Goal: Task Accomplishment & Management: Complete application form

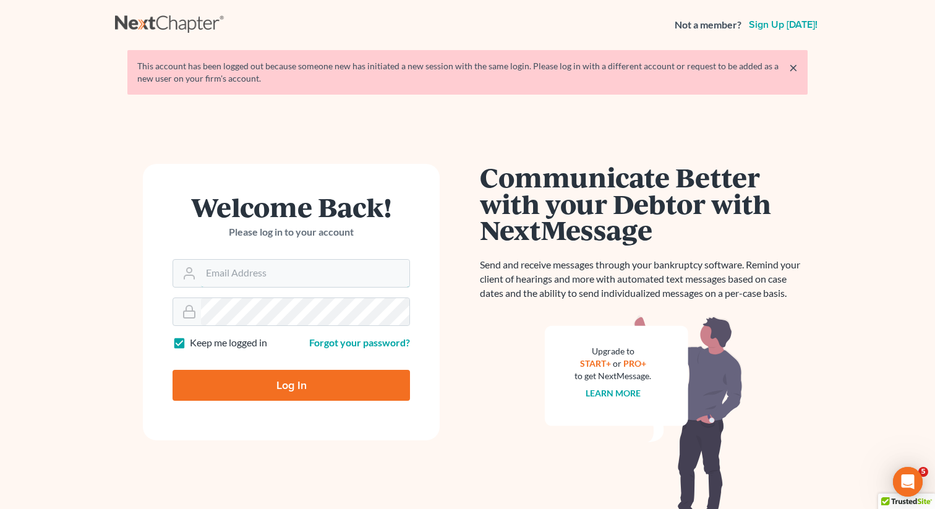
type input "[EMAIL_ADDRESS][DOMAIN_NAME]"
click at [275, 377] on input "Log In" at bounding box center [291, 385] width 237 height 31
type input "Thinking..."
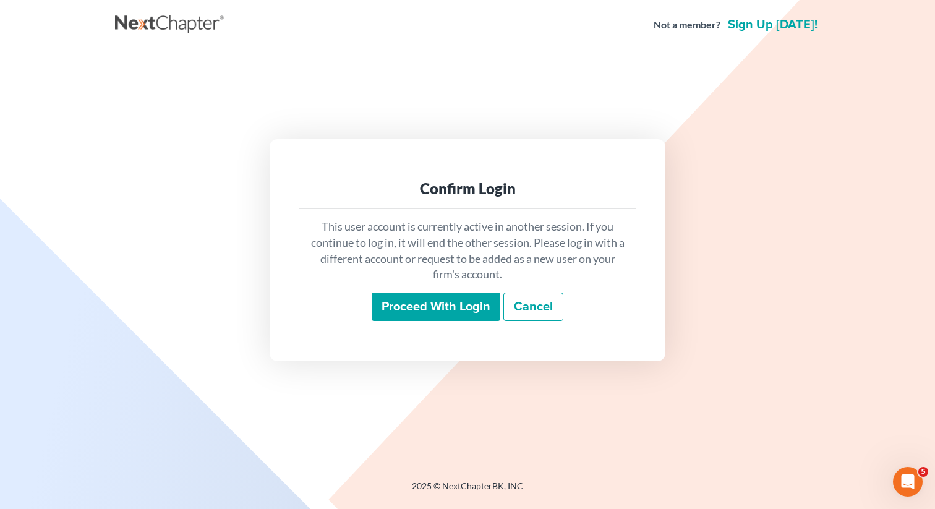
click at [433, 320] on input "Proceed with login" at bounding box center [436, 307] width 129 height 28
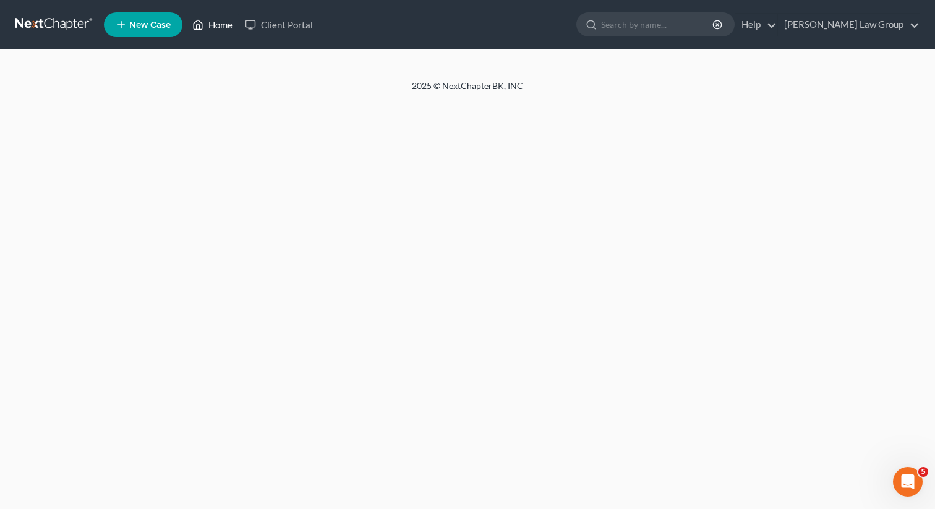
click at [223, 32] on link "Home" at bounding box center [212, 25] width 53 height 22
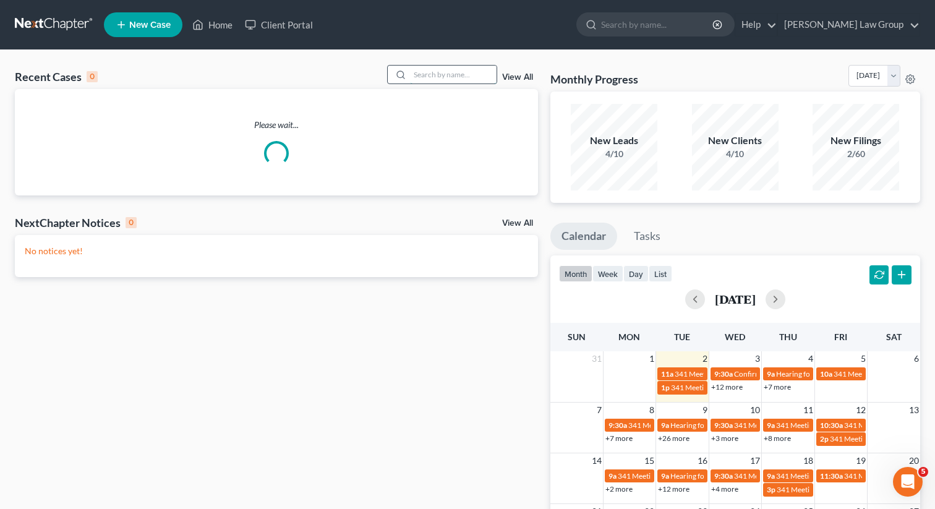
click at [430, 69] on input "search" at bounding box center [453, 75] width 87 height 18
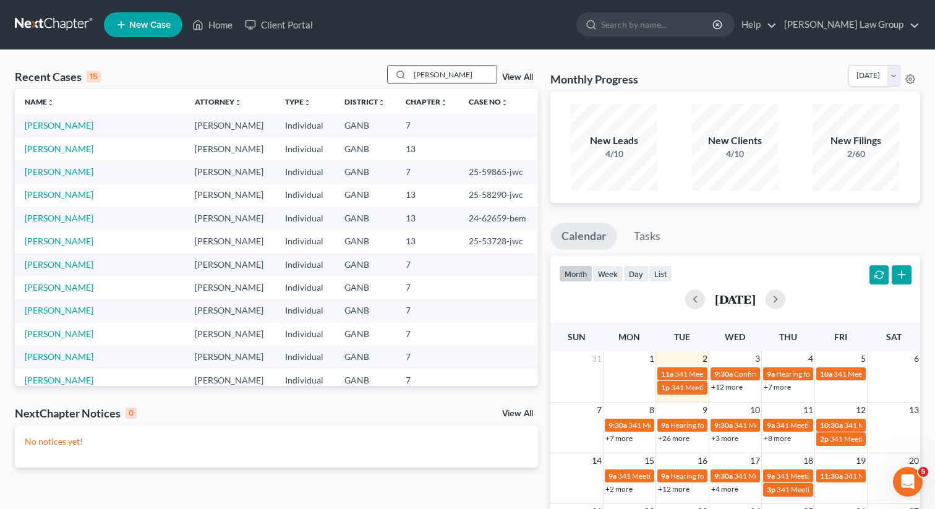
type input "[PERSON_NAME]"
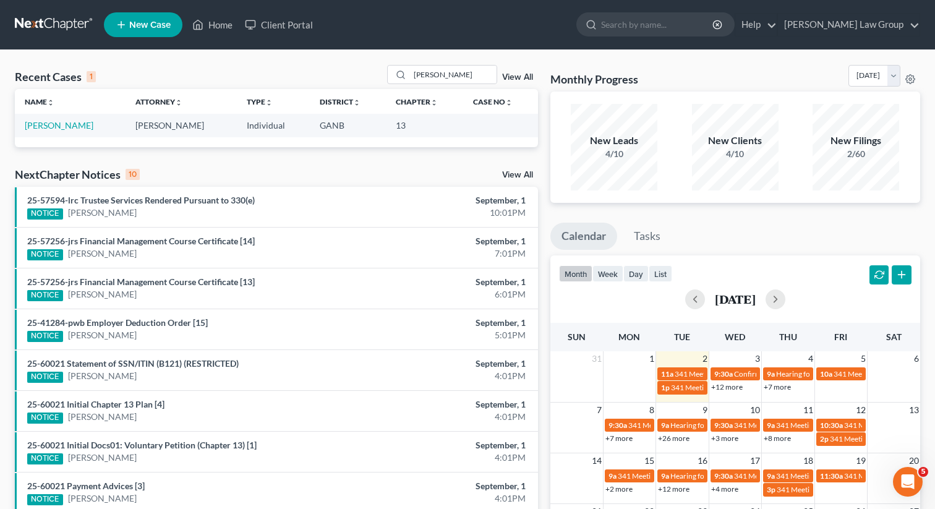
click at [77, 132] on td "[PERSON_NAME]" at bounding box center [70, 125] width 111 height 23
click at [66, 126] on link "[PERSON_NAME]" at bounding box center [59, 125] width 69 height 11
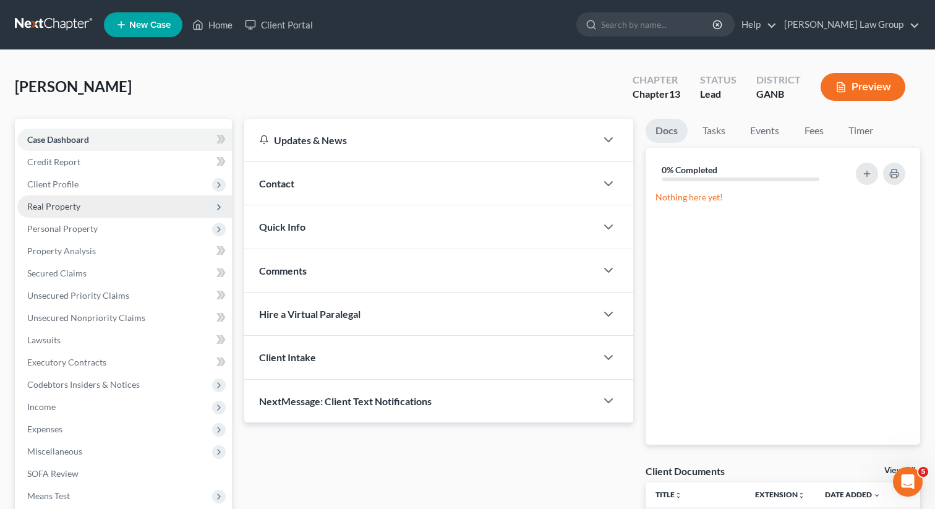
click at [45, 210] on span "Real Property" at bounding box center [53, 206] width 53 height 11
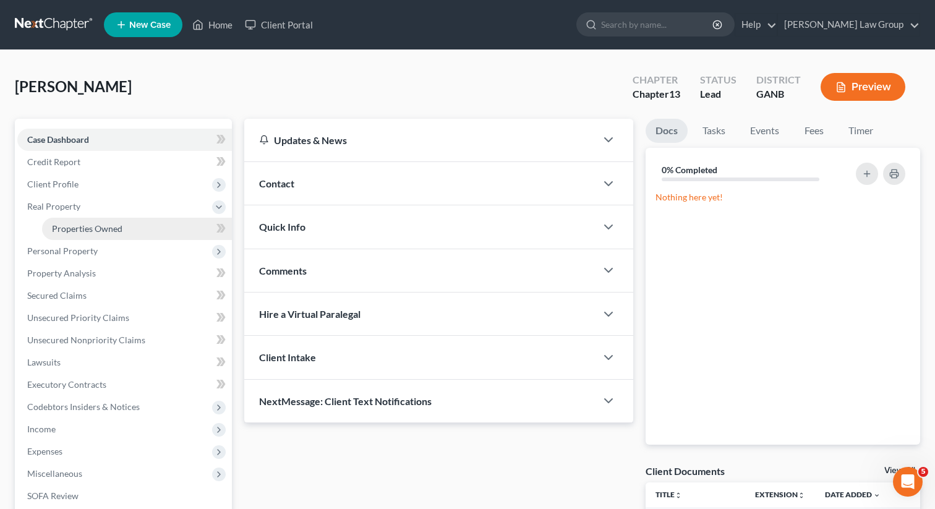
click at [58, 226] on span "Properties Owned" at bounding box center [87, 228] width 71 height 11
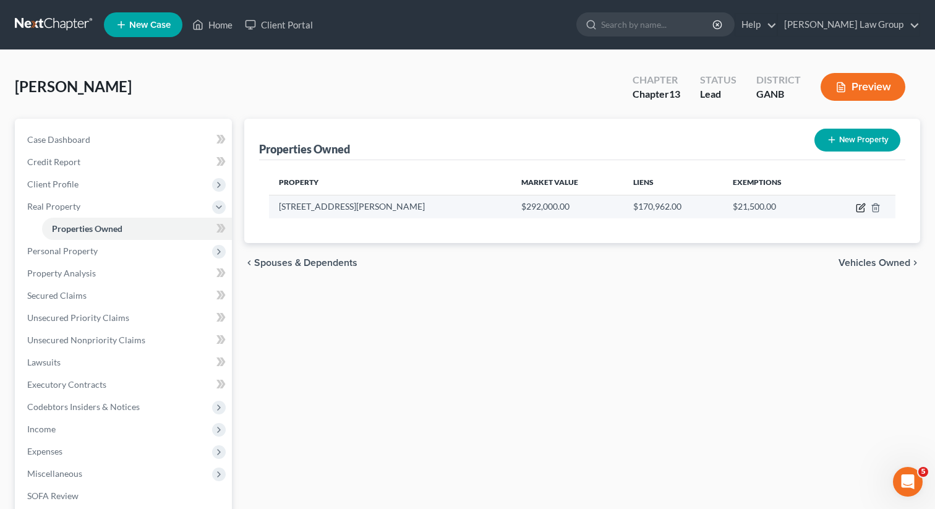
click at [857, 209] on icon "button" at bounding box center [861, 208] width 10 height 10
select select "10"
select select "3"
select select "0"
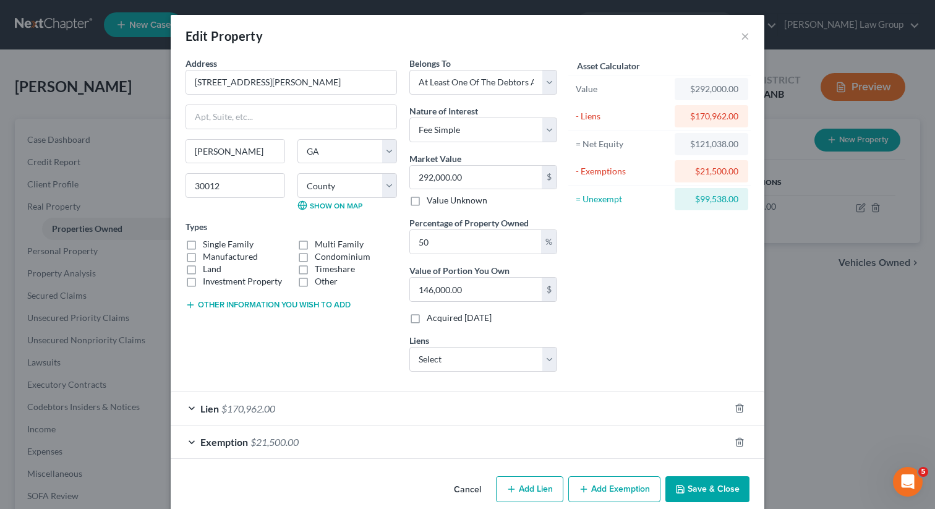
scroll to position [18, 0]
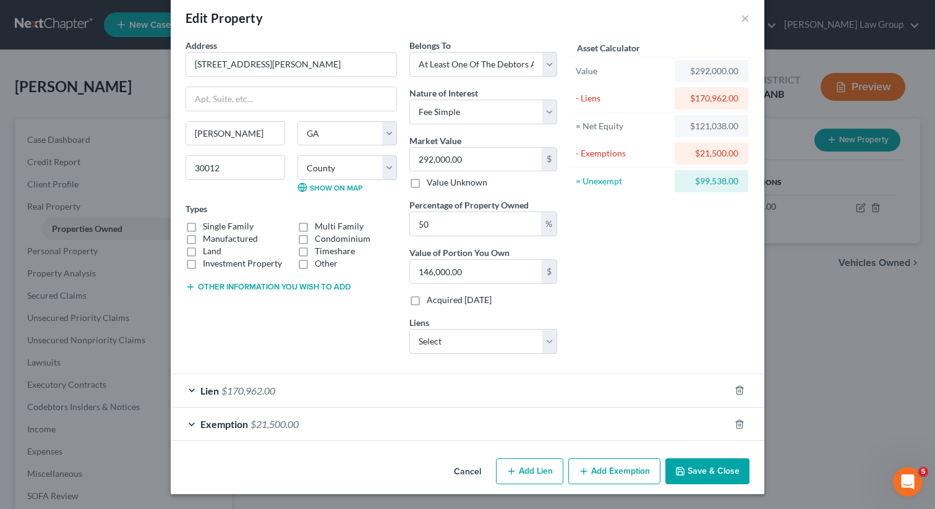
click at [203, 233] on label "Manufactured" at bounding box center [230, 239] width 55 height 12
click at [208, 233] on input "Manufactured" at bounding box center [212, 237] width 8 height 8
checkbox input "true"
click at [716, 474] on button "Save & Close" at bounding box center [707, 471] width 84 height 26
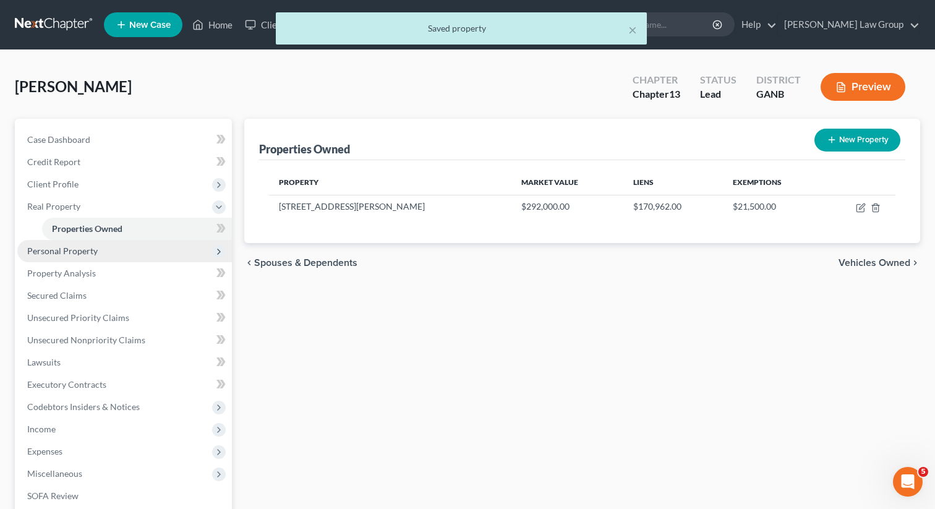
click at [130, 256] on span "Personal Property" at bounding box center [124, 251] width 215 height 22
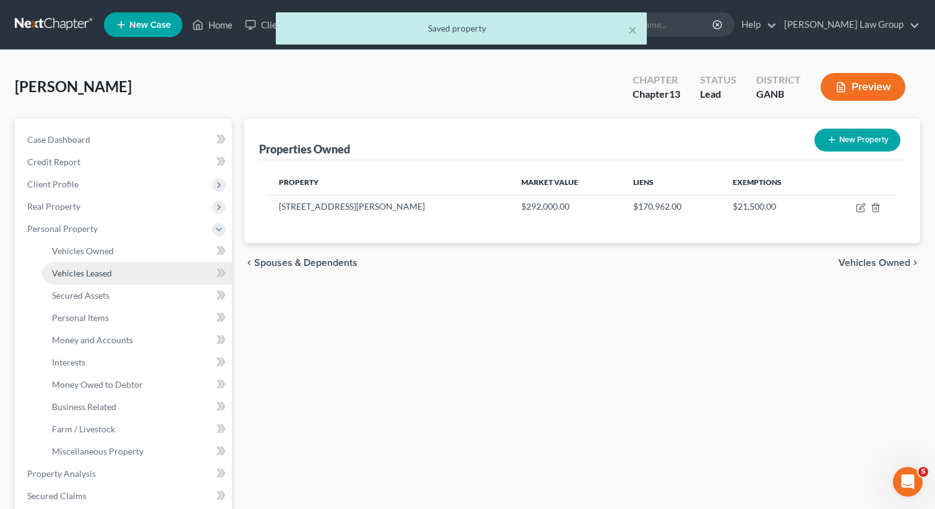
click at [122, 267] on link "Vehicles Leased" at bounding box center [137, 273] width 190 height 22
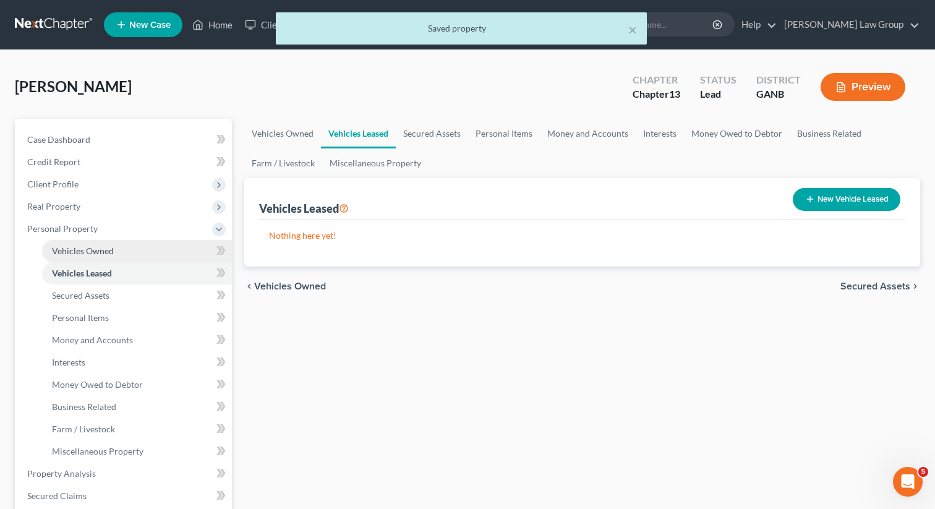
click at [121, 252] on link "Vehicles Owned" at bounding box center [137, 251] width 190 height 22
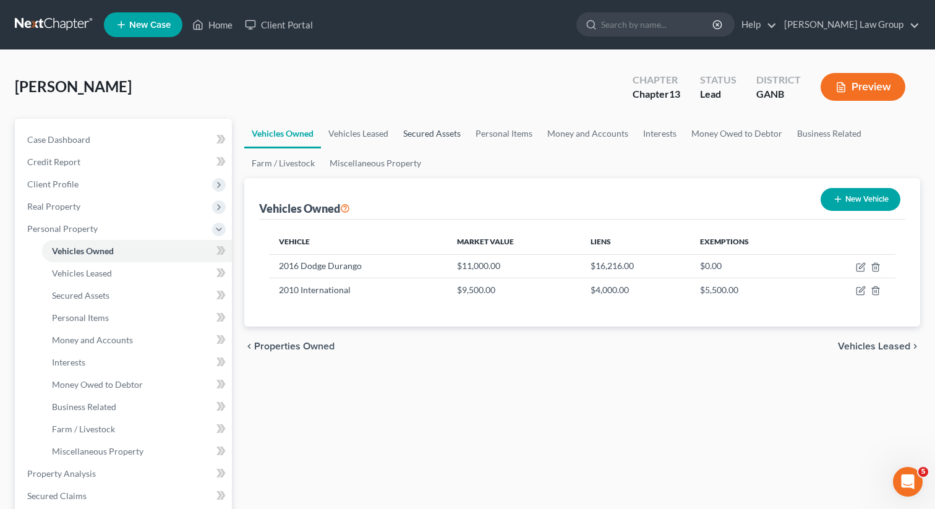
click at [430, 128] on link "Secured Assets" at bounding box center [432, 134] width 72 height 30
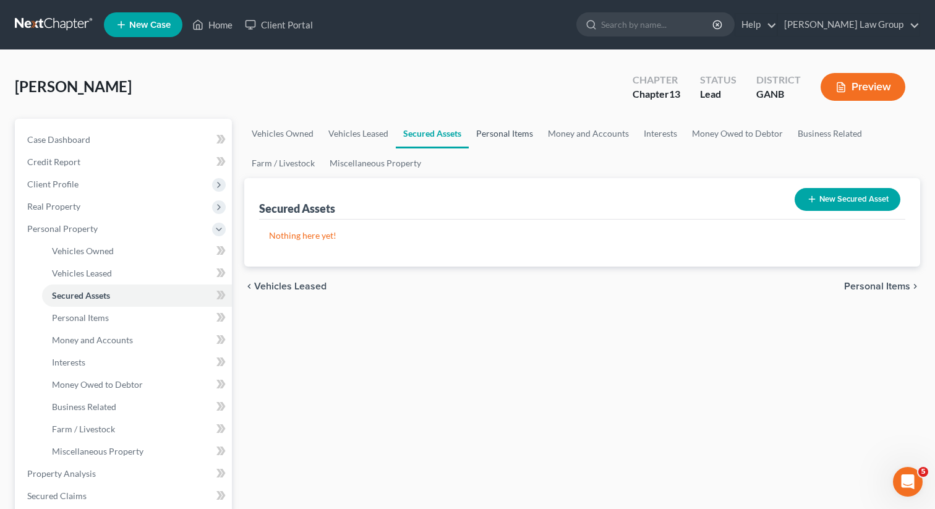
click at [503, 126] on link "Personal Items" at bounding box center [505, 134] width 72 height 30
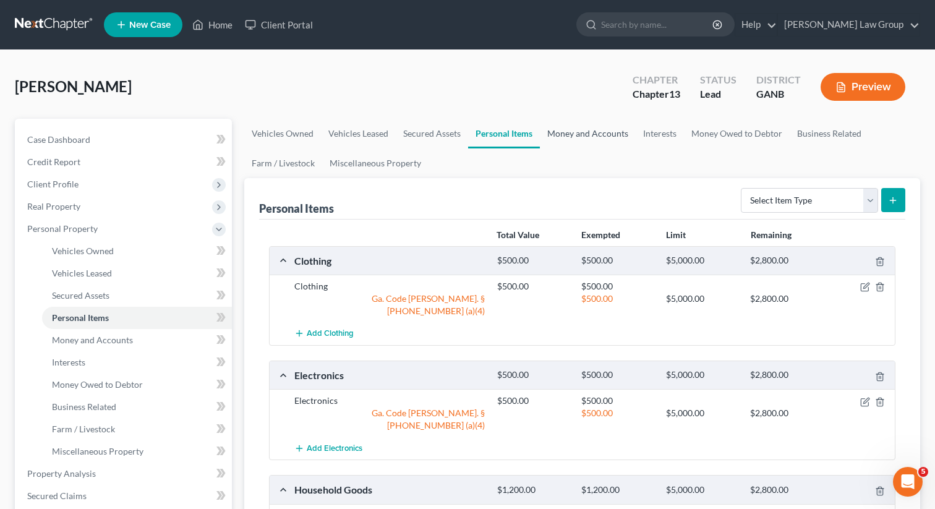
click at [579, 145] on link "Money and Accounts" at bounding box center [588, 134] width 96 height 30
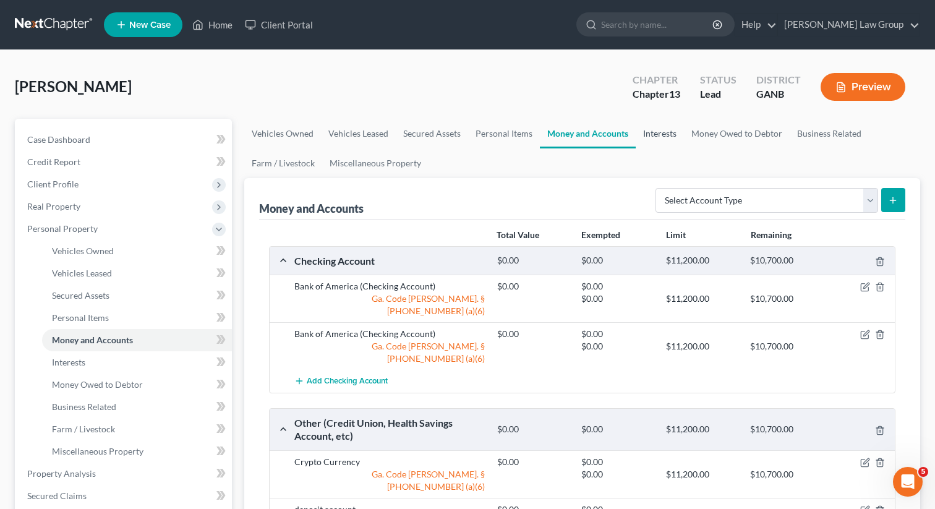
click at [655, 136] on link "Interests" at bounding box center [660, 134] width 48 height 30
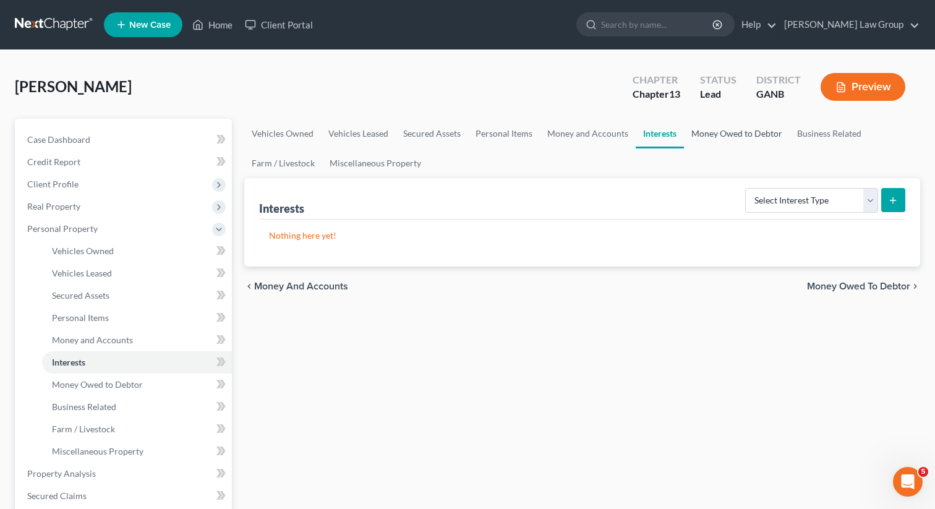
click at [718, 139] on link "Money Owed to Debtor" at bounding box center [737, 134] width 106 height 30
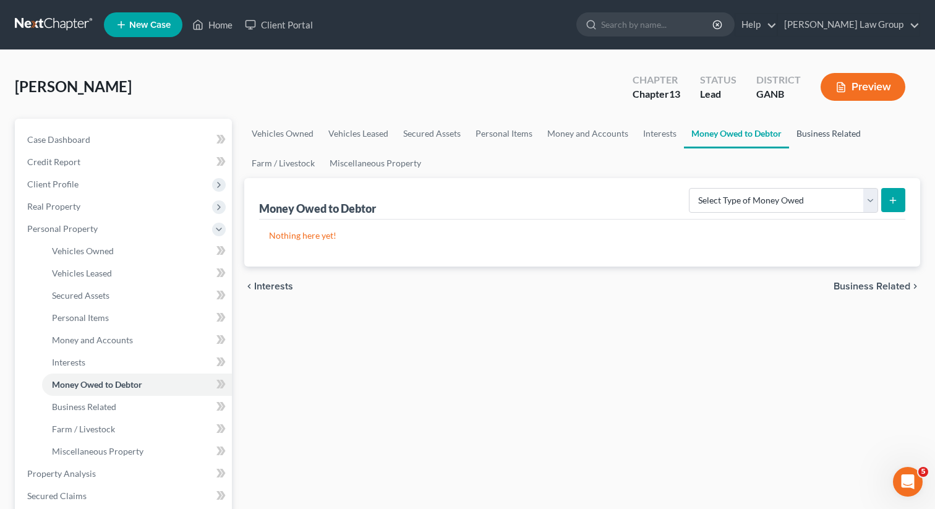
click at [834, 134] on link "Business Related" at bounding box center [828, 134] width 79 height 30
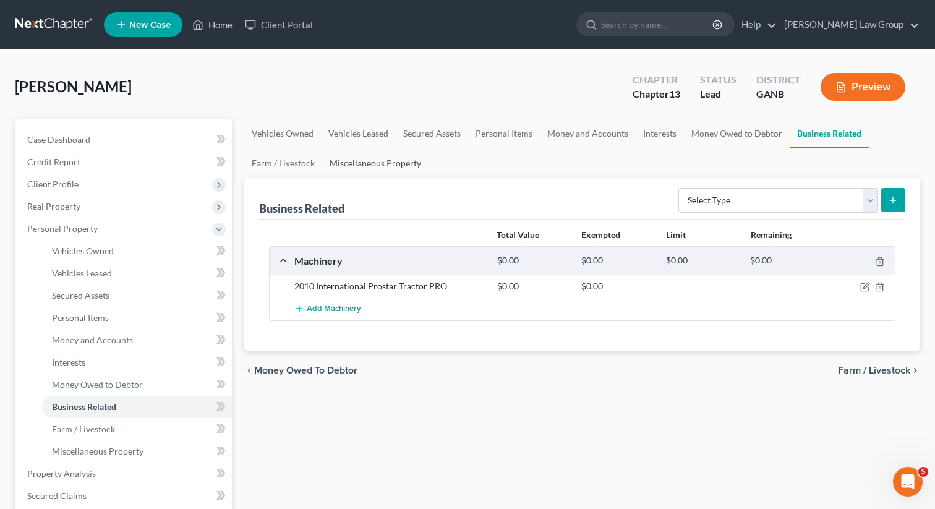
click at [410, 173] on link "Miscellaneous Property" at bounding box center [375, 163] width 106 height 30
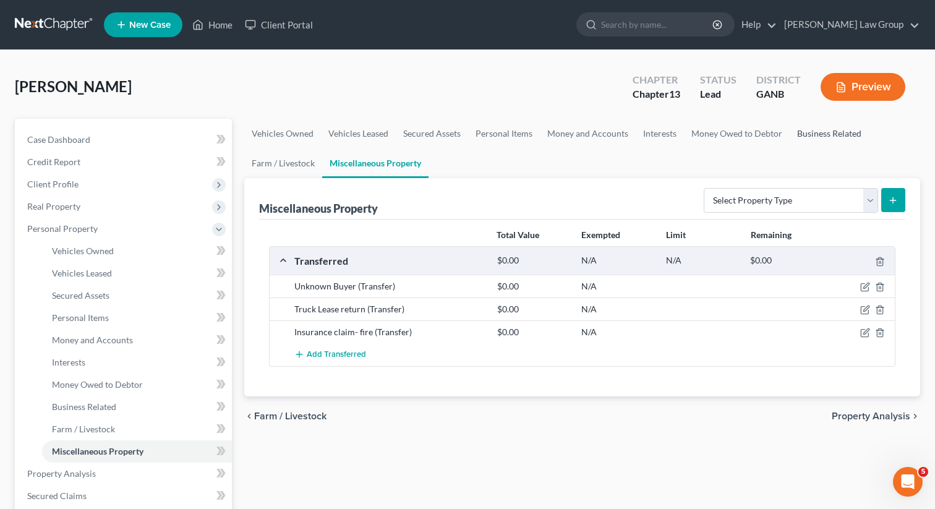
click at [805, 134] on link "Business Related" at bounding box center [829, 134] width 79 height 30
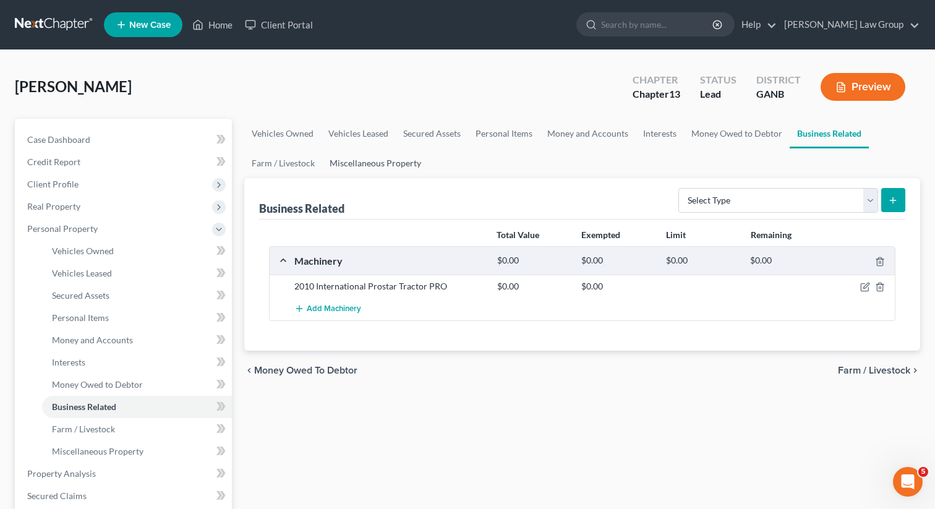
click at [356, 163] on link "Miscellaneous Property" at bounding box center [375, 163] width 106 height 30
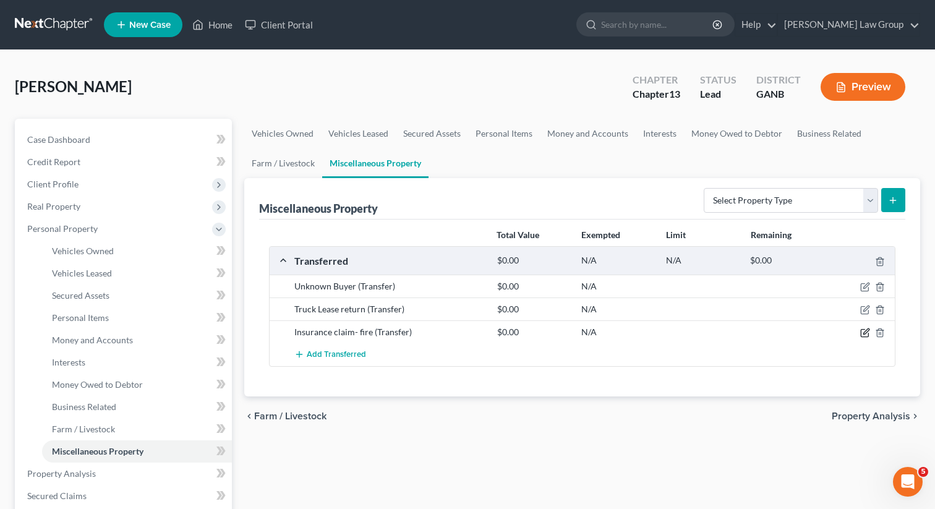
click at [866, 330] on icon "button" at bounding box center [865, 333] width 10 height 10
select select "Ordinary ([DATE])"
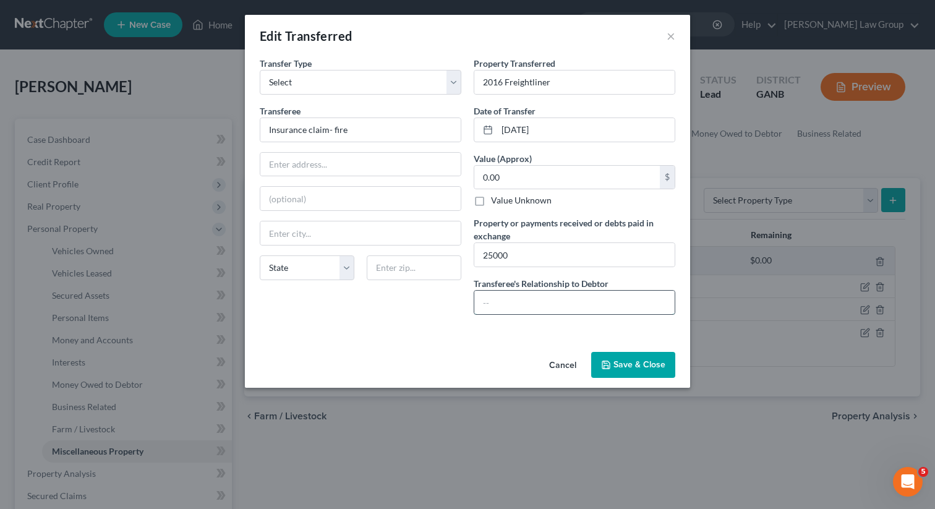
click at [518, 309] on input "text" at bounding box center [574, 303] width 200 height 24
type input "none"
click at [652, 362] on button "Save & Close" at bounding box center [633, 365] width 84 height 26
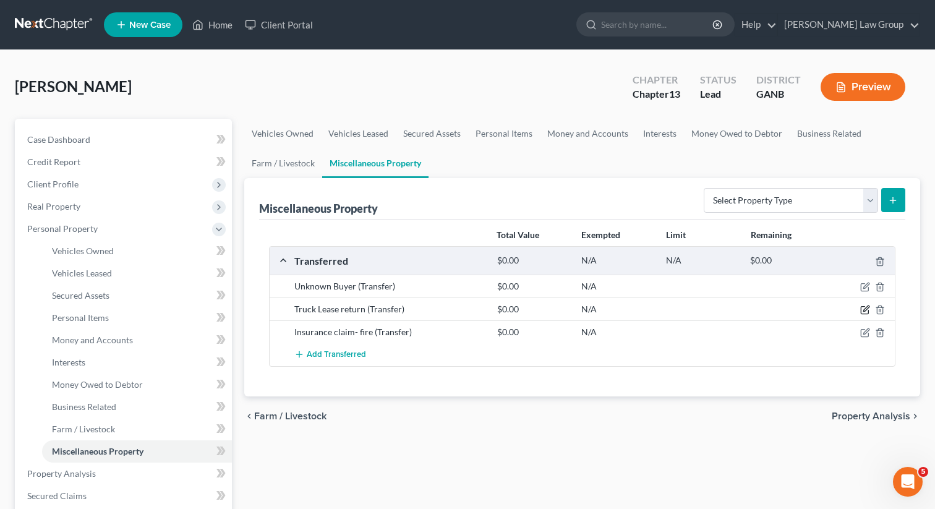
click at [865, 309] on icon "button" at bounding box center [865, 310] width 10 height 10
select select "Ordinary ([DATE])"
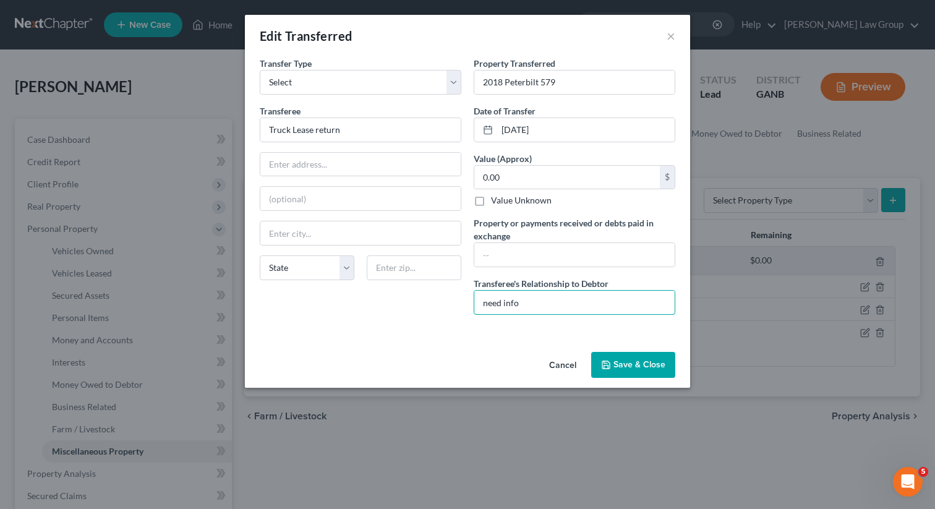
drag, startPoint x: 534, startPoint y: 303, endPoint x: 464, endPoint y: 301, distance: 69.9
click at [464, 301] on div "Transfer Type * Select Ordinary ([DATE]) [DATE] Transferee * Truck Lease return…" at bounding box center [468, 191] width 428 height 268
type input "none"
click at [609, 377] on button "Save & Close" at bounding box center [633, 365] width 84 height 26
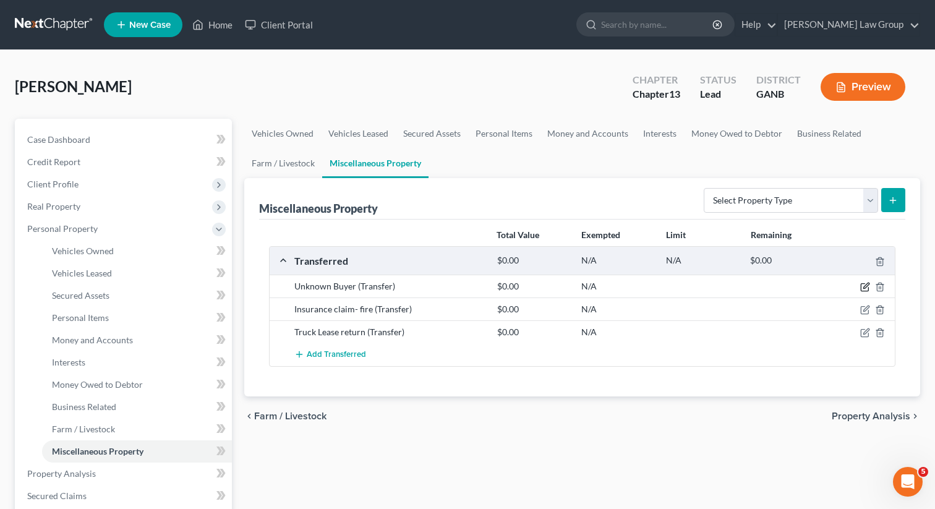
click at [867, 288] on icon "button" at bounding box center [865, 287] width 10 height 10
select select "Ordinary ([DATE])"
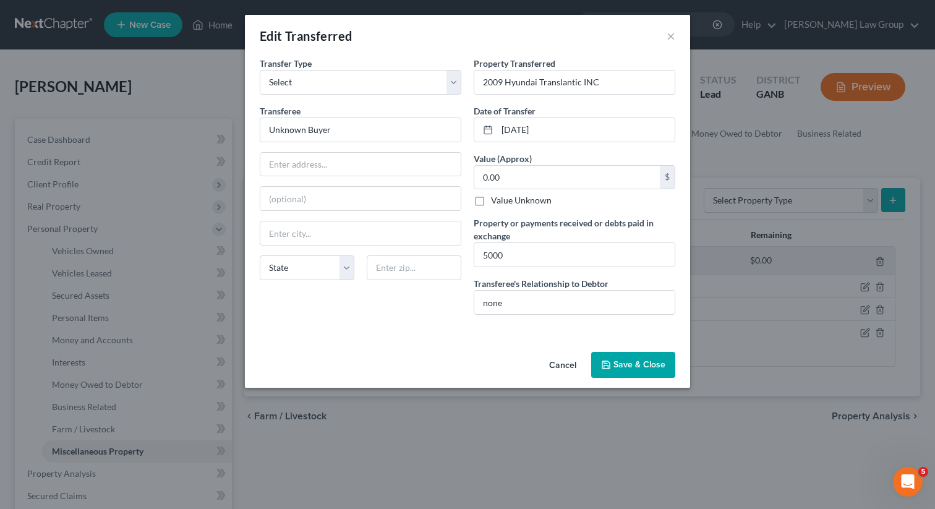
click at [623, 367] on button "Save & Close" at bounding box center [633, 365] width 84 height 26
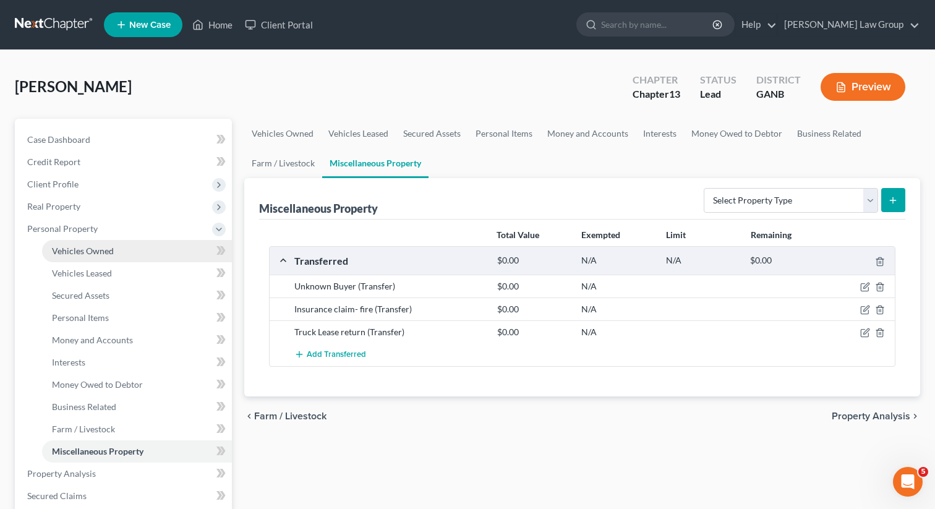
click at [85, 250] on span "Vehicles Owned" at bounding box center [83, 251] width 62 height 11
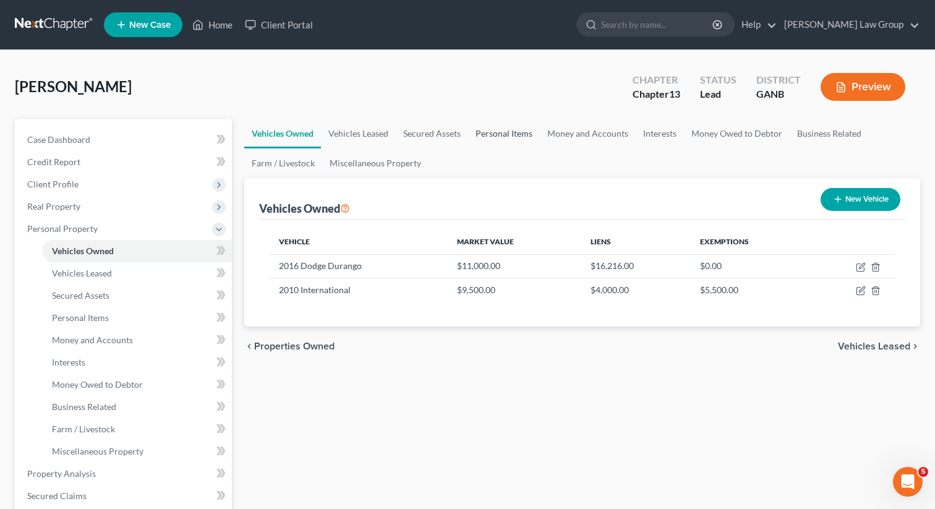
click at [524, 132] on link "Personal Items" at bounding box center [504, 134] width 72 height 30
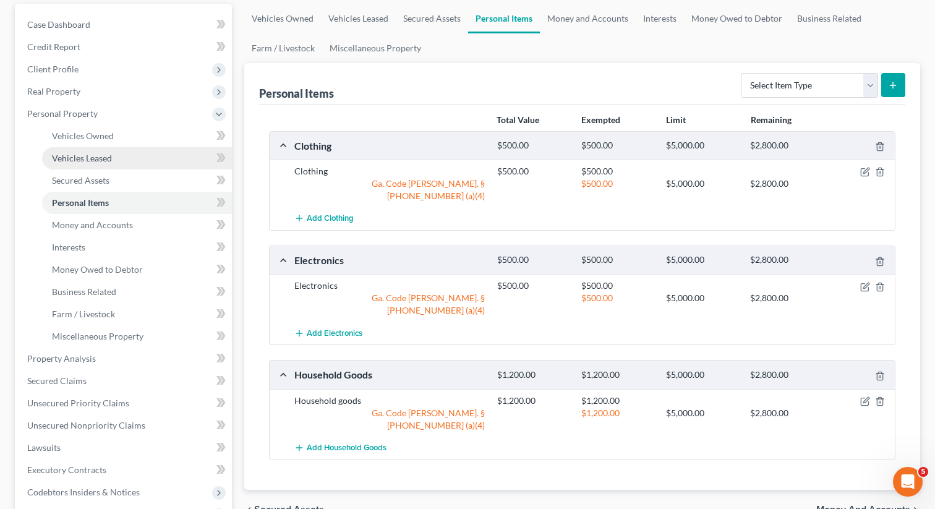
scroll to position [195, 0]
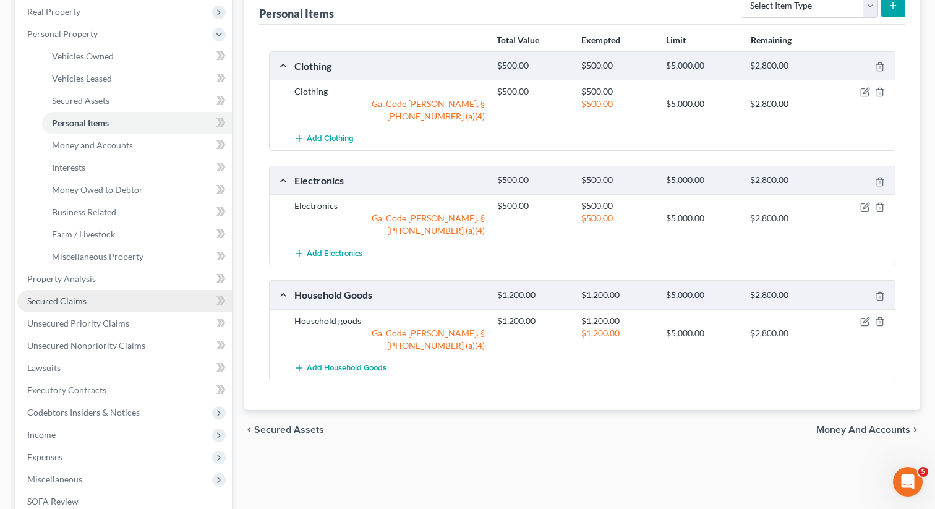
click at [82, 304] on span "Secured Claims" at bounding box center [56, 301] width 59 height 11
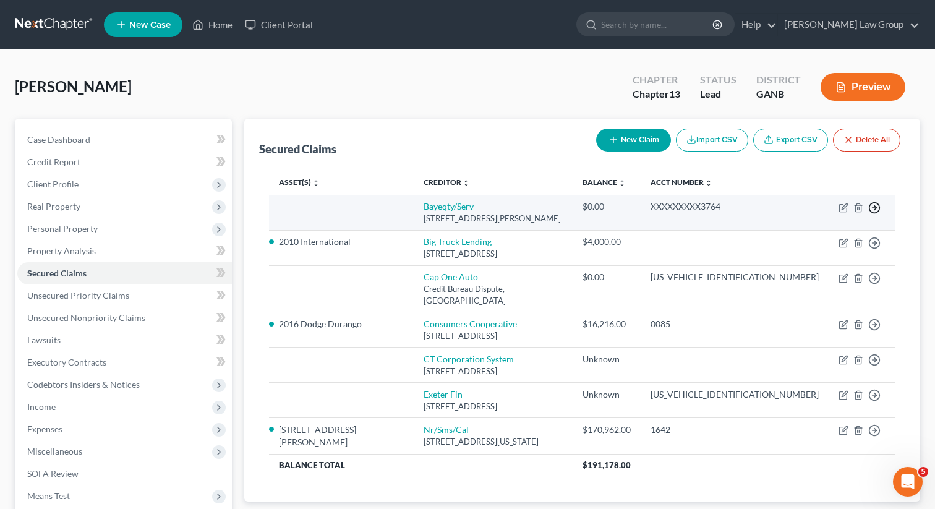
click at [874, 213] on icon "button" at bounding box center [874, 208] width 12 height 12
click at [813, 236] on link "Move to F" at bounding box center [817, 238] width 103 height 21
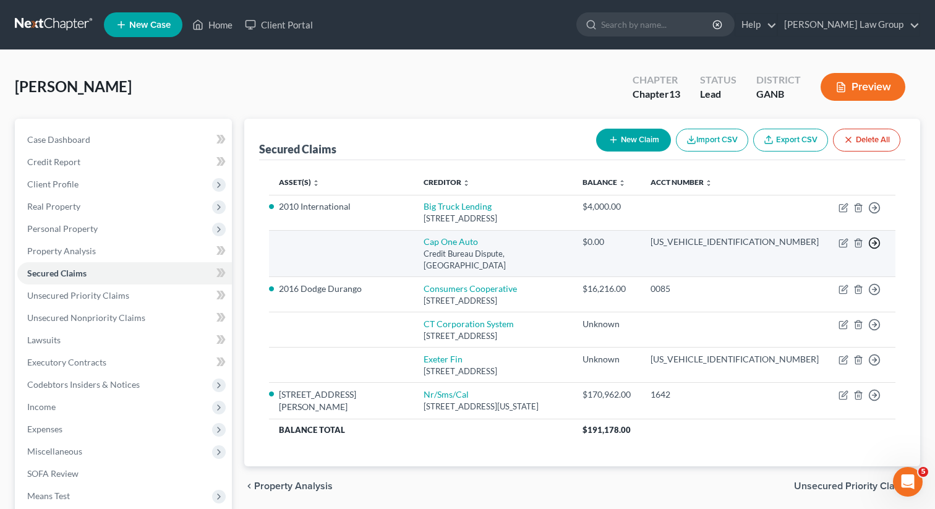
click at [873, 214] on icon "button" at bounding box center [874, 208] width 12 height 12
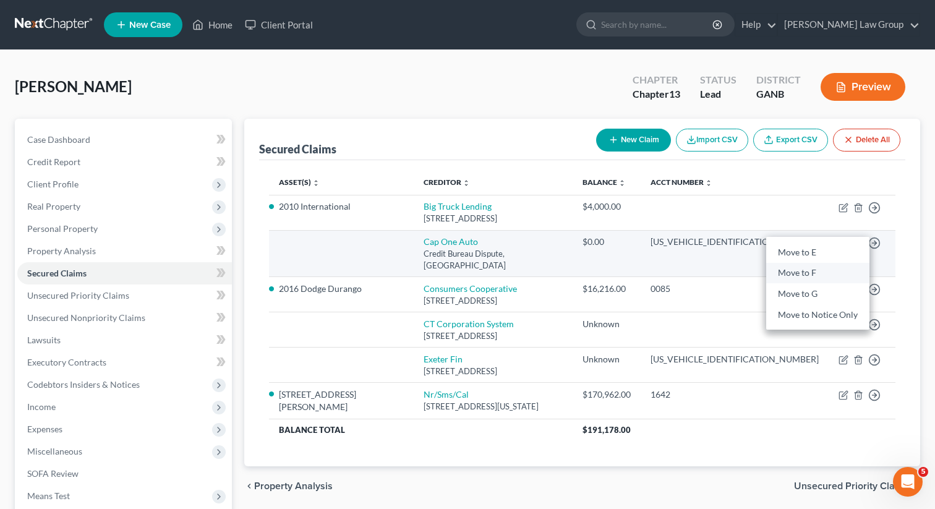
click at [808, 276] on link "Move to F" at bounding box center [817, 273] width 103 height 21
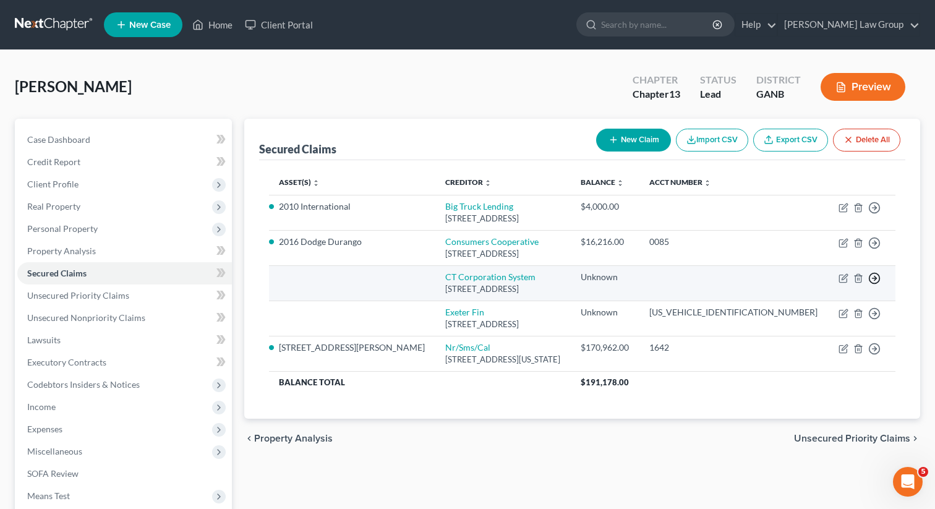
click at [875, 214] on icon "button" at bounding box center [874, 208] width 12 height 12
click at [823, 306] on link "Move to F" at bounding box center [817, 308] width 103 height 21
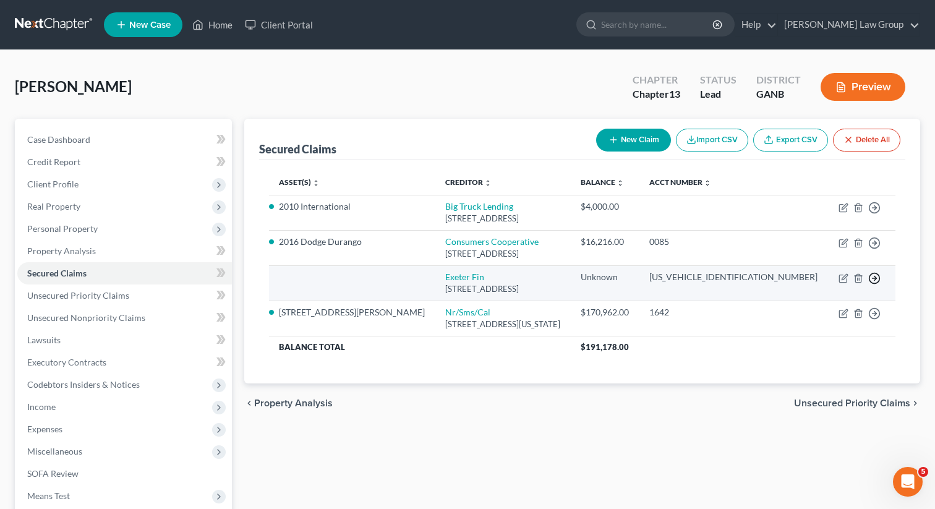
click at [878, 214] on icon "button" at bounding box center [874, 208] width 12 height 12
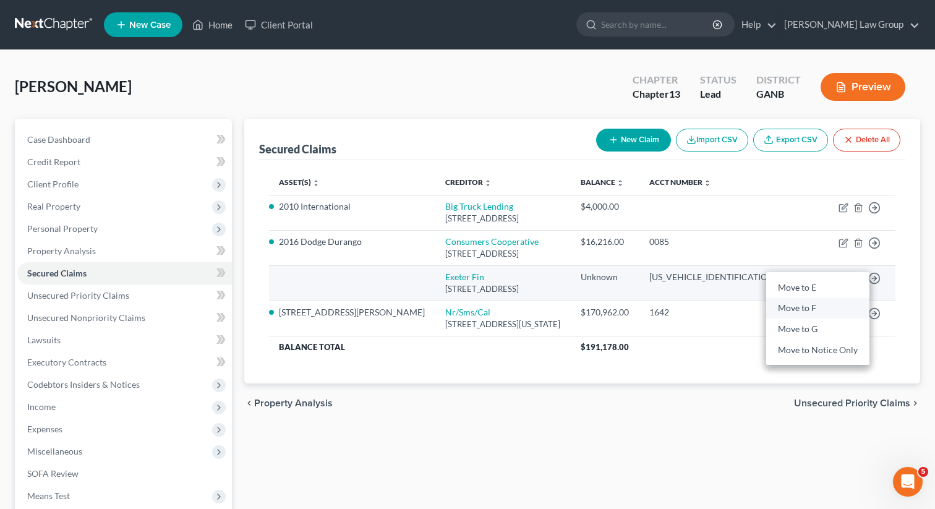
click at [777, 304] on link "Move to F" at bounding box center [817, 308] width 103 height 21
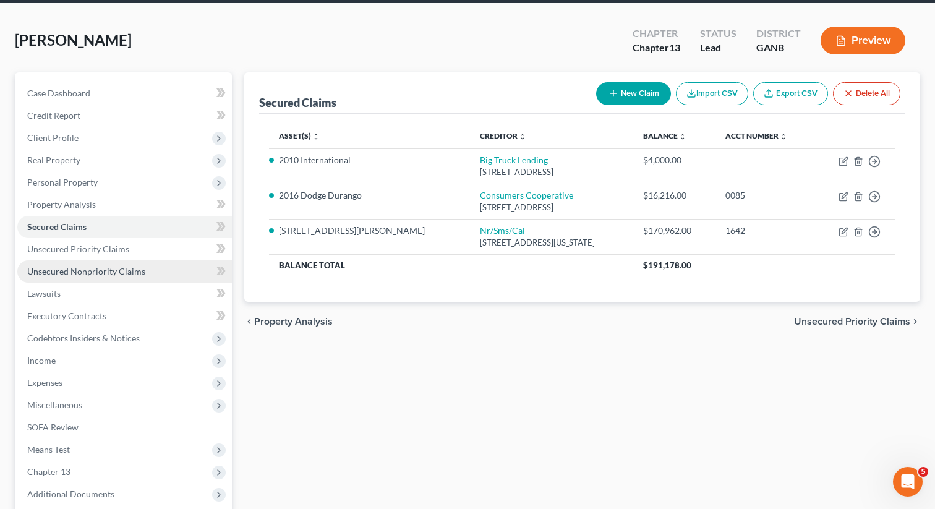
scroll to position [77, 0]
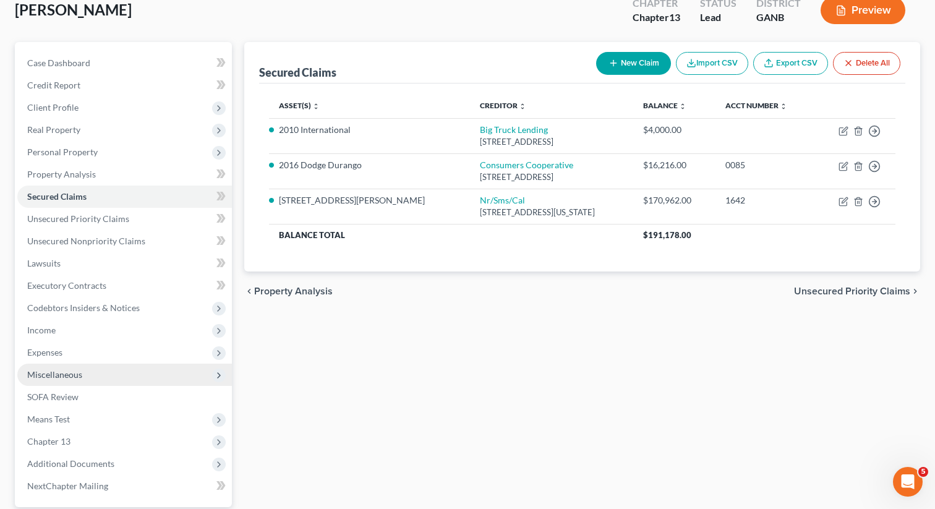
click at [78, 373] on span "Miscellaneous" at bounding box center [54, 374] width 55 height 11
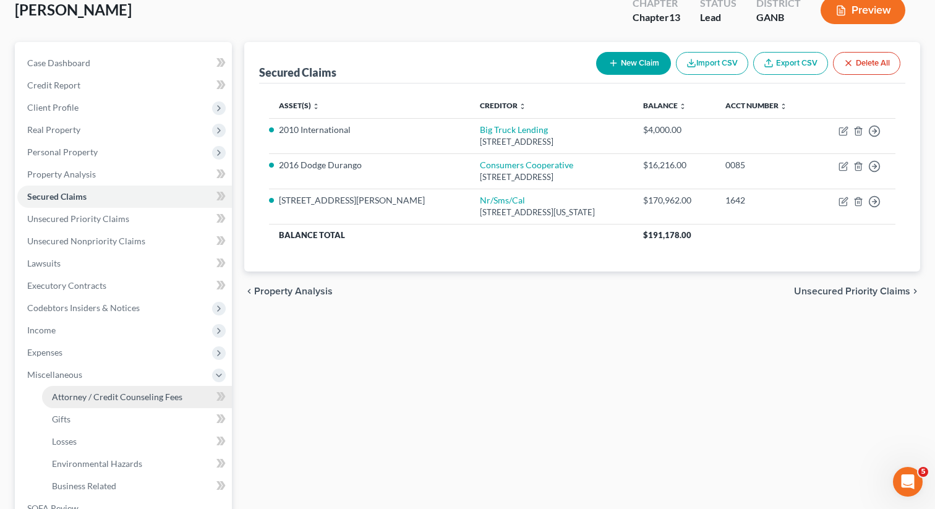
click at [86, 394] on span "Attorney / Credit Counseling Fees" at bounding box center [117, 396] width 130 height 11
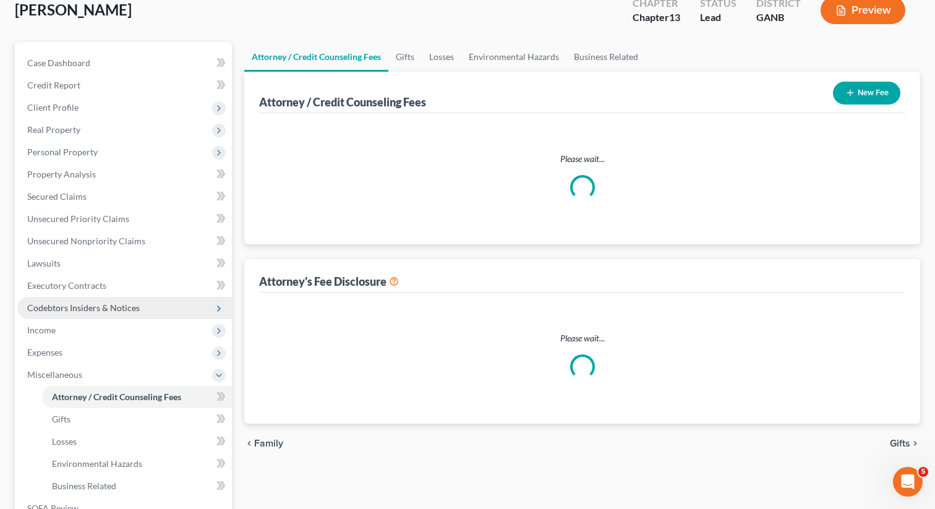
scroll to position [21, 0]
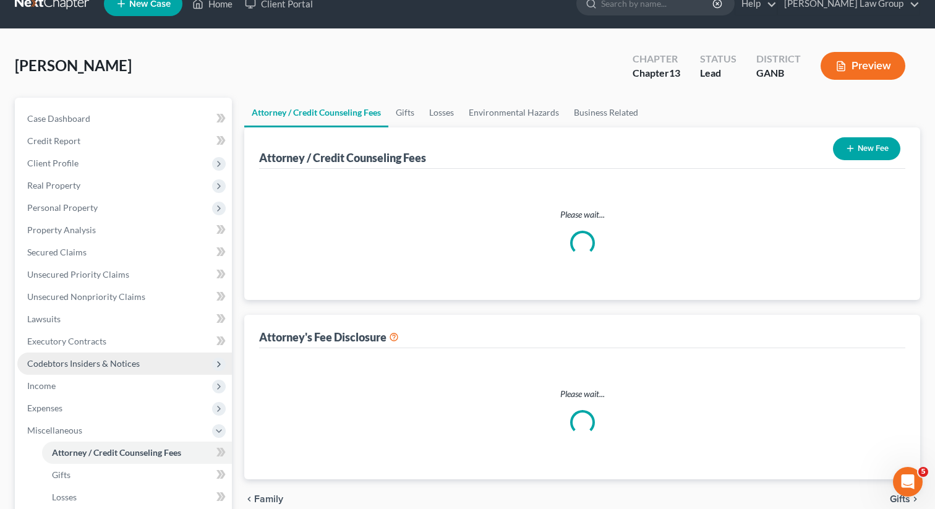
select select "1"
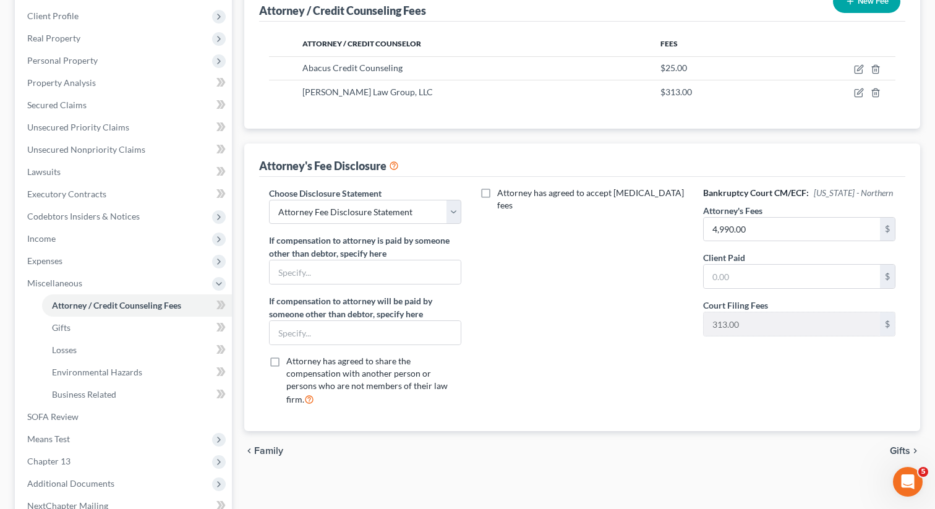
scroll to position [208, 0]
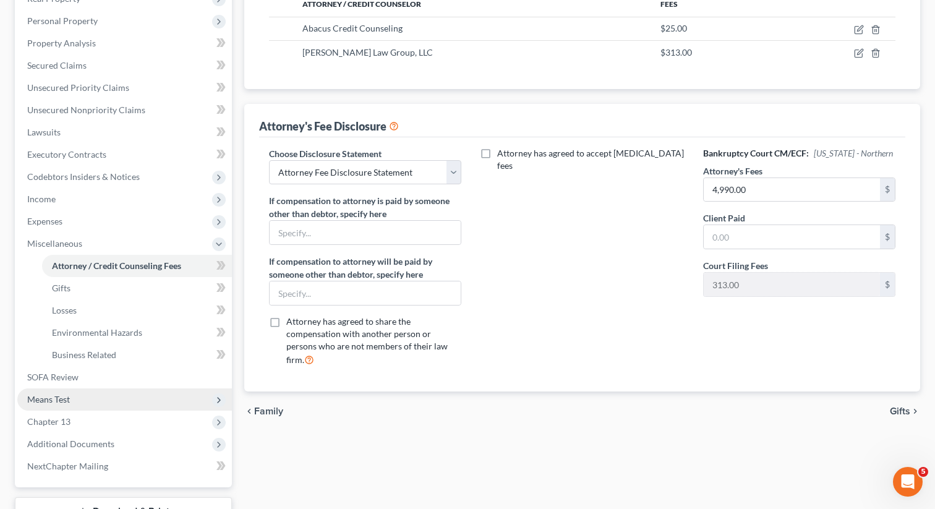
click at [79, 396] on span "Means Test" at bounding box center [124, 399] width 215 height 22
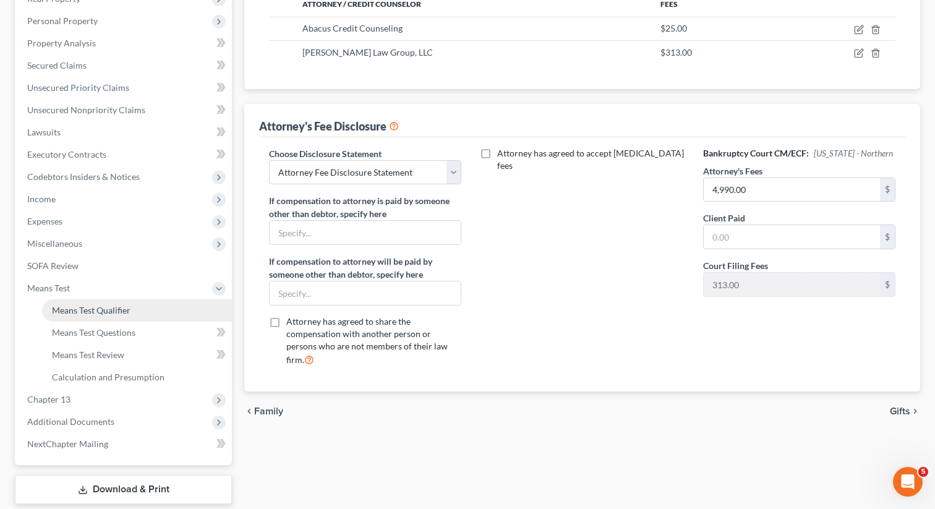
click at [105, 308] on span "Means Test Qualifier" at bounding box center [91, 310] width 79 height 11
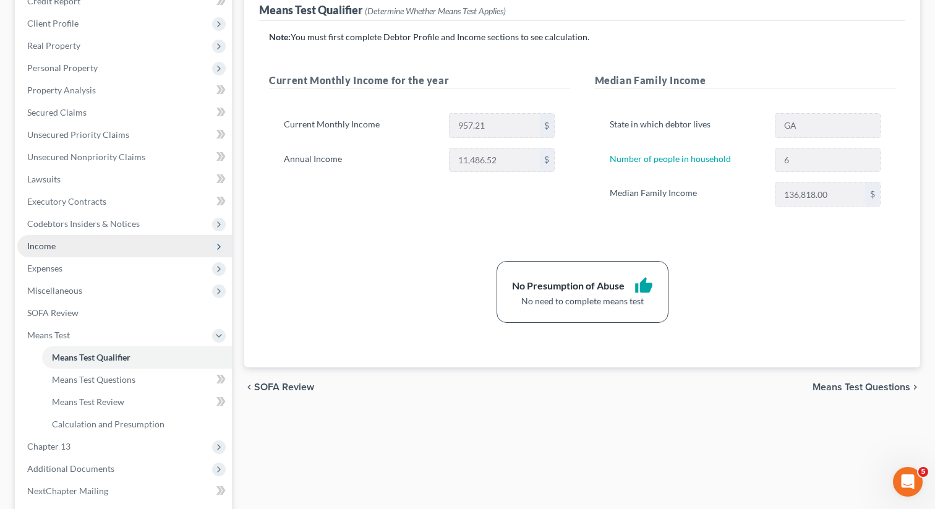
scroll to position [204, 0]
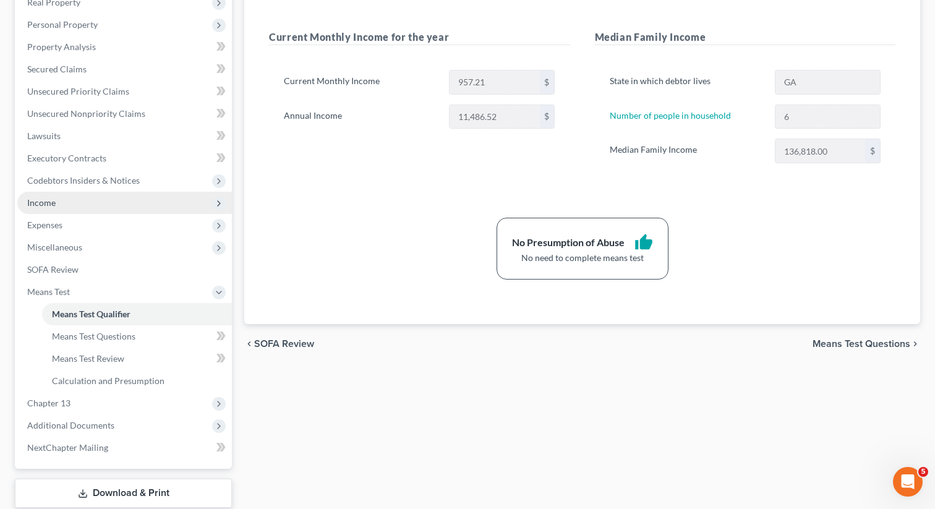
click at [85, 206] on span "Income" at bounding box center [124, 203] width 215 height 22
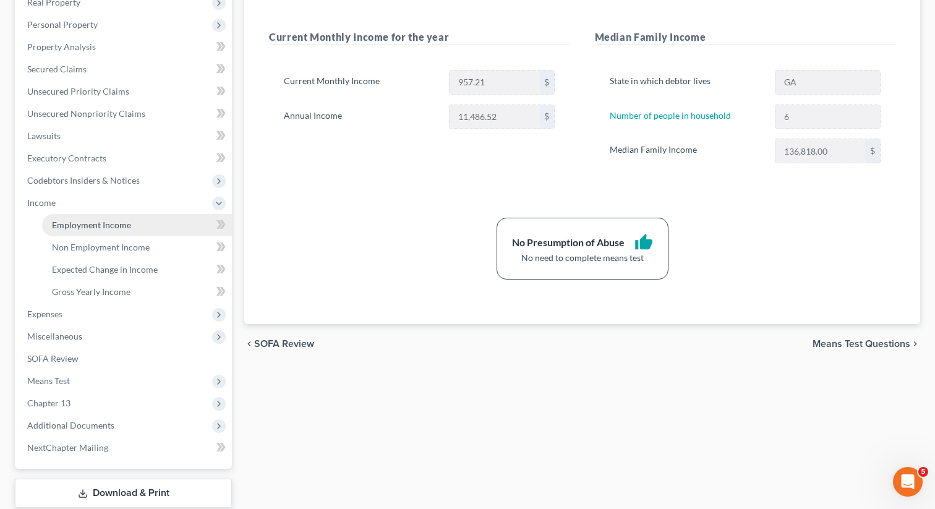
click at [79, 220] on span "Employment Income" at bounding box center [91, 225] width 79 height 11
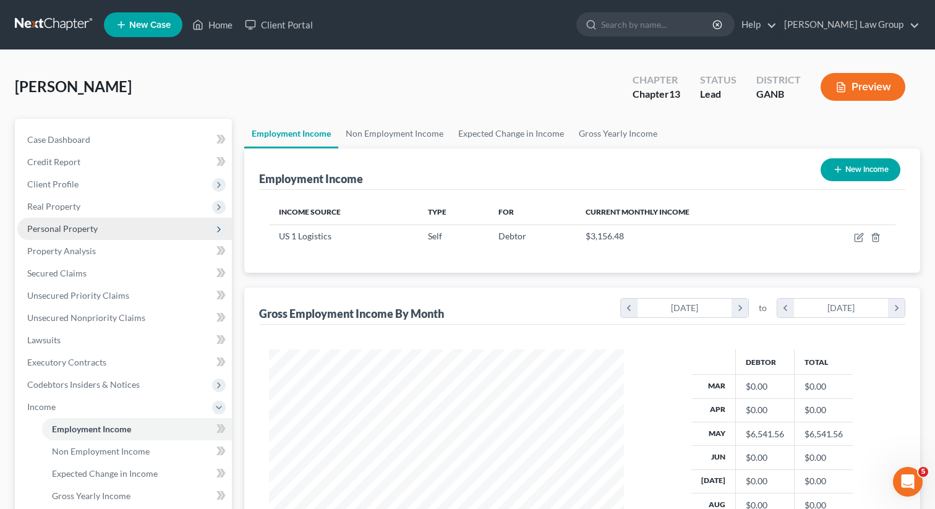
scroll to position [221, 380]
click at [388, 141] on link "Non Employment Income" at bounding box center [394, 134] width 113 height 30
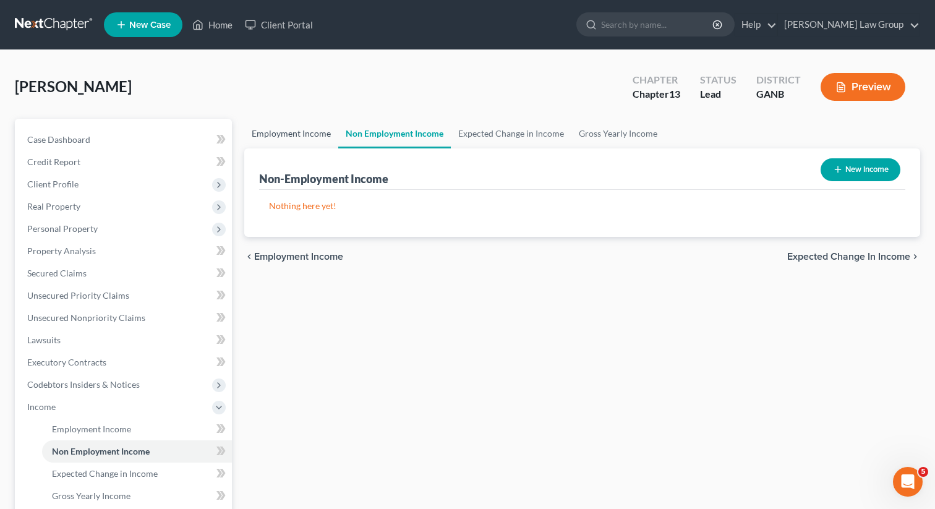
click at [299, 141] on link "Employment Income" at bounding box center [291, 134] width 94 height 30
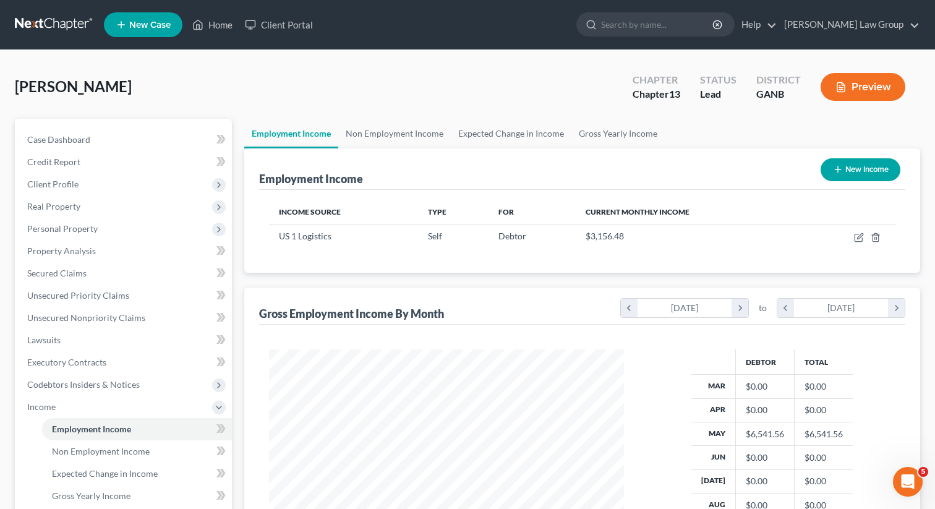
scroll to position [221, 380]
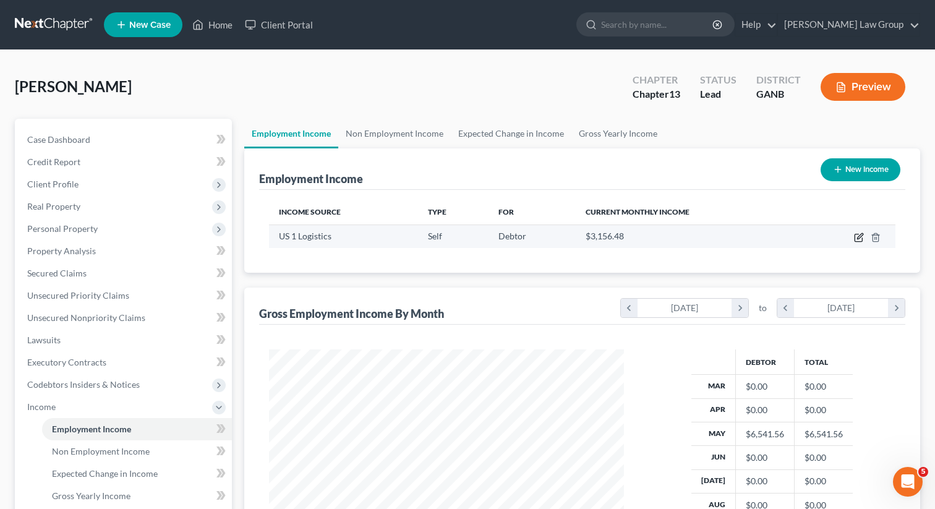
click at [860, 240] on icon "button" at bounding box center [859, 238] width 10 height 10
select select "1"
select select "9"
select select "0"
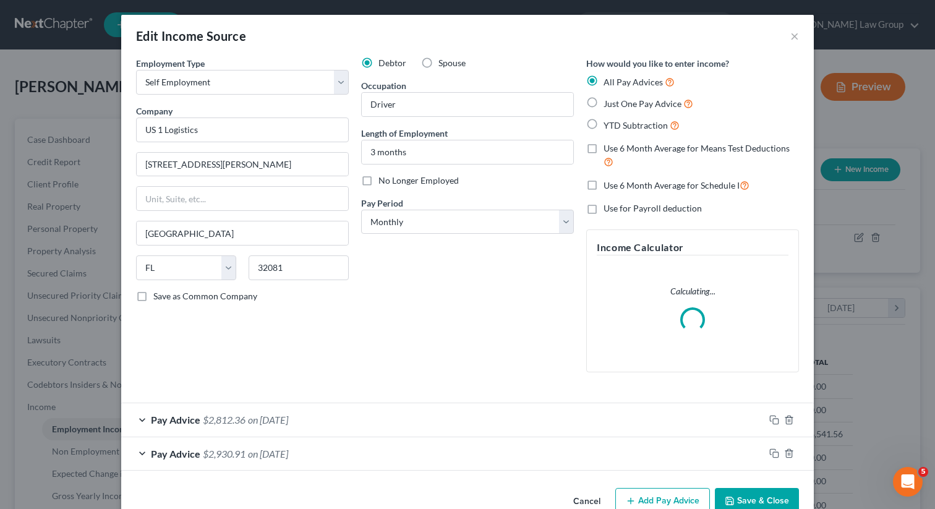
click at [604, 106] on label "Just One Pay Advice" at bounding box center [649, 103] width 90 height 14
click at [609, 105] on input "Just One Pay Advice" at bounding box center [613, 100] width 8 height 8
radio input "true"
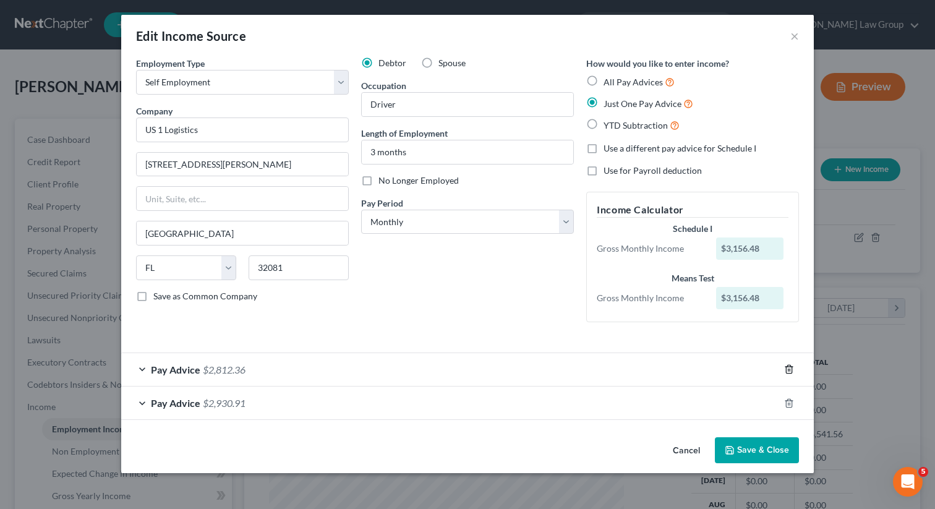
click at [788, 365] on icon "button" at bounding box center [789, 369] width 6 height 8
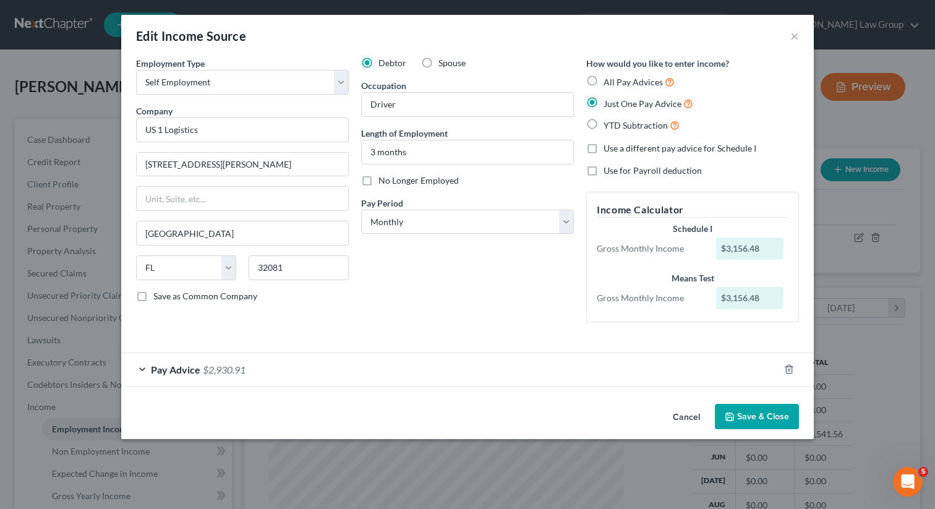
click at [191, 368] on span "Pay Advice" at bounding box center [175, 370] width 49 height 12
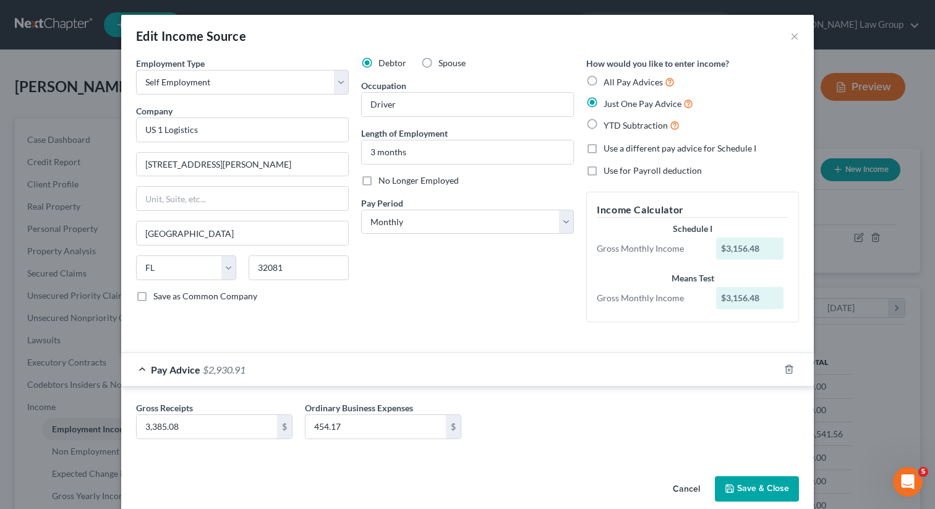
scroll to position [17, 0]
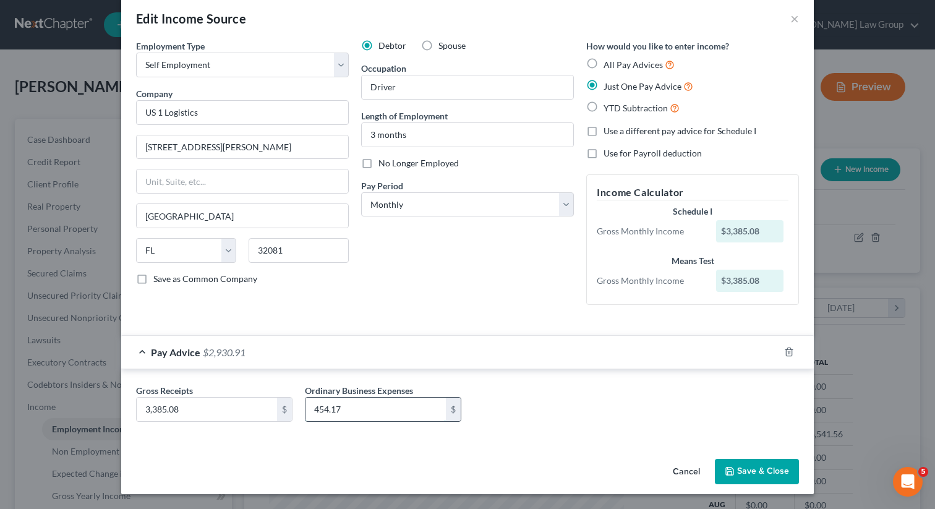
click at [367, 408] on input "454.17" at bounding box center [376, 410] width 140 height 24
click at [779, 476] on button "Save & Close" at bounding box center [757, 472] width 84 height 26
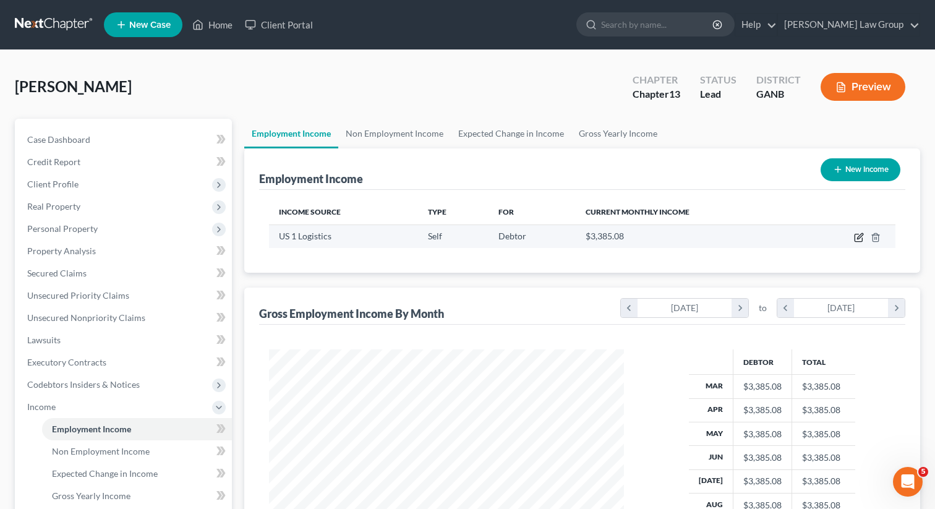
click at [857, 235] on icon "button" at bounding box center [859, 238] width 10 height 10
select select "1"
select select "9"
select select "0"
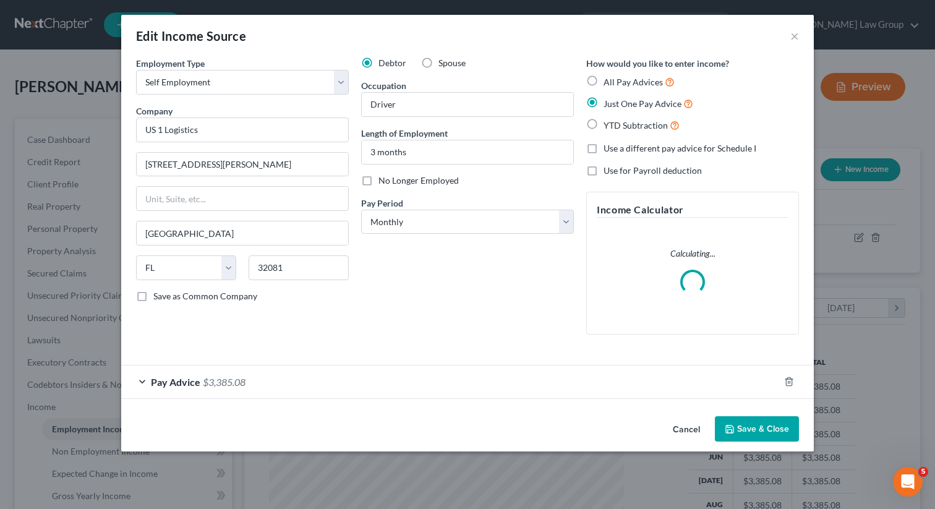
click at [737, 412] on div "Cancel Save & Close" at bounding box center [467, 431] width 693 height 41
click at [732, 425] on icon "button" at bounding box center [730, 429] width 10 height 10
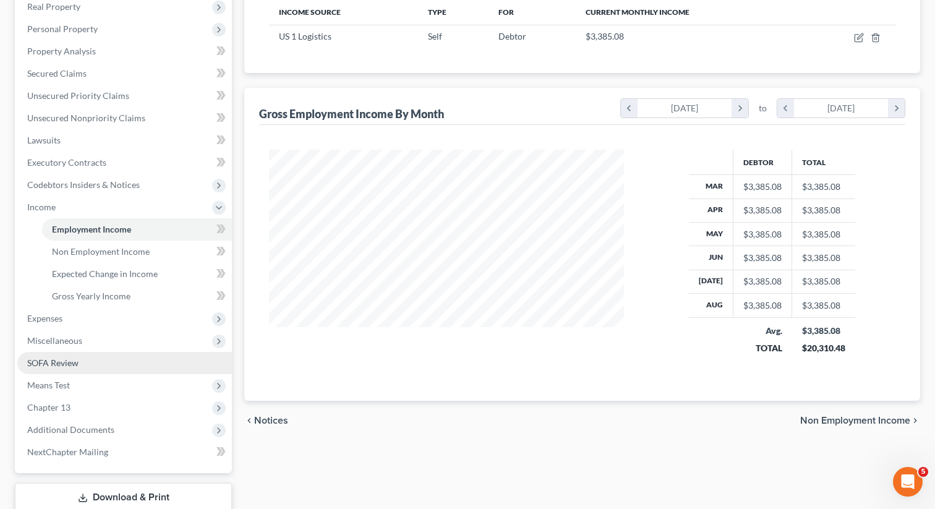
scroll to position [228, 0]
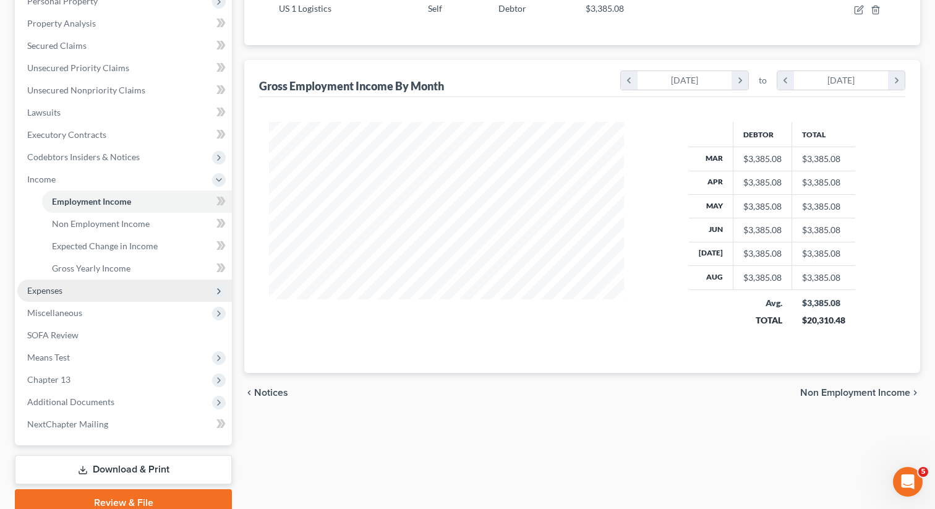
click at [88, 287] on span "Expenses" at bounding box center [124, 291] width 215 height 22
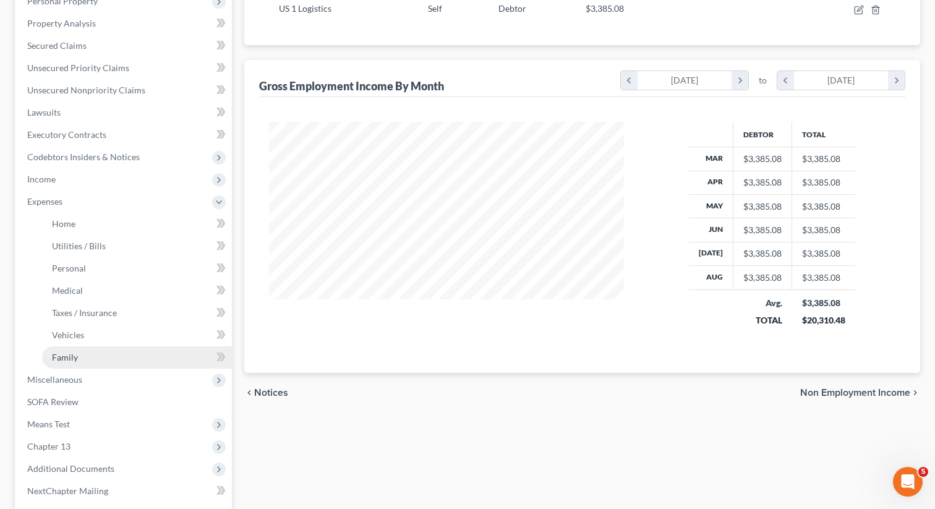
click at [87, 357] on link "Family" at bounding box center [137, 357] width 190 height 22
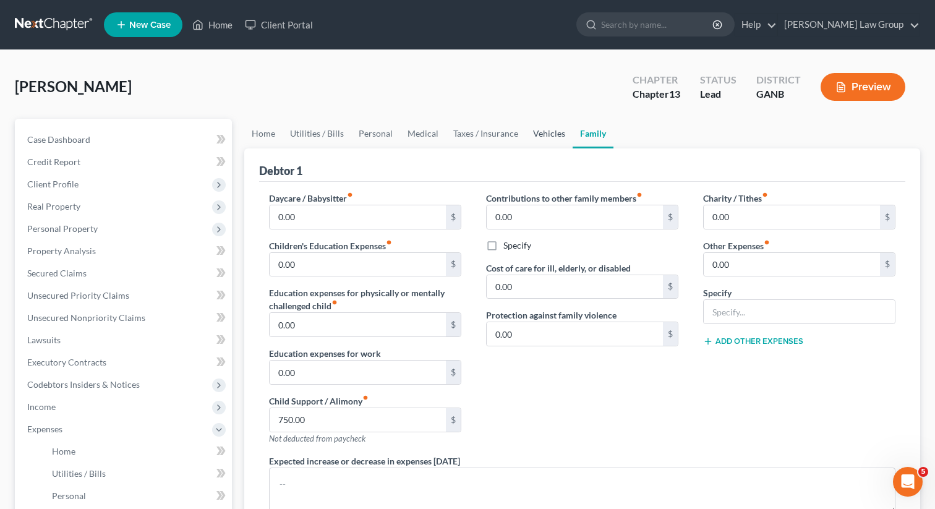
click at [551, 135] on link "Vehicles" at bounding box center [549, 134] width 47 height 30
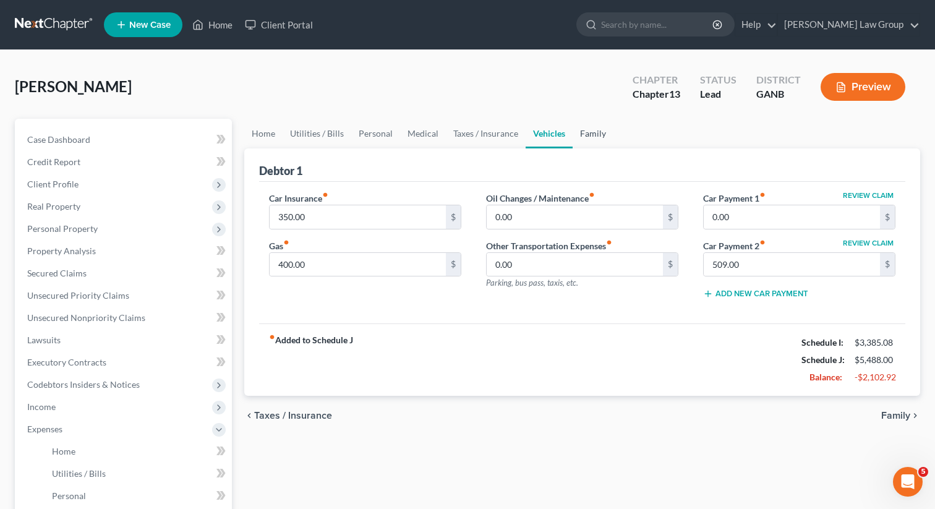
click at [586, 134] on link "Family" at bounding box center [593, 134] width 41 height 30
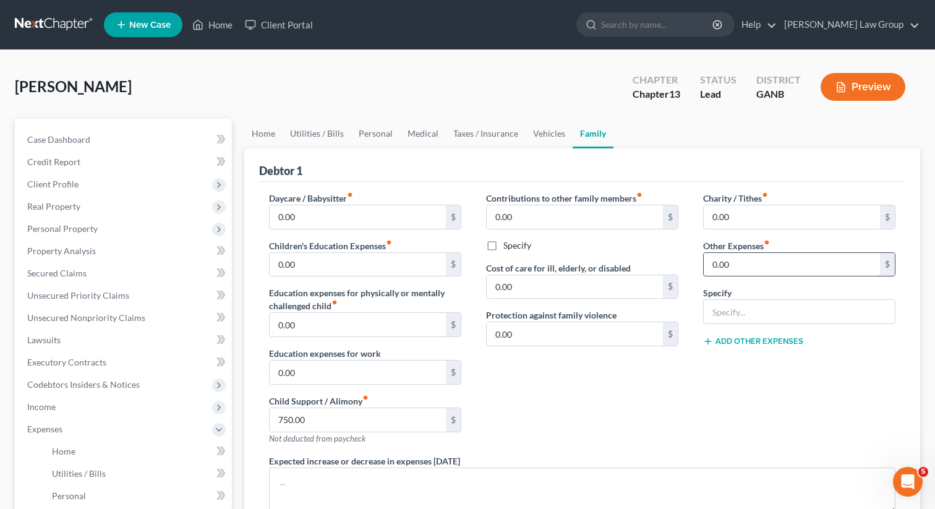
click at [741, 260] on input "0.00" at bounding box center [792, 265] width 176 height 24
paste input "454.17"
type input "454.17"
click at [732, 306] on input "text" at bounding box center [799, 312] width 191 height 24
type input "Business expenses"
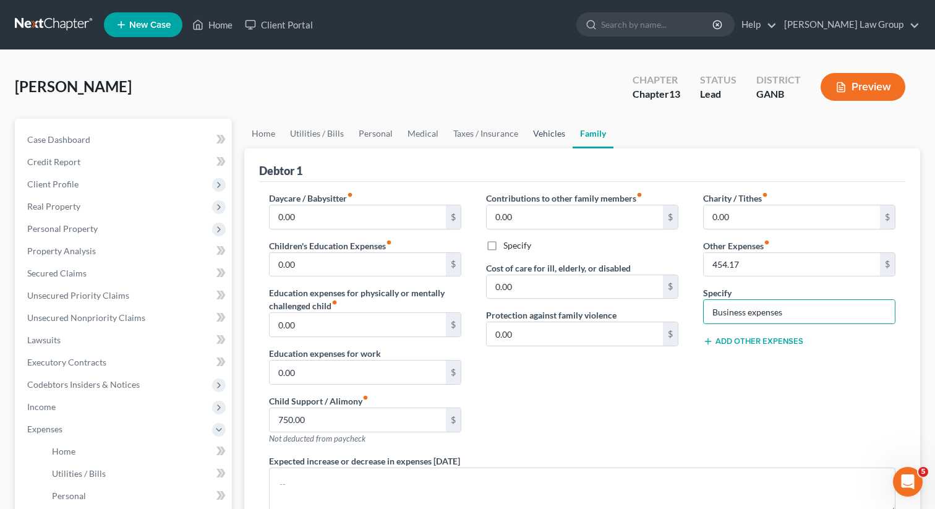
click at [539, 129] on link "Vehicles" at bounding box center [549, 134] width 47 height 30
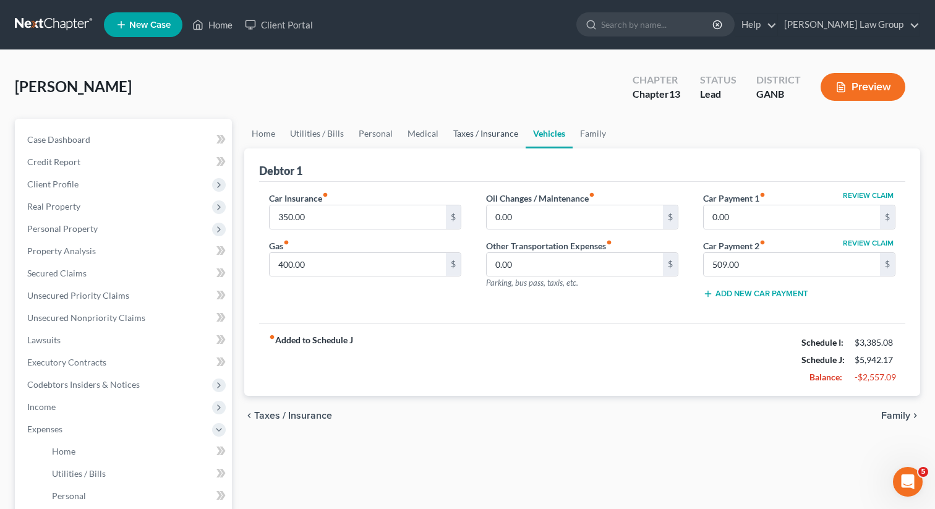
click at [492, 135] on link "Taxes / Insurance" at bounding box center [486, 134] width 80 height 30
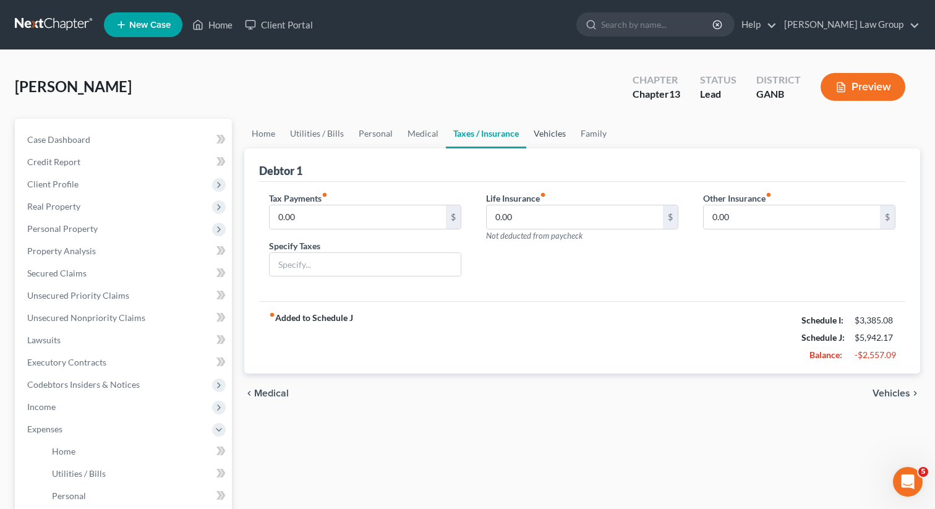
click at [558, 135] on link "Vehicles" at bounding box center [549, 134] width 47 height 30
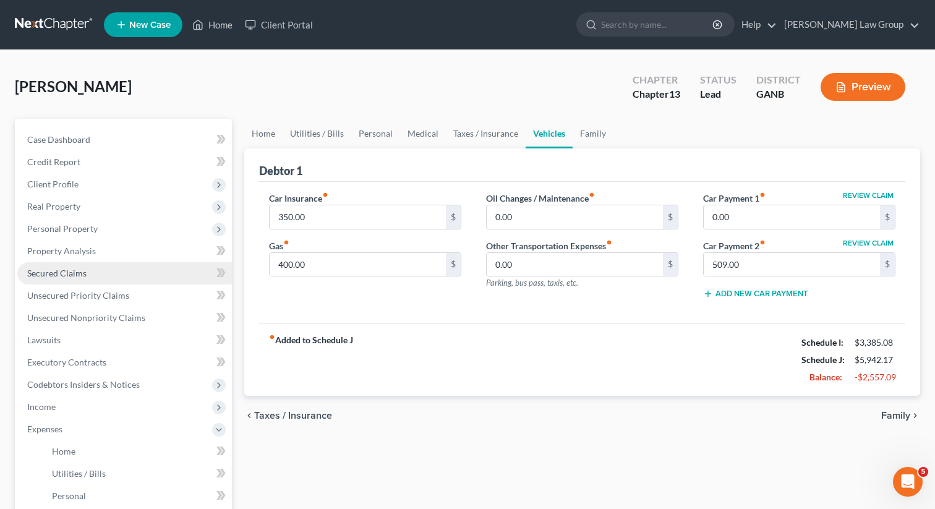
click at [97, 267] on link "Secured Claims" at bounding box center [124, 273] width 215 height 22
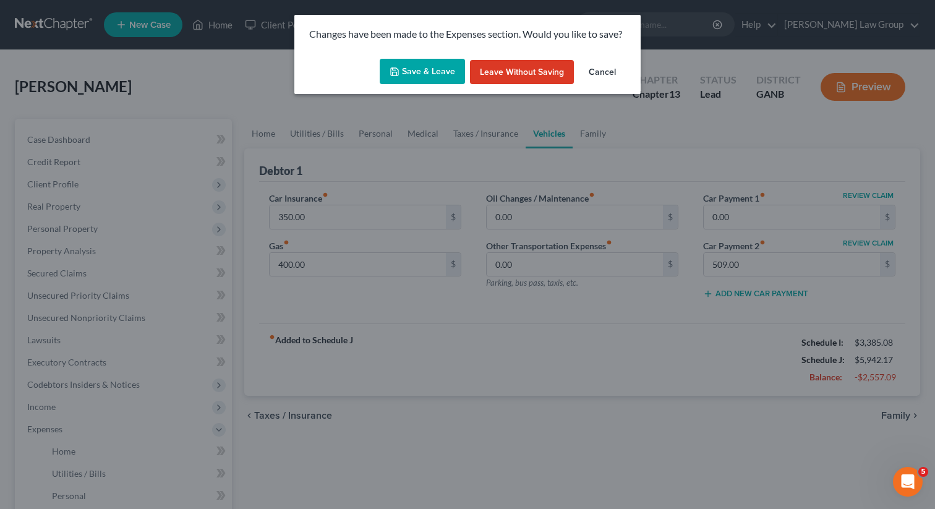
click at [422, 73] on button "Save & Leave" at bounding box center [422, 72] width 85 height 26
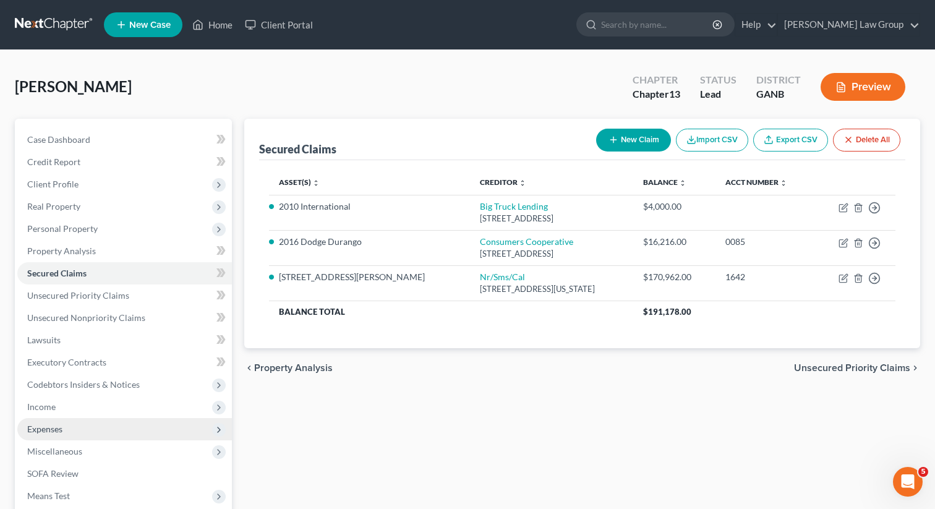
click at [84, 424] on span "Expenses" at bounding box center [124, 429] width 215 height 22
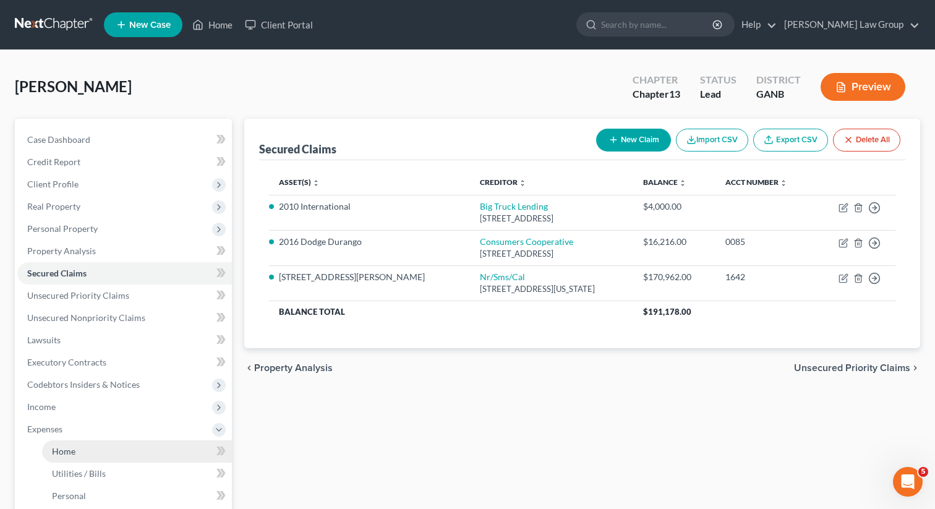
click at [87, 444] on link "Home" at bounding box center [137, 451] width 190 height 22
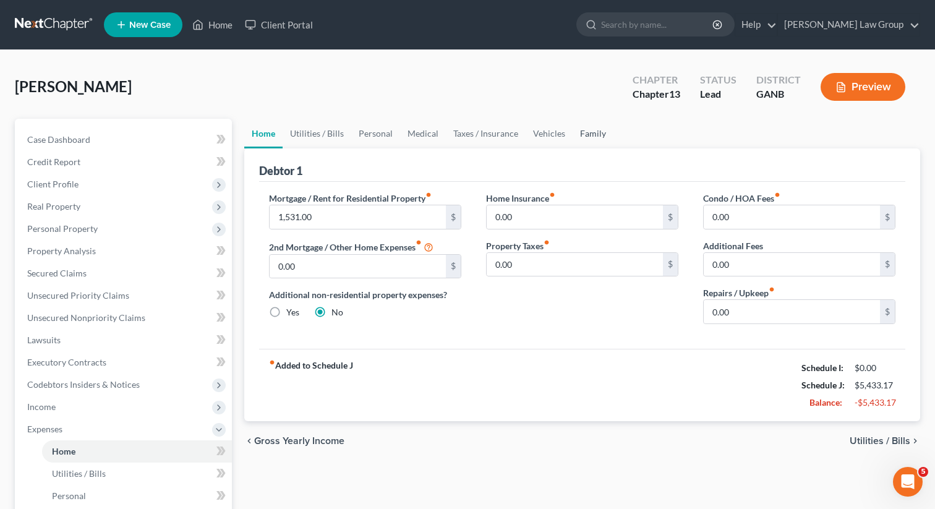
click at [584, 139] on link "Family" at bounding box center [593, 134] width 41 height 30
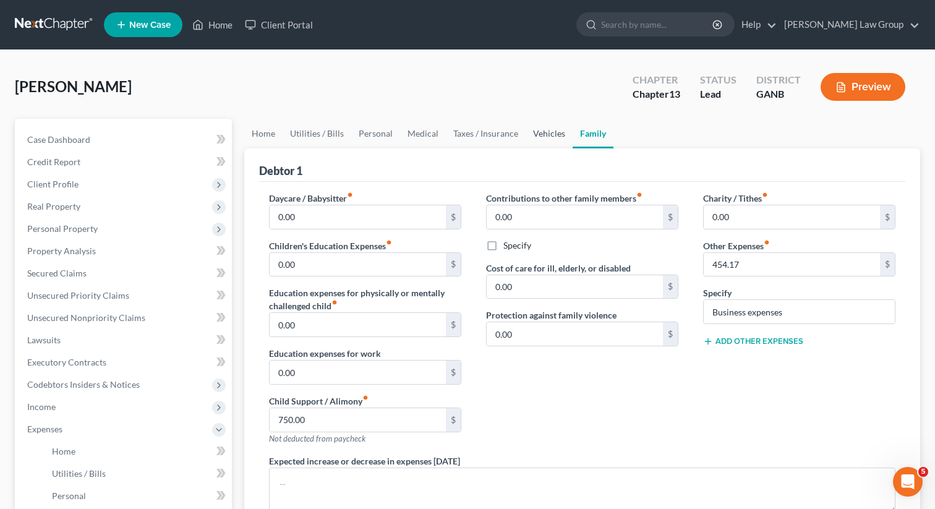
click at [542, 137] on link "Vehicles" at bounding box center [549, 134] width 47 height 30
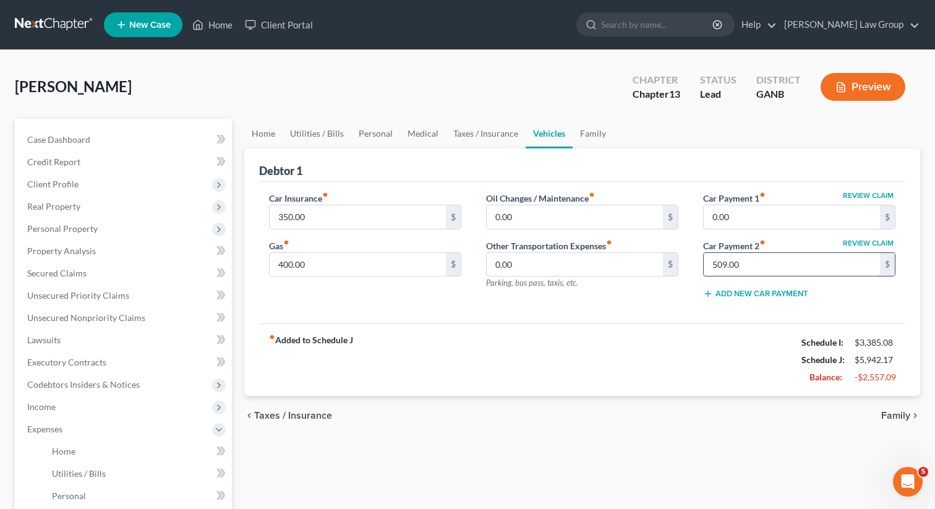
click at [755, 257] on input "509.00" at bounding box center [792, 265] width 176 height 24
click at [587, 332] on div "fiber_manual_record Added to Schedule J Schedule I: $3,385.08 Schedule J: $5,43…" at bounding box center [582, 359] width 646 height 72
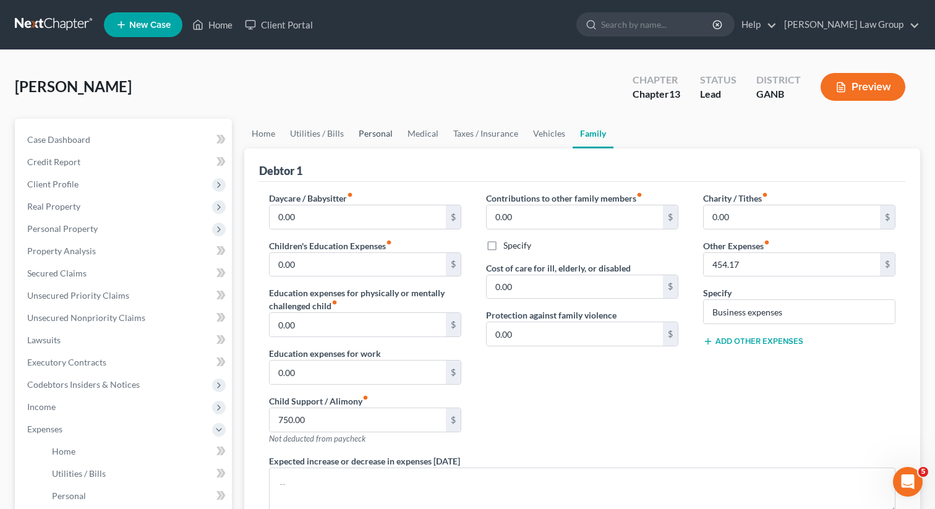
click at [390, 132] on link "Personal" at bounding box center [375, 134] width 49 height 30
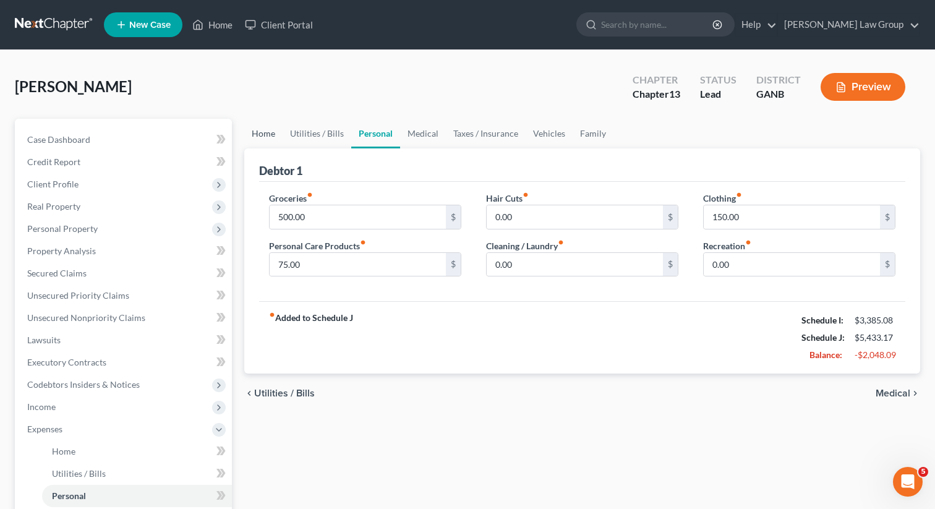
click at [259, 134] on link "Home" at bounding box center [263, 134] width 38 height 30
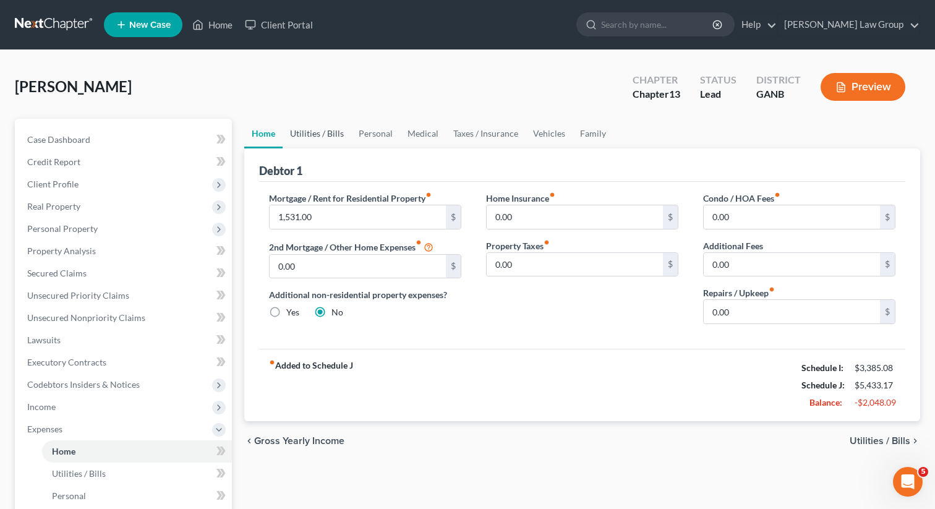
click at [322, 132] on link "Utilities / Bills" at bounding box center [317, 134] width 69 height 30
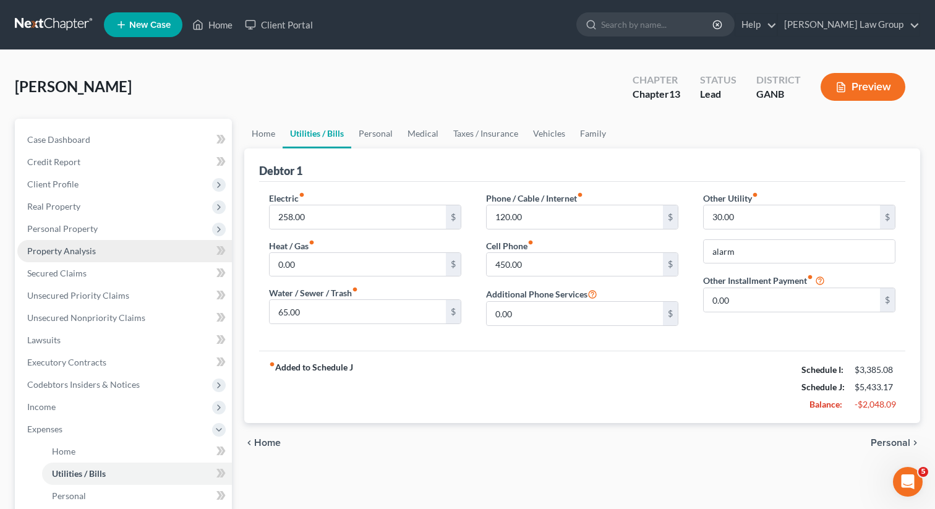
scroll to position [6, 0]
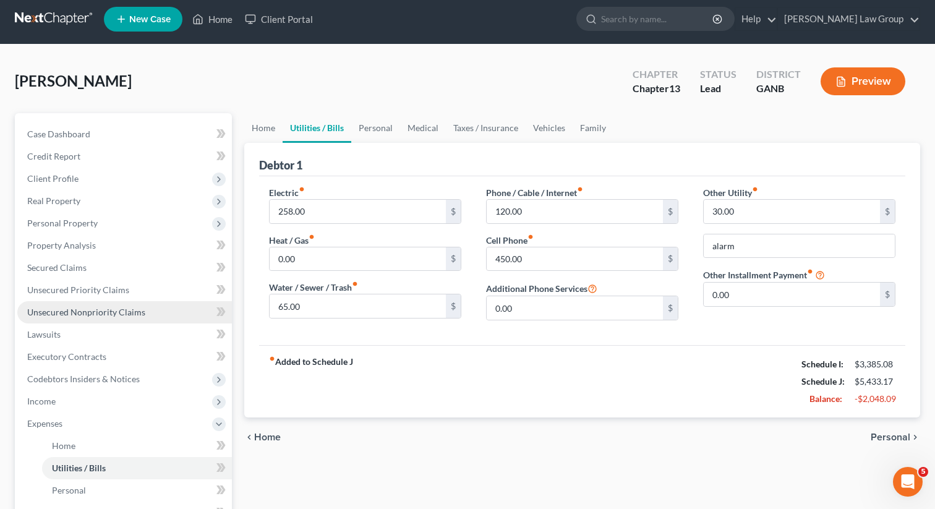
click at [121, 309] on span "Unsecured Nonpriority Claims" at bounding box center [86, 312] width 118 height 11
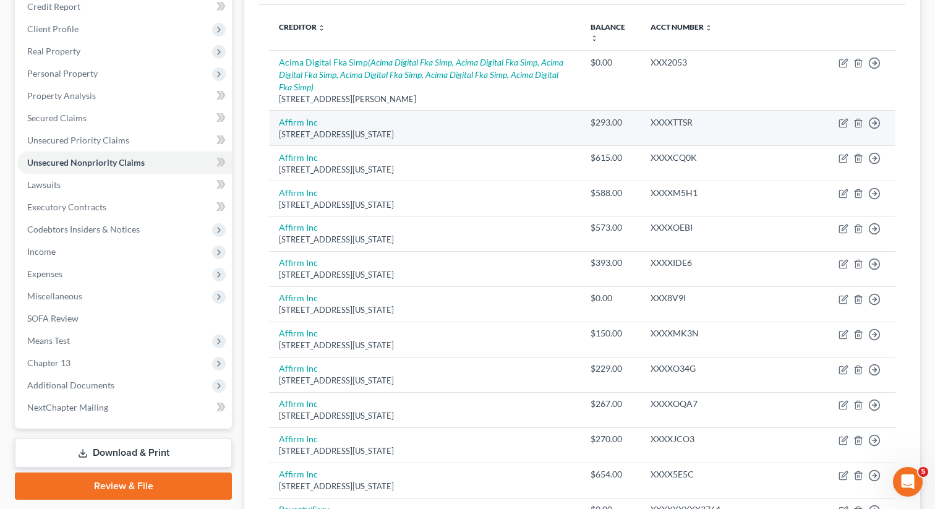
scroll to position [158, 0]
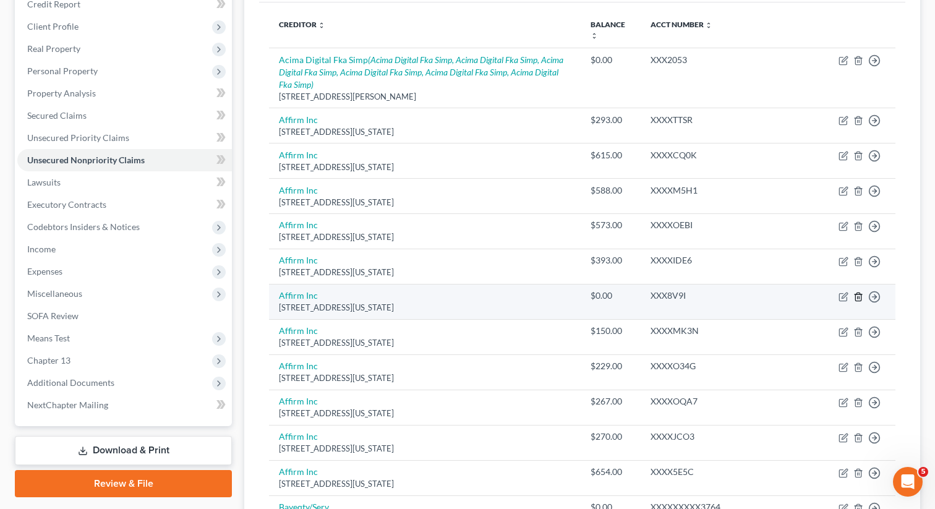
click at [857, 292] on icon "button" at bounding box center [858, 297] width 10 height 10
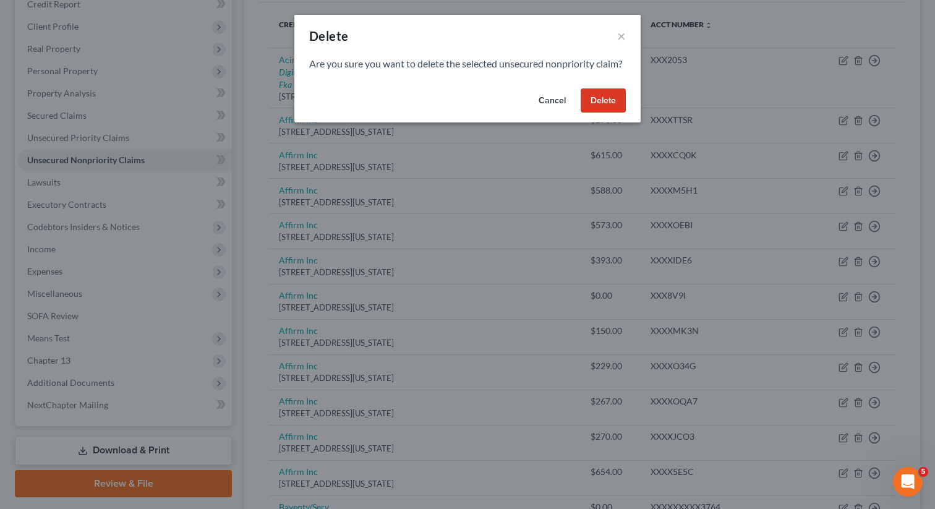
click at [600, 113] on button "Delete" at bounding box center [603, 100] width 45 height 25
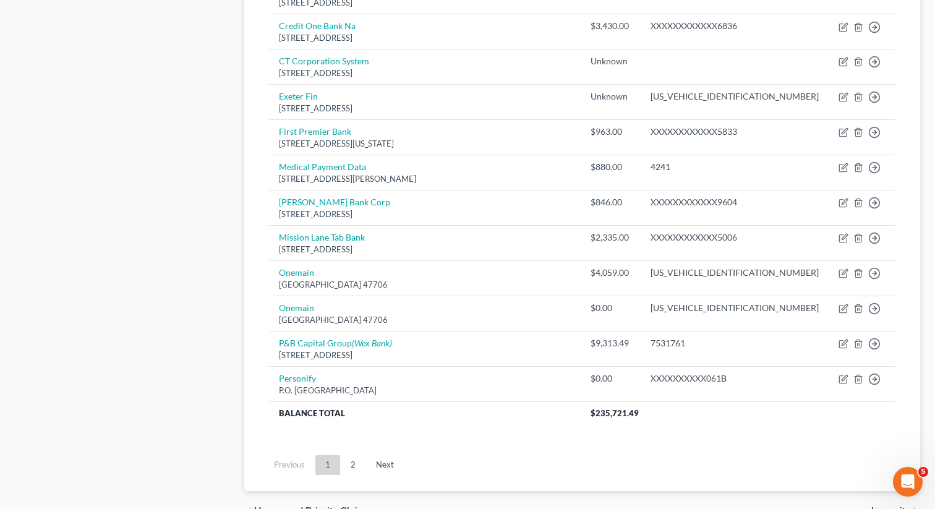
scroll to position [906, 0]
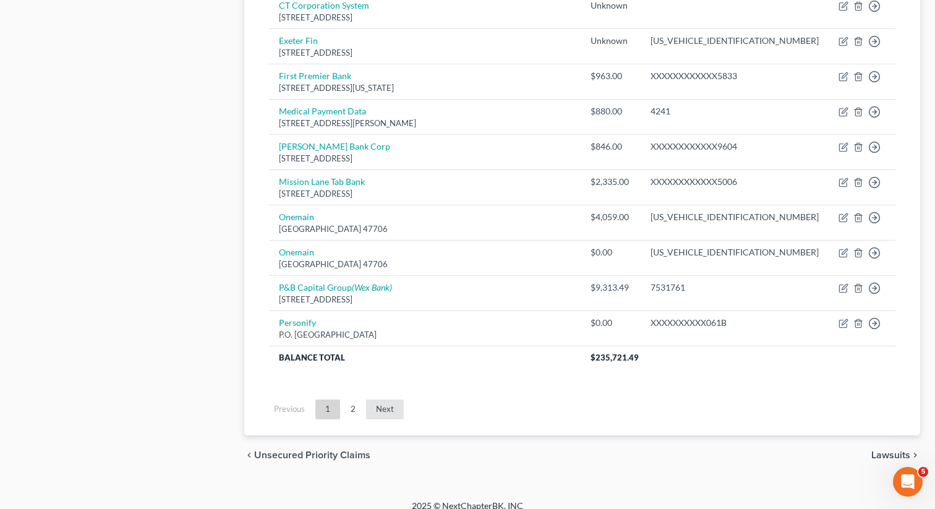
click at [388, 400] on link "Next" at bounding box center [385, 410] width 38 height 20
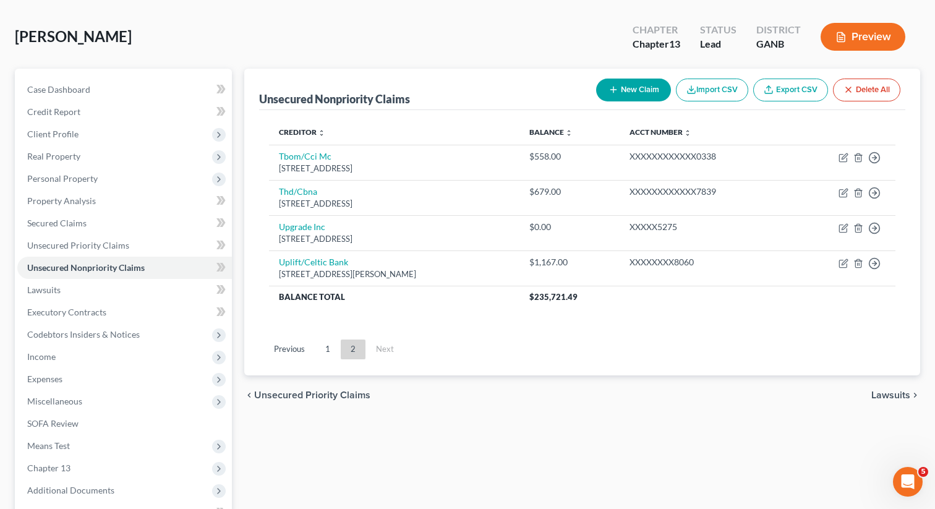
scroll to position [30, 0]
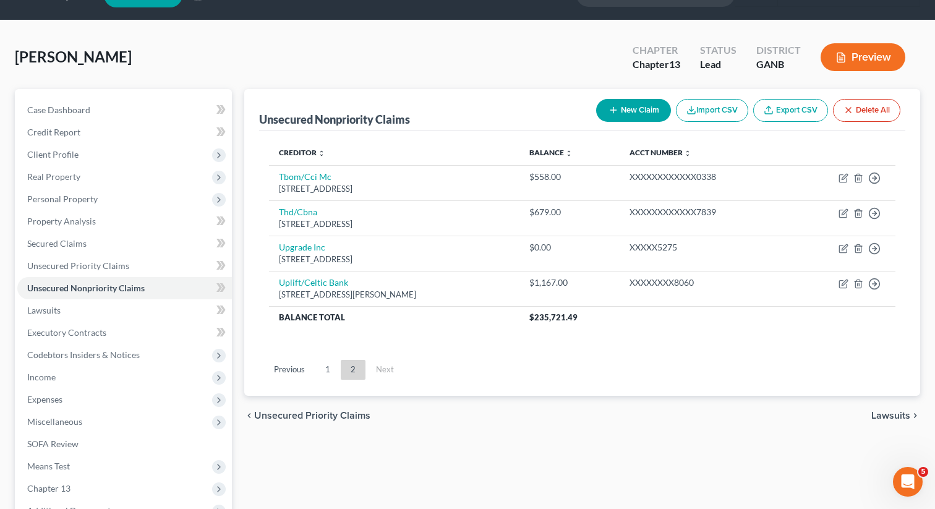
click at [617, 107] on button "New Claim" at bounding box center [633, 110] width 75 height 23
select select "0"
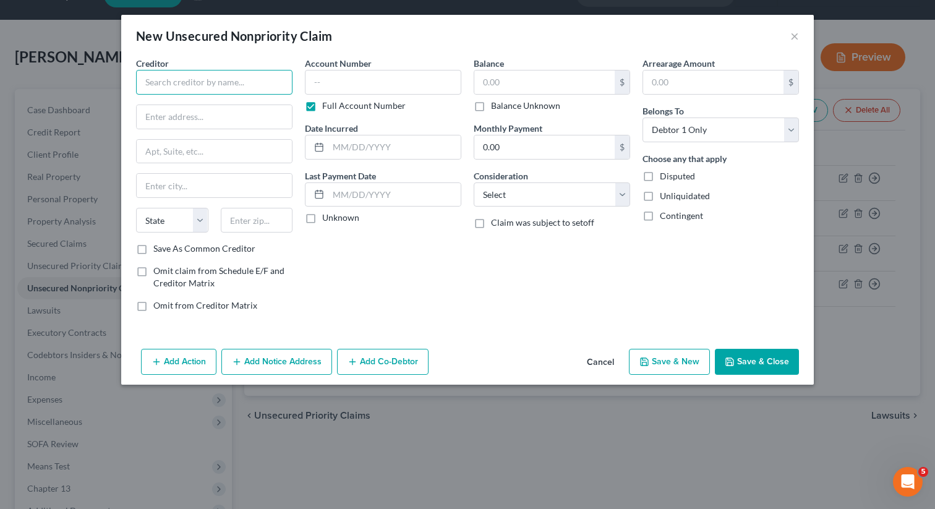
click at [220, 92] on input "text" at bounding box center [214, 82] width 156 height 25
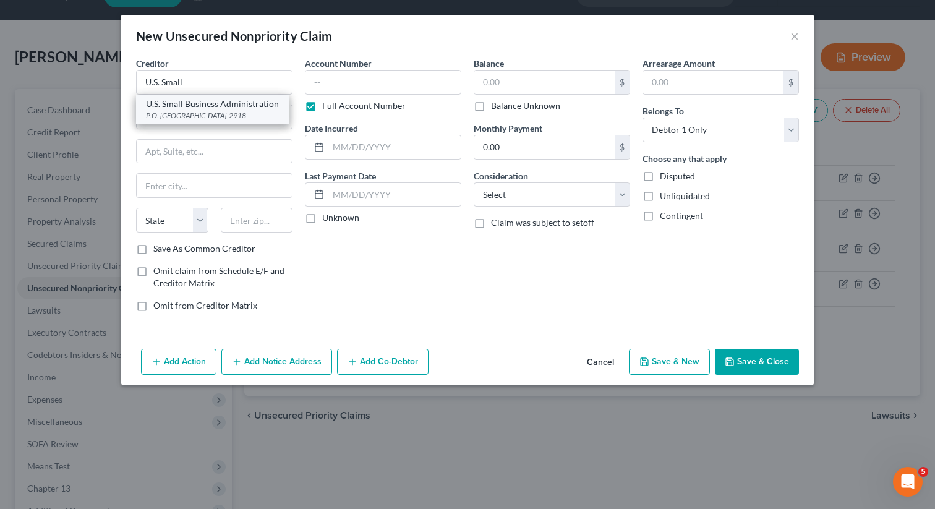
click at [213, 109] on div "U.S. Small Business Administration" at bounding box center [212, 104] width 133 height 12
type input "U.S. Small Business Administration"
type input "P.O. Box 3918"
type input "[GEOGRAPHIC_DATA]"
select select "38"
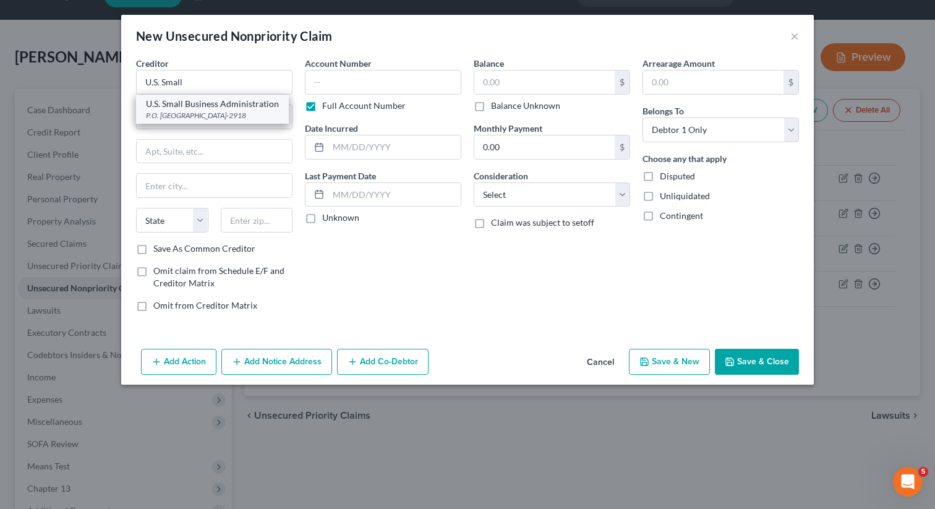
type input "97208-2918"
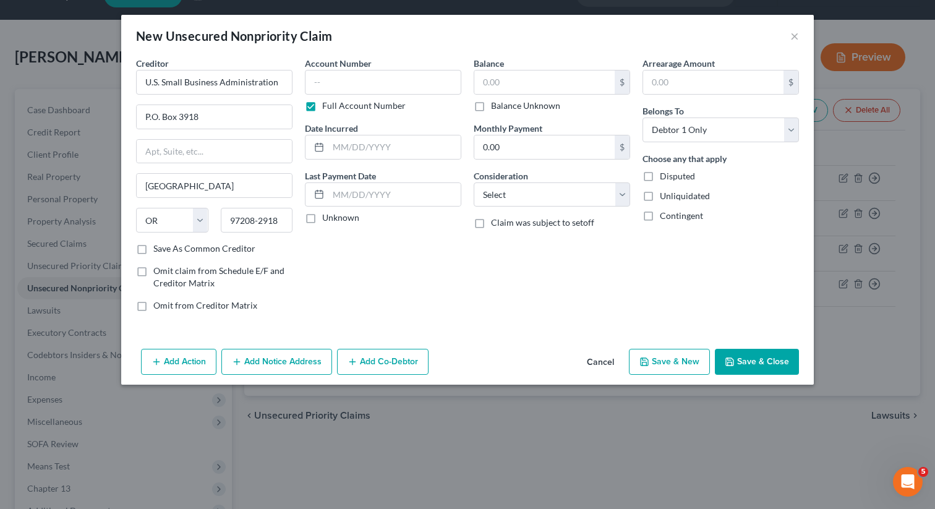
click at [491, 104] on label "Balance Unknown" at bounding box center [525, 106] width 69 height 12
click at [496, 104] on input "Balance Unknown" at bounding box center [500, 104] width 8 height 8
checkbox input "true"
type input "0.00"
click at [738, 359] on button "Save & Close" at bounding box center [757, 362] width 84 height 26
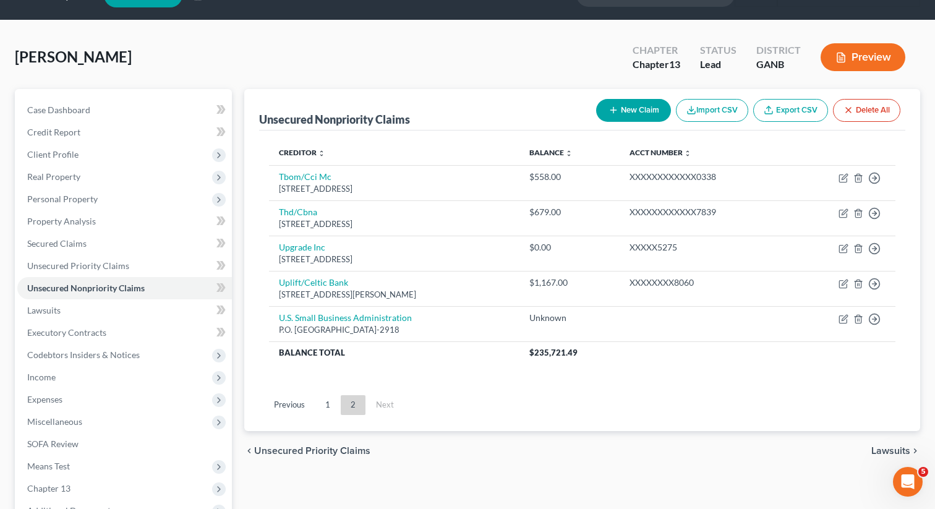
scroll to position [0, 0]
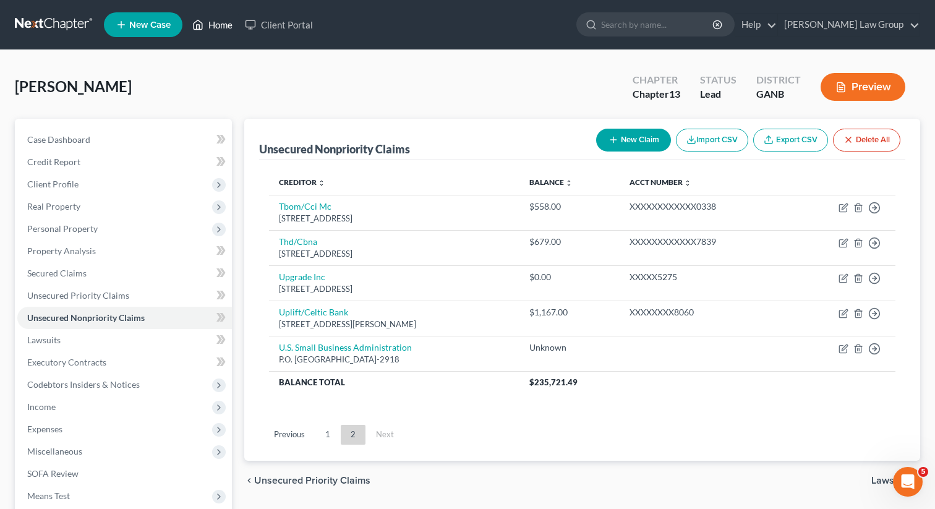
click at [221, 27] on link "Home" at bounding box center [212, 25] width 53 height 22
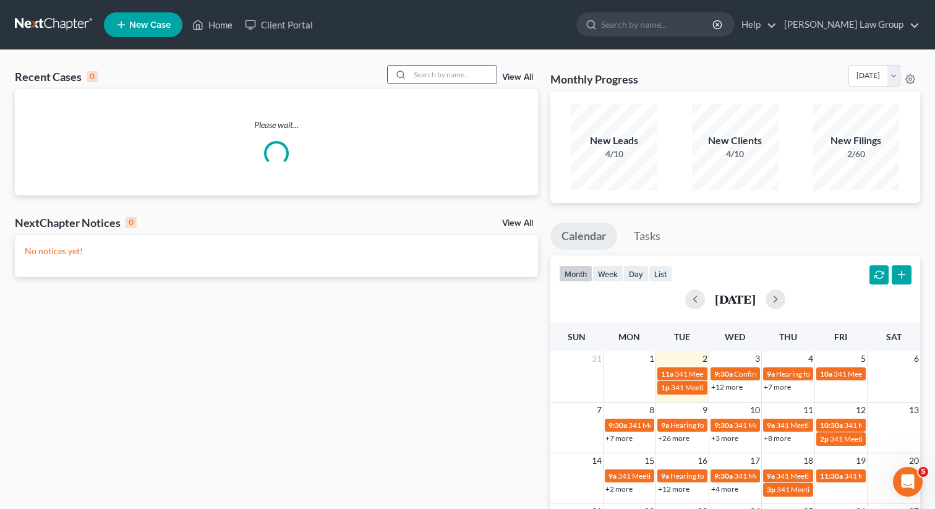
click at [410, 68] on div at bounding box center [399, 75] width 22 height 18
click at [436, 75] on input "search" at bounding box center [453, 75] width 87 height 18
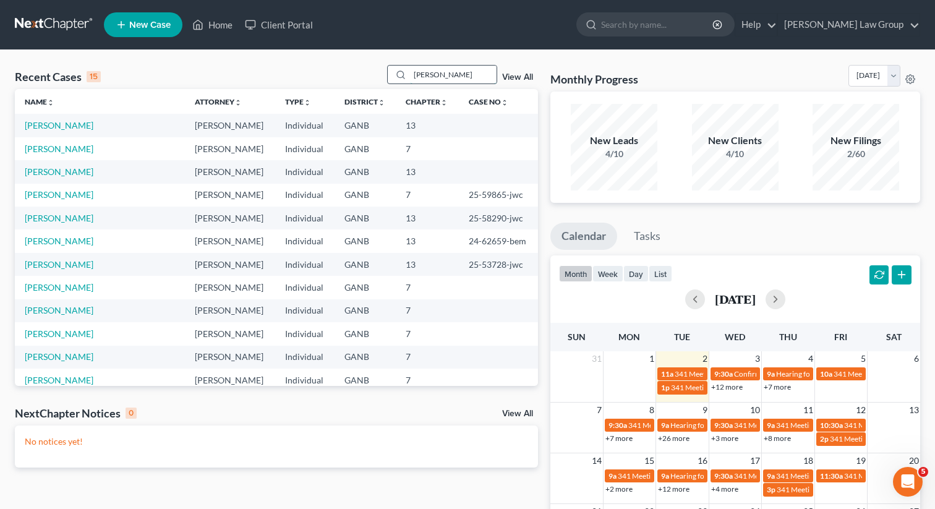
type input "[PERSON_NAME]"
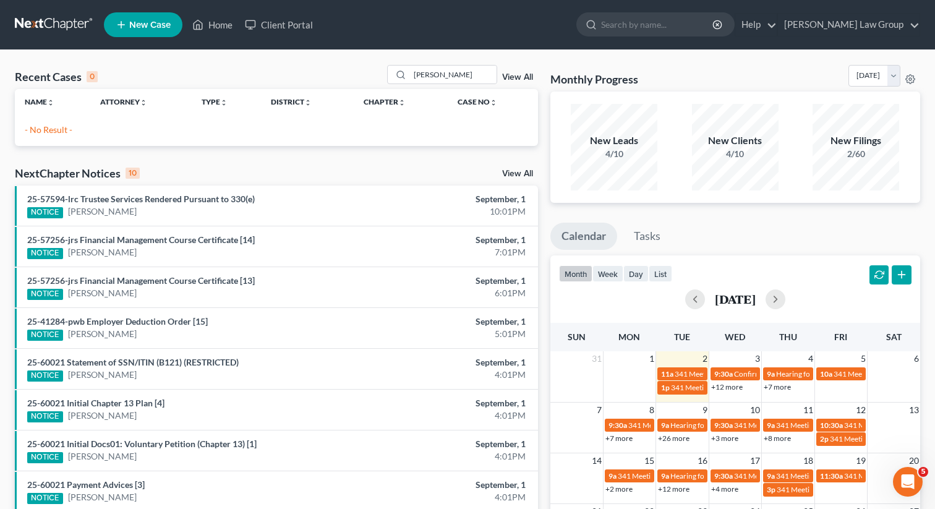
click at [148, 24] on span "New Case" at bounding box center [149, 24] width 41 height 9
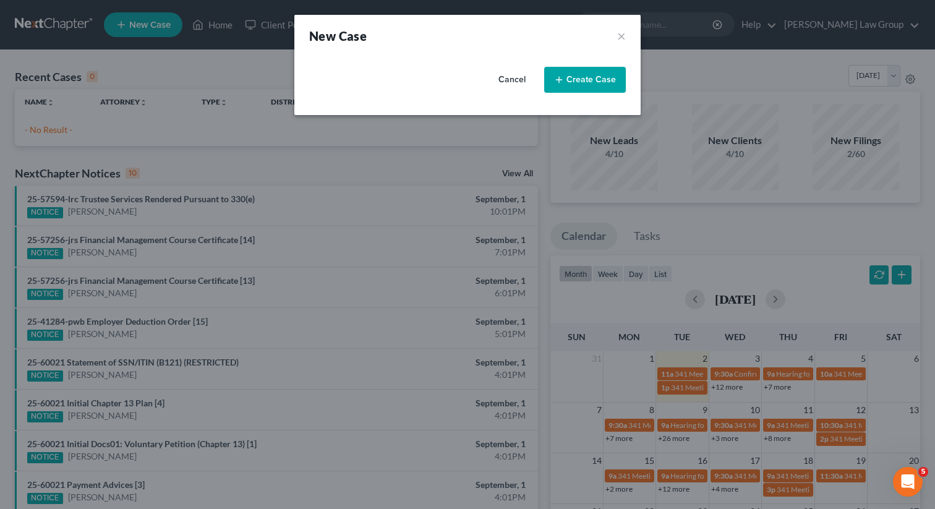
select select "19"
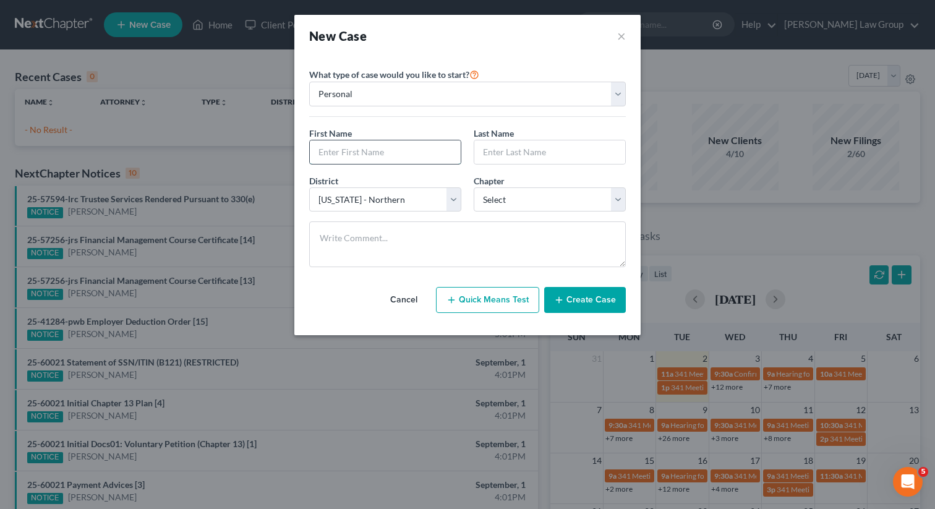
click at [362, 147] on input "text" at bounding box center [385, 152] width 151 height 24
paste input "[PERSON_NAME]"
type input "[PERSON_NAME]"
click at [514, 158] on input "text" at bounding box center [549, 152] width 151 height 24
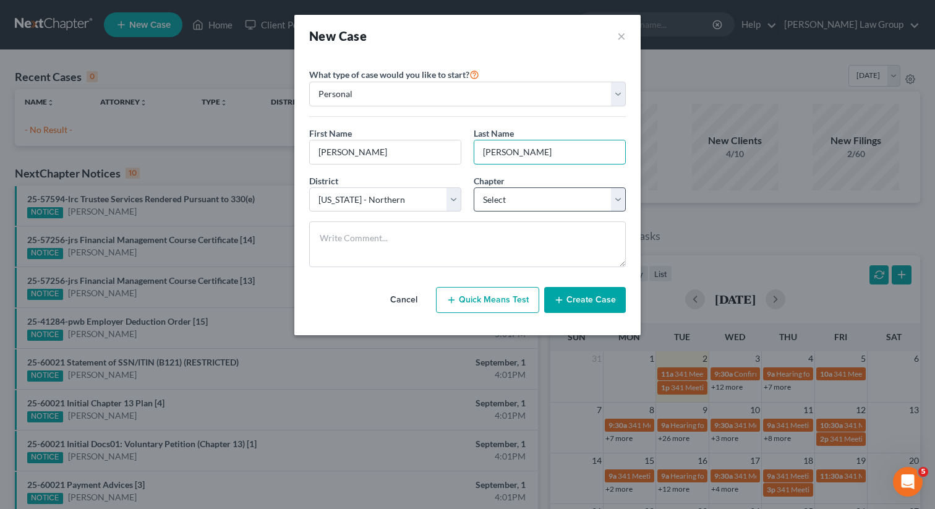
type input "[PERSON_NAME]"
click at [536, 189] on select "Select 7 11 12 13" at bounding box center [550, 199] width 152 height 25
select select "0"
click at [474, 187] on select "Select 7 11 12 13" at bounding box center [550, 199] width 152 height 25
click at [566, 299] on button "Create Case" at bounding box center [585, 300] width 82 height 26
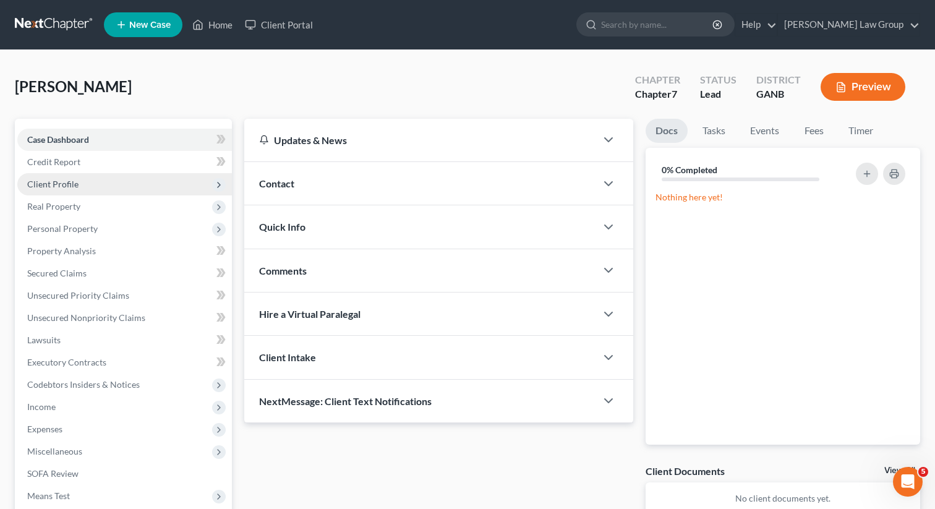
click at [63, 177] on span "Client Profile" at bounding box center [124, 184] width 215 height 22
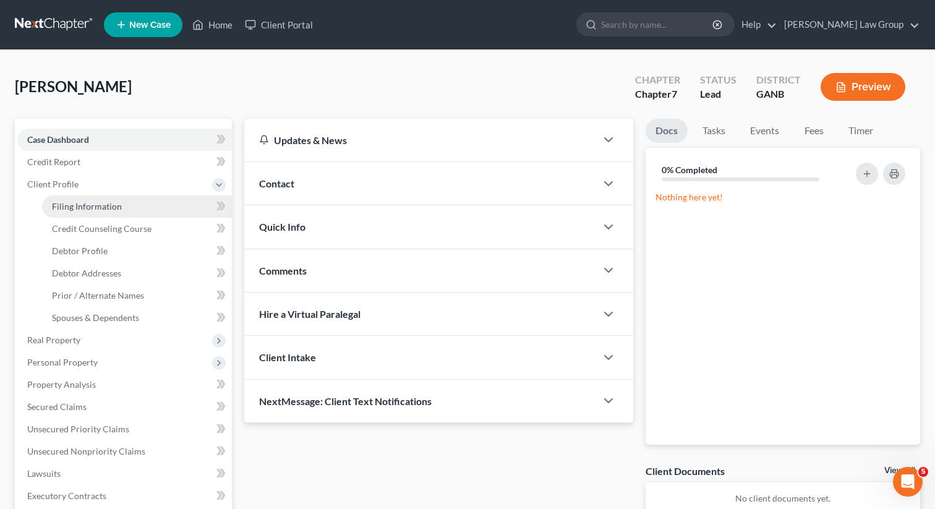
click at [61, 205] on span "Filing Information" at bounding box center [87, 206] width 70 height 11
select select "1"
select select "0"
select select "19"
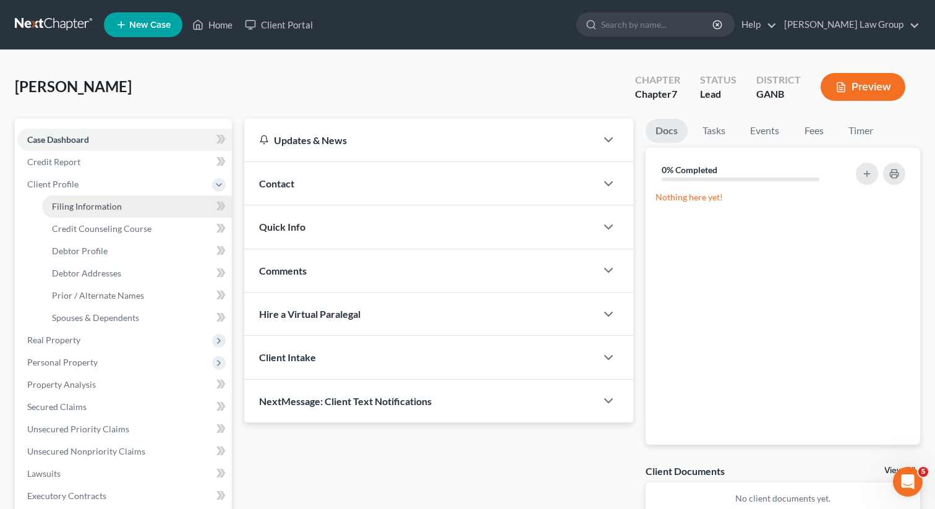
select select "10"
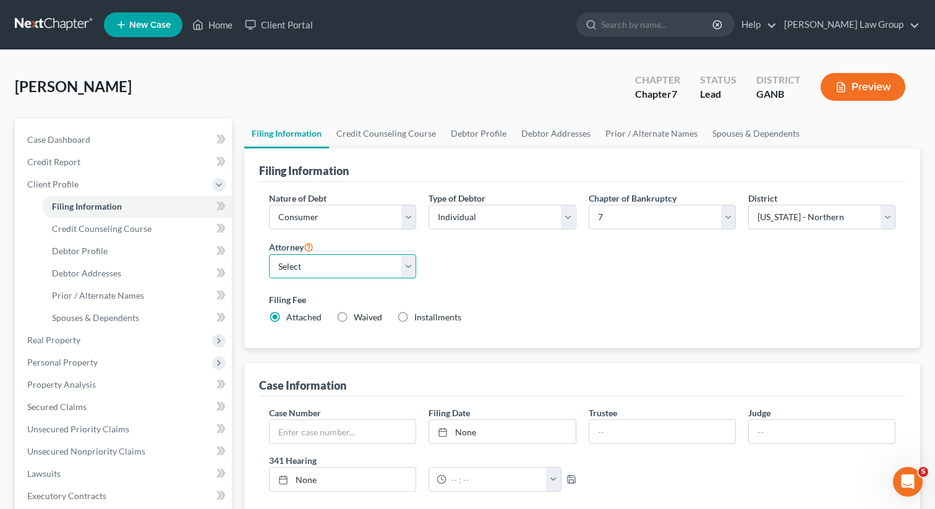
click at [331, 260] on select "Select [PERSON_NAME] - GANB [PERSON_NAME] - GANB [PERSON_NAME] - GANB [PERSON_N…" at bounding box center [342, 266] width 147 height 25
select select "0"
click at [269, 254] on select "Select [PERSON_NAME] - GANB [PERSON_NAME] - GANB [PERSON_NAME] - GANB [PERSON_N…" at bounding box center [342, 266] width 147 height 25
click at [374, 133] on link "Credit Counseling Course" at bounding box center [386, 134] width 114 height 30
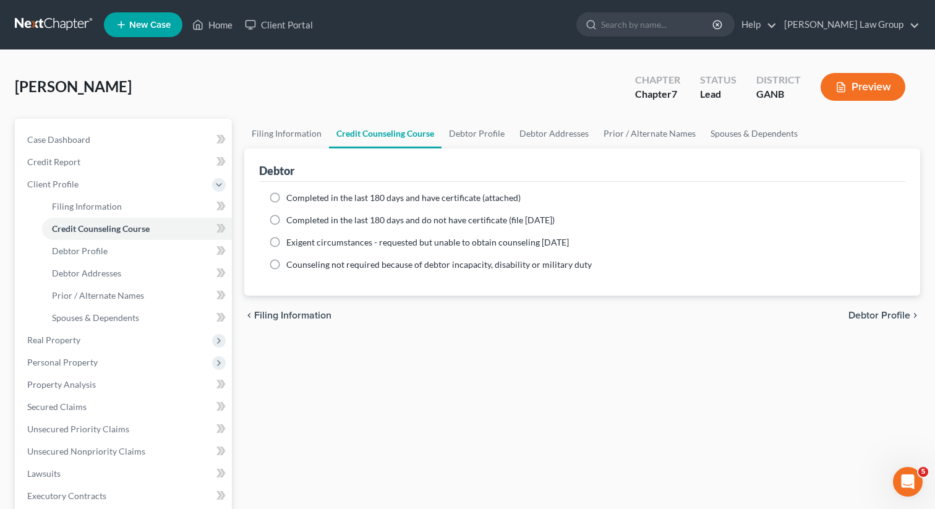
click at [284, 200] on div "Completed in the last 180 days and have certificate (attached)" at bounding box center [582, 198] width 626 height 12
click at [472, 132] on link "Debtor Profile" at bounding box center [477, 134] width 71 height 30
select select "0"
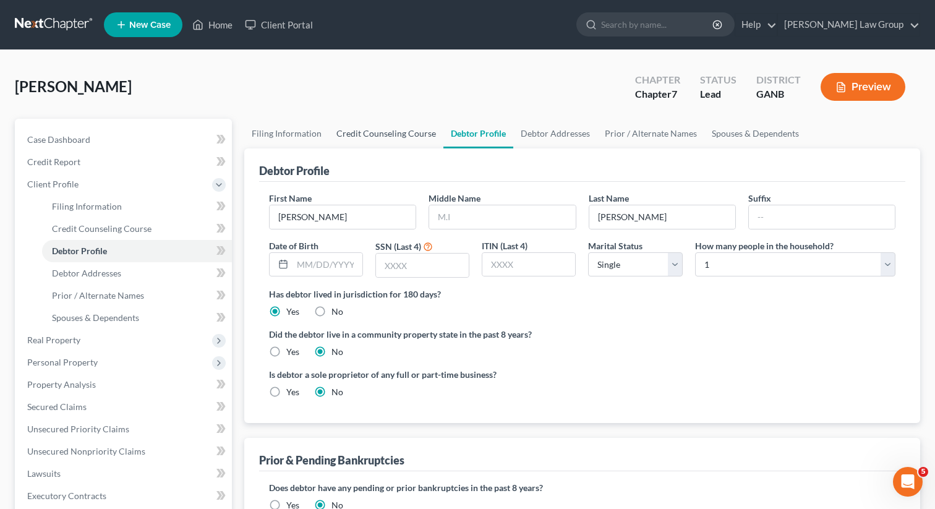
click at [347, 130] on link "Credit Counseling Course" at bounding box center [386, 134] width 114 height 30
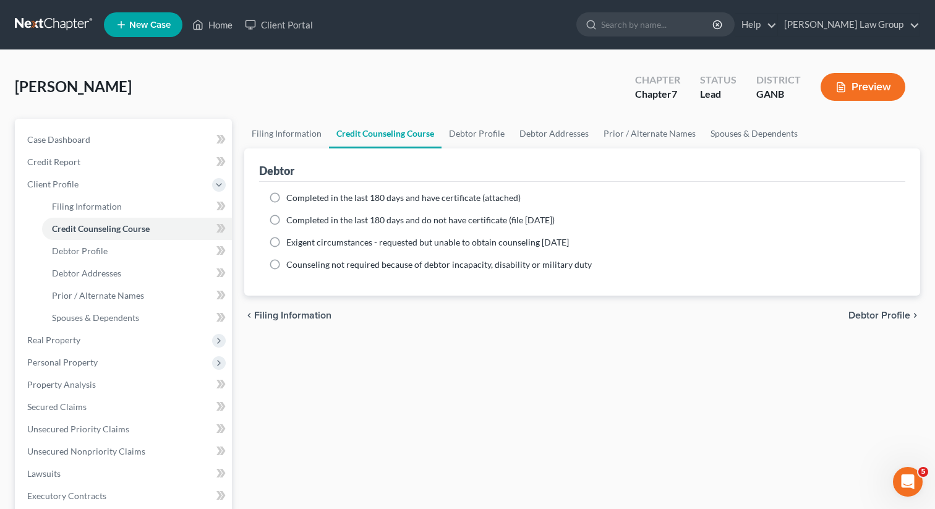
click at [286, 197] on label "Completed in the last 180 days and have certificate (attached)" at bounding box center [403, 198] width 234 height 12
click at [291, 197] on input "Completed in the last 180 days and have certificate (attached)" at bounding box center [295, 196] width 8 height 8
radio input "true"
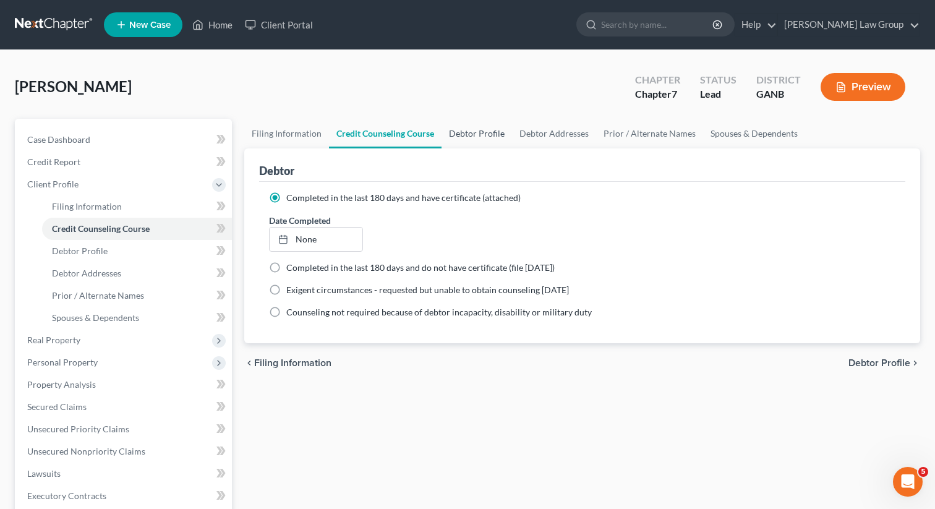
click at [477, 128] on link "Debtor Profile" at bounding box center [477, 134] width 71 height 30
select select "0"
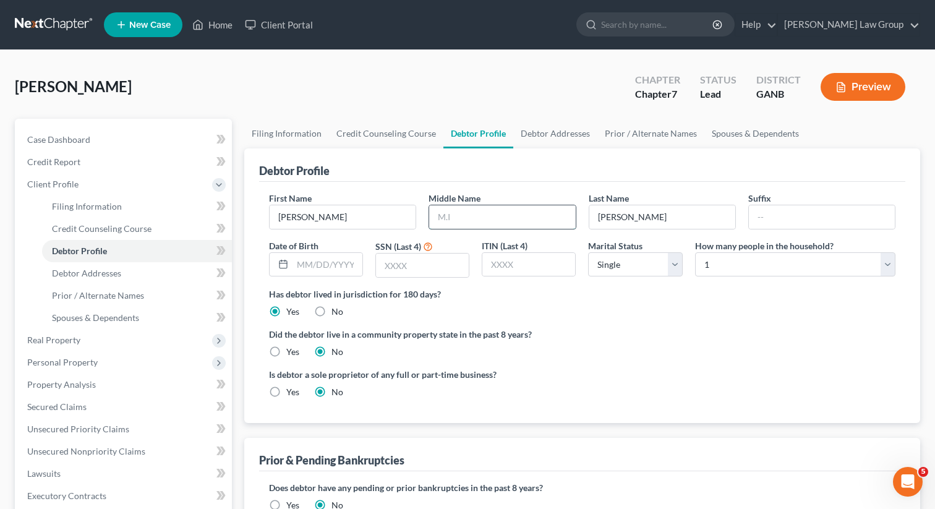
click at [465, 214] on input "text" at bounding box center [502, 217] width 146 height 24
type input "Orlando"
click at [313, 263] on input "text" at bounding box center [328, 265] width 70 height 24
paste input "[DATE]"
type input "[DATE]"
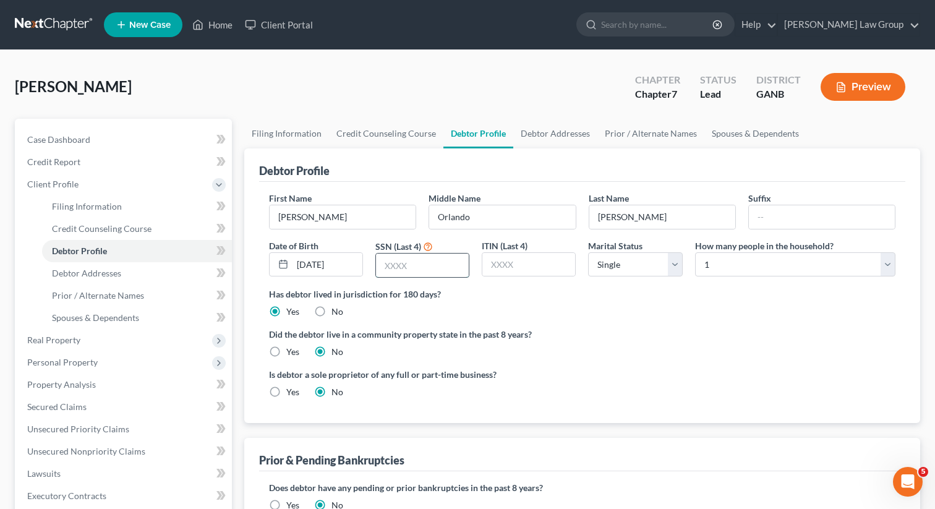
click at [403, 272] on input "text" at bounding box center [422, 266] width 93 height 24
type input "4228"
click at [557, 138] on link "Debtor Addresses" at bounding box center [555, 134] width 84 height 30
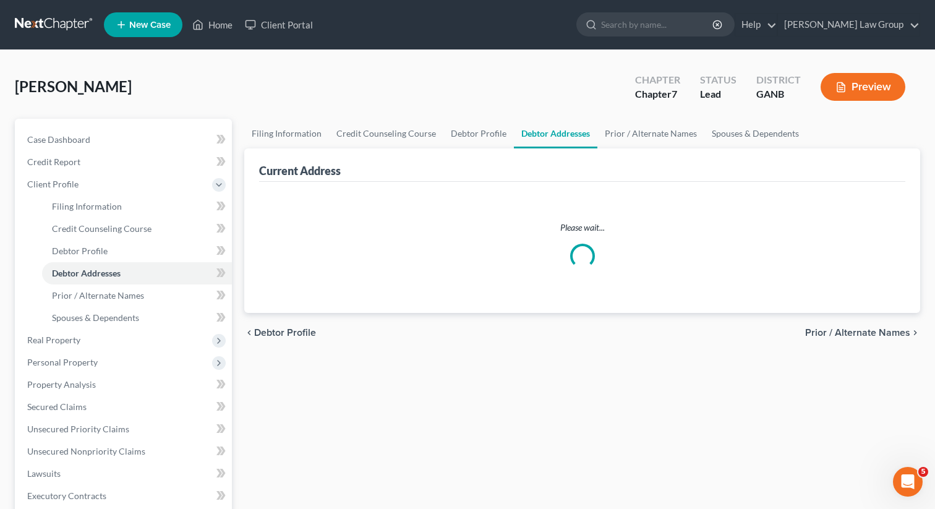
select select "0"
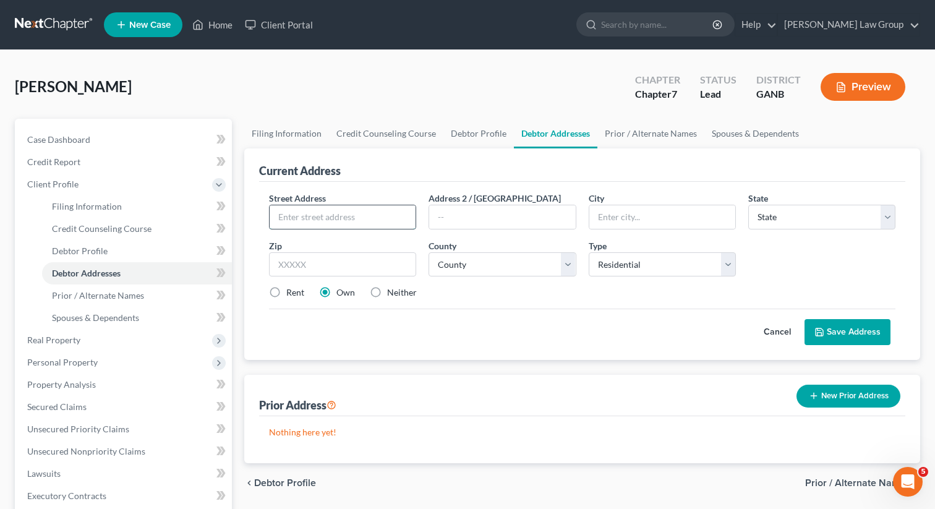
click at [292, 210] on input "text" at bounding box center [343, 217] width 146 height 24
paste input "[STREET_ADDRESS][PERSON_NAME]"
type input "[STREET_ADDRESS][PERSON_NAME]"
click at [291, 257] on input "text" at bounding box center [342, 264] width 147 height 25
type input "30034"
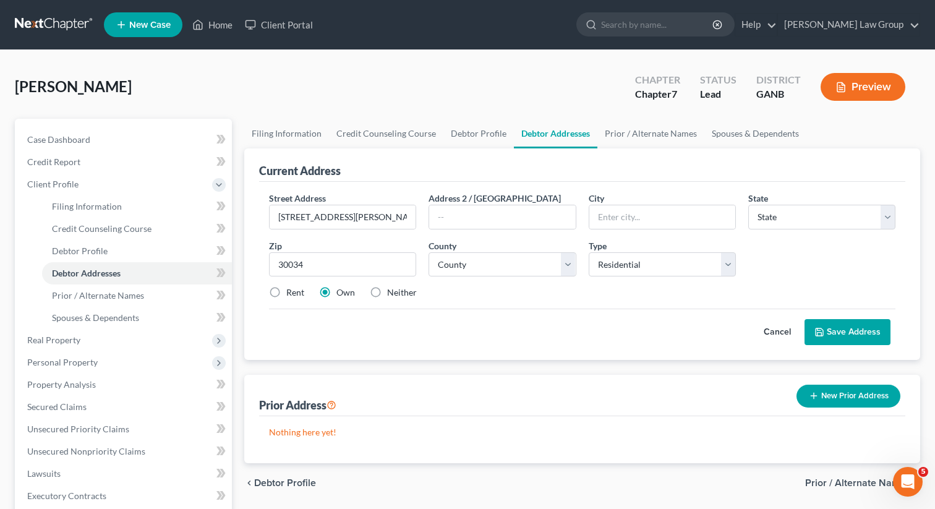
type input "Decatur"
select select "10"
click at [417, 310] on div "Cancel Save Address" at bounding box center [582, 327] width 626 height 36
click at [286, 293] on label "Rent" at bounding box center [295, 292] width 18 height 12
click at [291, 293] on input "Rent" at bounding box center [295, 290] width 8 height 8
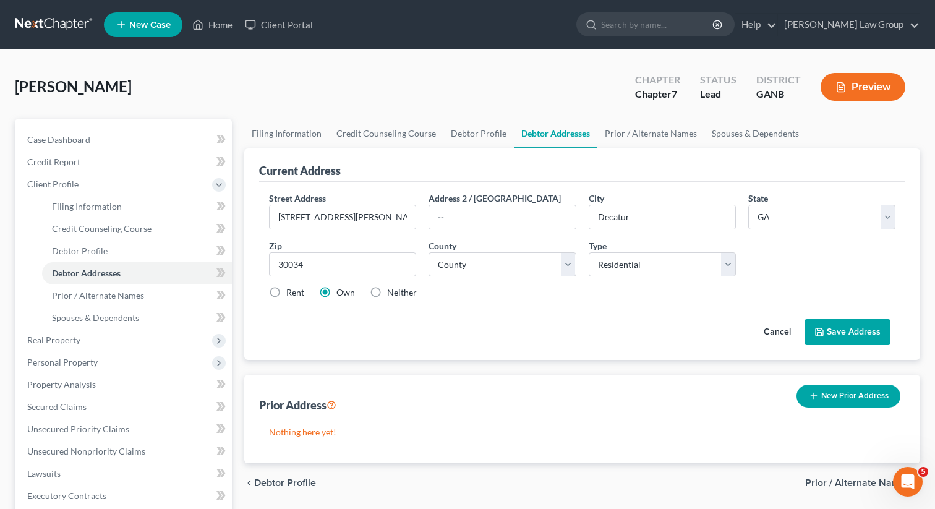
radio input "true"
click at [463, 273] on select "County [GEOGRAPHIC_DATA] [GEOGRAPHIC_DATA] [GEOGRAPHIC_DATA] [GEOGRAPHIC_DATA] …" at bounding box center [502, 264] width 147 height 25
select select "42"
click at [429, 252] on select "County [GEOGRAPHIC_DATA] [GEOGRAPHIC_DATA] [GEOGRAPHIC_DATA] [GEOGRAPHIC_DATA] …" at bounding box center [502, 264] width 147 height 25
click at [824, 328] on icon at bounding box center [819, 332] width 10 height 10
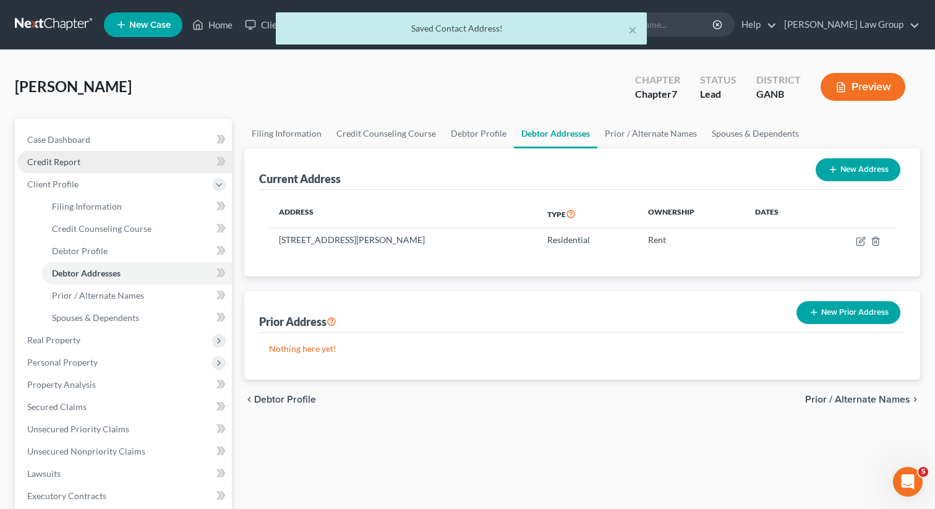
click at [53, 158] on span "Credit Report" at bounding box center [53, 161] width 53 height 11
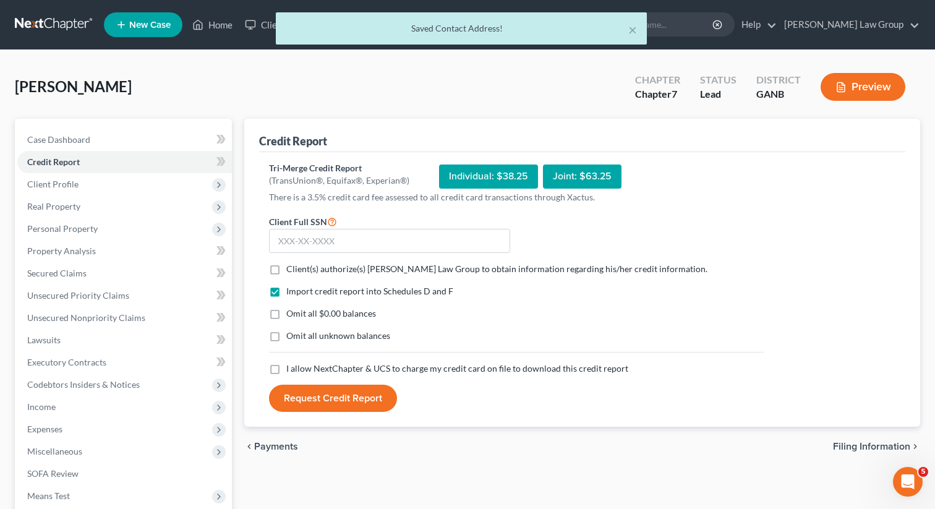
click at [286, 271] on label "Client(s) authorize(s) [PERSON_NAME] Law Group to obtain information regarding …" at bounding box center [496, 269] width 421 height 12
click at [291, 271] on input "Client(s) authorize(s) [PERSON_NAME] Law Group to obtain information regarding …" at bounding box center [295, 267] width 8 height 8
checkbox input "true"
click at [286, 366] on label "I allow NextChapter & UCS to charge my credit card on file to download this cre…" at bounding box center [457, 368] width 342 height 12
click at [291, 366] on input "I allow NextChapter & UCS to charge my credit card on file to download this cre…" at bounding box center [295, 366] width 8 height 8
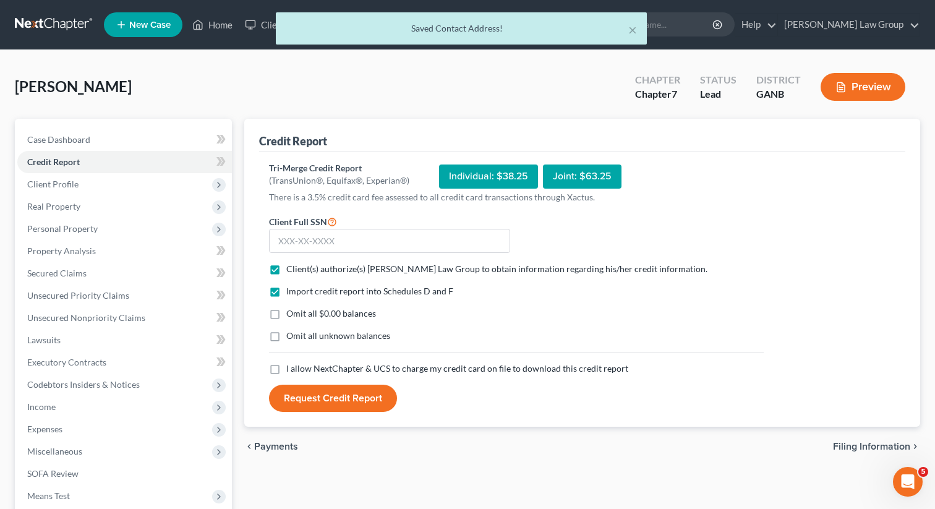
checkbox input "true"
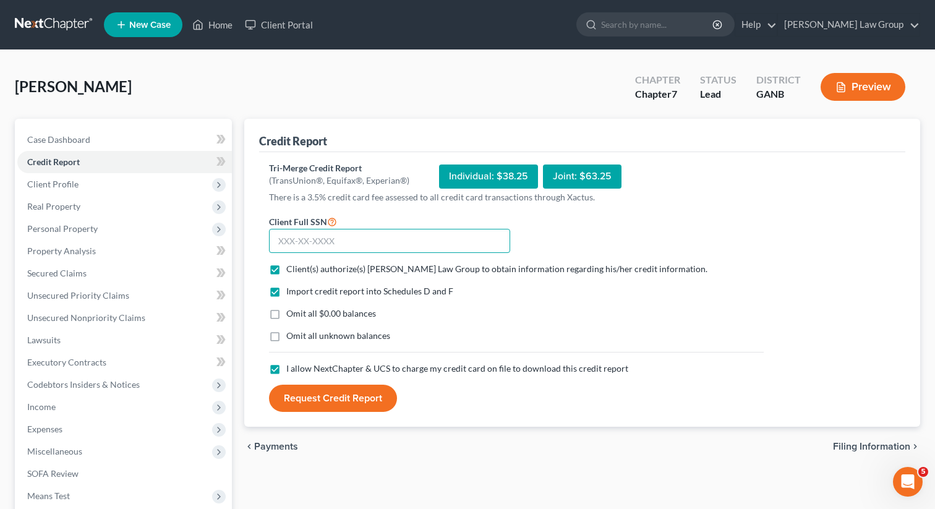
click at [343, 248] on input "text" at bounding box center [389, 241] width 241 height 25
paste input "255-37-4228"
type input "255-37-4228"
click at [320, 400] on button "Request Credit Report" at bounding box center [333, 398] width 128 height 27
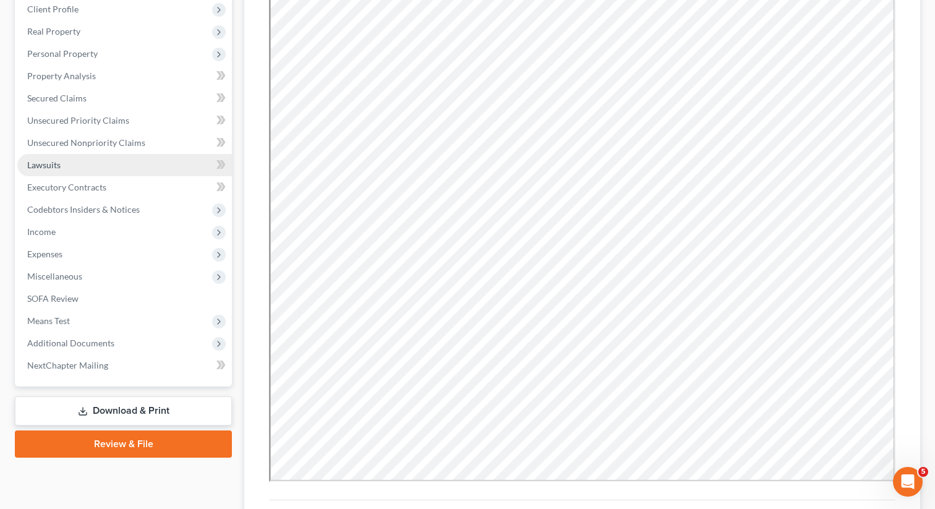
scroll to position [158, 0]
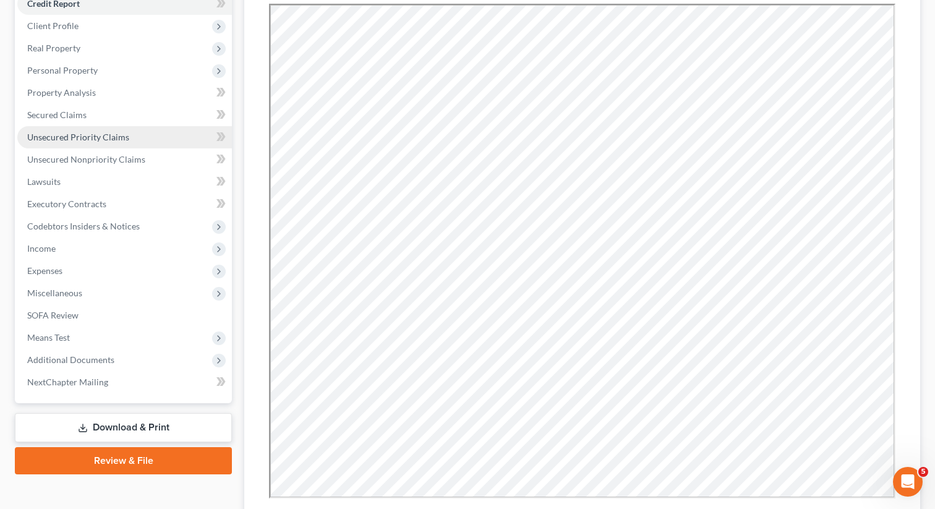
click at [104, 135] on span "Unsecured Priority Claims" at bounding box center [78, 137] width 102 height 11
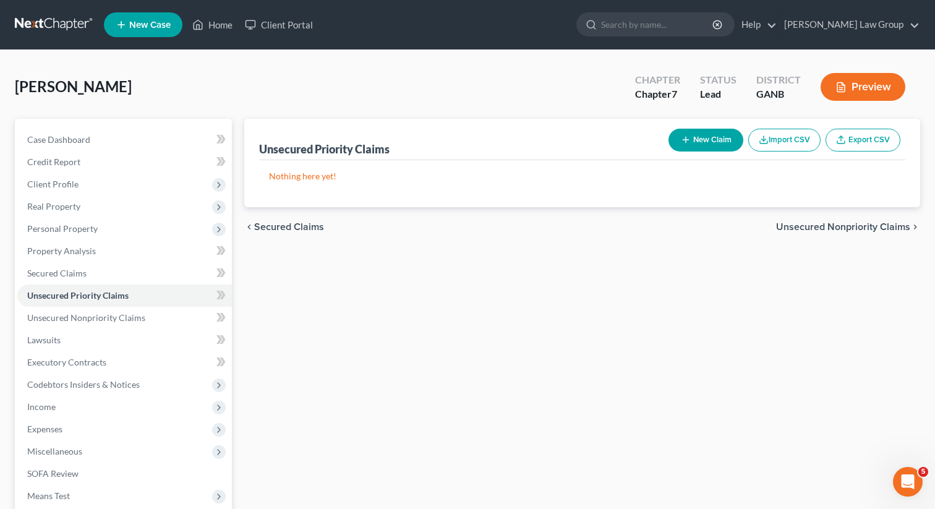
click at [699, 137] on button "New Claim" at bounding box center [706, 140] width 75 height 23
select select "0"
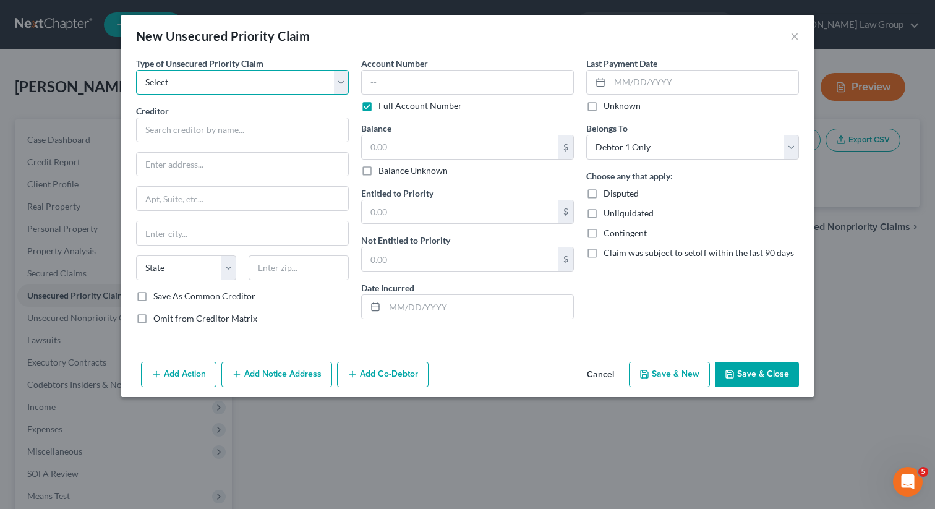
click at [223, 75] on select "Select Taxes & Other Government Units Domestic Support Obligations Extensions o…" at bounding box center [242, 82] width 213 height 25
select select "0"
click at [136, 70] on select "Select Taxes & Other Government Units Domestic Support Obligations Extensions o…" at bounding box center [242, 82] width 213 height 25
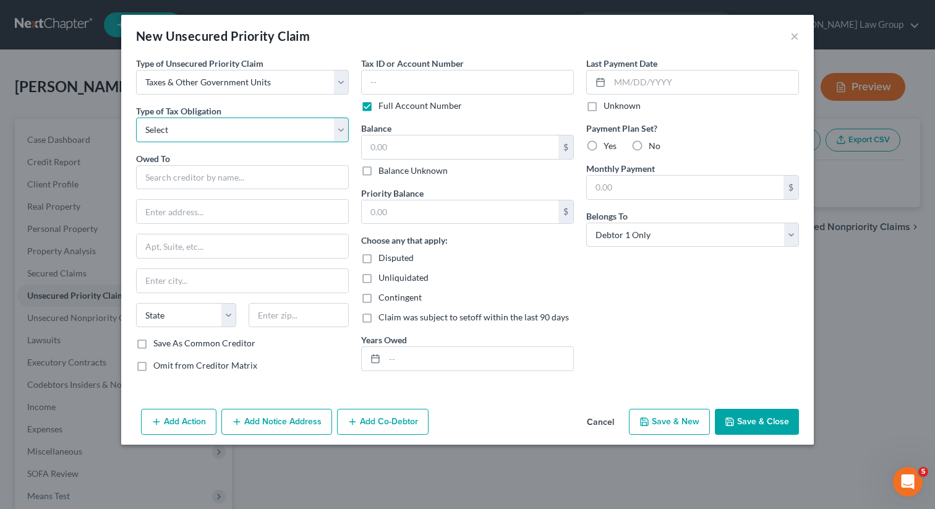
click at [186, 135] on select "Select Federal City State Franchise Tax Board Other" at bounding box center [242, 130] width 213 height 25
select select "0"
click at [136, 118] on select "Select Federal City State Franchise Tax Board Other" at bounding box center [242, 130] width 213 height 25
click at [167, 166] on input "text" at bounding box center [242, 177] width 213 height 25
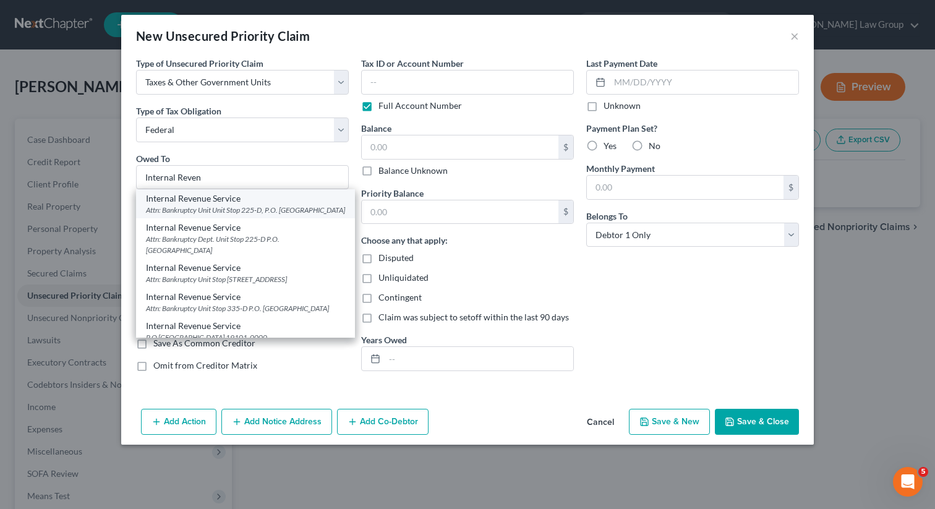
click at [216, 207] on div "Attn: Bankruptcy Unit Unit Stop 225-D, P.O. [GEOGRAPHIC_DATA]" at bounding box center [245, 210] width 199 height 11
type input "Internal Revenue Service"
type input "Attn: Bankruptcy Unit"
type input "Unit Stop 225-D, P.O. Box 995"
type input "[GEOGRAPHIC_DATA]"
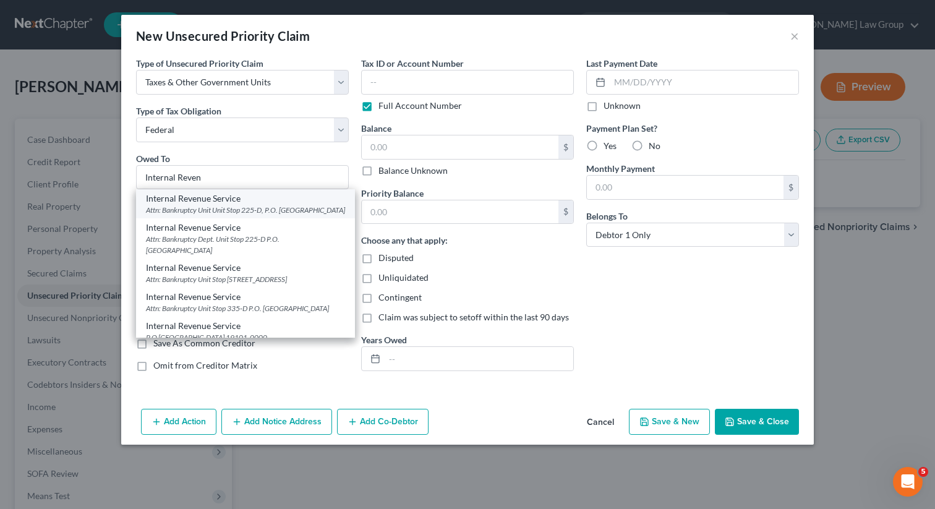
select select "10"
type input "30370"
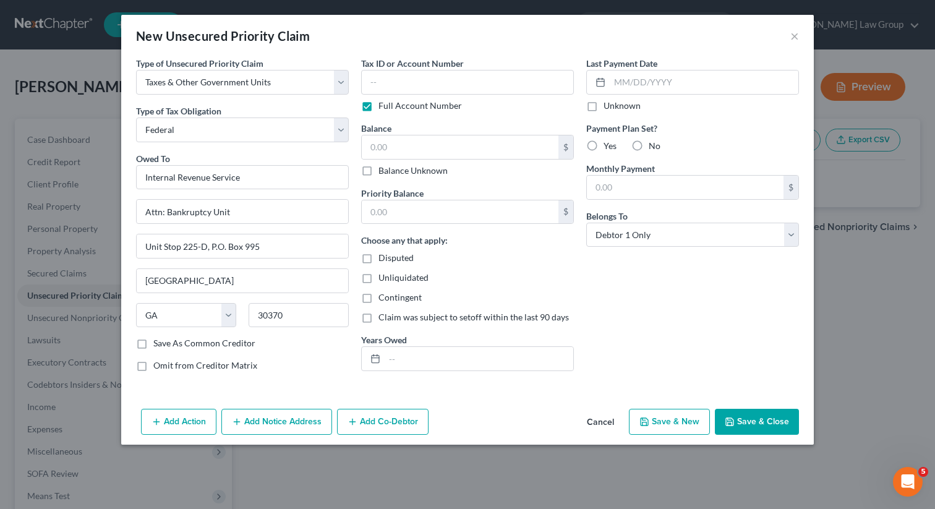
click at [750, 416] on button "Save & Close" at bounding box center [757, 422] width 84 height 26
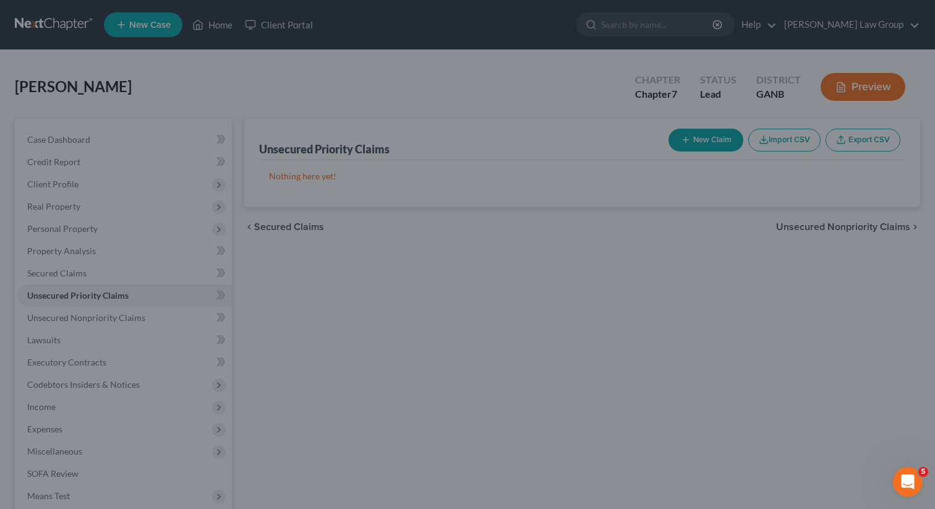
type input "0.00"
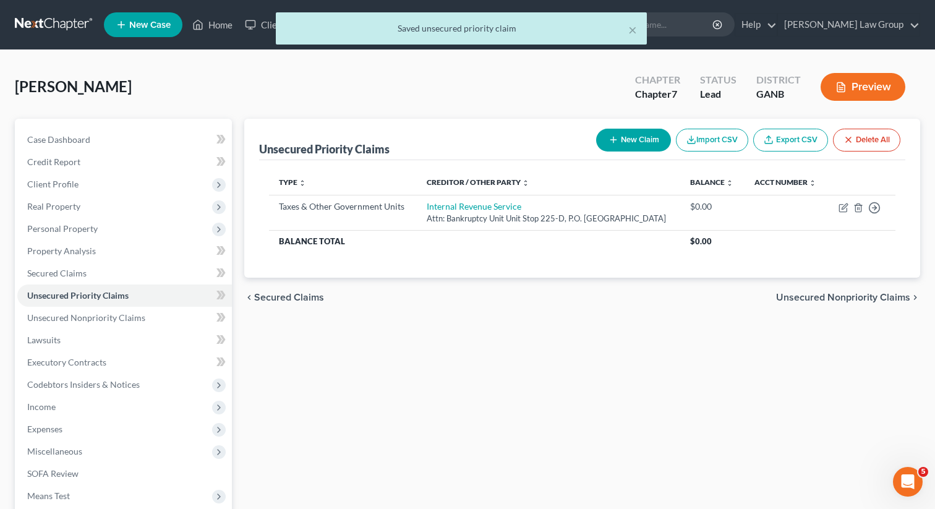
click at [614, 141] on icon "button" at bounding box center [614, 140] width 10 height 10
select select "0"
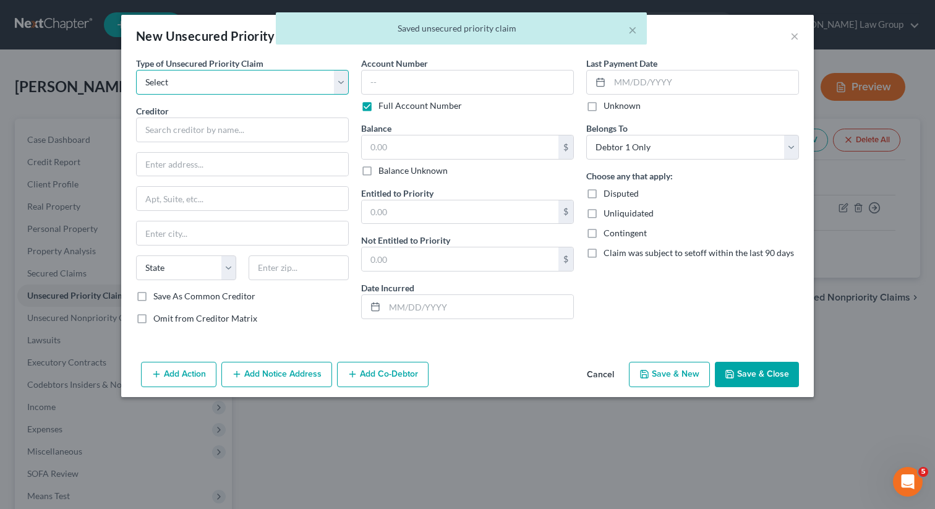
click at [219, 80] on select "Select Taxes & Other Government Units Domestic Support Obligations Extensions o…" at bounding box center [242, 82] width 213 height 25
select select "0"
click at [136, 70] on select "Select Taxes & Other Government Units Domestic Support Obligations Extensions o…" at bounding box center [242, 82] width 213 height 25
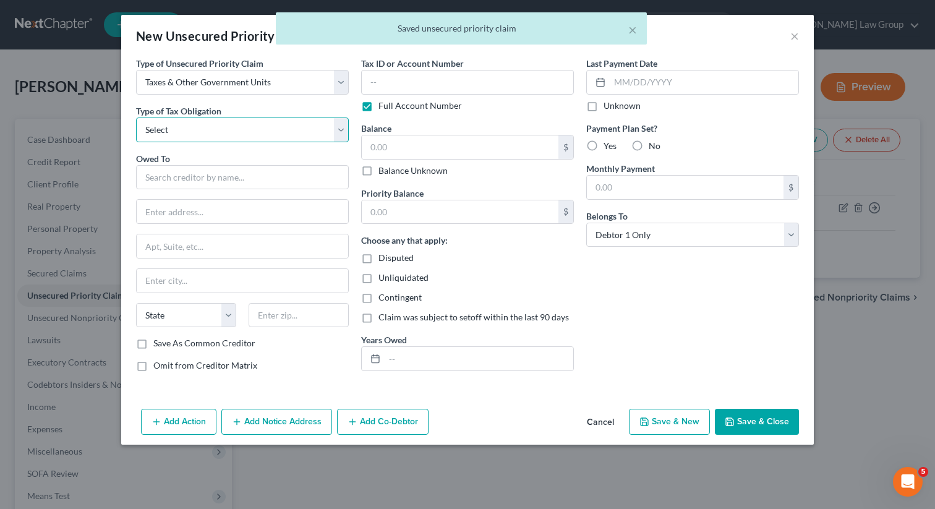
click at [177, 131] on select "Select Federal City State Franchise Tax Board Other" at bounding box center [242, 130] width 213 height 25
select select "2"
click at [136, 118] on select "Select Federal City State Franchise Tax Board Other" at bounding box center [242, 130] width 213 height 25
click at [163, 175] on input "text" at bounding box center [242, 177] width 213 height 25
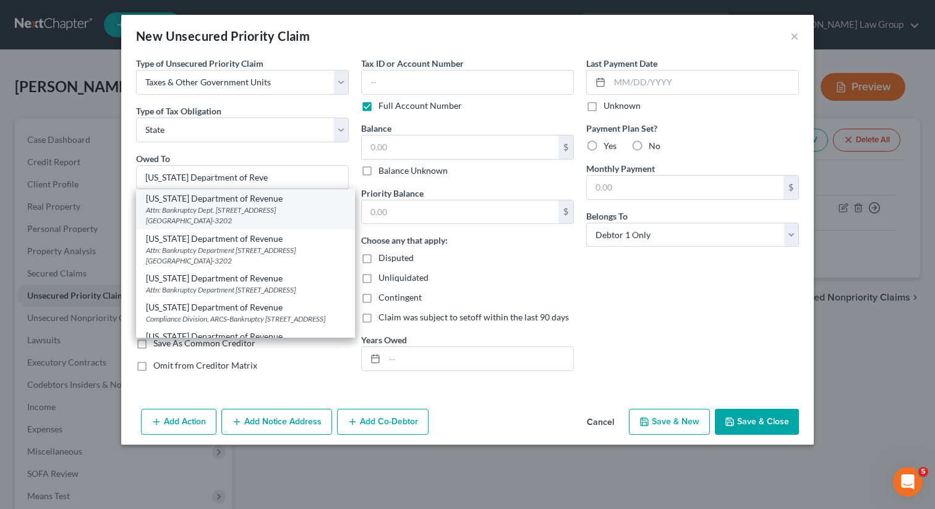
click at [188, 205] on div "Attn: Bankruptcy Dept. [STREET_ADDRESS] [GEOGRAPHIC_DATA]-3202" at bounding box center [245, 215] width 199 height 21
type input "[US_STATE] Department of Revenue"
type input "Attn: Bankruptcy Dept."
type input "[STREET_ADDRESS] NE Suite 9100"
type input "[GEOGRAPHIC_DATA]"
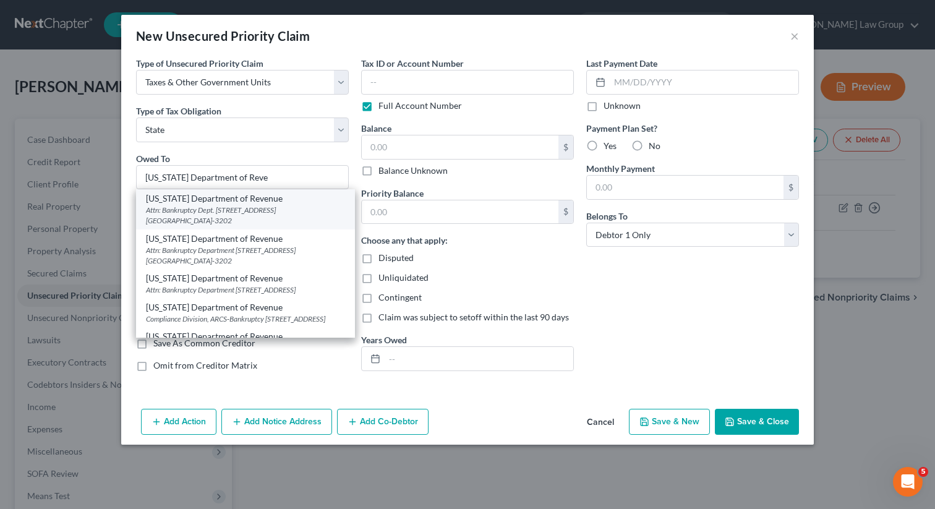
select select "10"
type input "30345-3202"
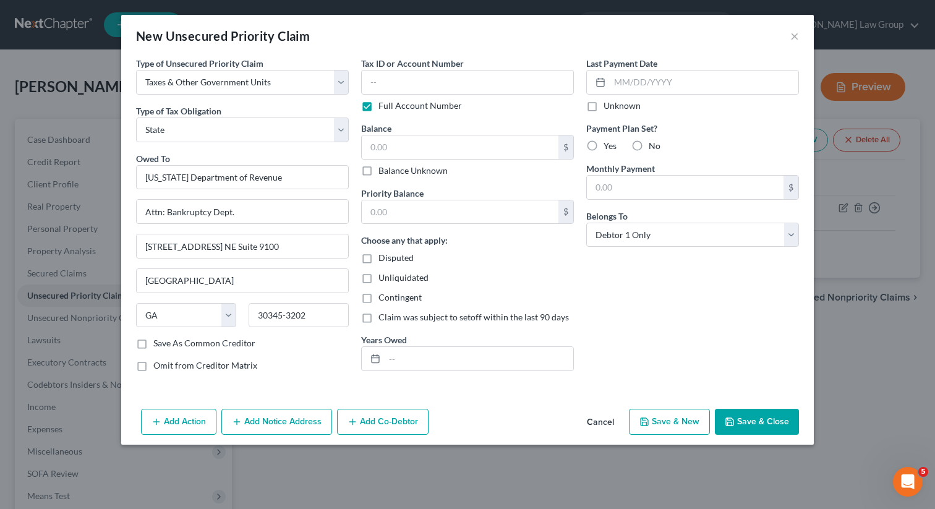
click at [732, 417] on icon "button" at bounding box center [730, 422] width 10 height 10
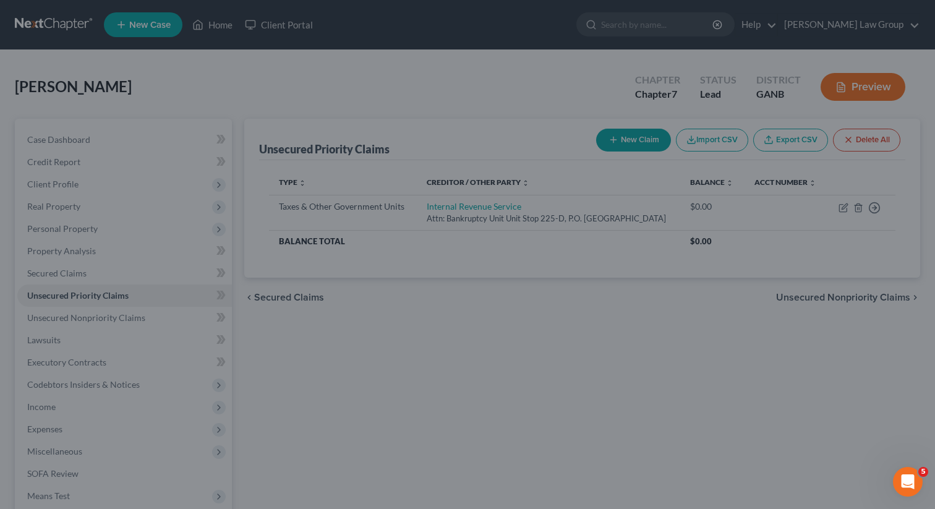
type input "0.00"
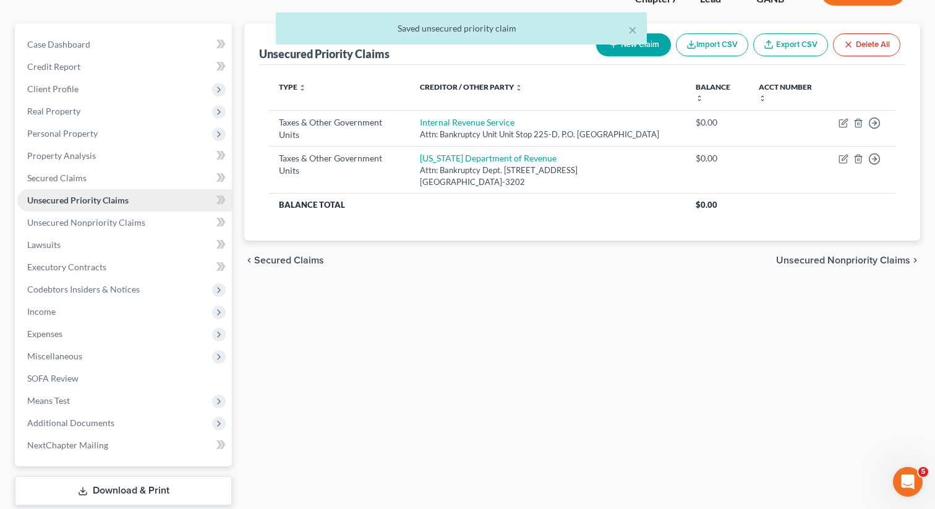
scroll to position [169, 0]
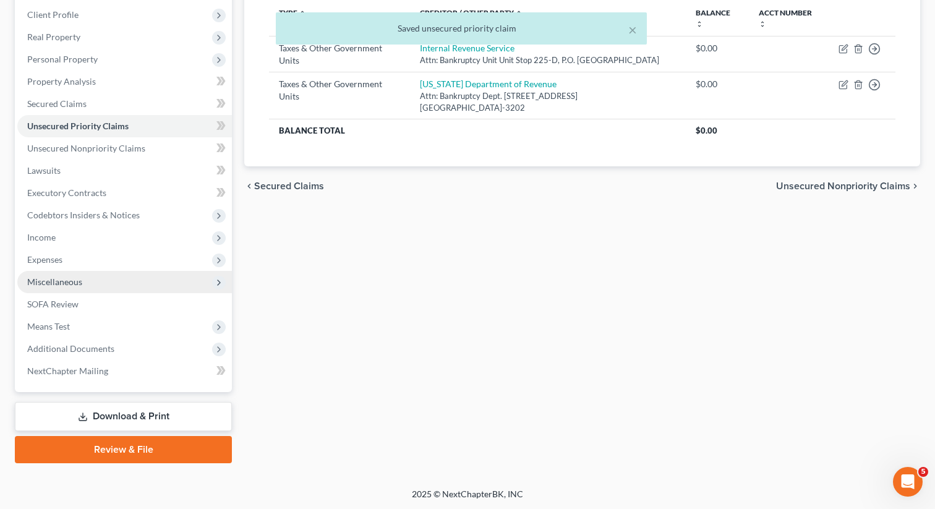
click at [120, 279] on span "Miscellaneous" at bounding box center [124, 282] width 215 height 22
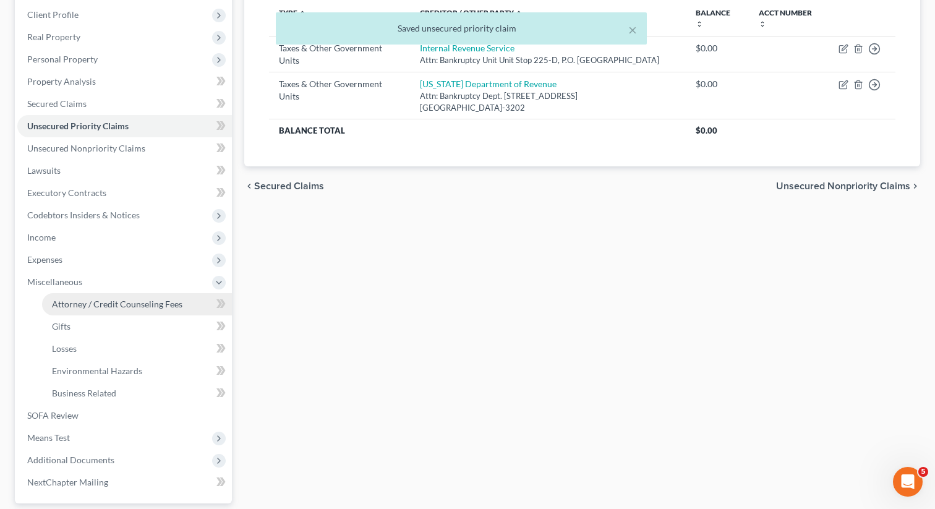
click at [113, 307] on span "Attorney / Credit Counseling Fees" at bounding box center [117, 304] width 130 height 11
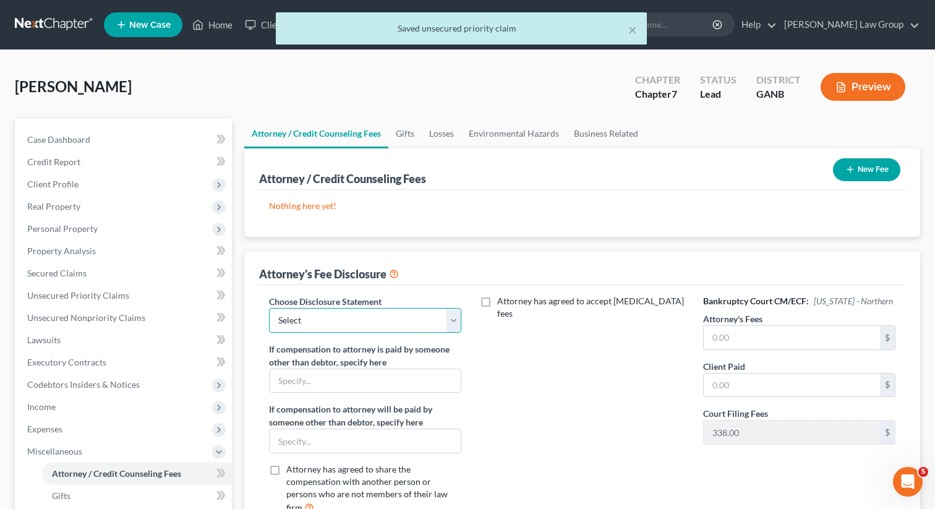
click at [372, 329] on select "Select Attorney Disclosure Statement Chapter 7 Attorney Fee Disclosure Statement" at bounding box center [365, 320] width 192 height 25
select select "1"
click at [269, 308] on select "Select Attorney Disclosure Statement Chapter 7 Attorney Fee Disclosure Statement" at bounding box center [365, 320] width 192 height 25
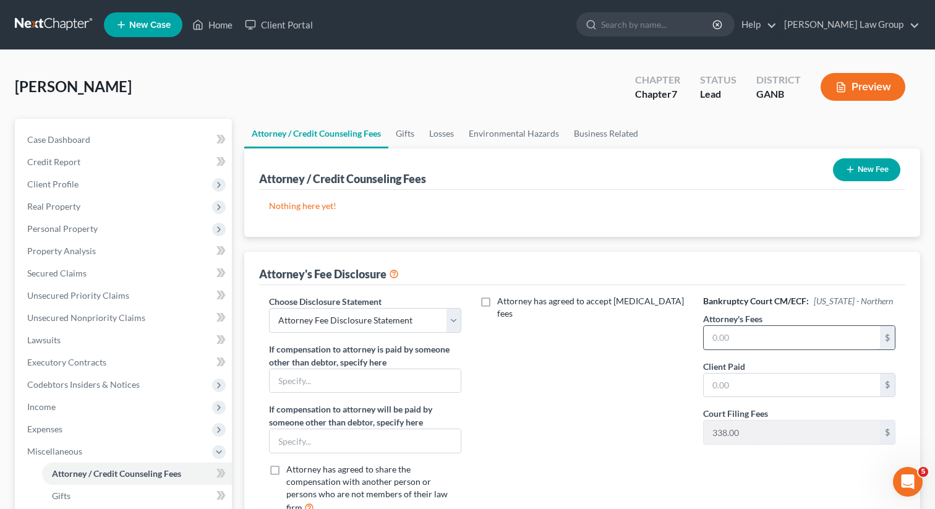
click at [727, 346] on input "text" at bounding box center [792, 338] width 176 height 24
click at [882, 168] on button "New Fee" at bounding box center [866, 169] width 67 height 23
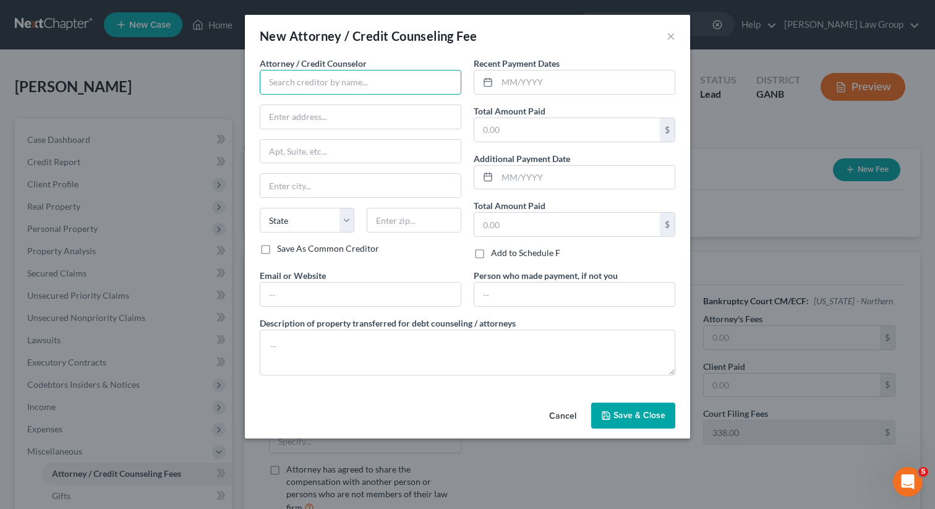
click at [336, 85] on input "text" at bounding box center [361, 82] width 202 height 25
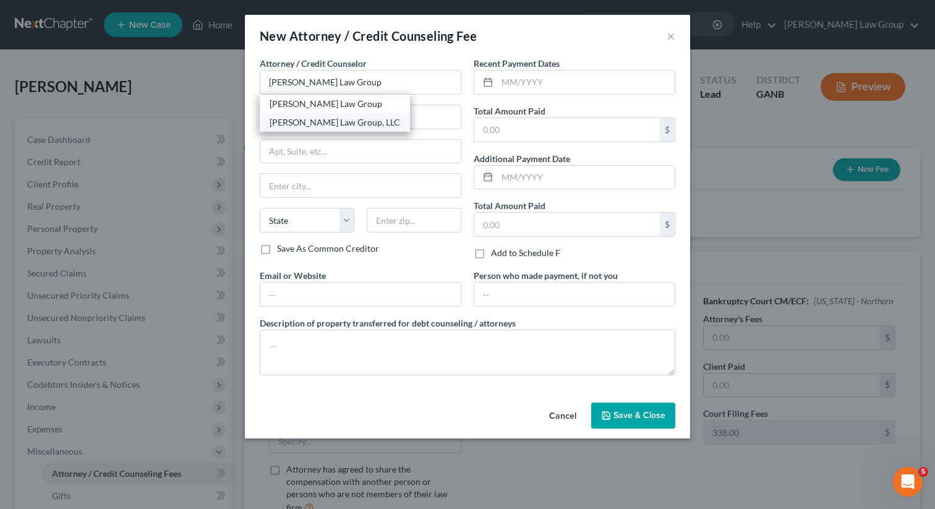
click at [337, 122] on div "[PERSON_NAME] Law Group, LLC" at bounding box center [335, 122] width 130 height 12
type input "[PERSON_NAME] Law Group, LLC"
type input "[STREET_ADDRESS][PERSON_NAME]"
type input "[GEOGRAPHIC_DATA]"
select select "10"
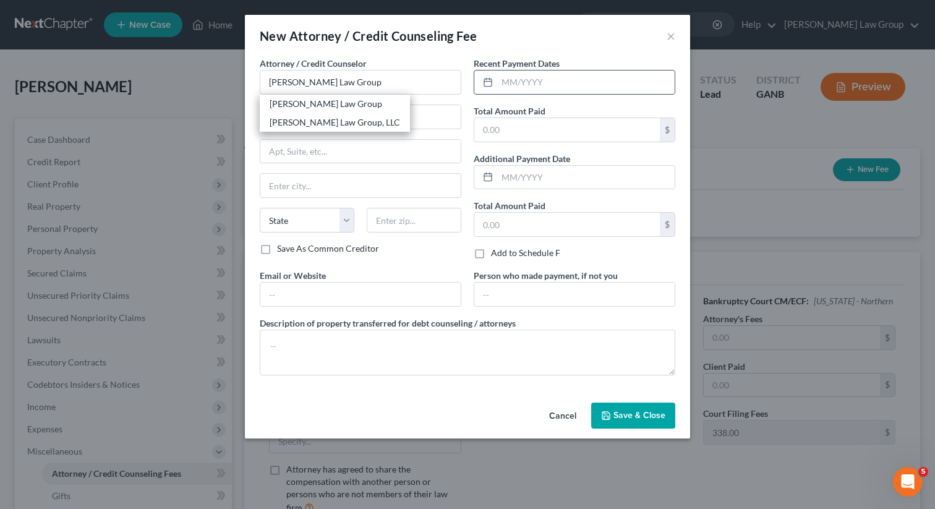
type input "30341"
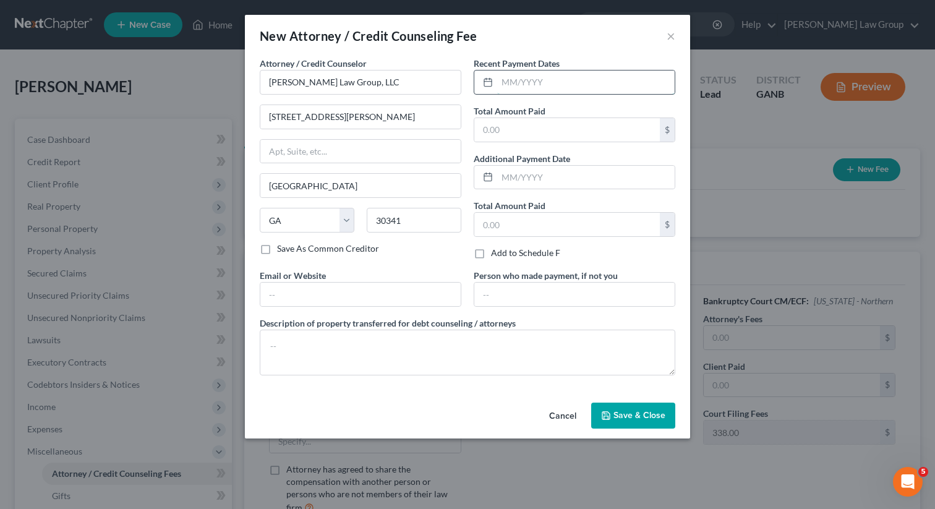
click at [506, 91] on input "text" at bounding box center [585, 83] width 177 height 24
type input "08/2025"
click at [500, 137] on input "text" at bounding box center [567, 130] width 186 height 24
type input "637"
click at [371, 290] on input "text" at bounding box center [360, 295] width 200 height 24
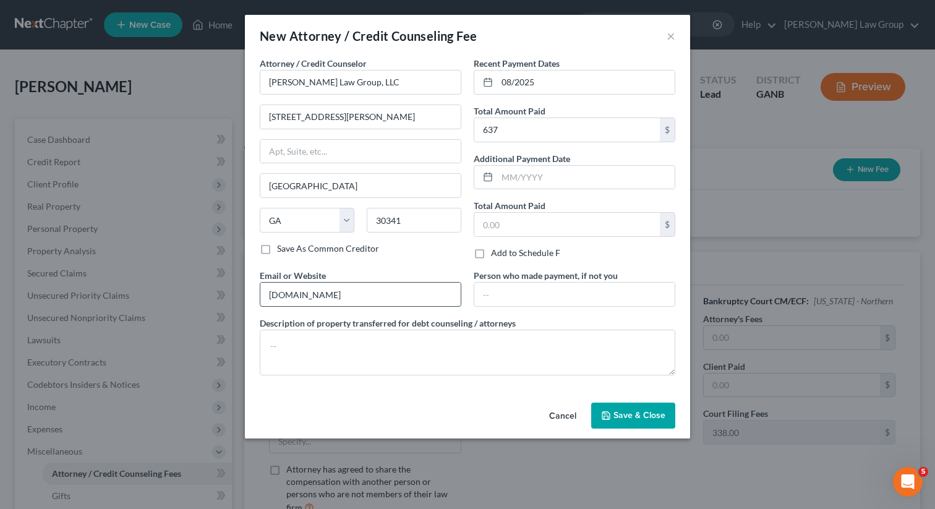
type input "[DOMAIN_NAME]"
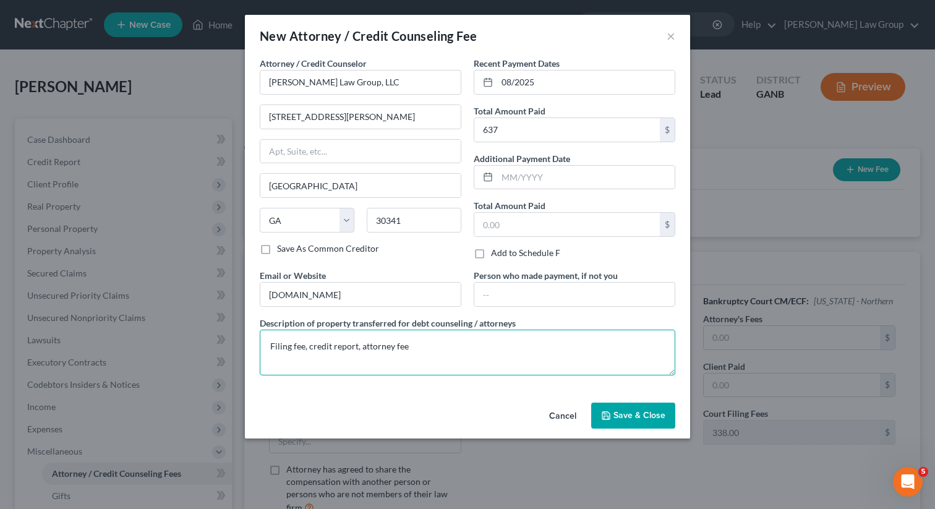
type textarea "Filing fee, credit report, attorney fee"
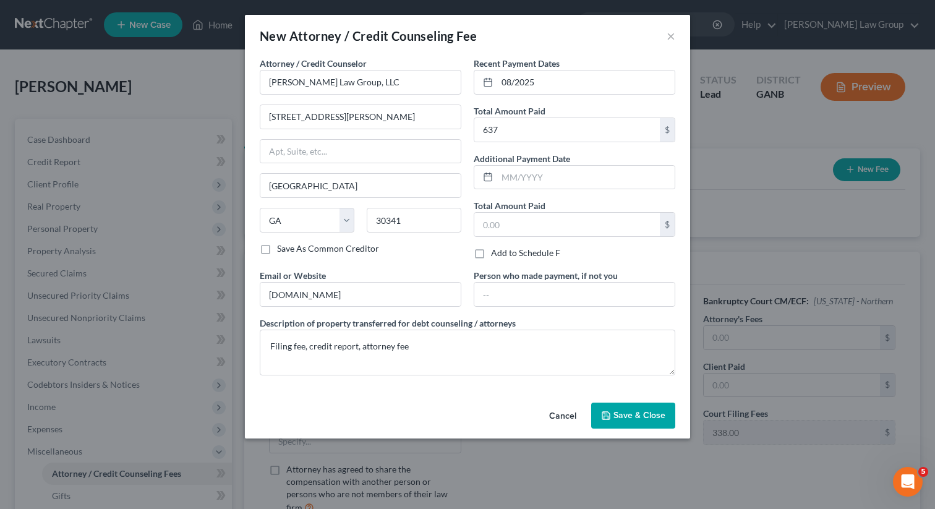
click at [639, 422] on button "Save & Close" at bounding box center [633, 416] width 84 height 26
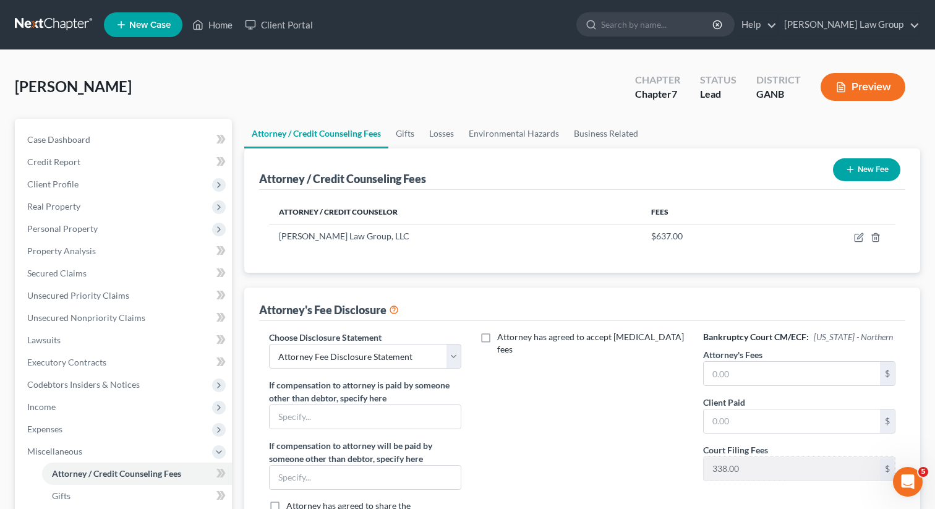
click at [853, 174] on button "New Fee" at bounding box center [866, 169] width 67 height 23
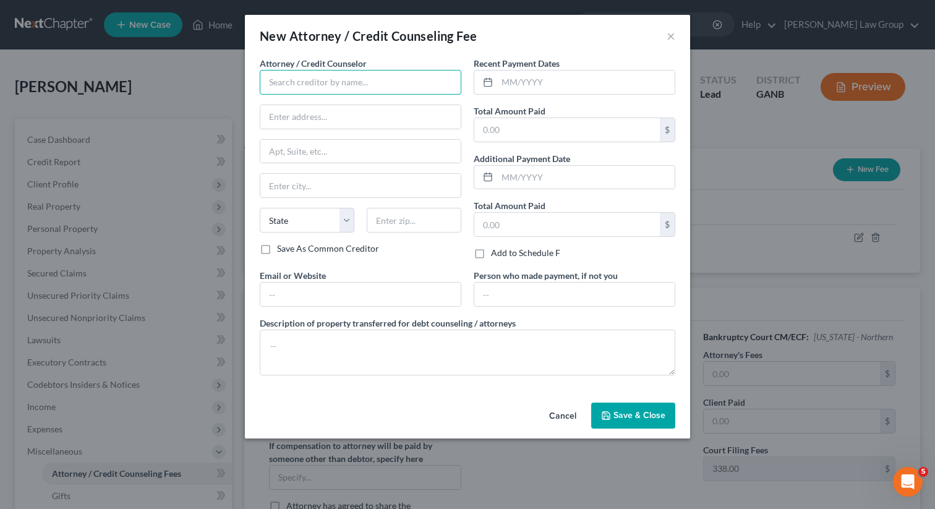
click at [352, 87] on input "text" at bounding box center [361, 82] width 202 height 25
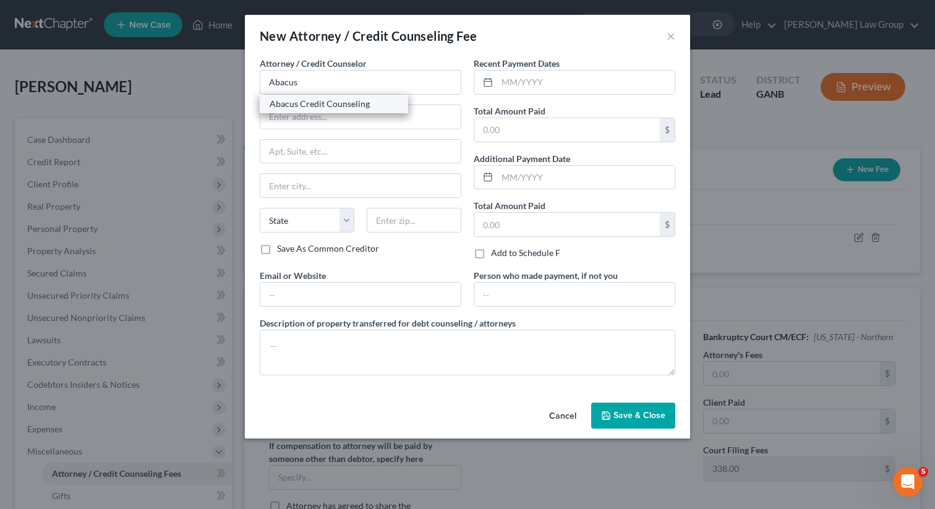
click at [343, 106] on div "Abacus Credit Counseling" at bounding box center [334, 104] width 129 height 12
type input "Abacus Credit Counseling"
type input "[STREET_ADDRESS]"
type input "Suite 700"
type input "Encino"
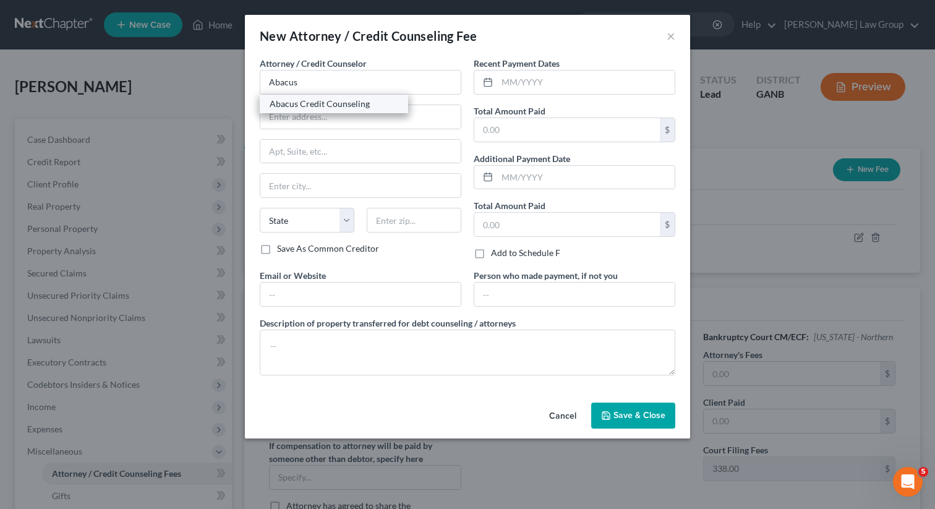
select select "4"
type input "91436"
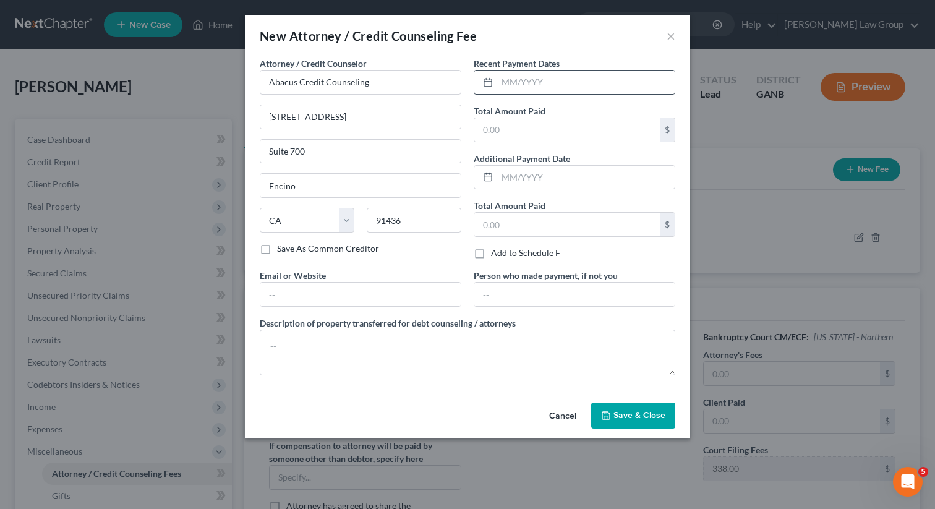
click at [572, 70] on div at bounding box center [575, 82] width 202 height 25
click at [550, 80] on input "text" at bounding box center [585, 83] width 177 height 24
type input "08/2025"
click at [522, 134] on input "text" at bounding box center [567, 130] width 186 height 24
type input "25"
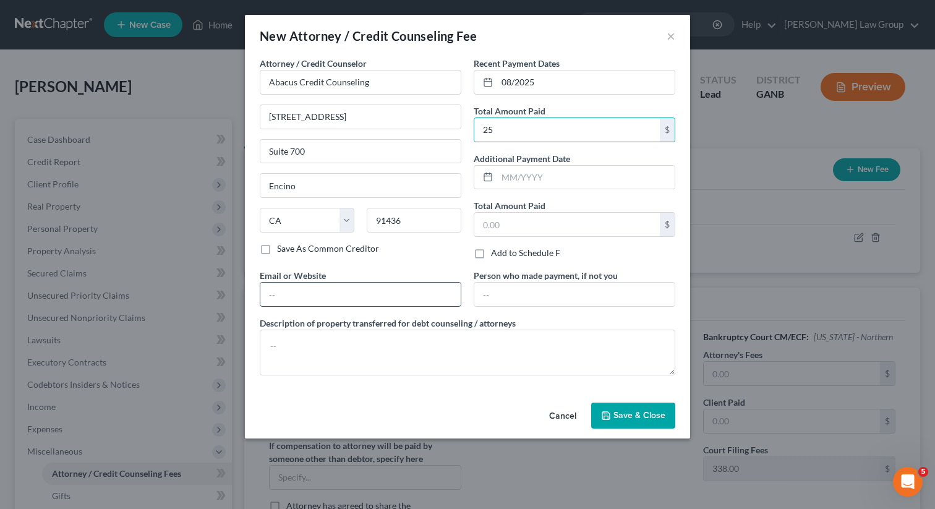
click at [374, 294] on input "text" at bounding box center [360, 295] width 200 height 24
type input "[DOMAIN_NAME]"
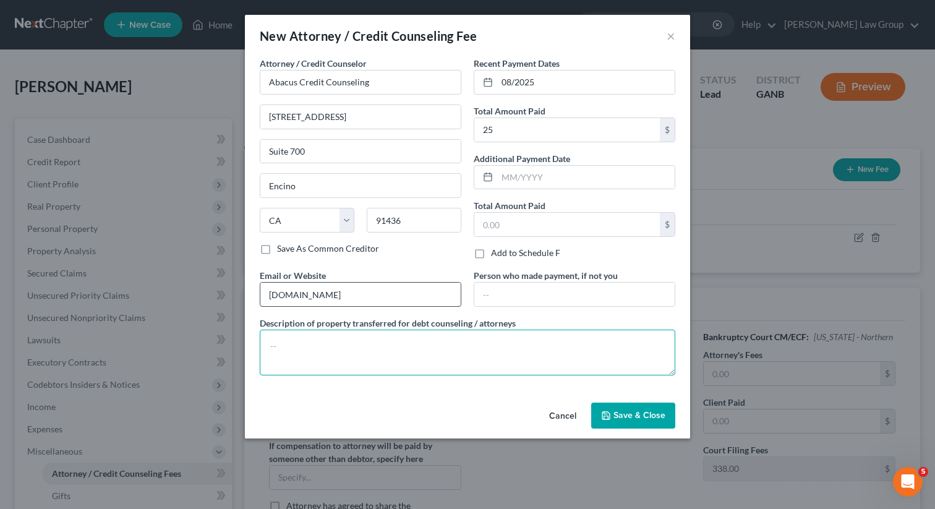
type textarea "P"
type textarea "Pre-filing course"
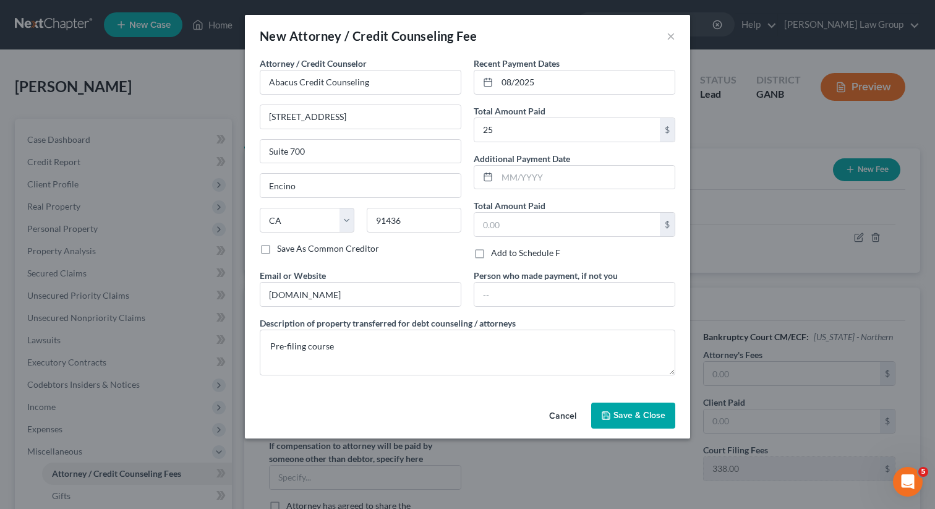
click at [645, 425] on button "Save & Close" at bounding box center [633, 416] width 84 height 26
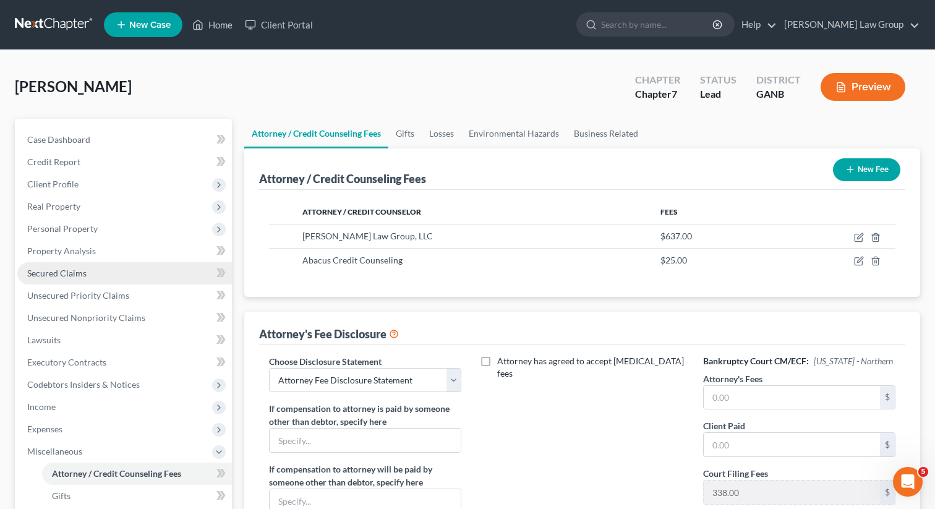
click at [118, 271] on link "Secured Claims" at bounding box center [124, 273] width 215 height 22
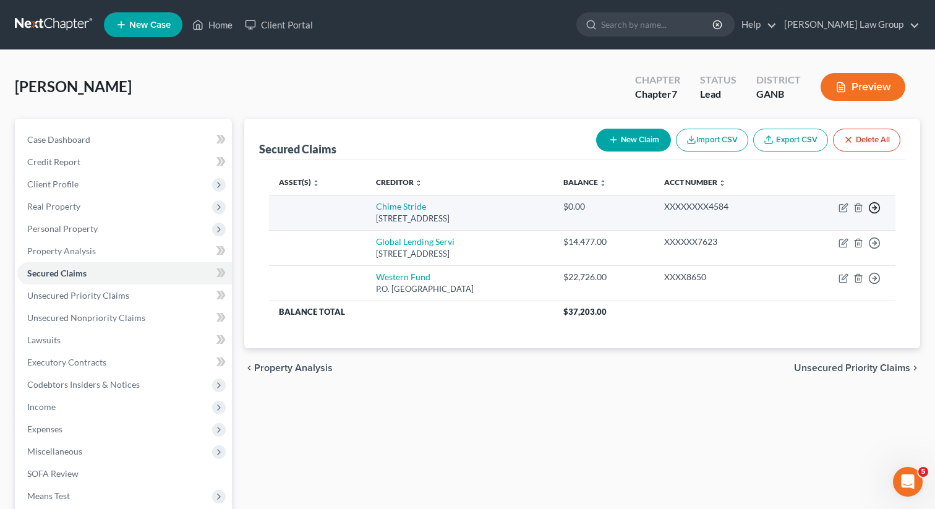
click at [876, 208] on line "button" at bounding box center [875, 208] width 4 height 0
click at [785, 237] on link "Move to F" at bounding box center [817, 238] width 103 height 21
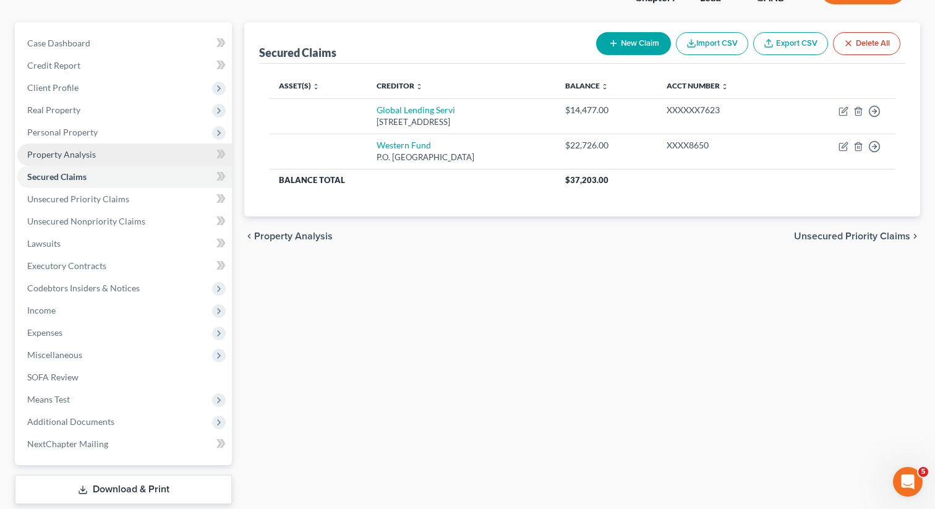
scroll to position [169, 0]
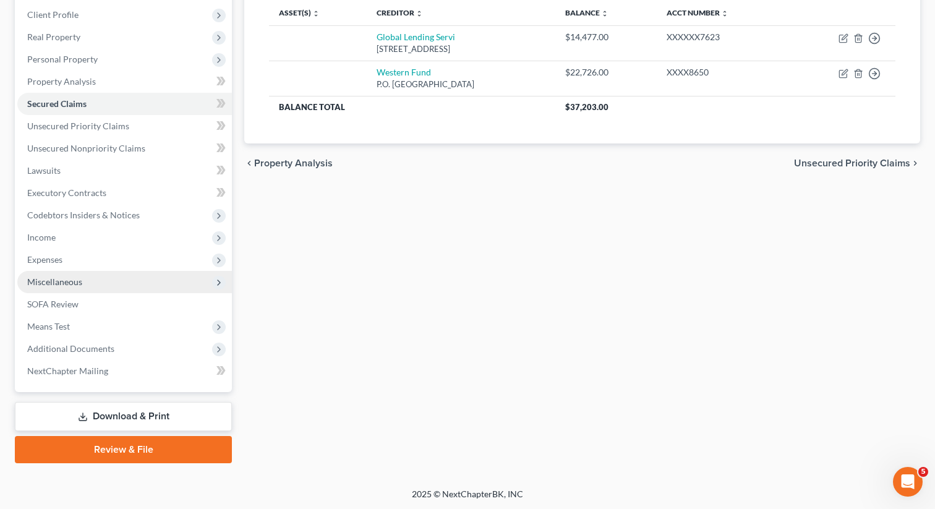
click at [105, 281] on span "Miscellaneous" at bounding box center [124, 282] width 215 height 22
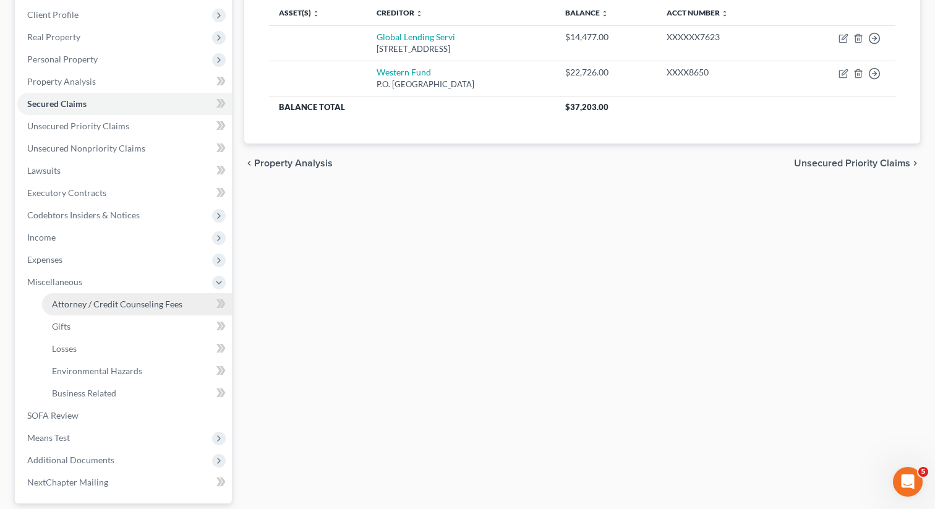
click at [96, 299] on span "Attorney / Credit Counseling Fees" at bounding box center [117, 304] width 130 height 11
select select "1"
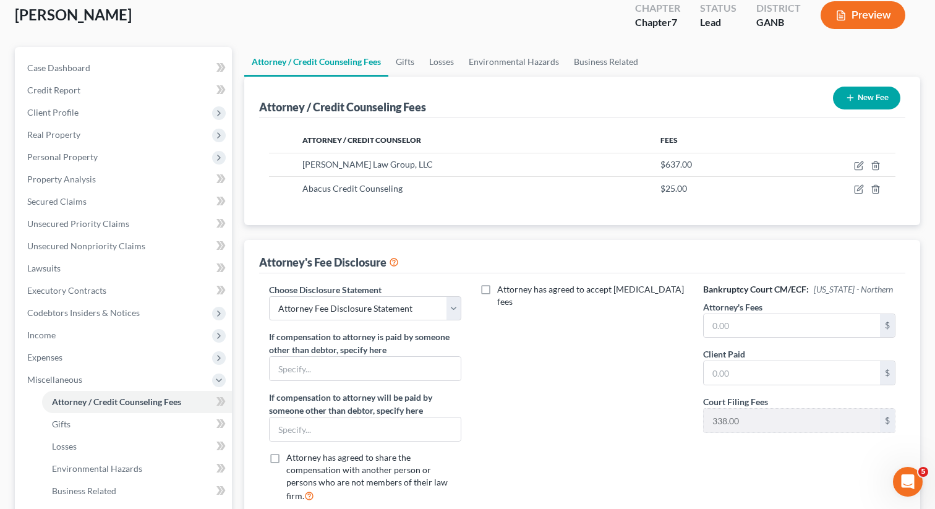
scroll to position [74, 0]
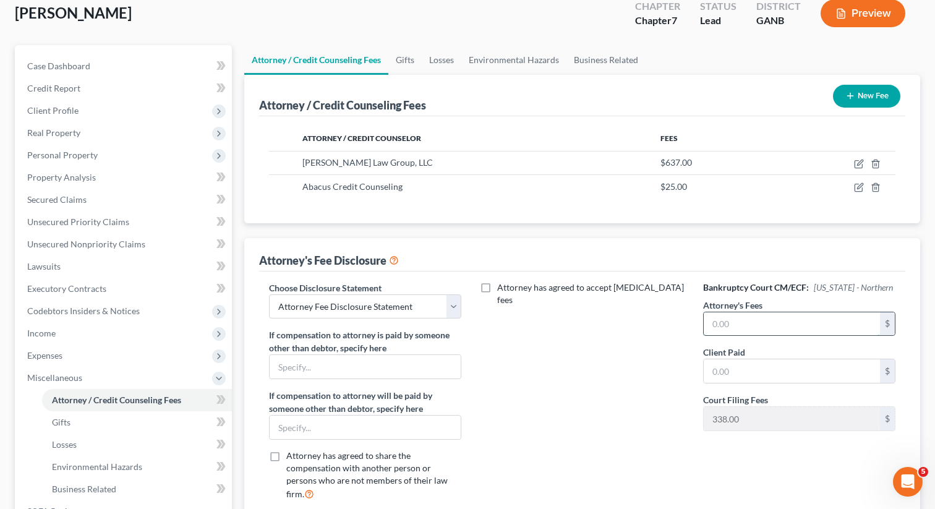
click at [769, 330] on input "text" at bounding box center [792, 324] width 176 height 24
type input "2,100"
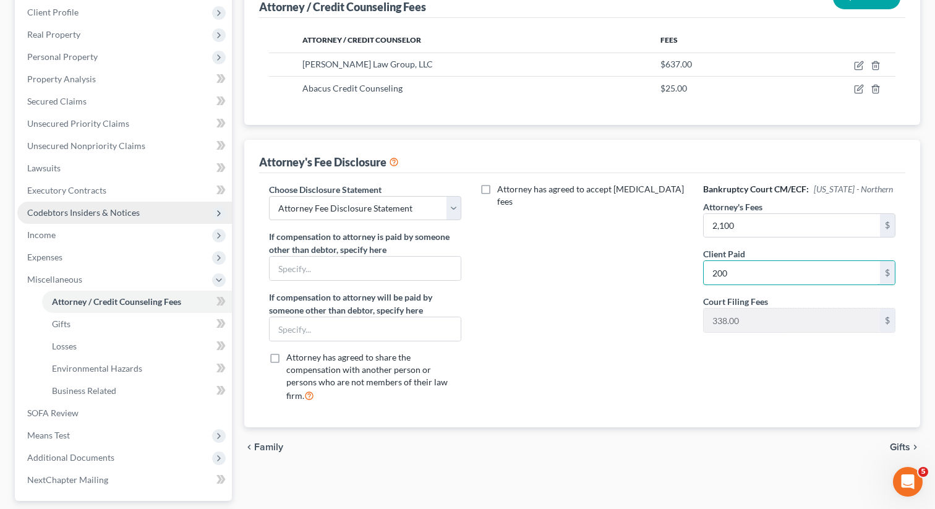
scroll to position [174, 0]
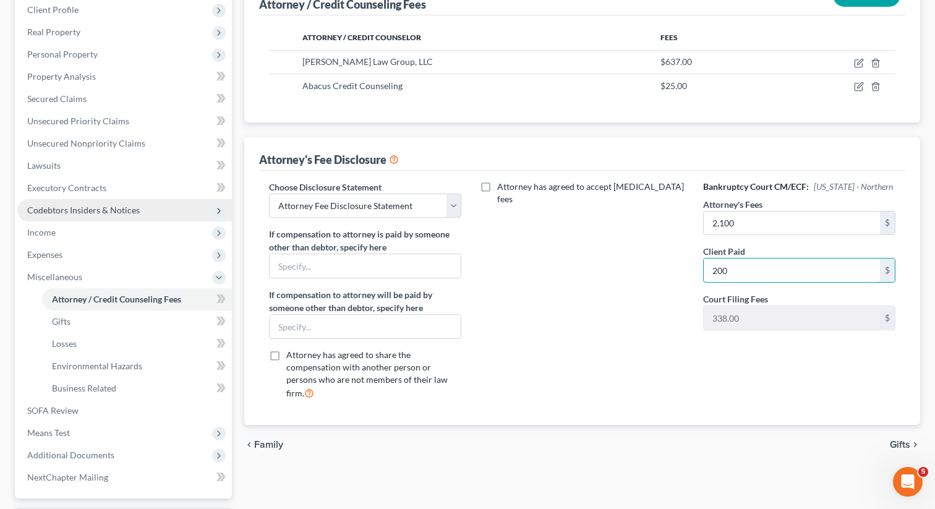
type input "200"
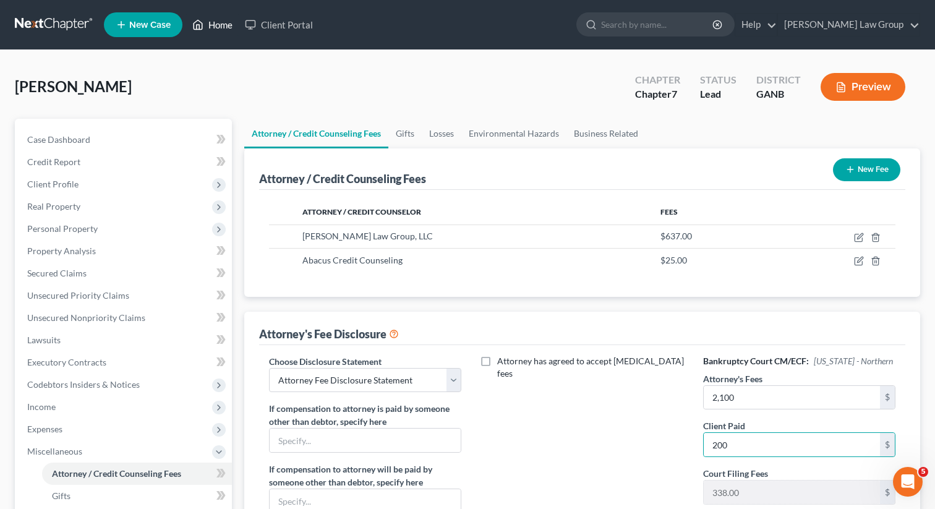
click at [220, 24] on link "Home" at bounding box center [212, 25] width 53 height 22
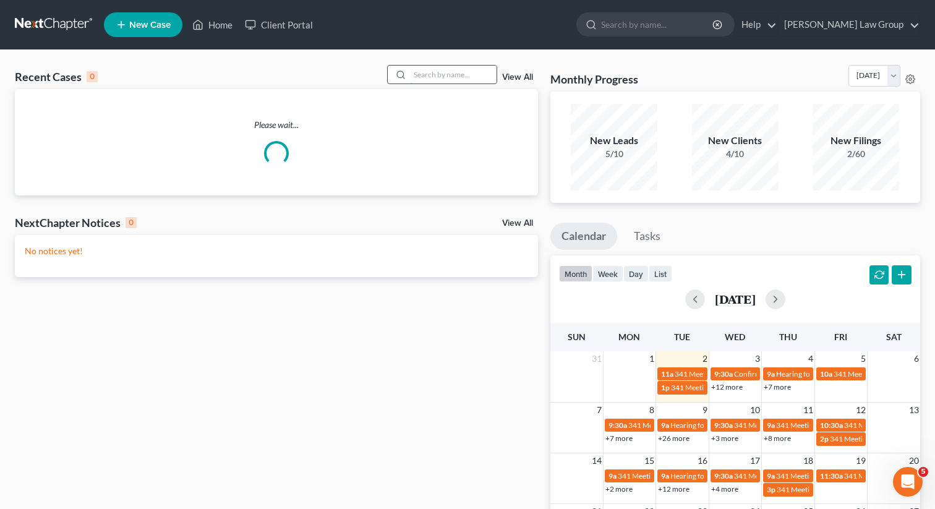
click at [456, 71] on input "search" at bounding box center [453, 75] width 87 height 18
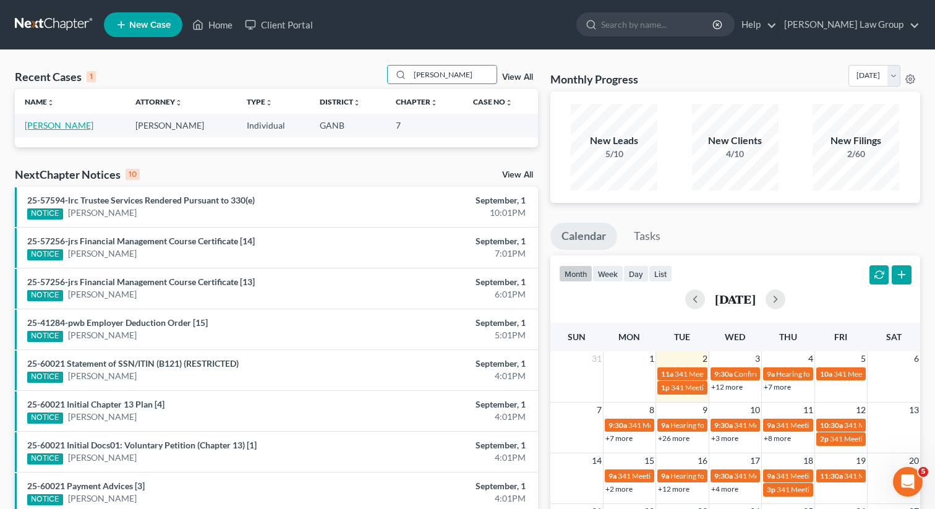
type input "[PERSON_NAME]"
click at [62, 129] on link "[PERSON_NAME]" at bounding box center [59, 125] width 69 height 11
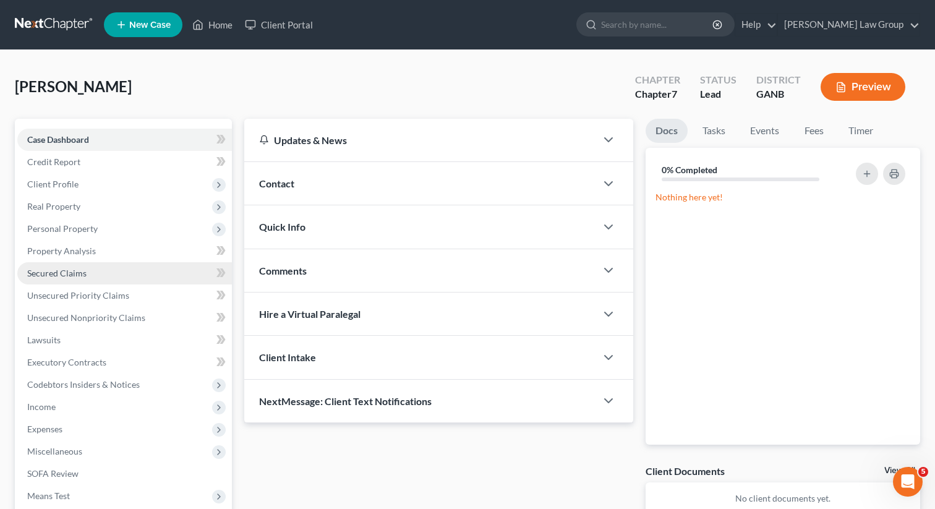
click at [61, 277] on span "Secured Claims" at bounding box center [56, 273] width 59 height 11
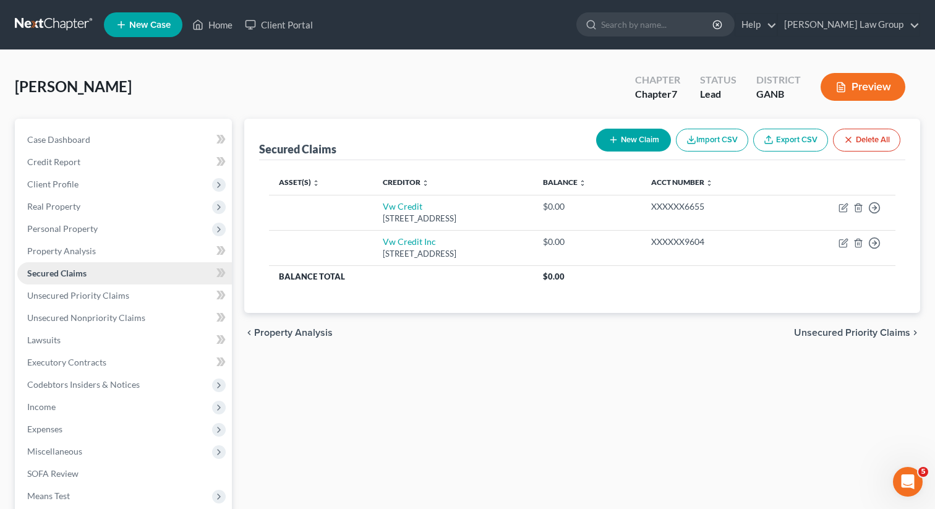
scroll to position [11, 0]
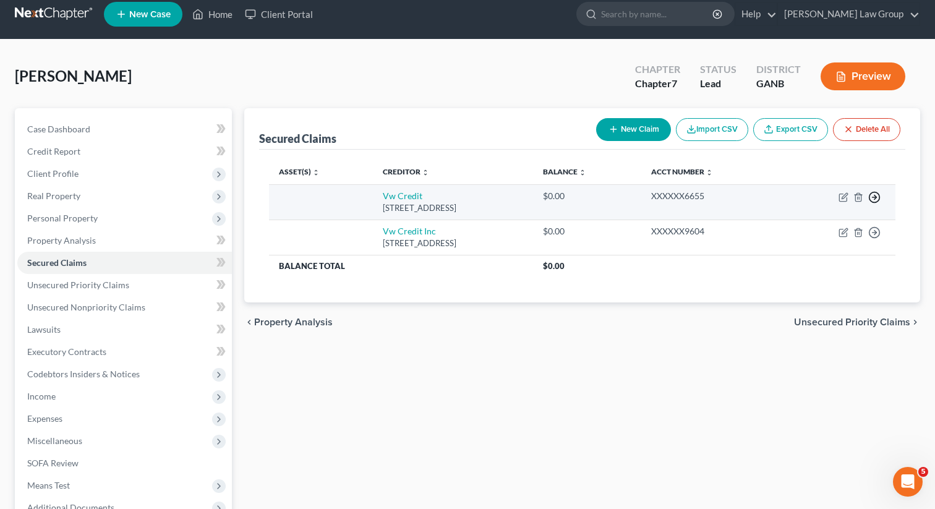
click at [875, 195] on polyline "button" at bounding box center [875, 197] width 2 height 4
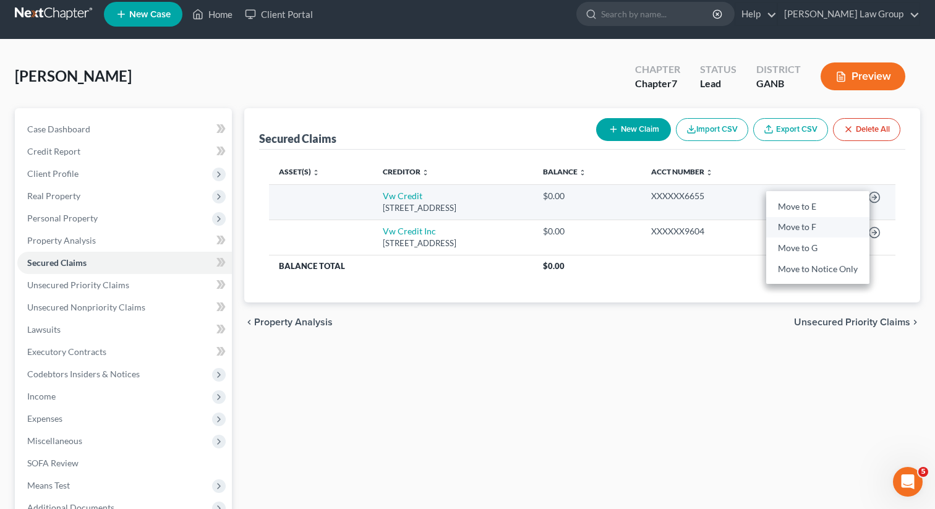
click at [820, 228] on link "Move to F" at bounding box center [817, 227] width 103 height 21
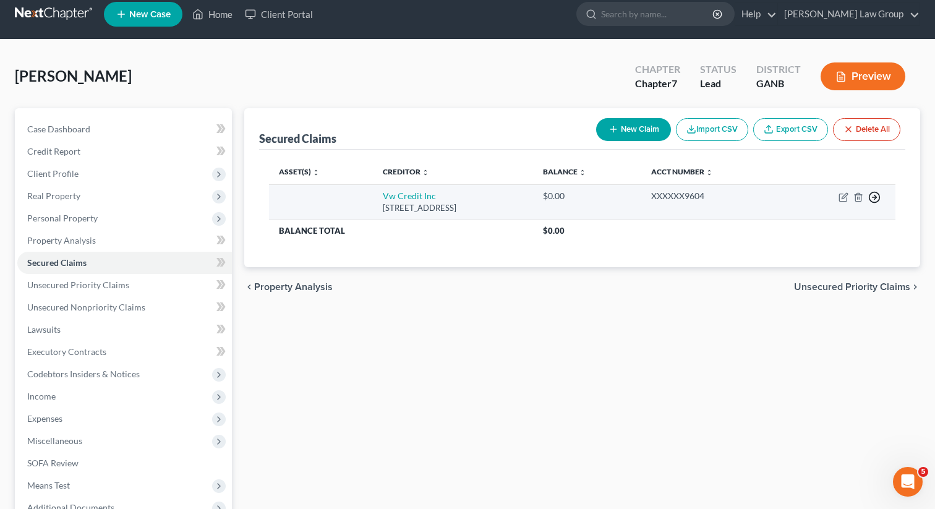
click at [877, 192] on circle "button" at bounding box center [875, 197] width 11 height 11
click at [821, 226] on link "Move to F" at bounding box center [817, 227] width 103 height 21
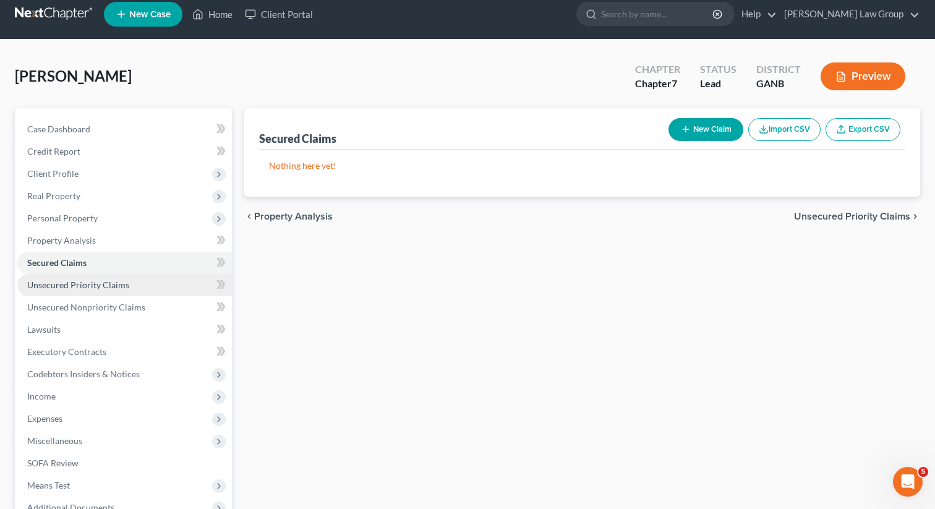
click at [118, 289] on span "Unsecured Priority Claims" at bounding box center [78, 285] width 102 height 11
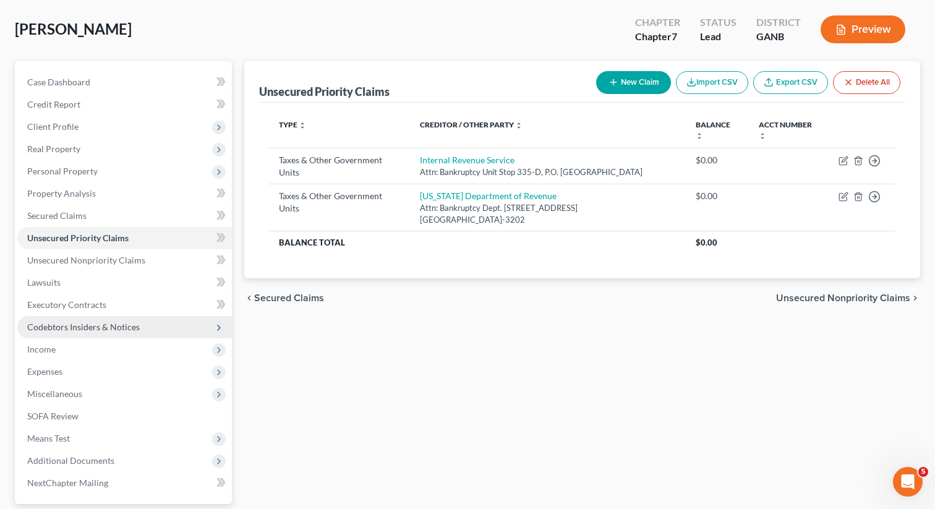
scroll to position [100, 0]
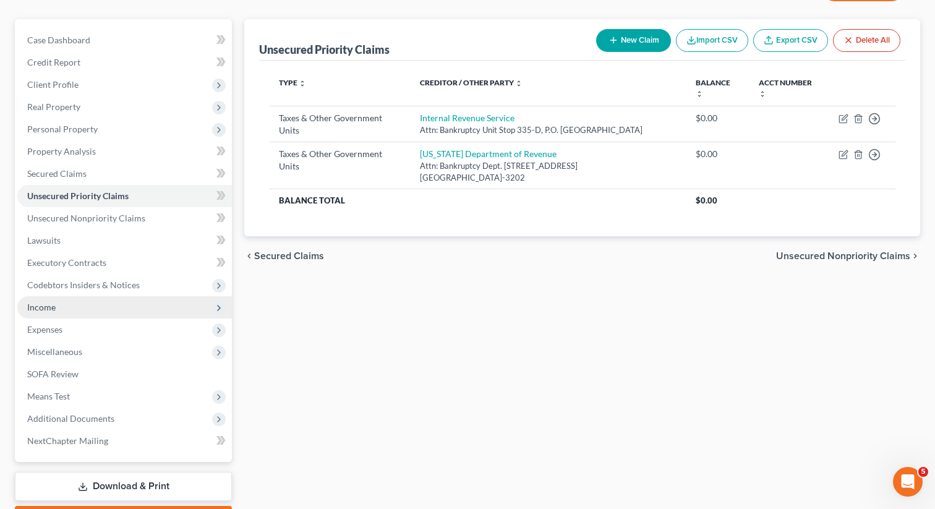
click at [72, 307] on span "Income" at bounding box center [124, 307] width 215 height 22
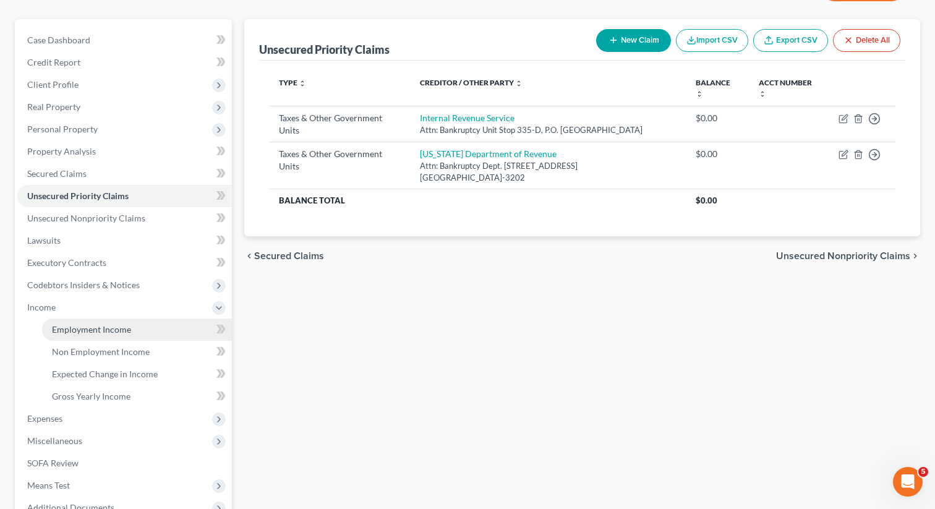
click at [77, 323] on link "Employment Income" at bounding box center [137, 329] width 190 height 22
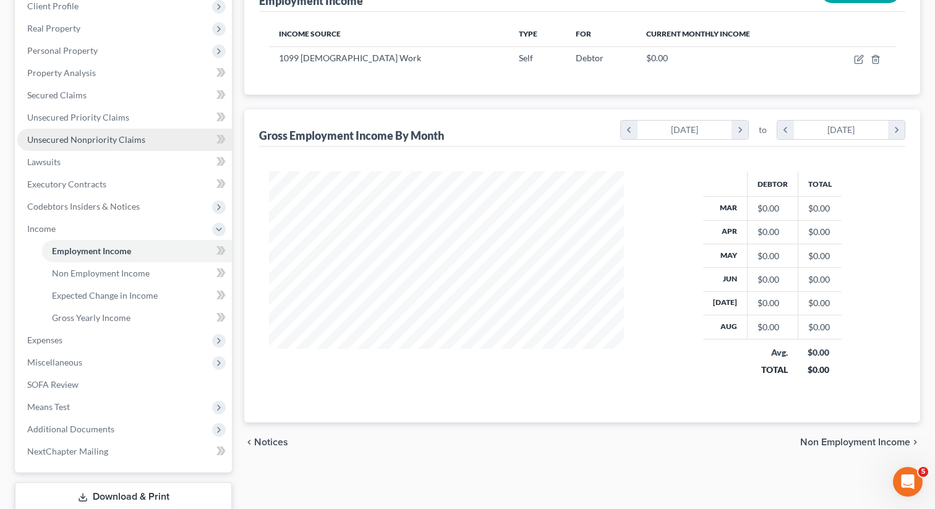
scroll to position [179, 0]
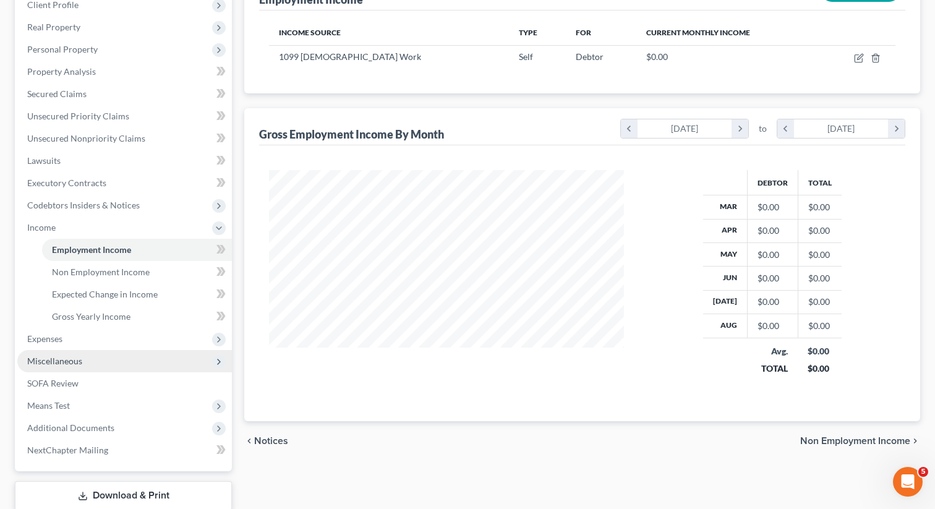
click at [62, 361] on span "Miscellaneous" at bounding box center [54, 361] width 55 height 11
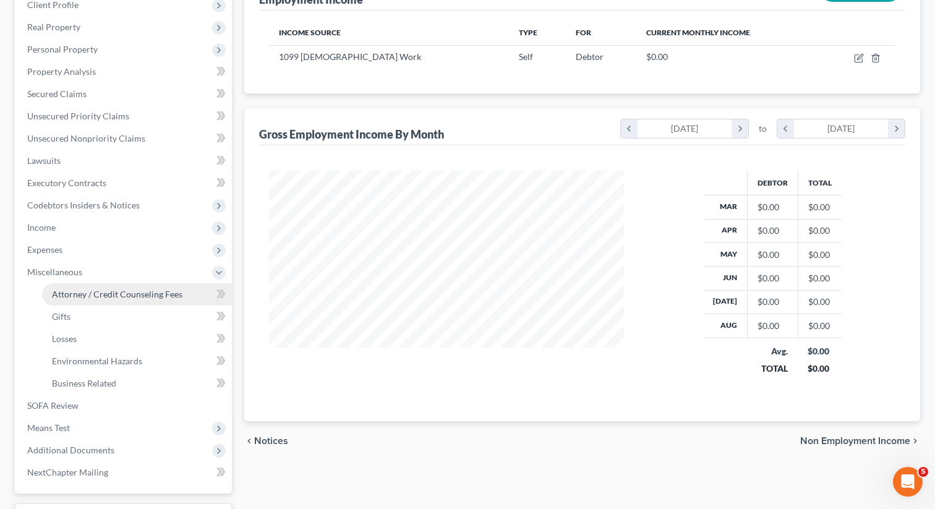
click at [108, 291] on span "Attorney / Credit Counseling Fees" at bounding box center [117, 294] width 130 height 11
select select "0"
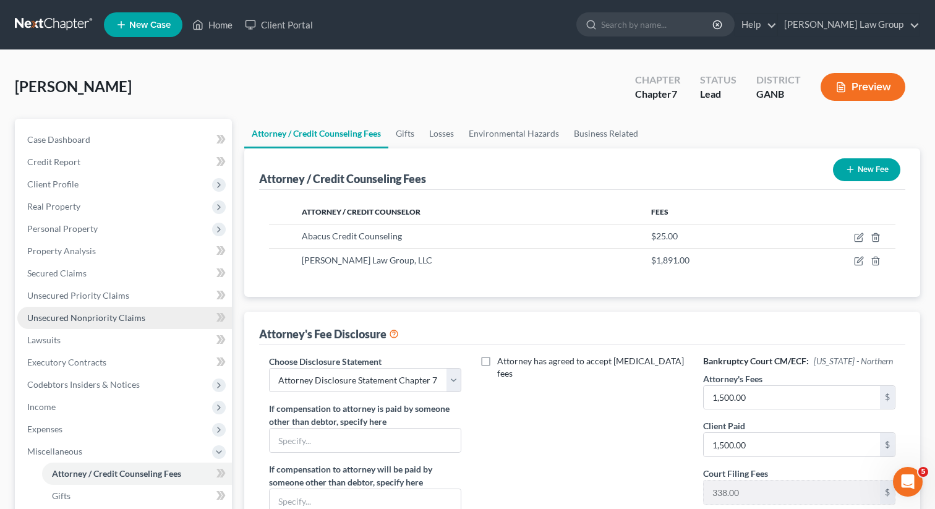
click at [79, 315] on span "Unsecured Nonpriority Claims" at bounding box center [86, 317] width 118 height 11
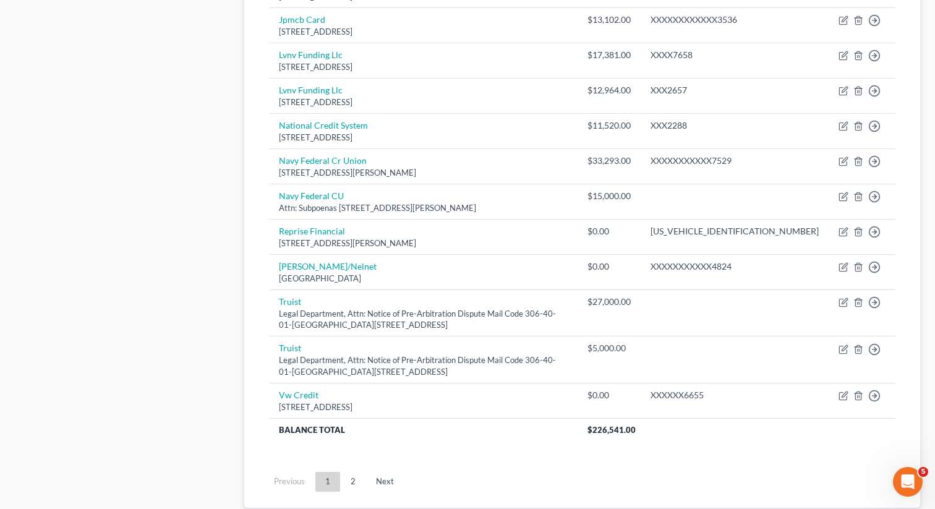
scroll to position [875, 0]
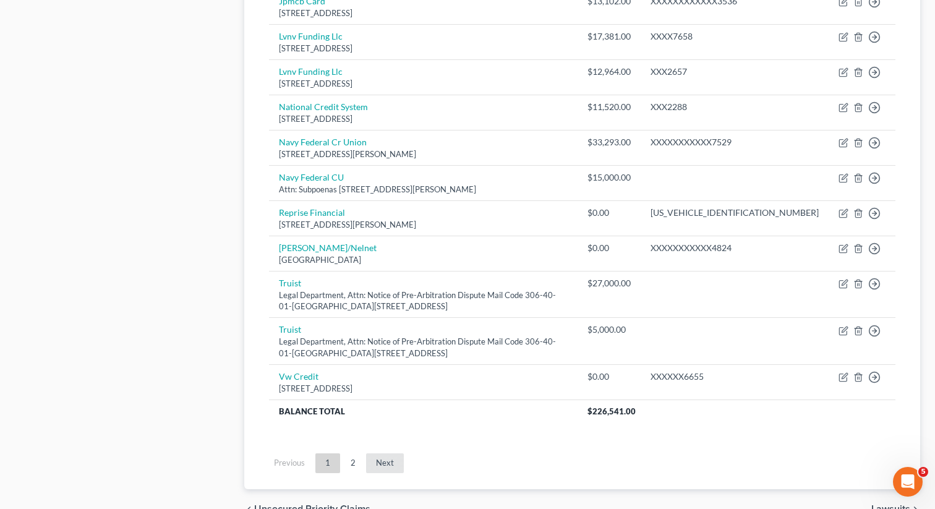
click at [382, 466] on link "Next" at bounding box center [385, 463] width 38 height 20
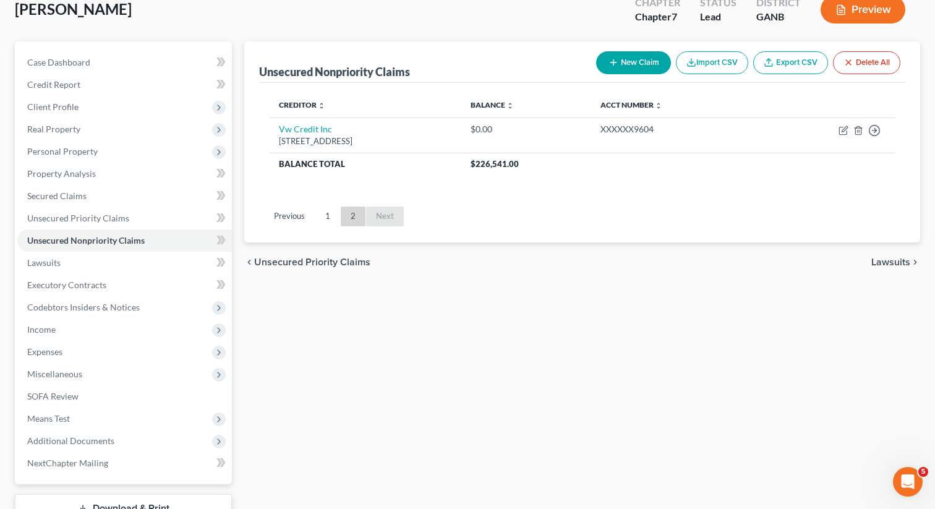
scroll to position [1, 0]
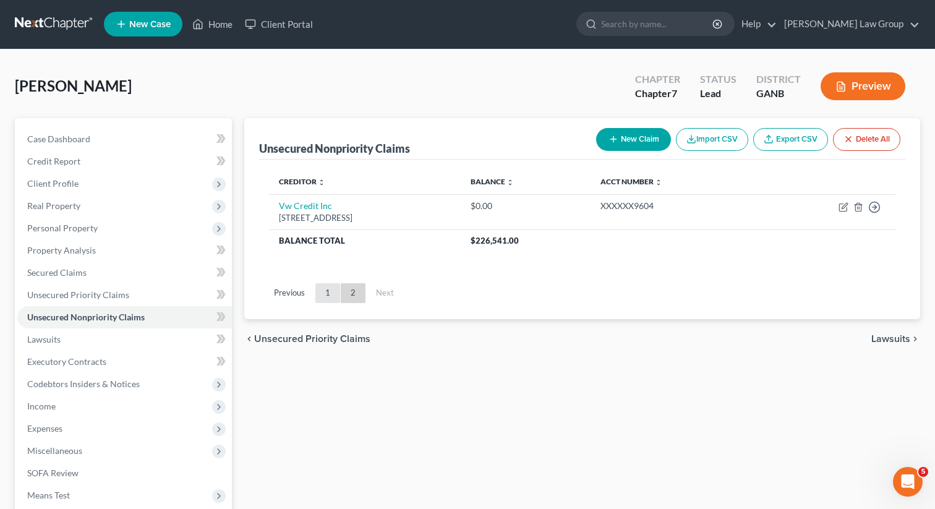
click at [330, 299] on link "1" at bounding box center [327, 293] width 25 height 20
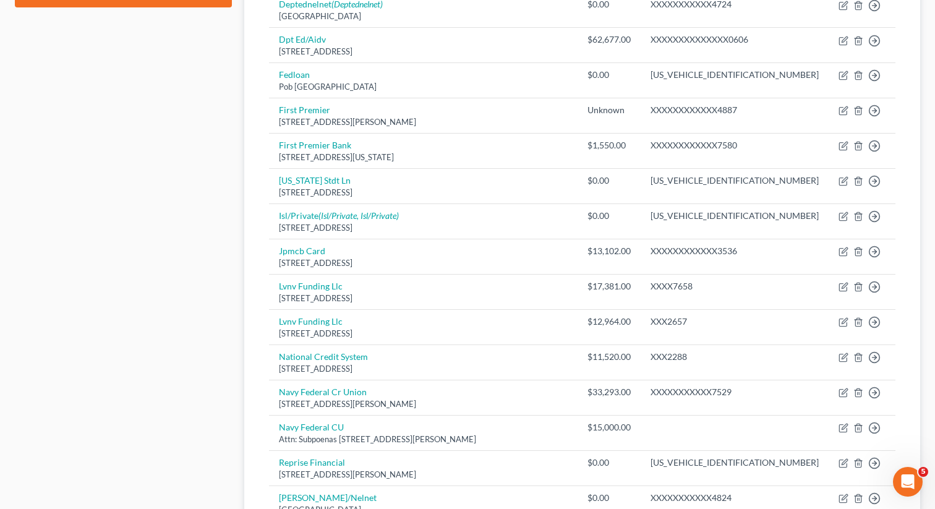
scroll to position [0, 0]
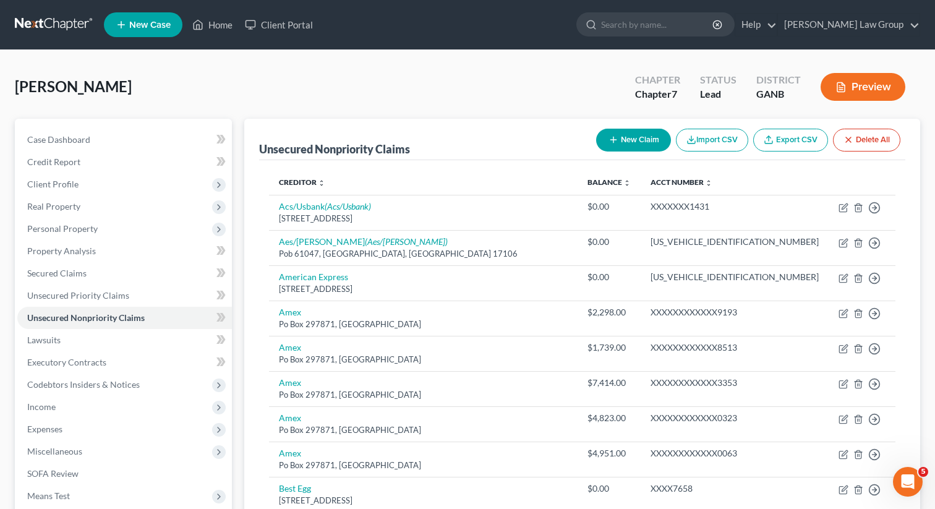
click at [628, 138] on button "New Claim" at bounding box center [633, 140] width 75 height 23
select select "0"
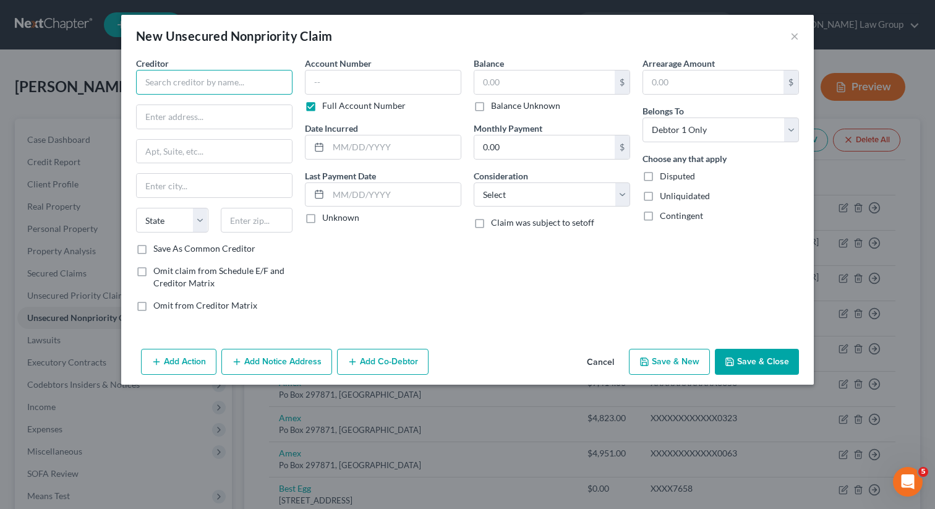
click at [240, 83] on input "text" at bounding box center [214, 82] width 156 height 25
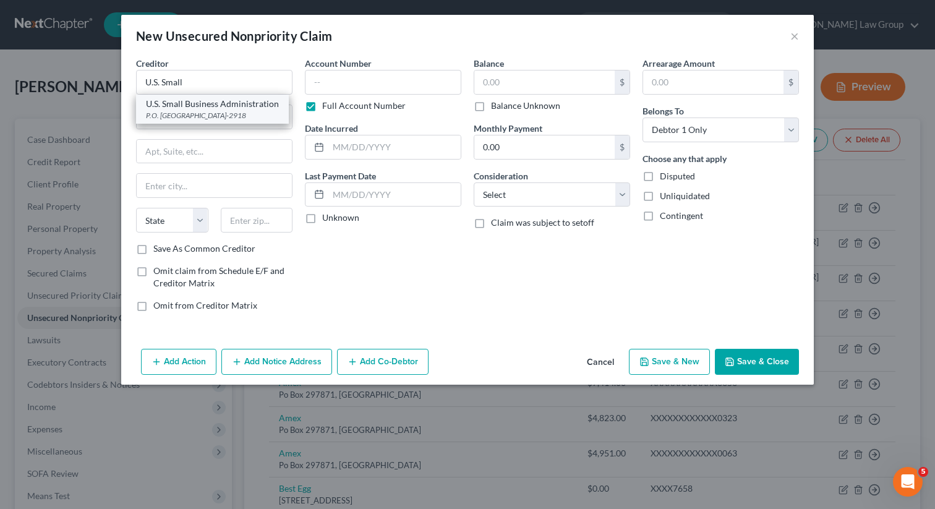
click at [217, 111] on div "P.O. [GEOGRAPHIC_DATA]-2918" at bounding box center [212, 115] width 133 height 11
type input "U.S. Small Business Administration"
type input "P.O. Box 3918"
type input "[GEOGRAPHIC_DATA]"
select select "38"
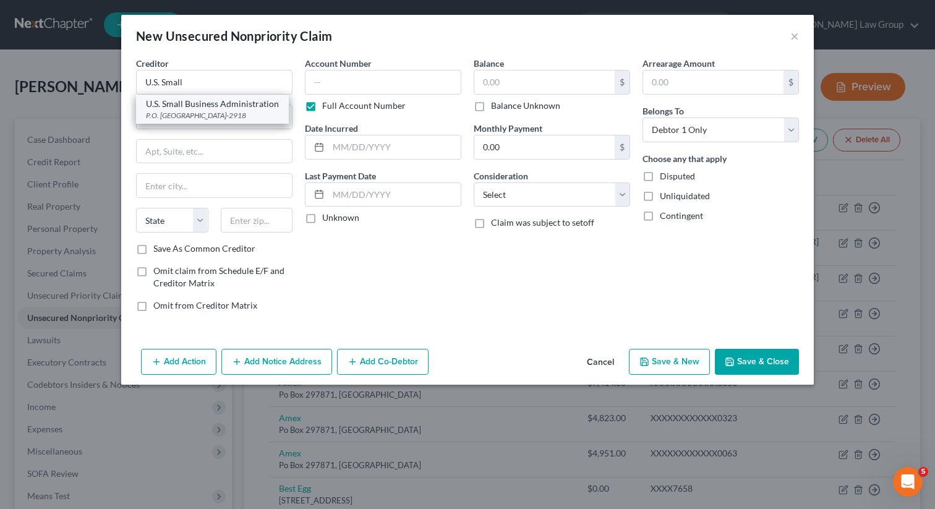
type input "97208-2918"
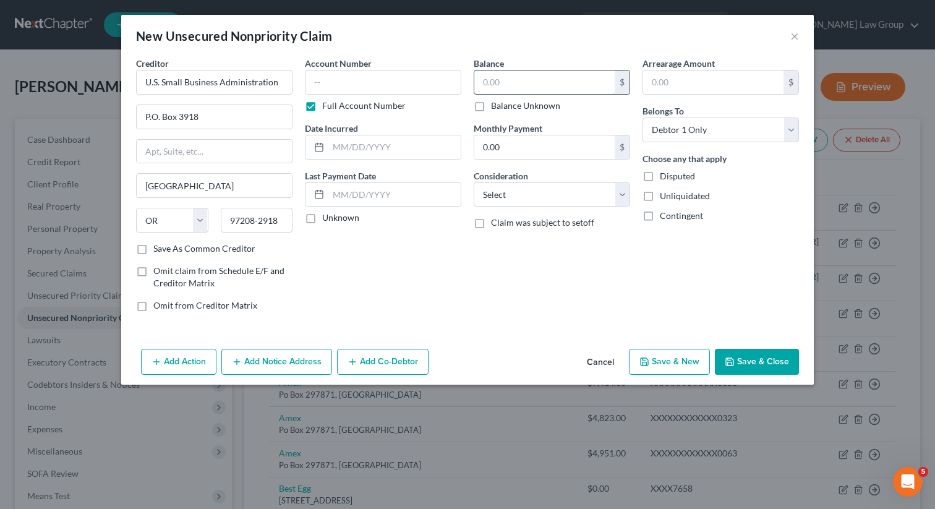
click at [501, 82] on input "text" at bounding box center [544, 83] width 140 height 24
click at [745, 354] on button "Save & Close" at bounding box center [757, 362] width 84 height 26
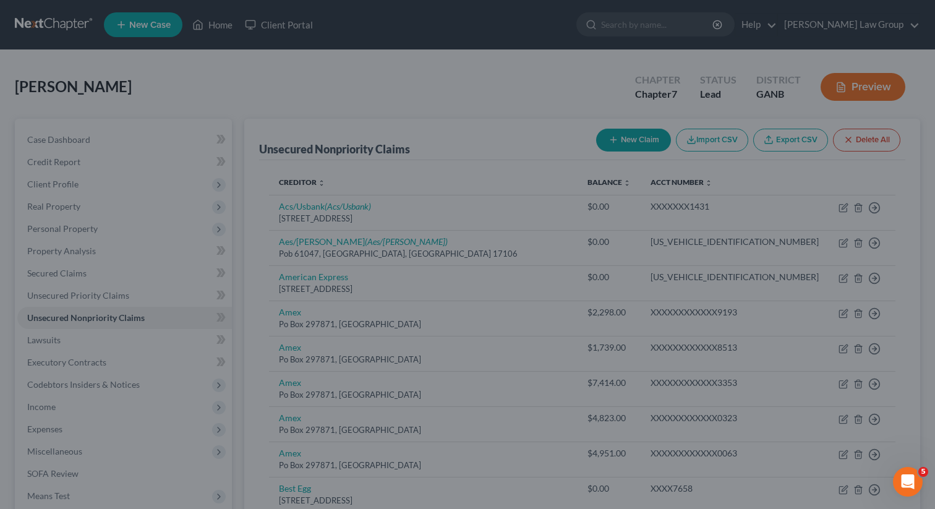
type input "15,000.00"
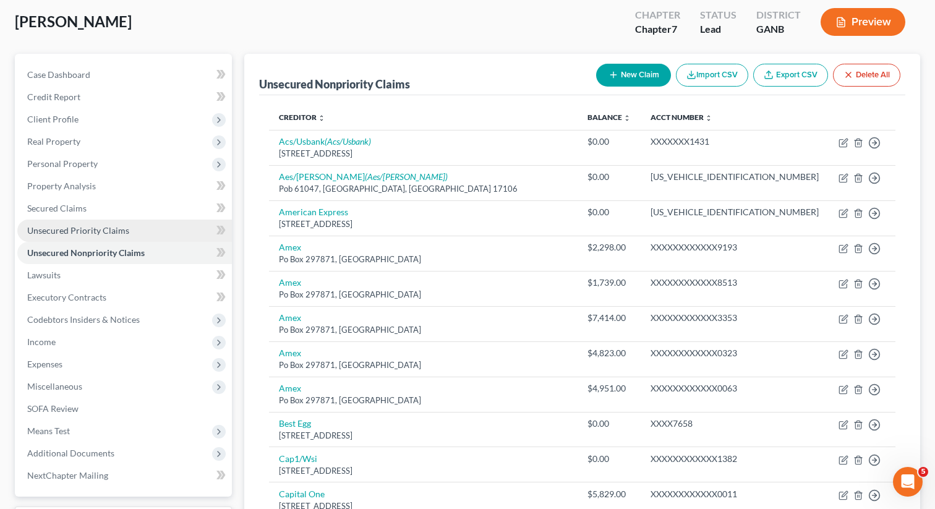
scroll to position [78, 0]
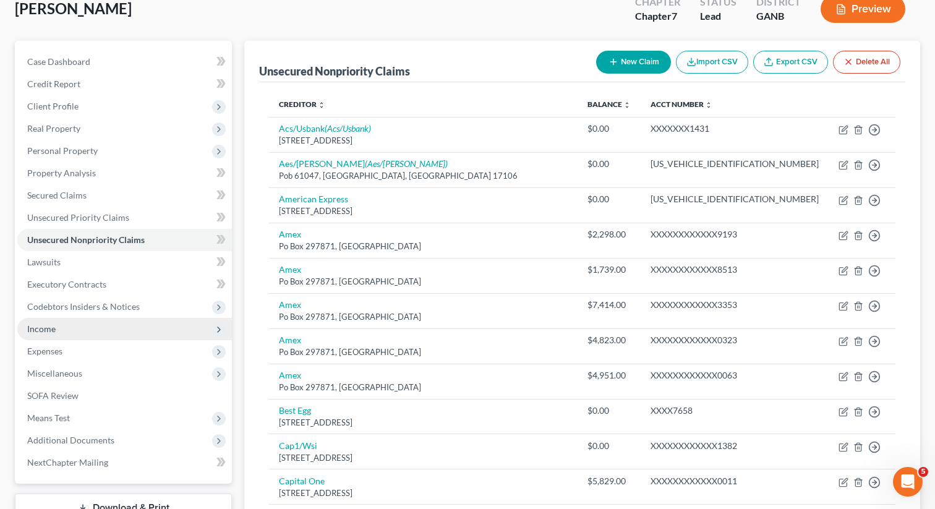
click at [69, 326] on span "Income" at bounding box center [124, 329] width 215 height 22
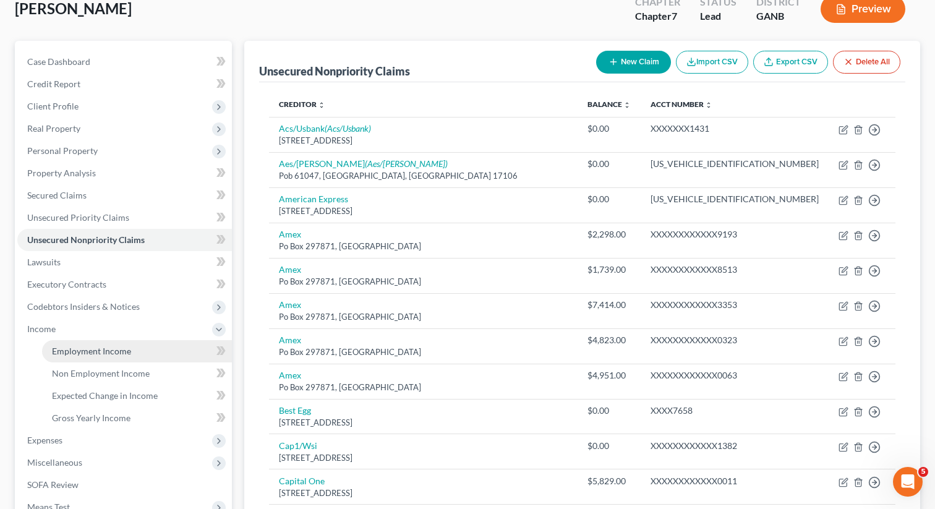
click at [72, 354] on span "Employment Income" at bounding box center [91, 351] width 79 height 11
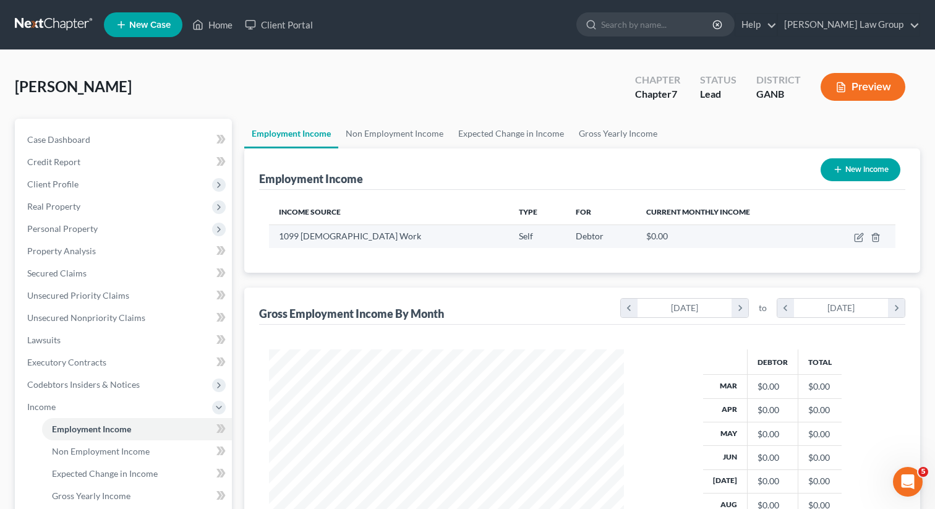
scroll to position [221, 380]
click at [858, 235] on icon "button" at bounding box center [859, 238] width 10 height 10
select select "1"
select select "0"
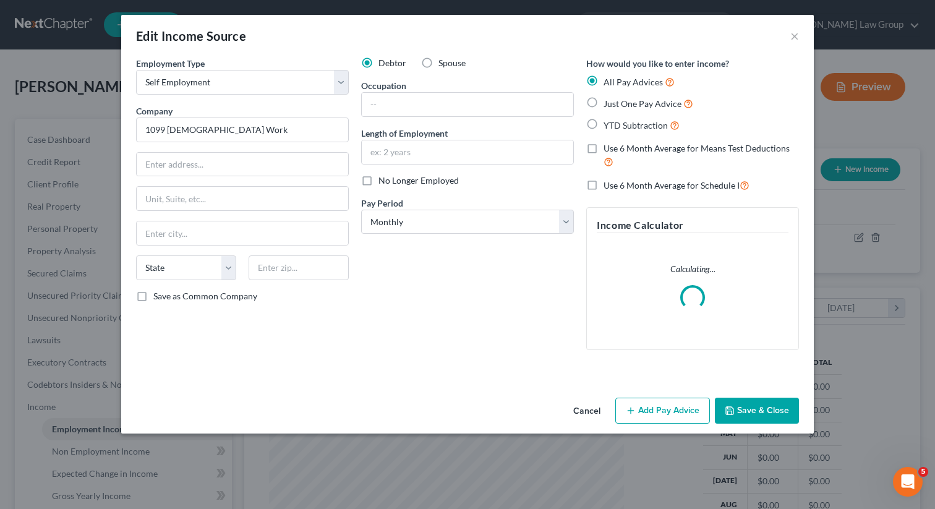
click at [763, 420] on button "Save & Close" at bounding box center [757, 411] width 84 height 26
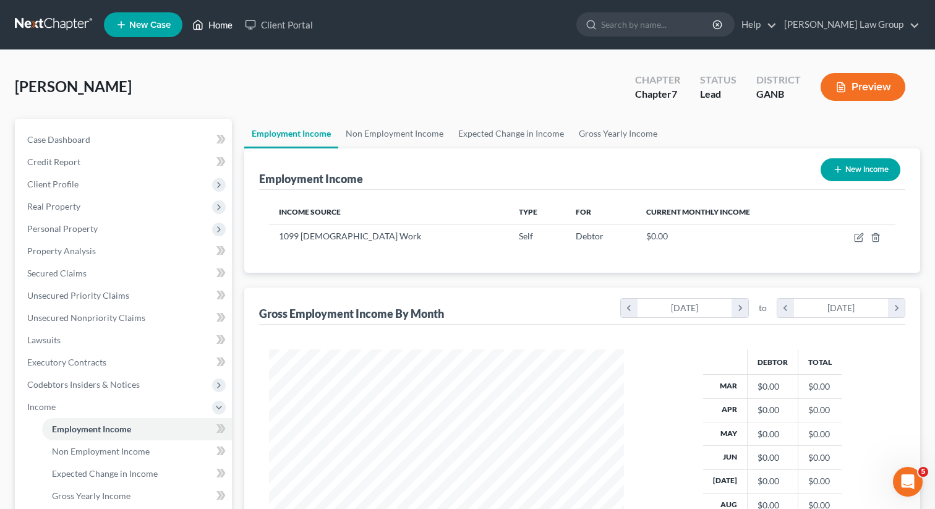
click at [226, 34] on link "Home" at bounding box center [212, 25] width 53 height 22
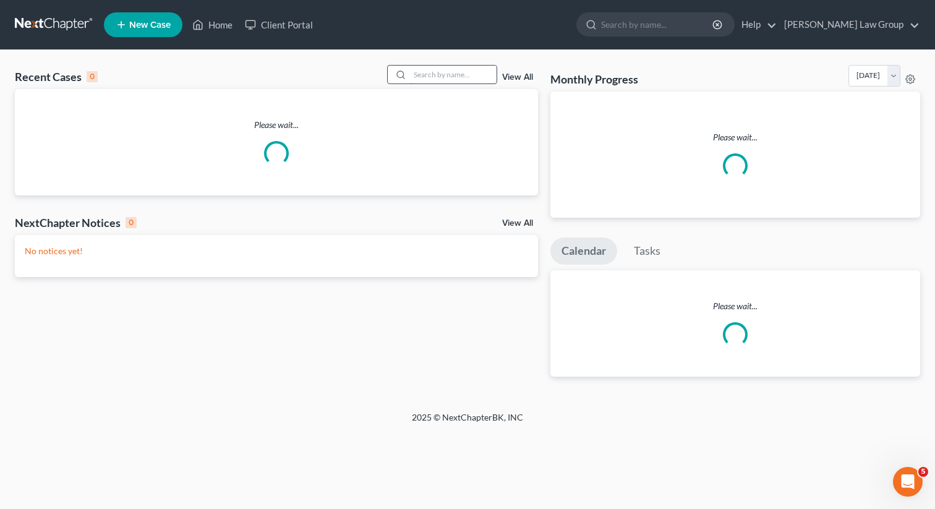
click at [442, 78] on input "search" at bounding box center [453, 75] width 87 height 18
paste input "[PERSON_NAME]"
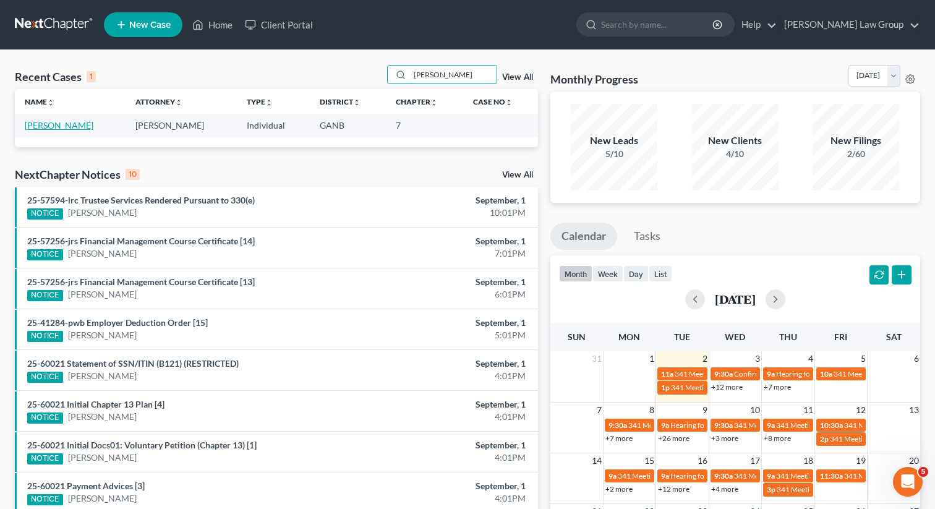
type input "[PERSON_NAME]"
click at [46, 126] on link "[PERSON_NAME]" at bounding box center [59, 125] width 69 height 11
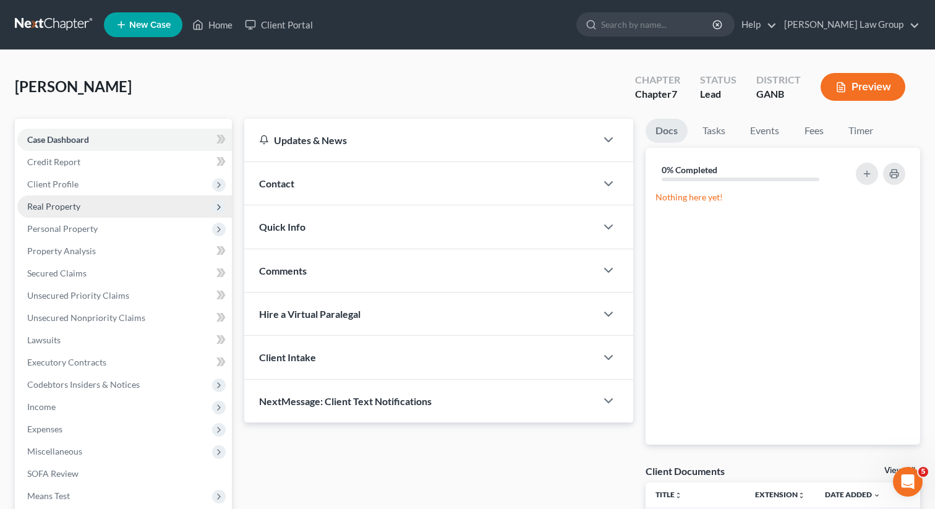
click at [54, 205] on span "Real Property" at bounding box center [53, 206] width 53 height 11
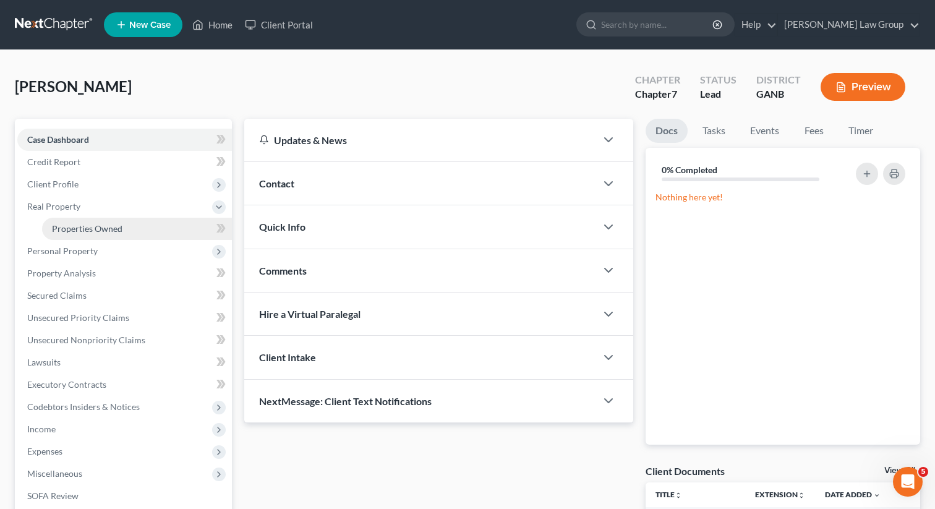
click at [54, 223] on span "Properties Owned" at bounding box center [87, 228] width 71 height 11
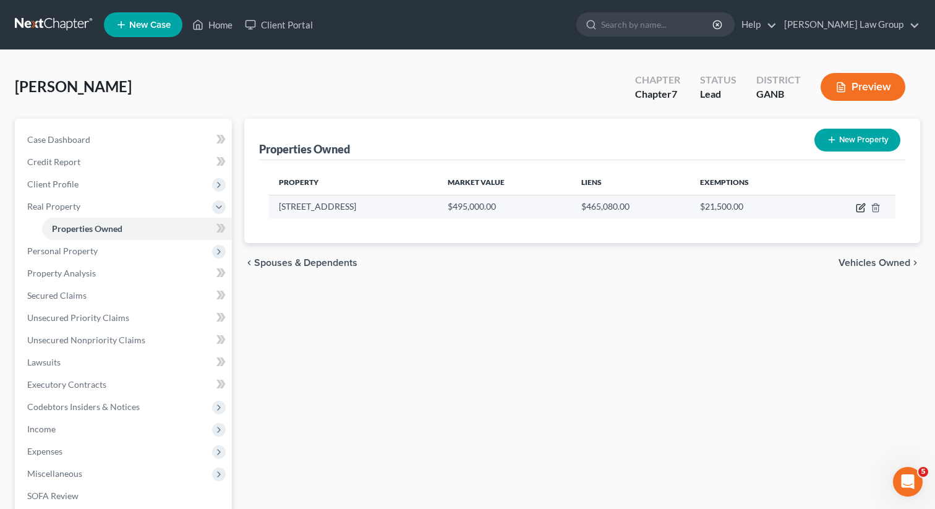
click at [858, 207] on icon "button" at bounding box center [861, 208] width 10 height 10
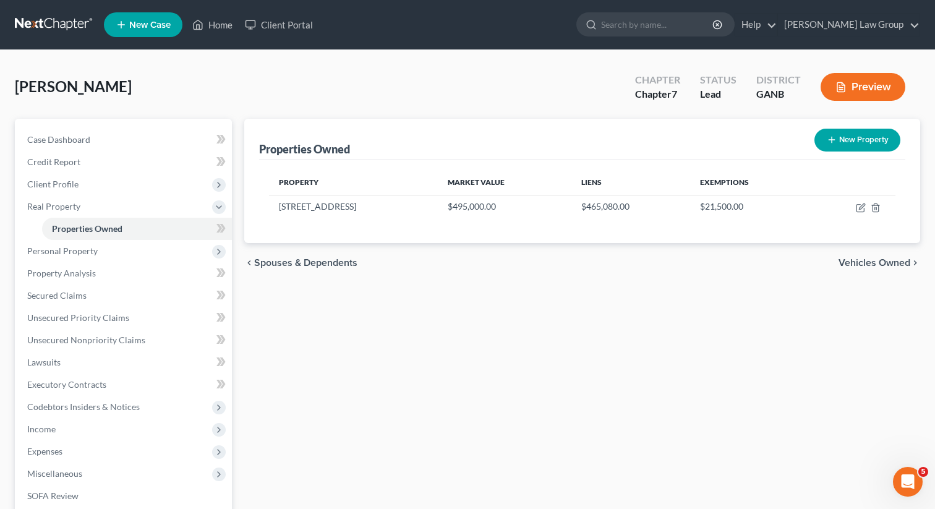
select select "10"
select select "37"
select select "0"
select select "1"
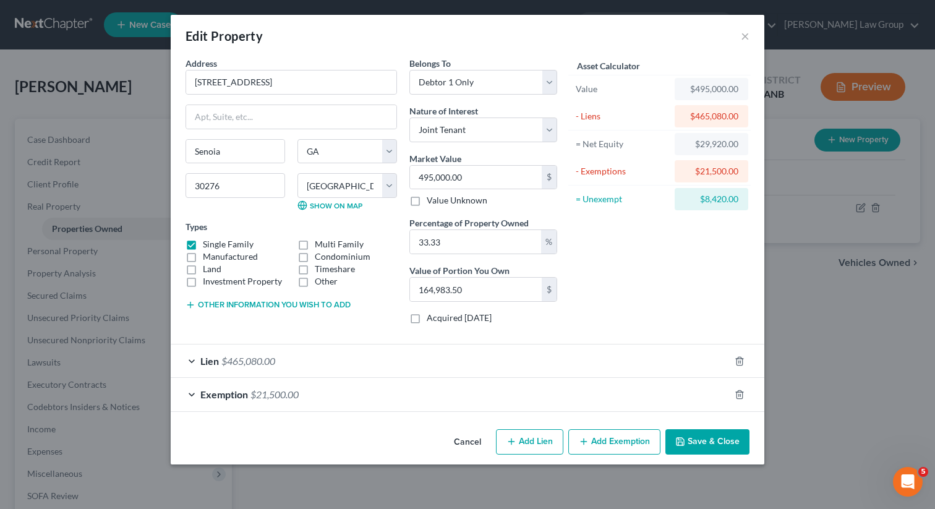
click at [695, 442] on button "Save & Close" at bounding box center [707, 442] width 84 height 26
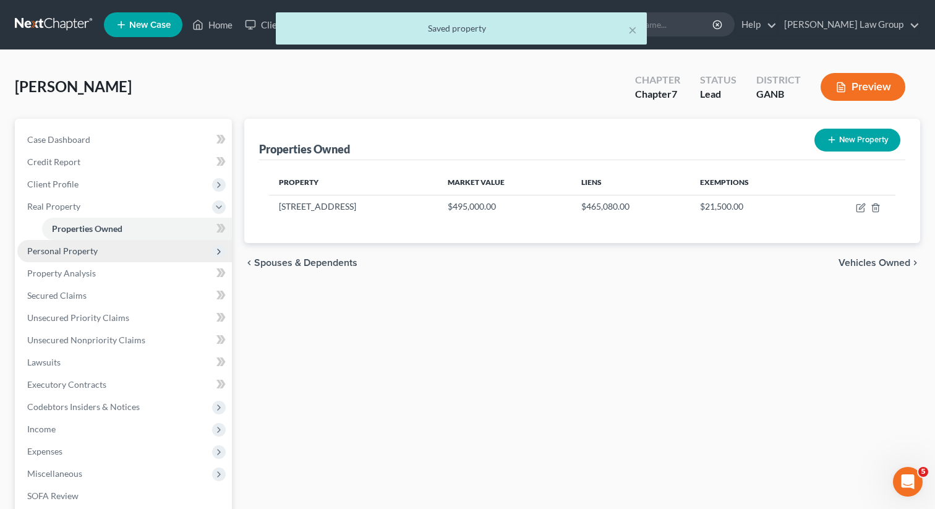
click at [134, 242] on span "Personal Property" at bounding box center [124, 251] width 215 height 22
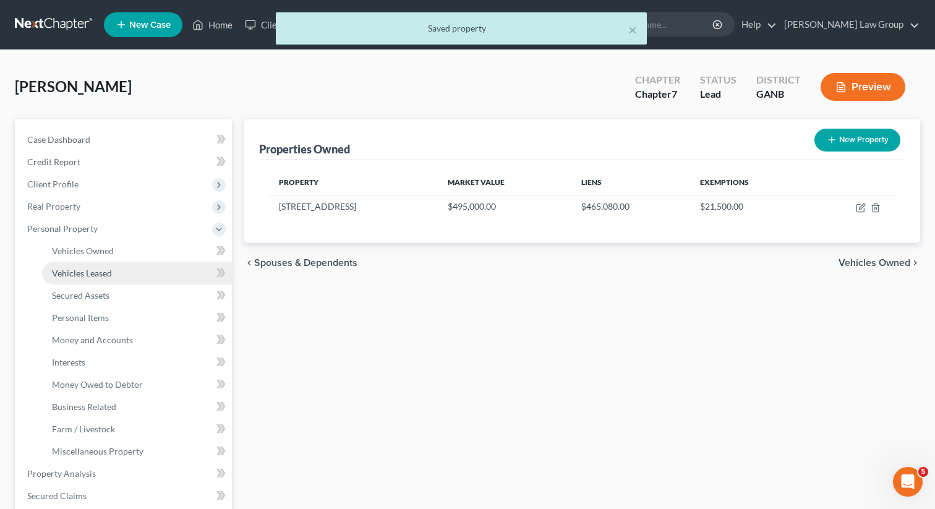
click at [104, 273] on span "Vehicles Leased" at bounding box center [82, 273] width 60 height 11
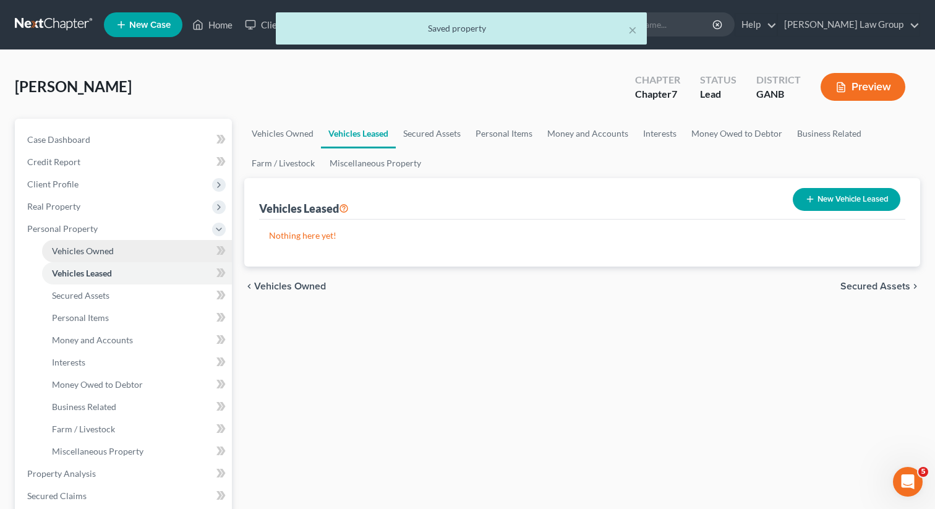
click at [103, 250] on span "Vehicles Owned" at bounding box center [83, 251] width 62 height 11
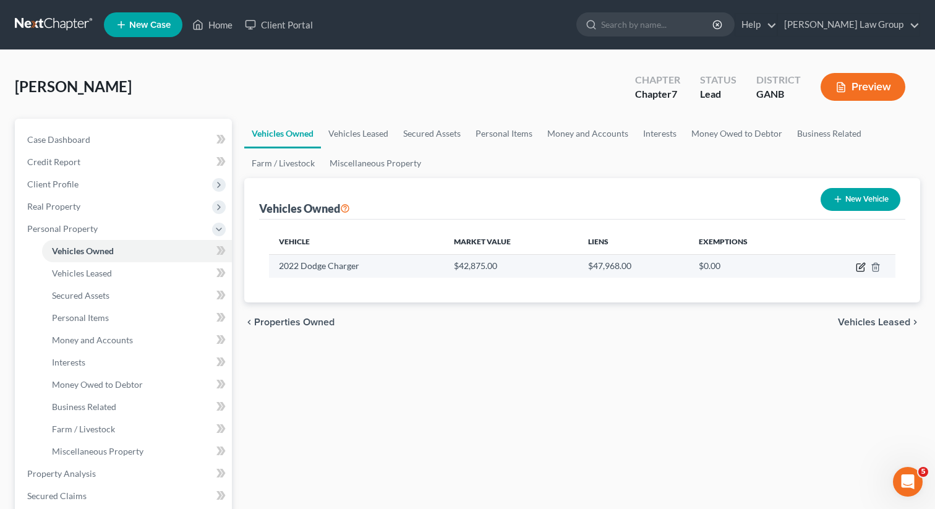
click at [861, 267] on icon "button" at bounding box center [862, 266] width 6 height 6
select select "0"
select select "4"
select select "2"
select select "0"
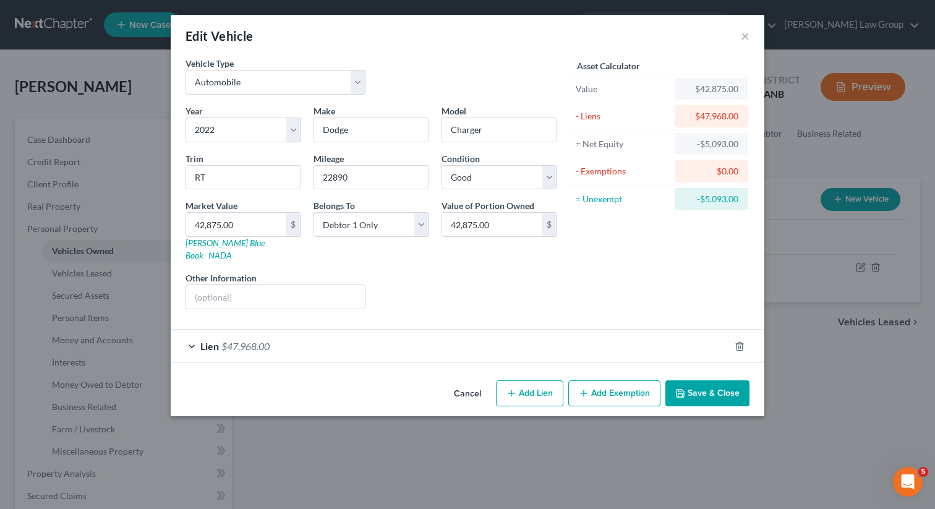
click at [707, 388] on button "Save & Close" at bounding box center [707, 393] width 84 height 26
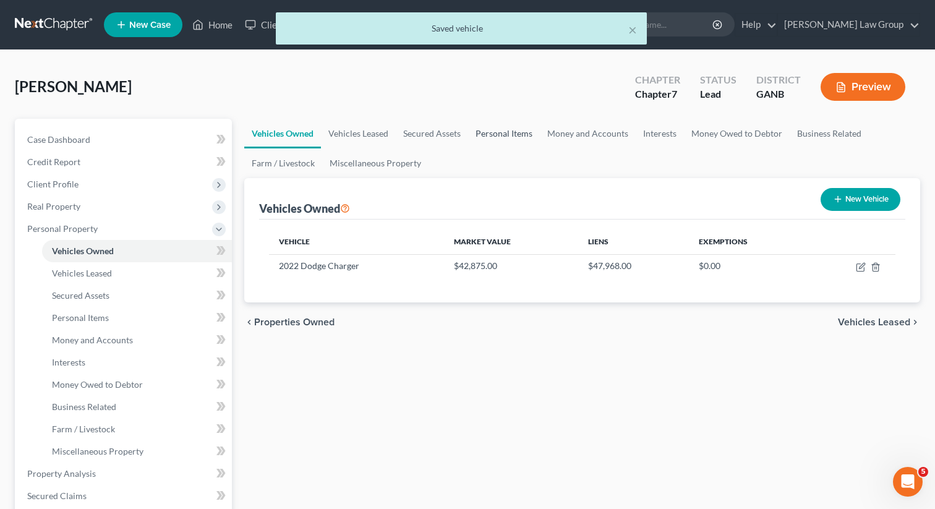
click at [526, 132] on link "Personal Items" at bounding box center [504, 134] width 72 height 30
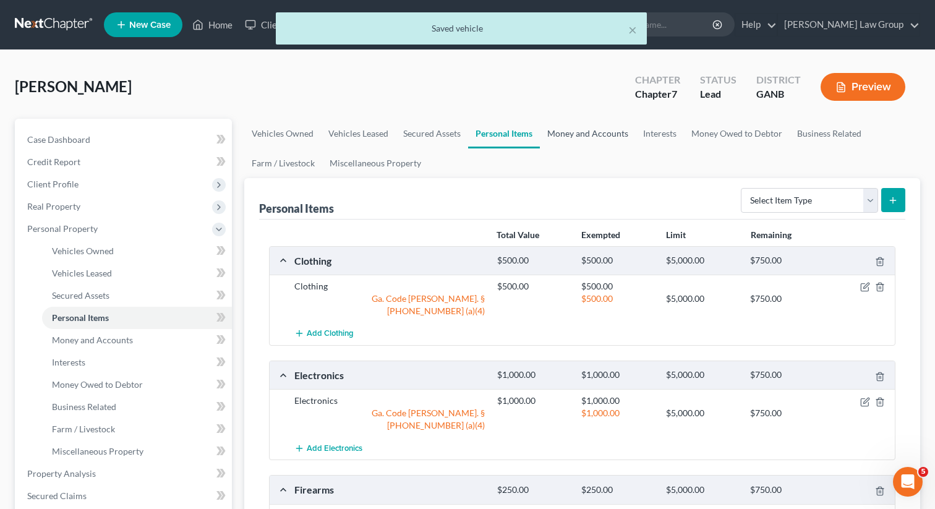
click at [578, 132] on link "Money and Accounts" at bounding box center [588, 134] width 96 height 30
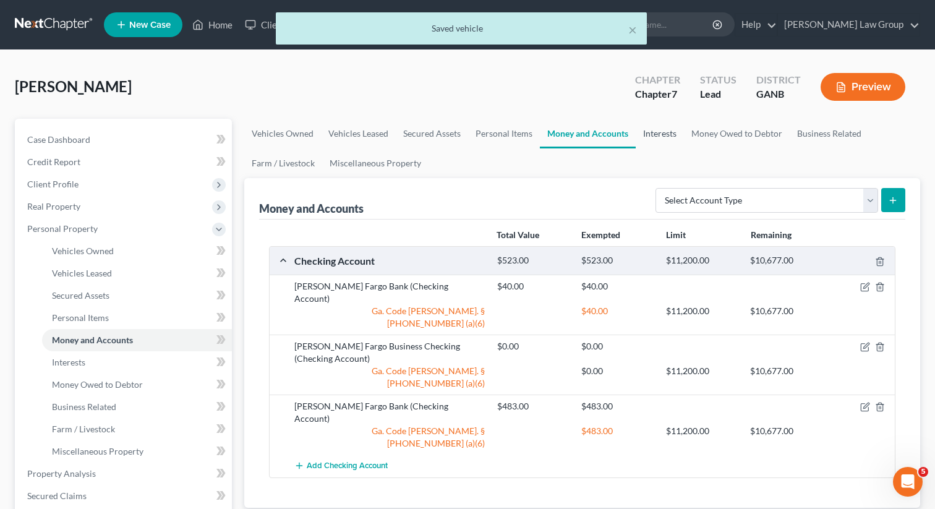
click at [655, 138] on link "Interests" at bounding box center [660, 134] width 48 height 30
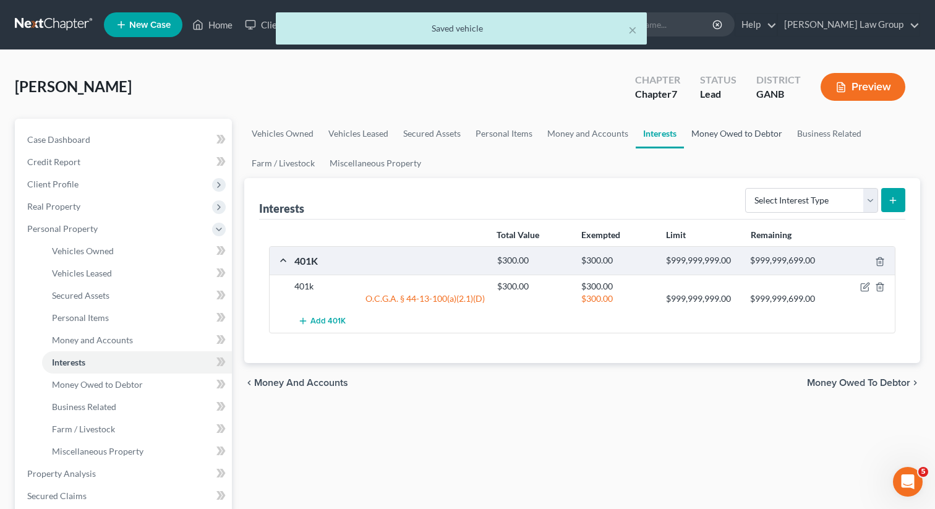
click at [715, 137] on link "Money Owed to Debtor" at bounding box center [737, 134] width 106 height 30
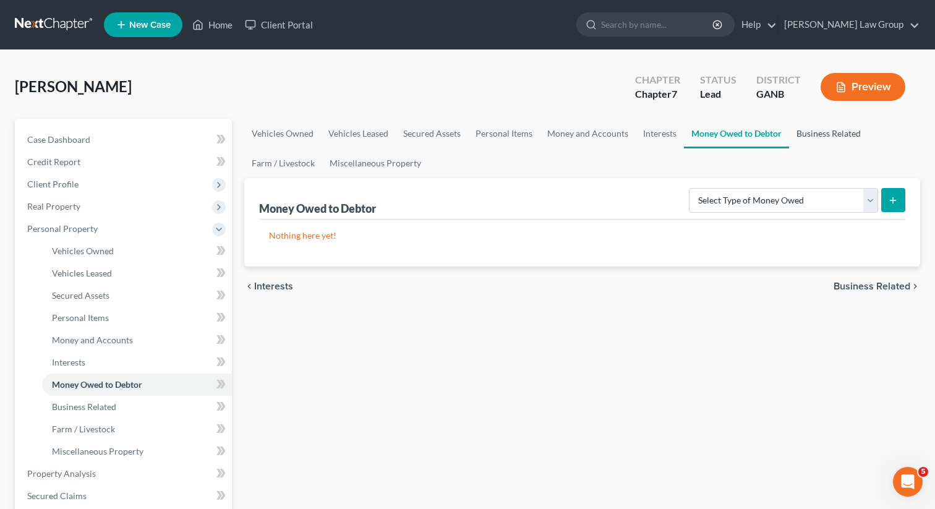
click at [813, 139] on link "Business Related" at bounding box center [828, 134] width 79 height 30
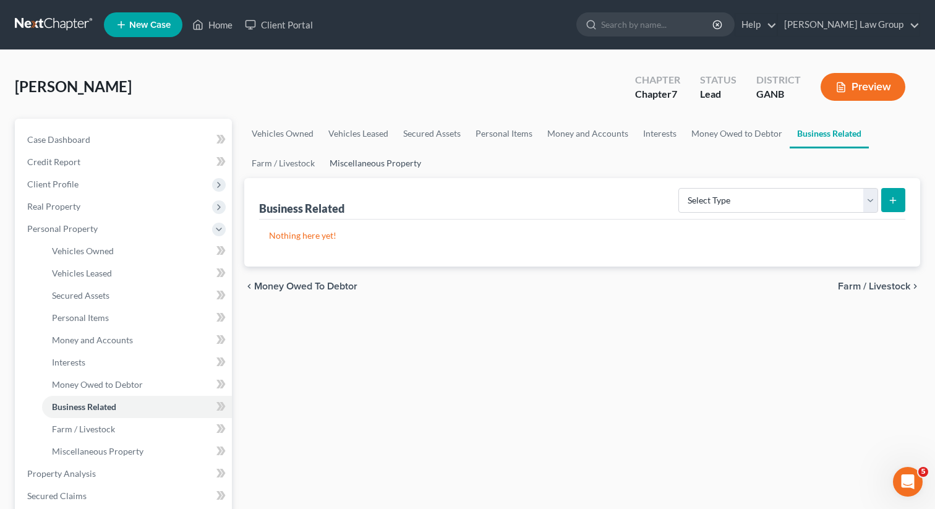
click at [379, 163] on link "Miscellaneous Property" at bounding box center [375, 163] width 106 height 30
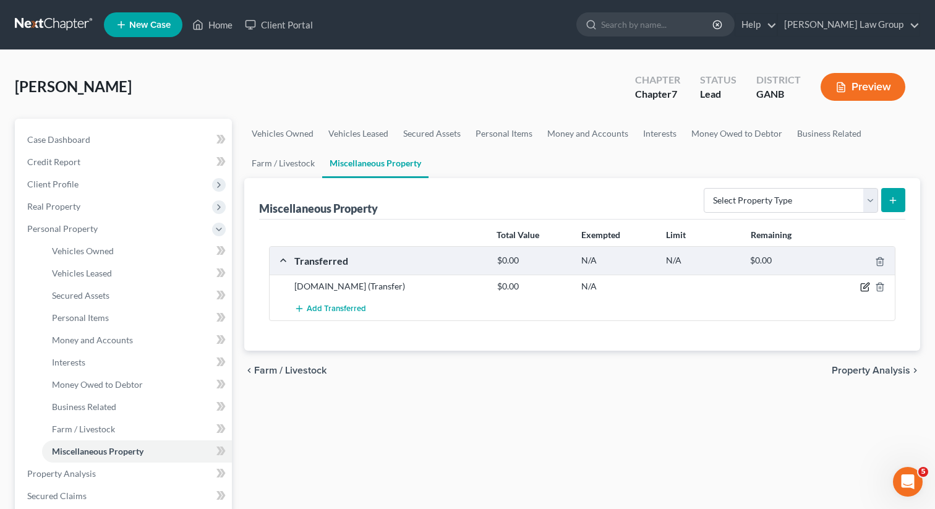
click at [865, 284] on icon "button" at bounding box center [865, 287] width 10 height 10
select select "Ordinary ([DATE])"
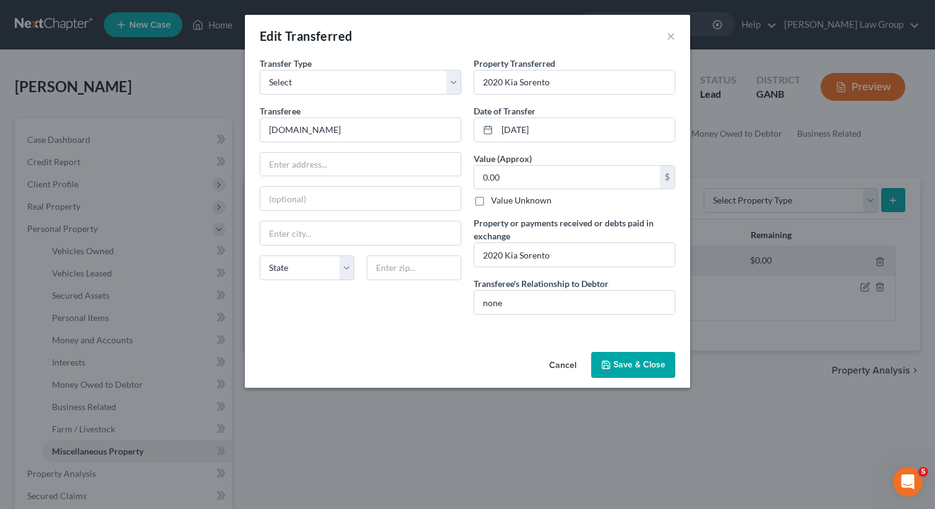
click at [625, 368] on button "Save & Close" at bounding box center [633, 365] width 84 height 26
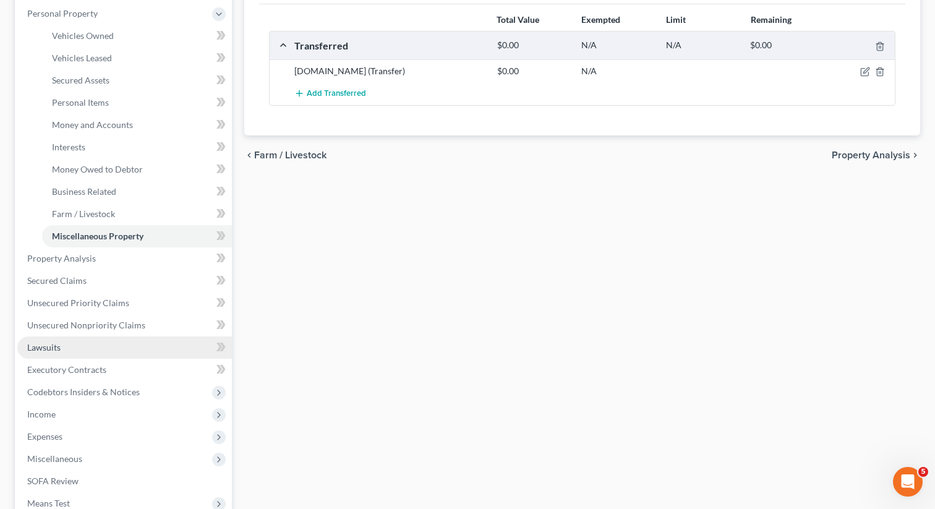
scroll to position [250, 0]
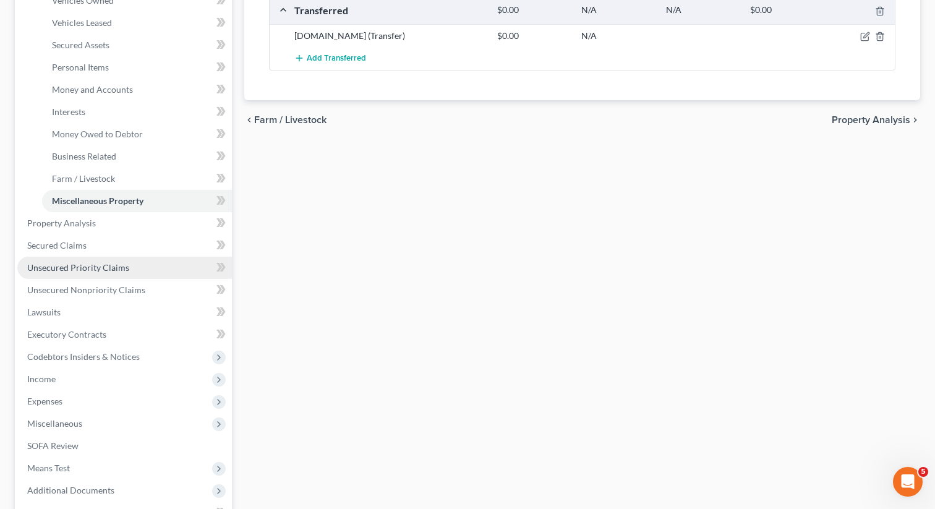
click at [103, 262] on span "Unsecured Priority Claims" at bounding box center [78, 267] width 102 height 11
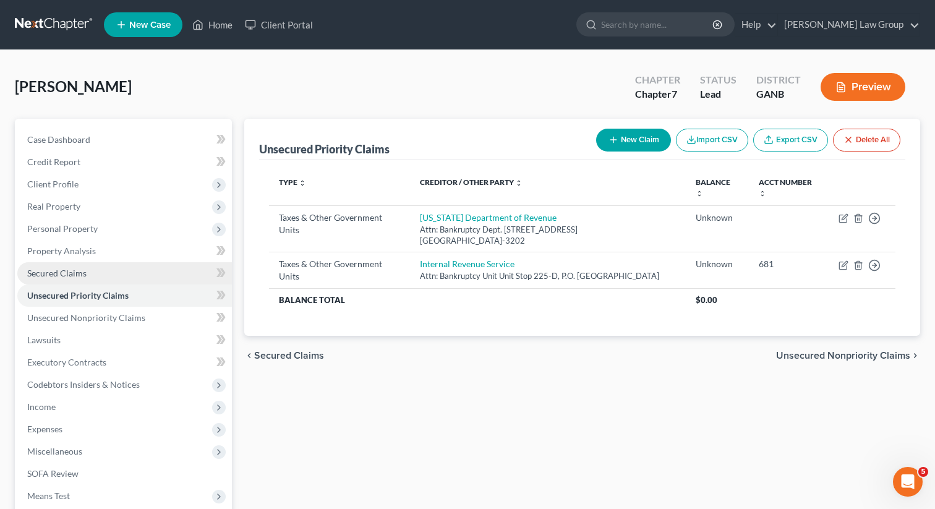
click at [77, 277] on span "Secured Claims" at bounding box center [56, 273] width 59 height 11
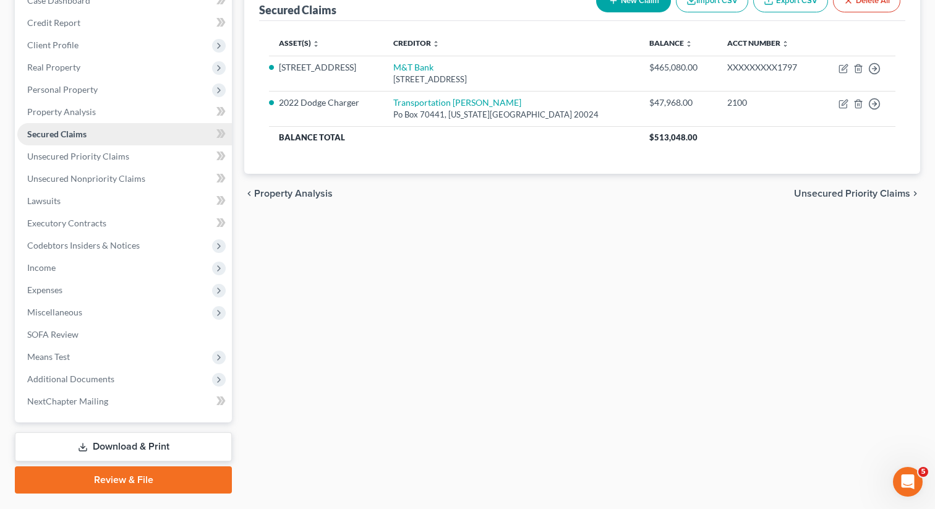
scroll to position [150, 0]
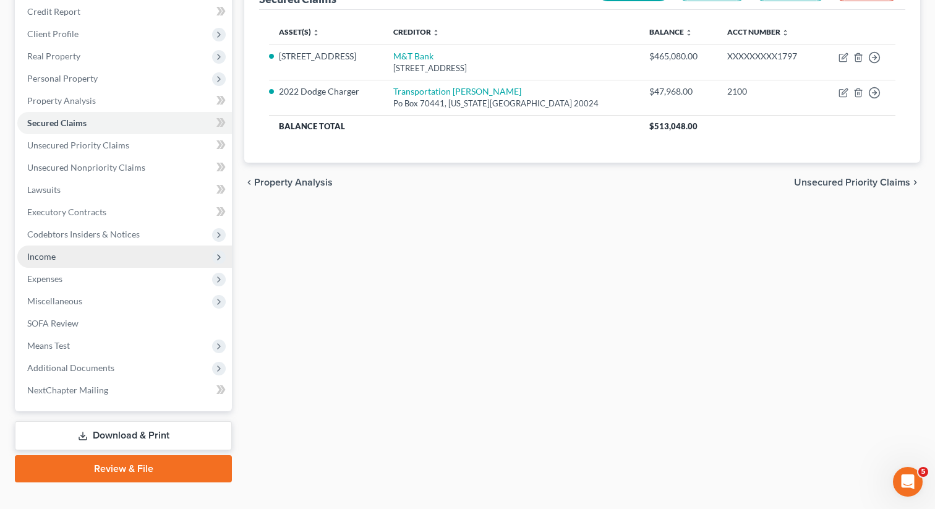
click at [64, 258] on span "Income" at bounding box center [124, 257] width 215 height 22
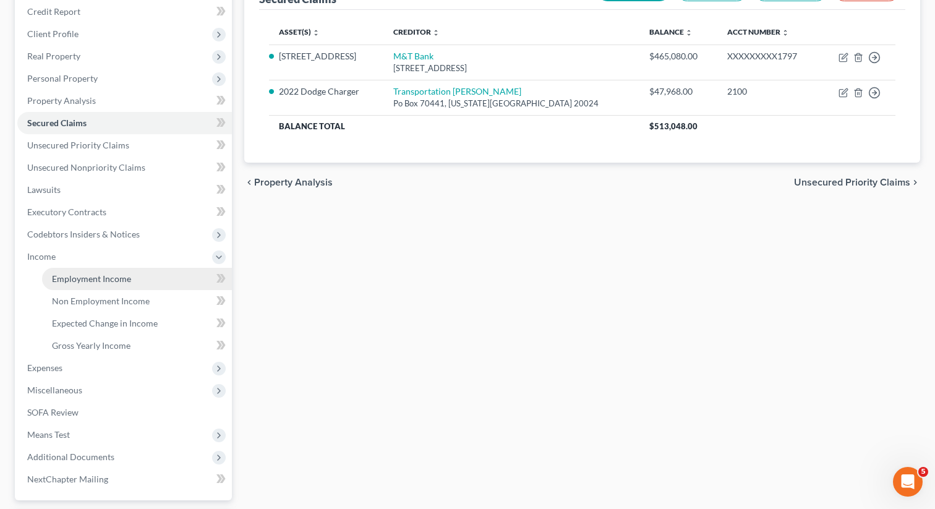
click at [71, 283] on span "Employment Income" at bounding box center [91, 278] width 79 height 11
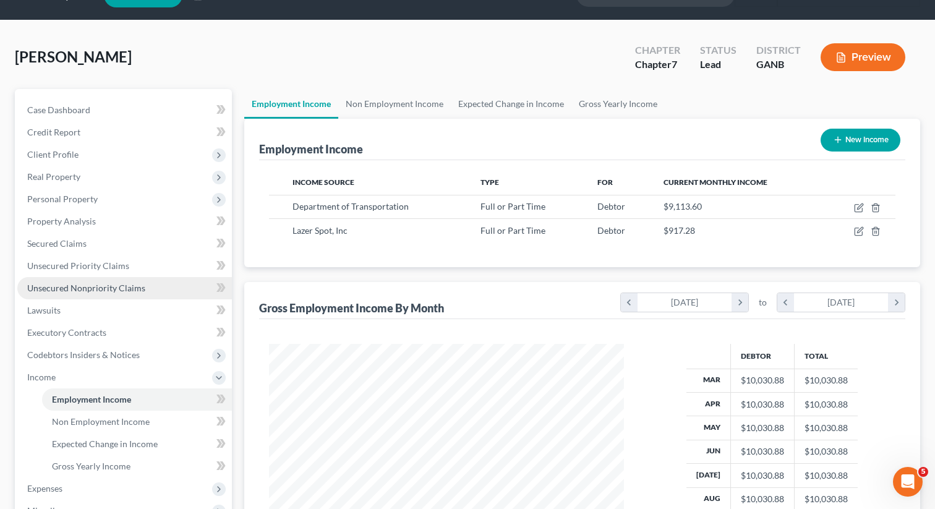
scroll to position [30, 0]
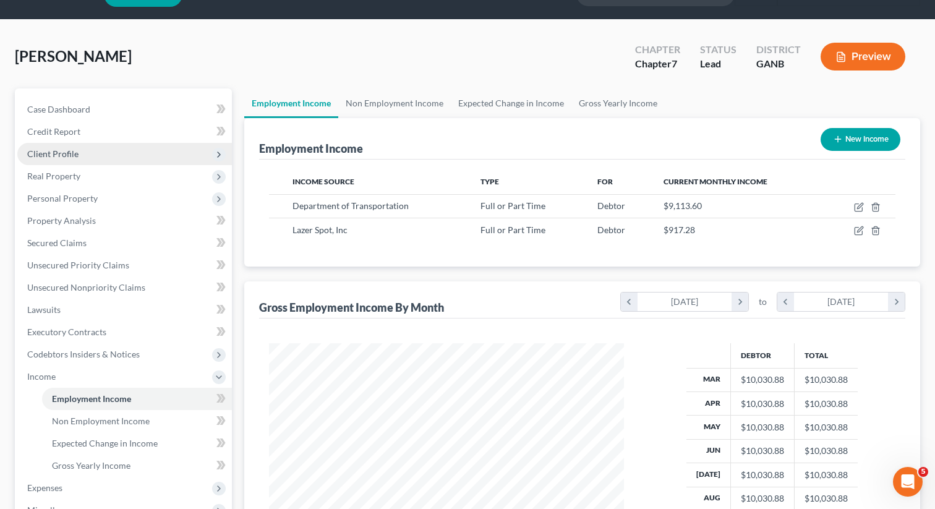
click at [94, 150] on span "Client Profile" at bounding box center [124, 154] width 215 height 22
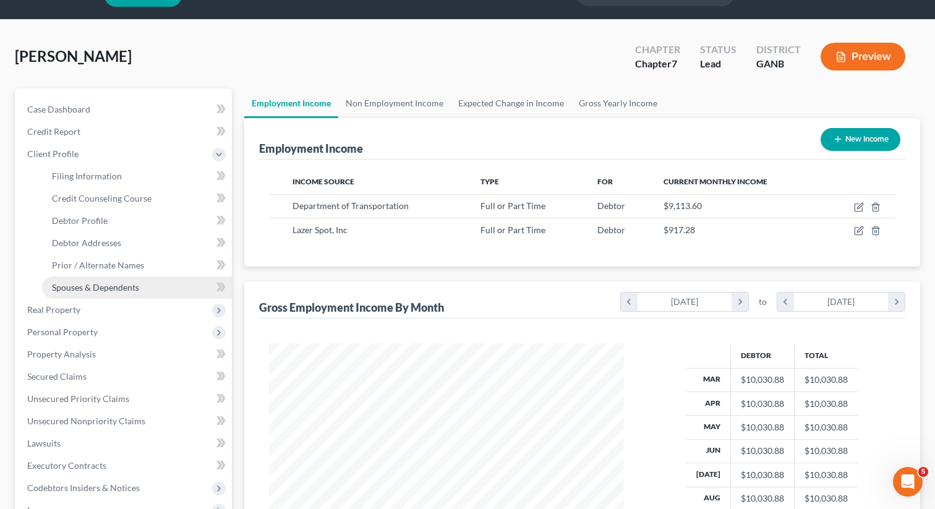
click at [74, 283] on span "Spouses & Dependents" at bounding box center [95, 287] width 87 height 11
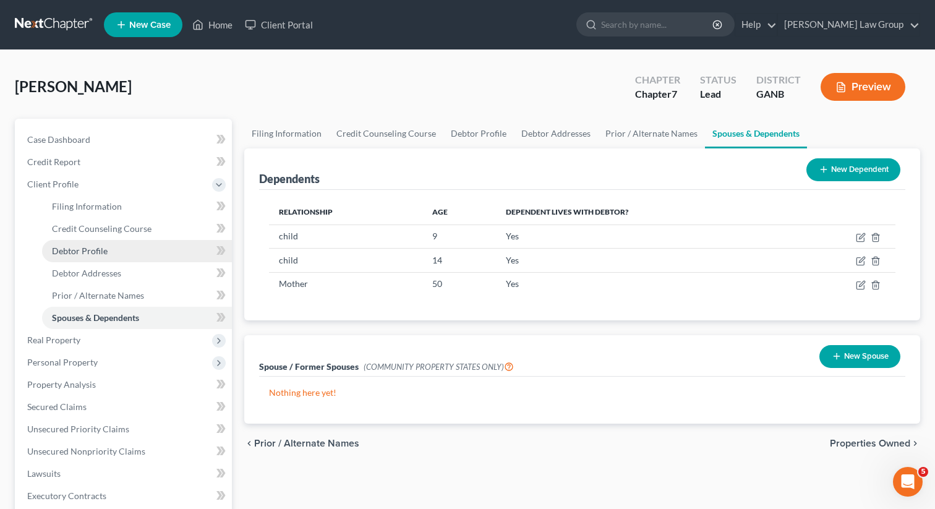
click at [135, 245] on link "Debtor Profile" at bounding box center [137, 251] width 190 height 22
select select "0"
select select "3"
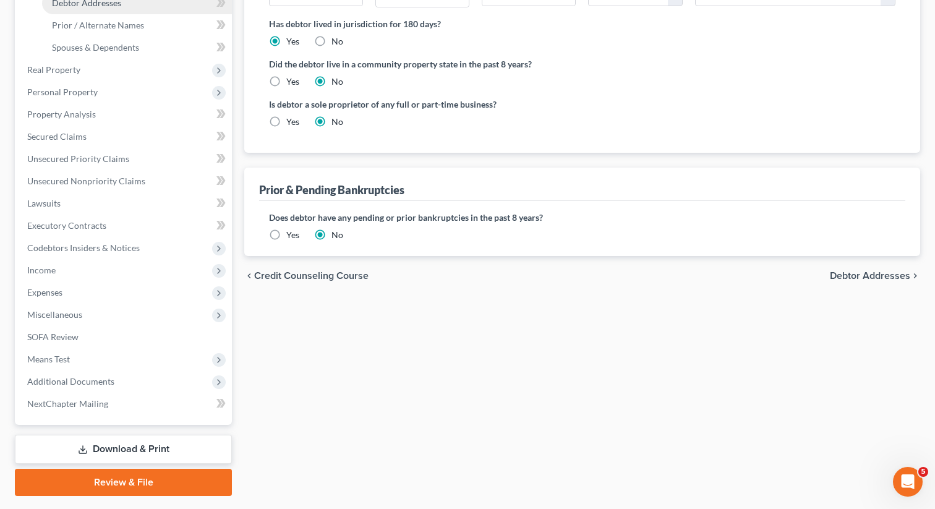
scroll to position [303, 0]
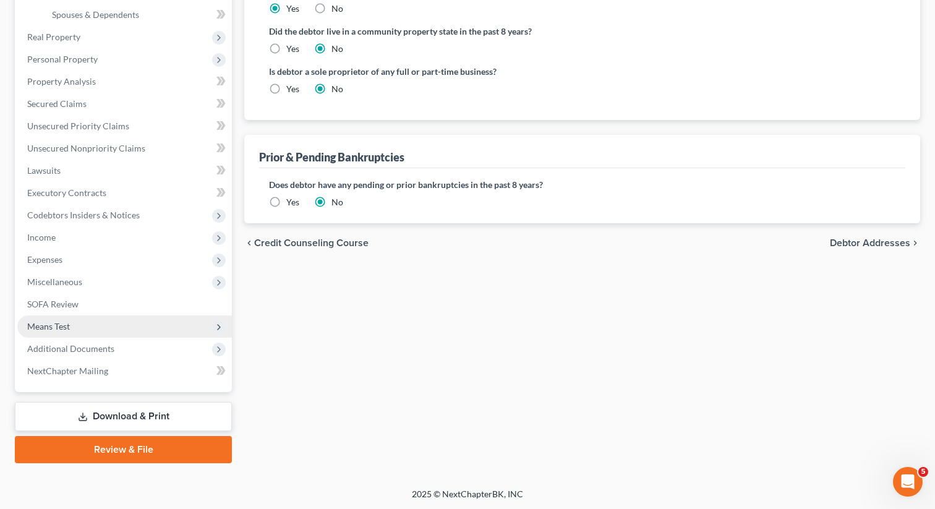
click at [74, 328] on span "Means Test" at bounding box center [124, 326] width 215 height 22
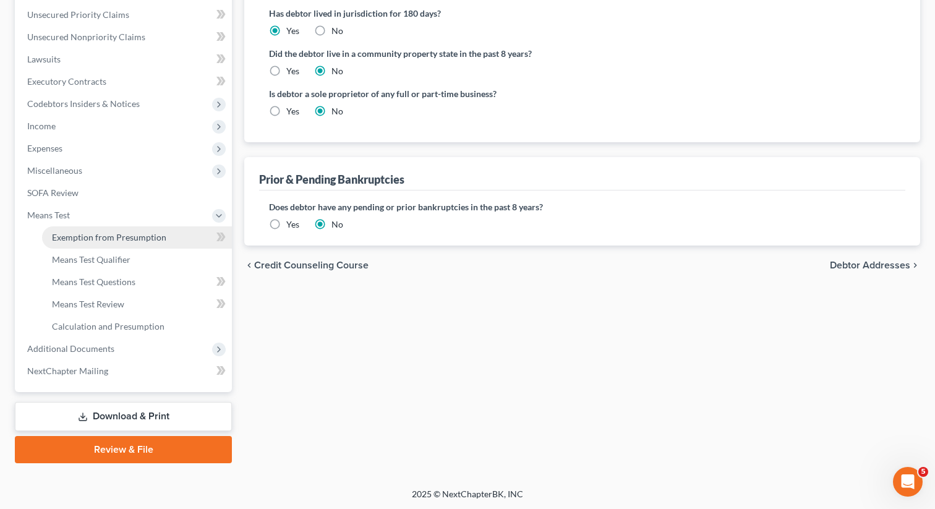
click at [103, 237] on span "Exemption from Presumption" at bounding box center [109, 237] width 114 height 11
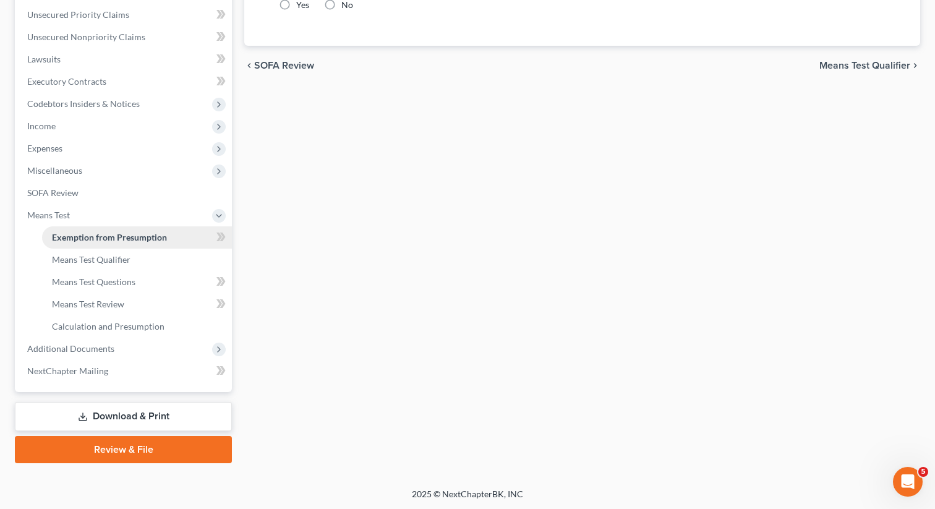
radio input "true"
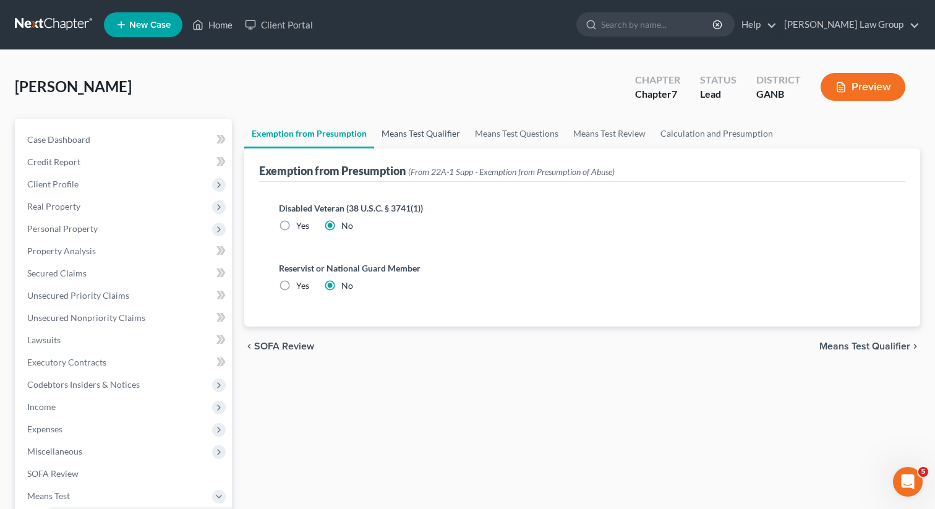
click at [422, 135] on link "Means Test Qualifier" at bounding box center [420, 134] width 93 height 30
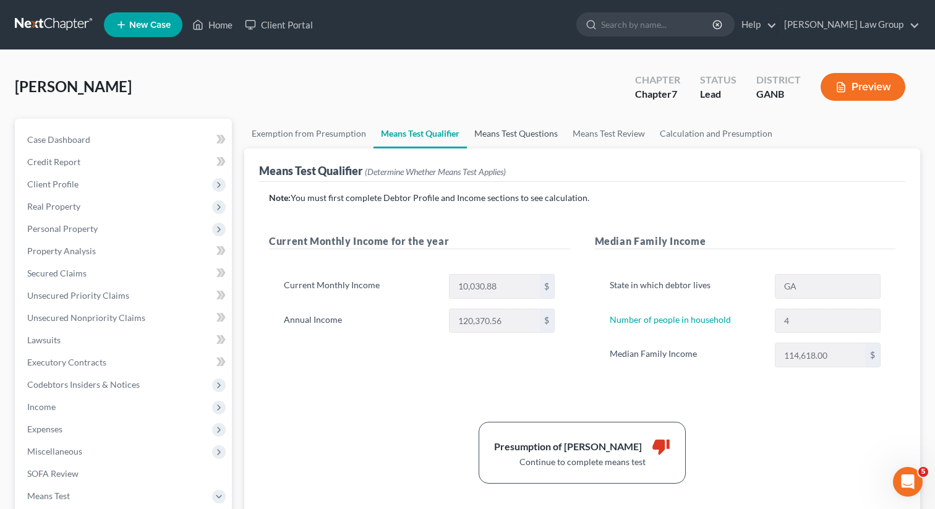
click at [516, 134] on link "Means Test Questions" at bounding box center [516, 134] width 98 height 30
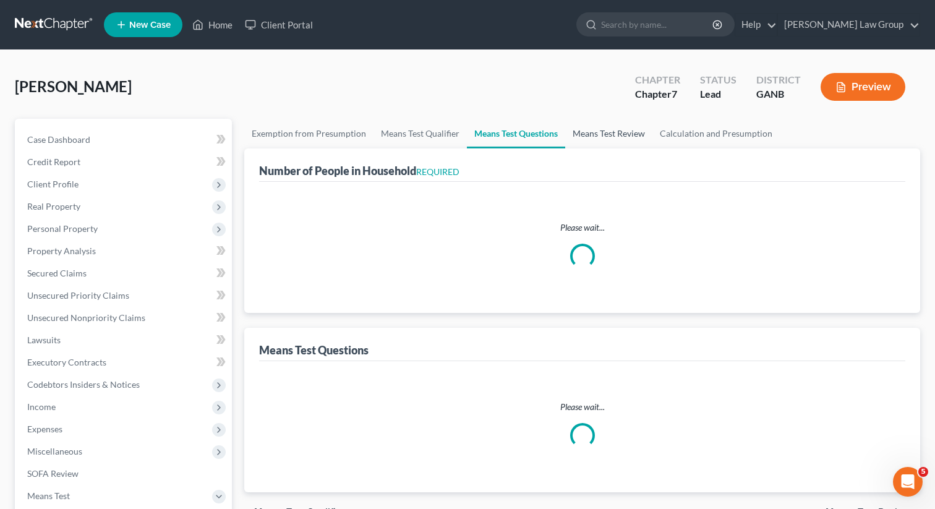
select select "0"
select select "60"
select select "1"
select select "60"
select select "4"
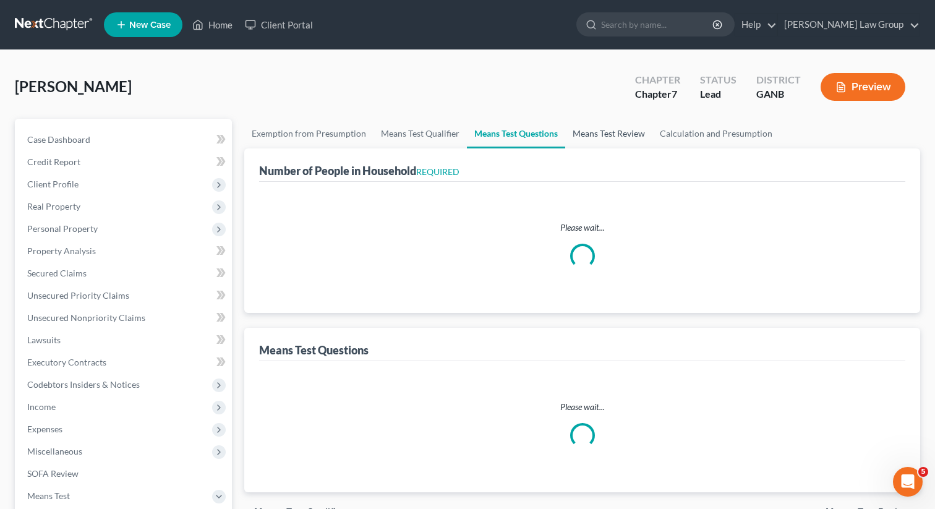
select select "0"
select select "1"
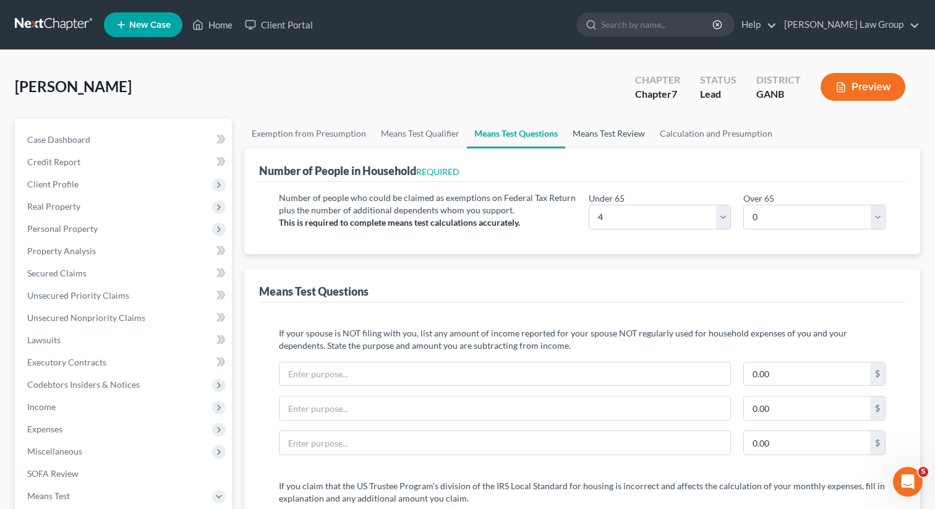
click at [602, 138] on link "Means Test Review" at bounding box center [608, 134] width 87 height 30
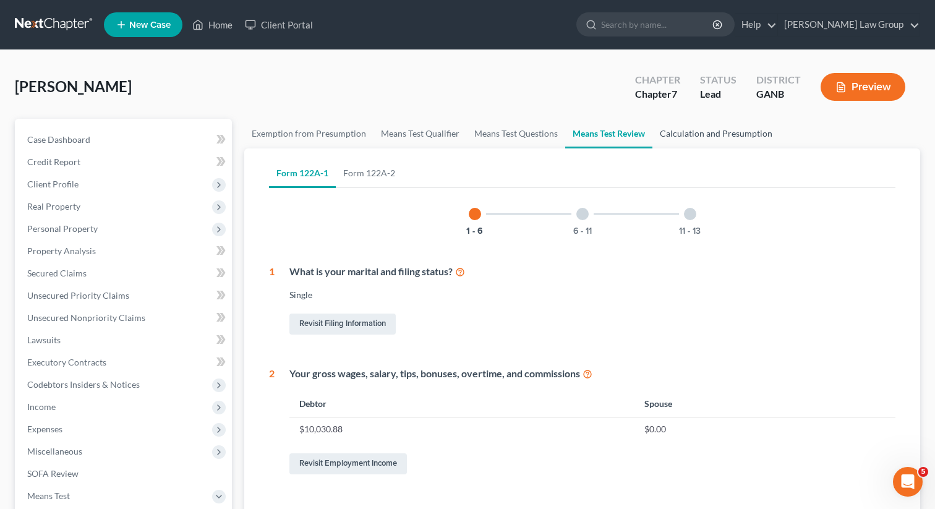
click at [693, 135] on link "Calculation and Presumption" at bounding box center [715, 134] width 127 height 30
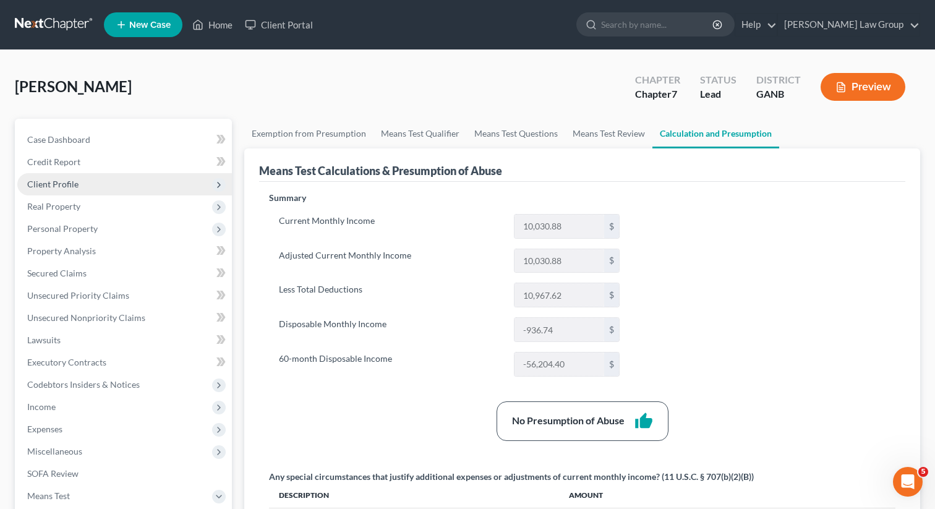
click at [90, 179] on span "Client Profile" at bounding box center [124, 184] width 215 height 22
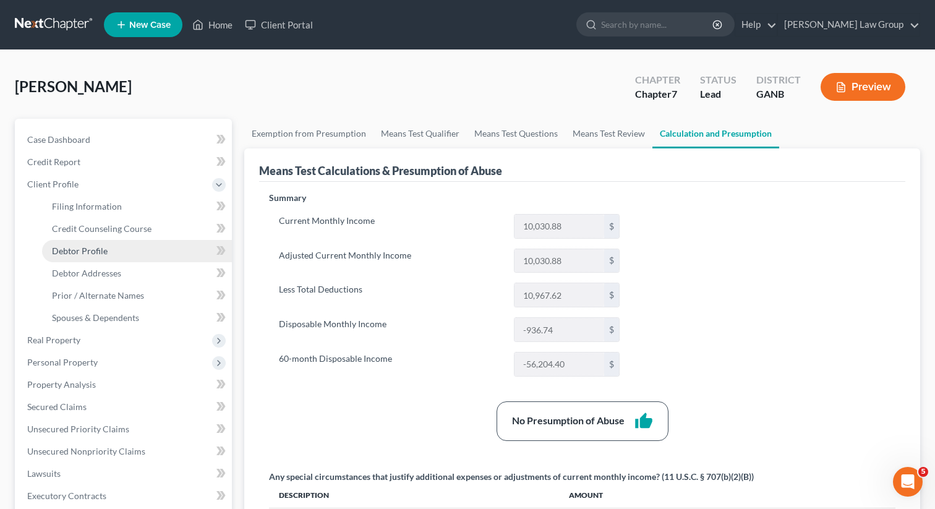
click at [75, 252] on span "Debtor Profile" at bounding box center [80, 251] width 56 height 11
select select "0"
select select "3"
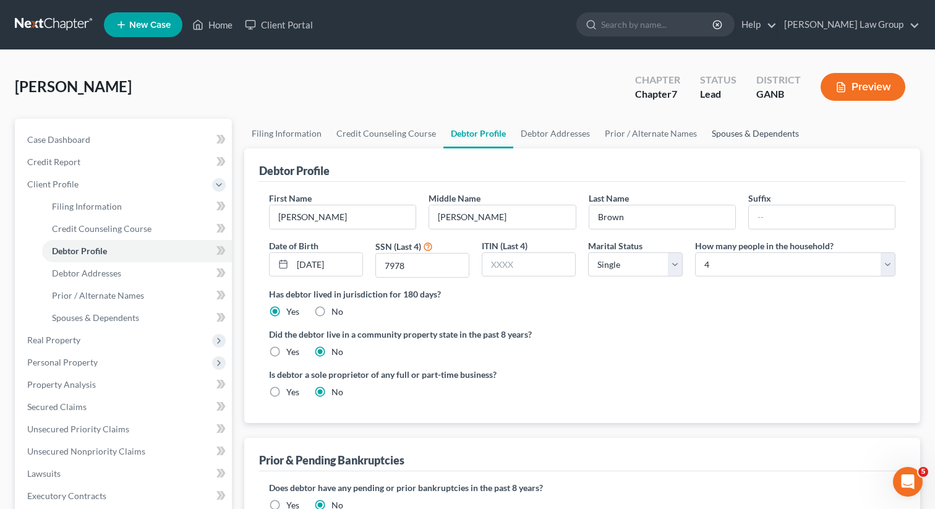
click at [720, 134] on link "Spouses & Dependents" at bounding box center [755, 134] width 102 height 30
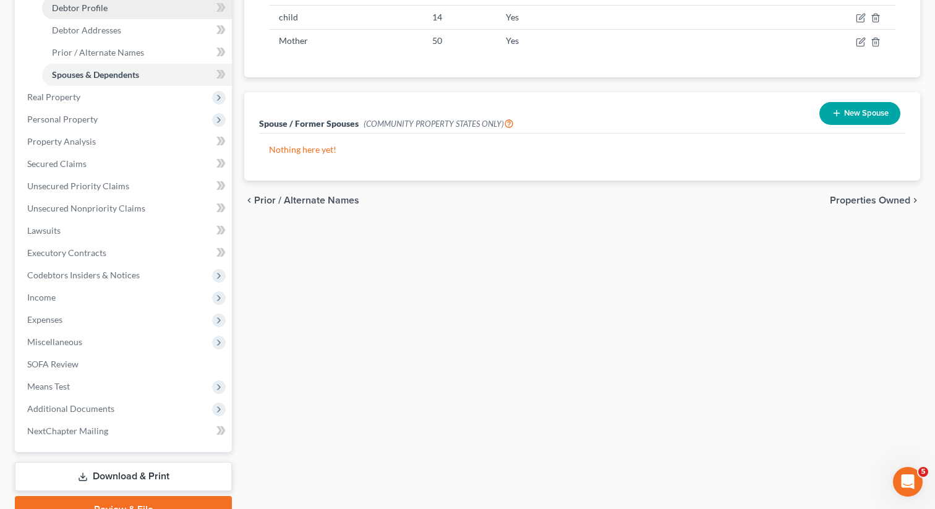
scroll to position [303, 0]
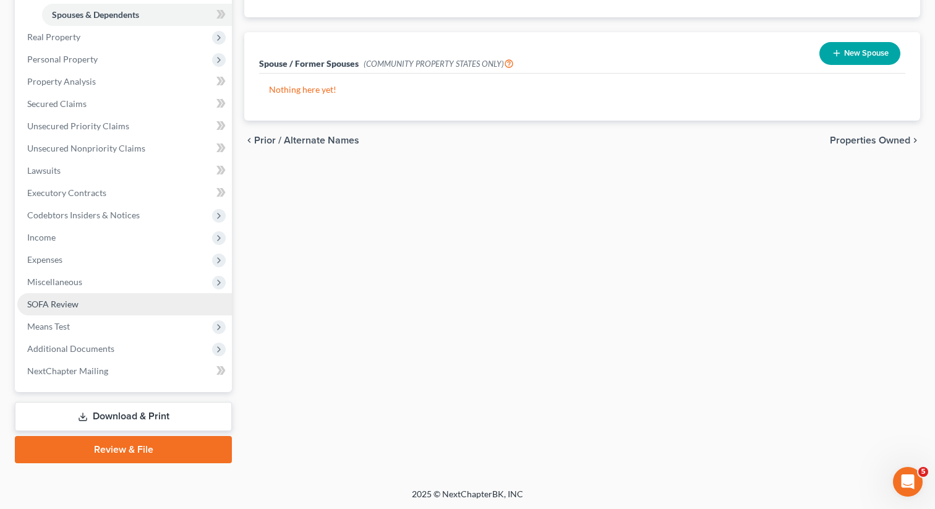
click at [75, 301] on span "SOFA Review" at bounding box center [52, 304] width 51 height 11
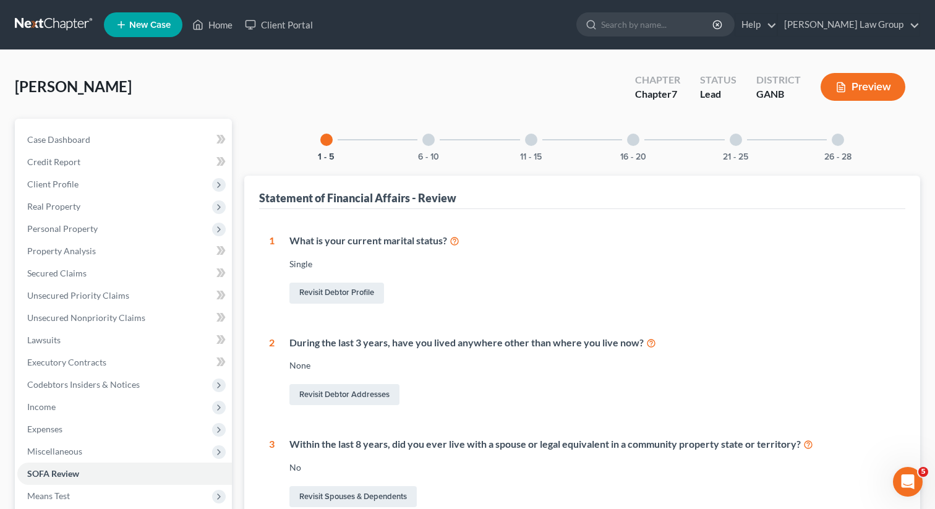
click at [515, 139] on div "11 - 15" at bounding box center [531, 140] width 42 height 42
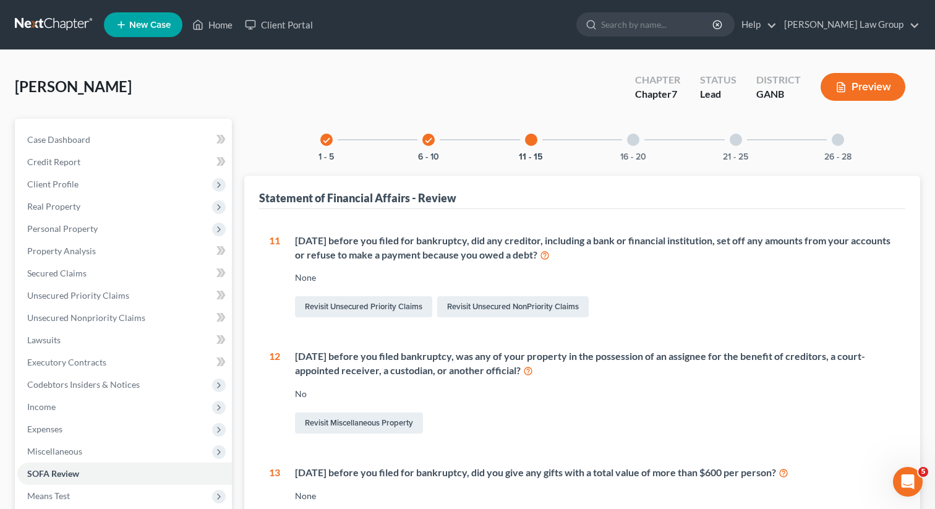
click at [451, 143] on div "check 1 - 5 check 6 - 10 11 - 15 16 - 20 21 - 25 26 - 28" at bounding box center [583, 140] width 554 height 42
click at [525, 147] on div "11 - 15" at bounding box center [531, 140] width 42 height 42
click at [630, 147] on div "16 - 20" at bounding box center [633, 140] width 42 height 42
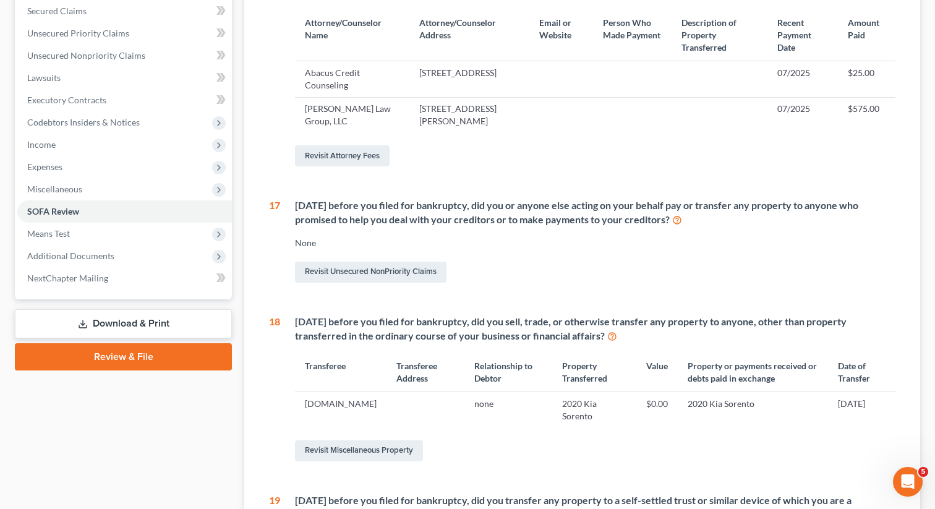
scroll to position [326, 0]
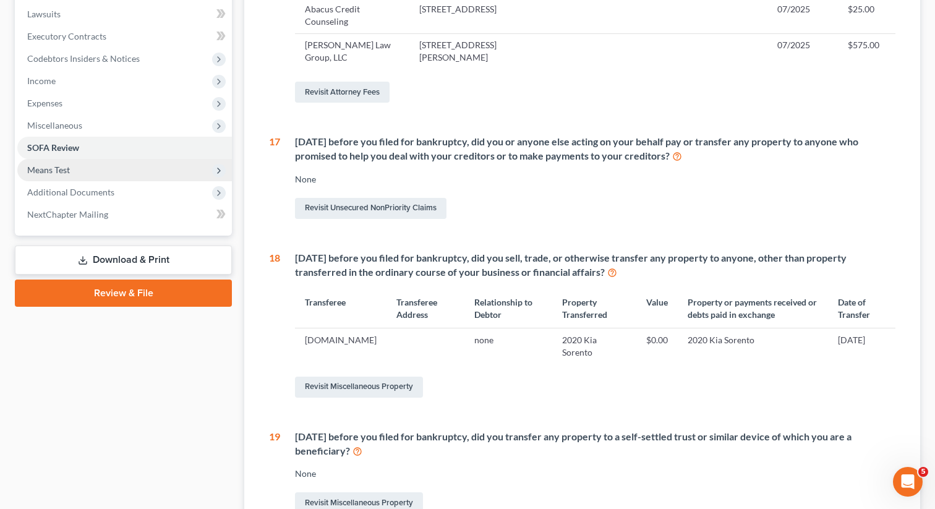
click at [91, 173] on span "Means Test" at bounding box center [124, 170] width 215 height 22
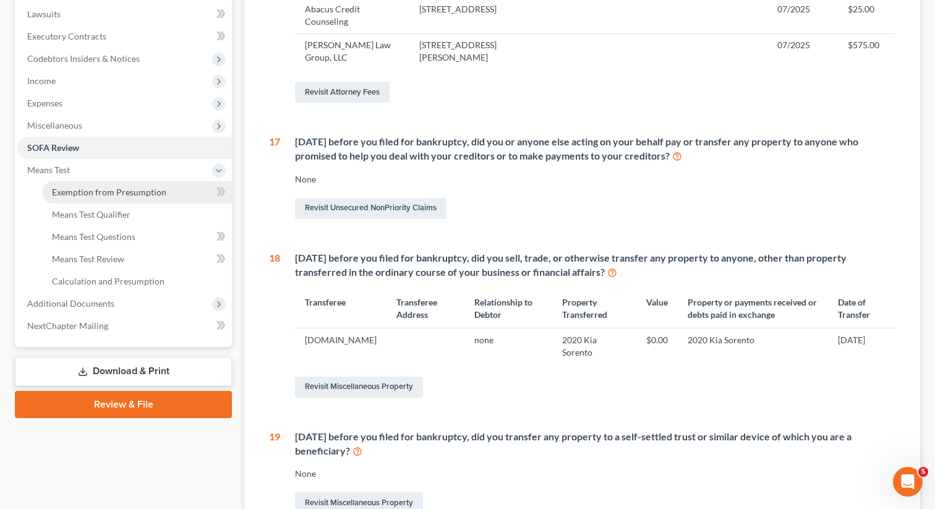
click at [81, 189] on span "Exemption from Presumption" at bounding box center [109, 192] width 114 height 11
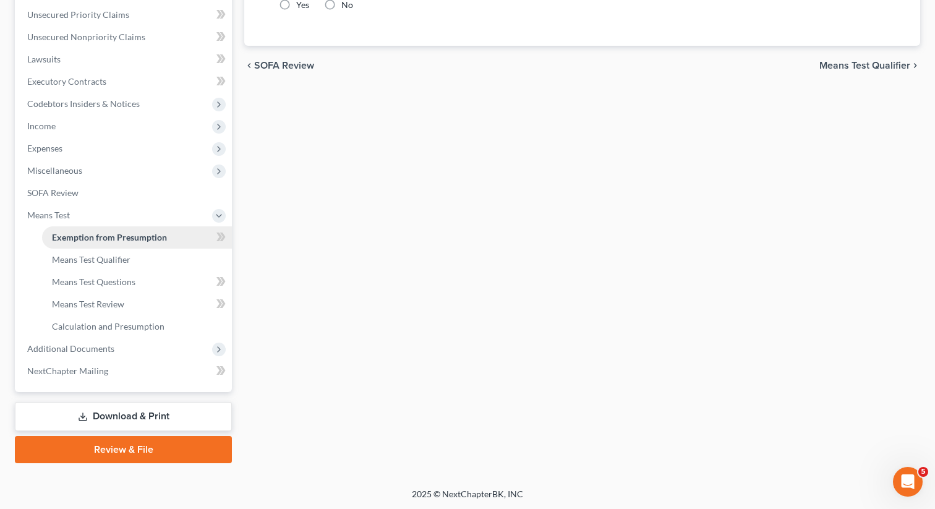
radio input "true"
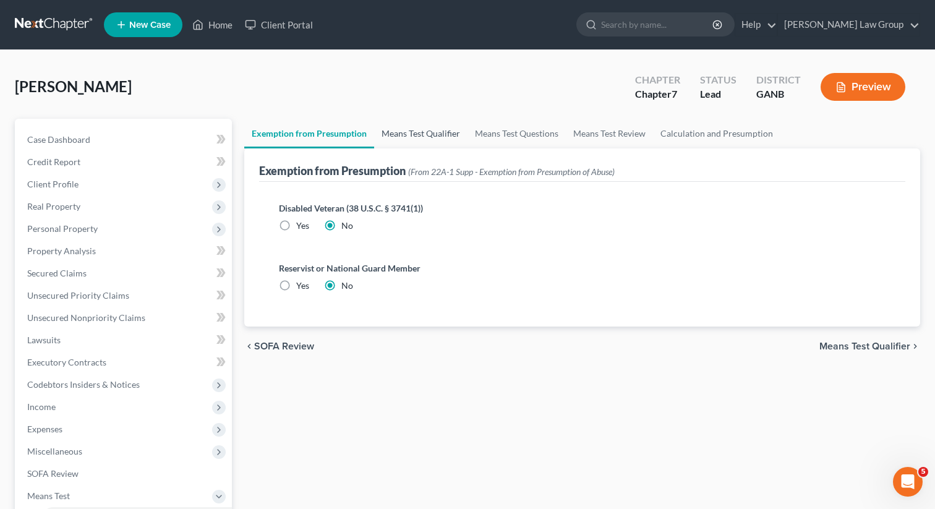
click at [408, 133] on link "Means Test Qualifier" at bounding box center [420, 134] width 93 height 30
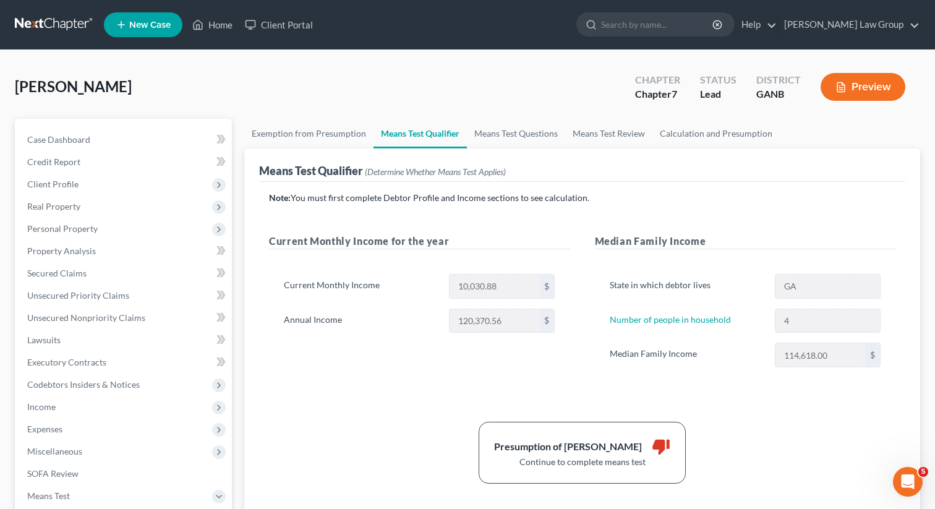
click at [525, 75] on div "[PERSON_NAME] Upgraded Chapter Chapter 7 Status Lead District GANB Preview" at bounding box center [467, 92] width 905 height 54
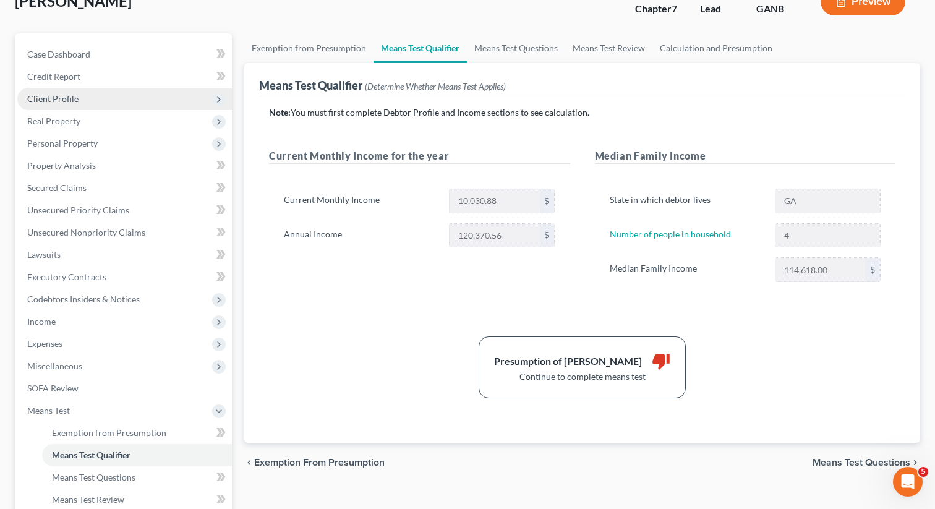
scroll to position [118, 0]
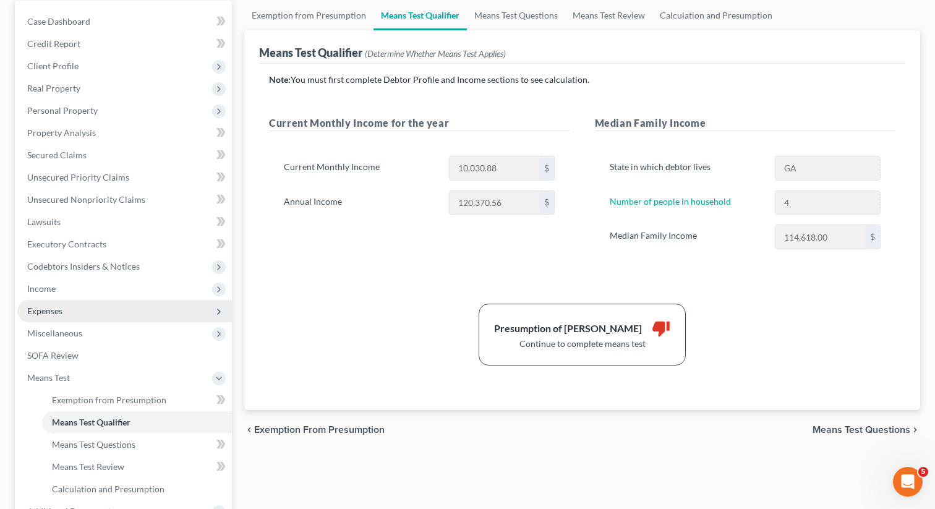
click at [45, 306] on span "Expenses" at bounding box center [44, 311] width 35 height 11
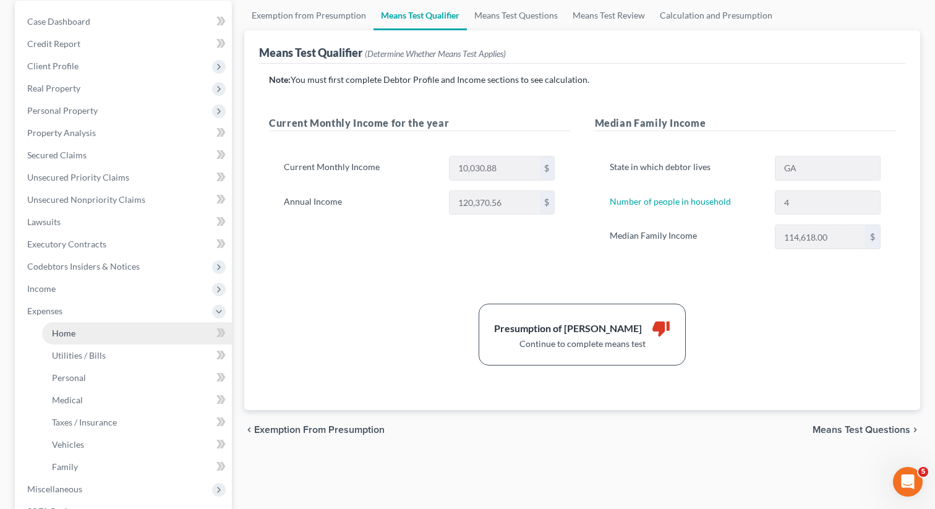
click at [56, 331] on span "Home" at bounding box center [64, 333] width 24 height 11
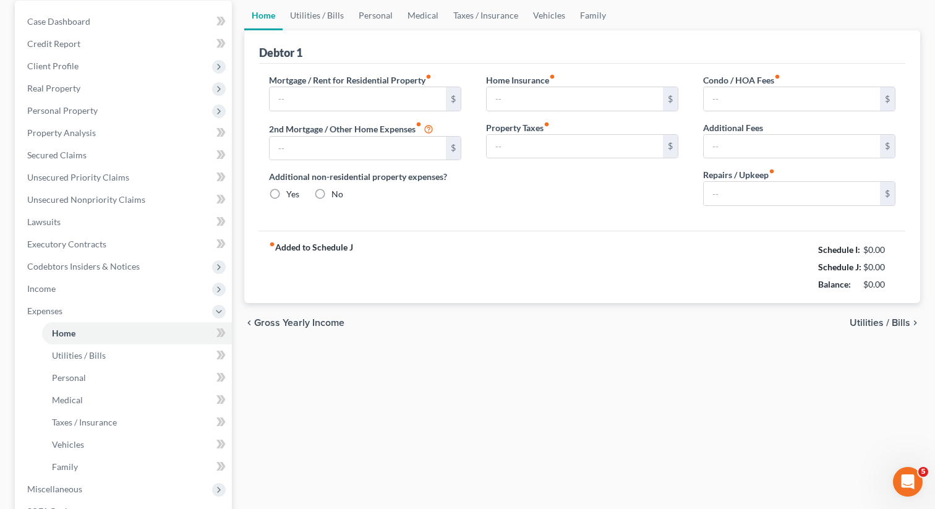
type input "3,780.00"
type input "0.00"
radio input "true"
type input "0.00"
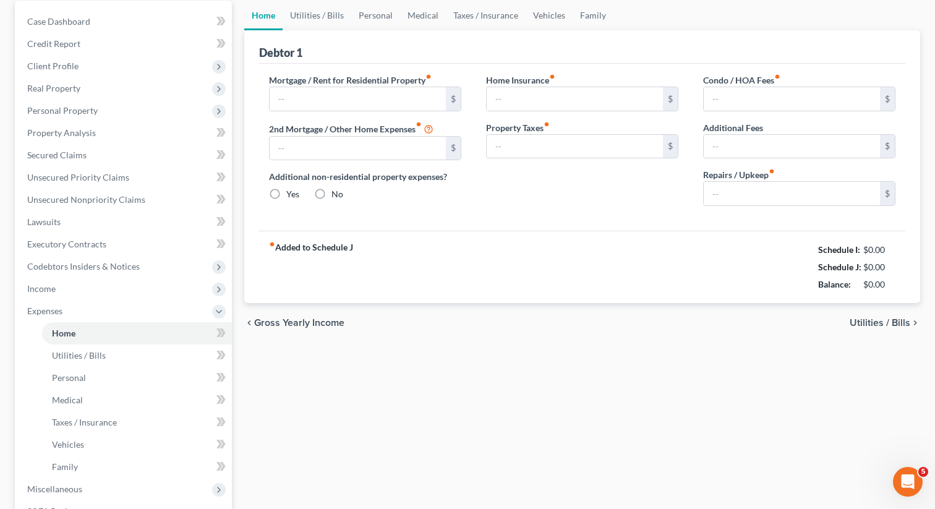
type input "45.00"
type input "0.00"
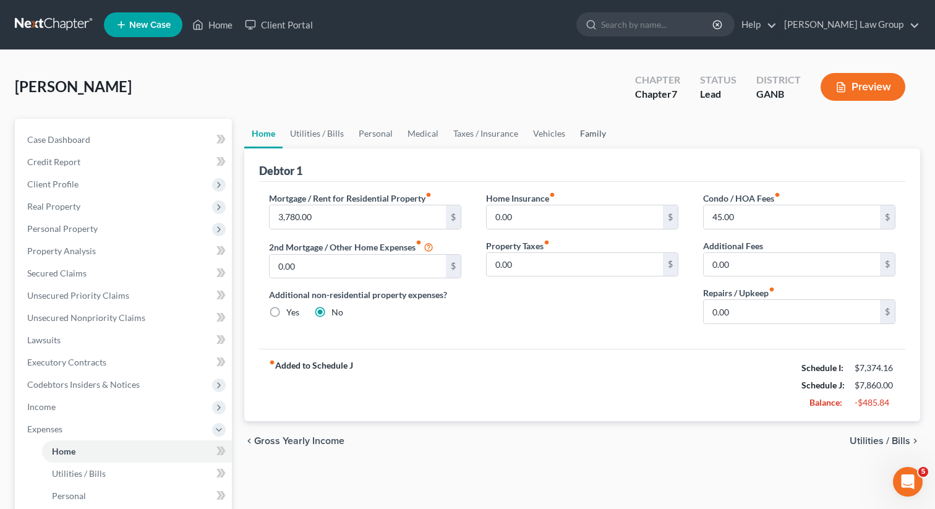
click at [593, 139] on link "Family" at bounding box center [593, 134] width 41 height 30
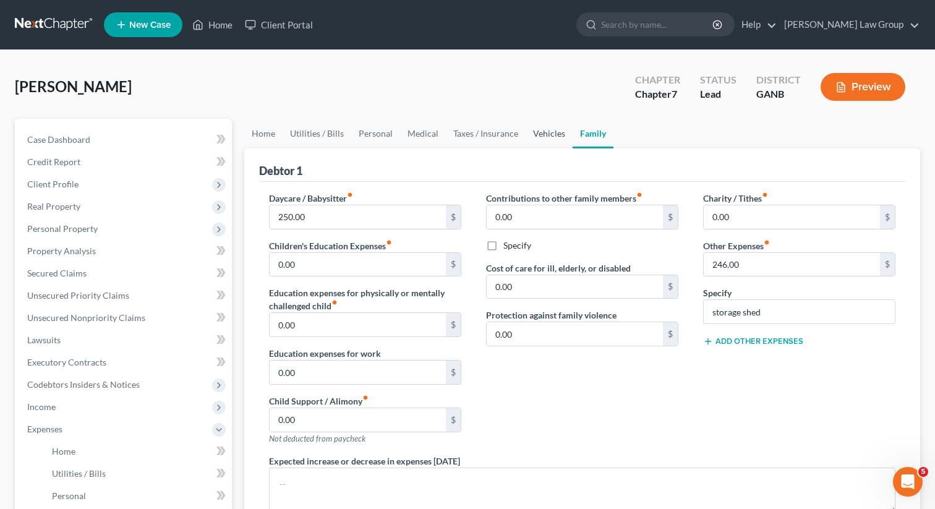
click at [542, 132] on link "Vehicles" at bounding box center [549, 134] width 47 height 30
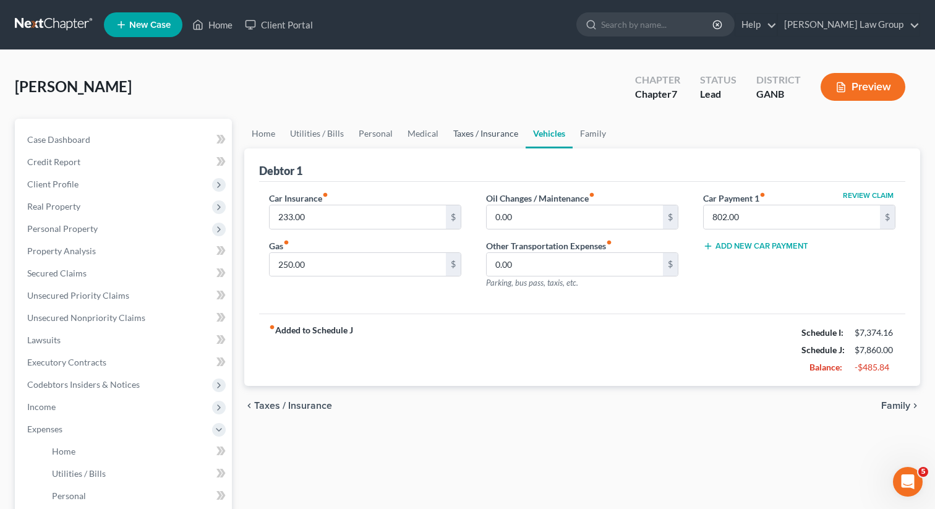
click at [480, 136] on link "Taxes / Insurance" at bounding box center [486, 134] width 80 height 30
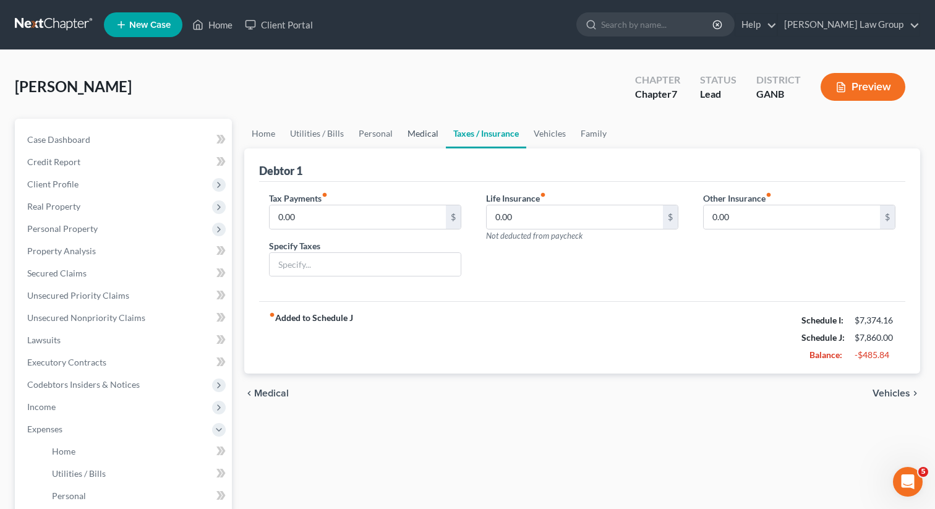
click at [409, 135] on link "Medical" at bounding box center [423, 134] width 46 height 30
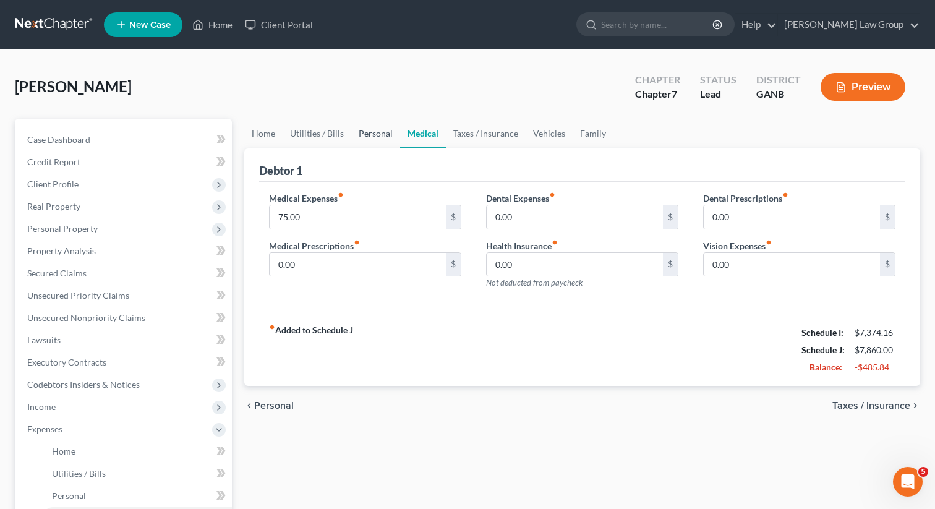
click at [359, 127] on link "Personal" at bounding box center [375, 134] width 49 height 30
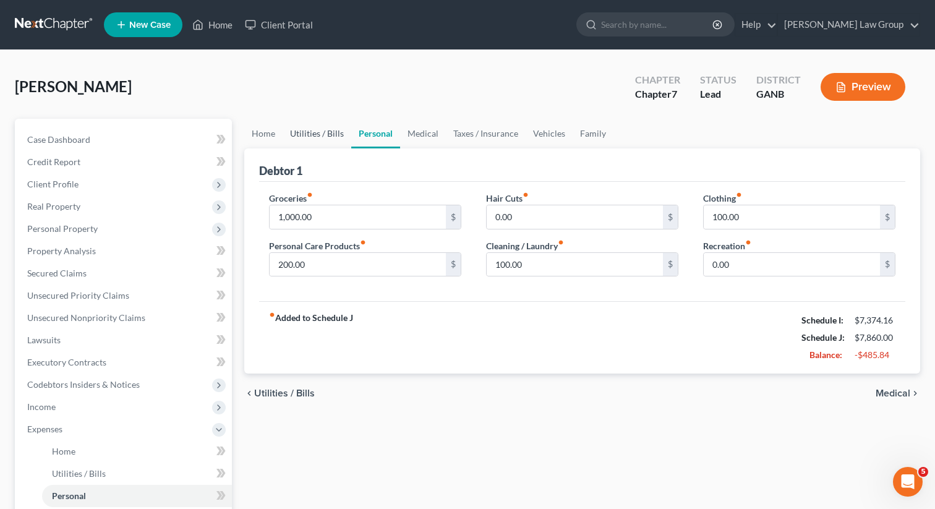
click at [322, 140] on link "Utilities / Bills" at bounding box center [317, 134] width 69 height 30
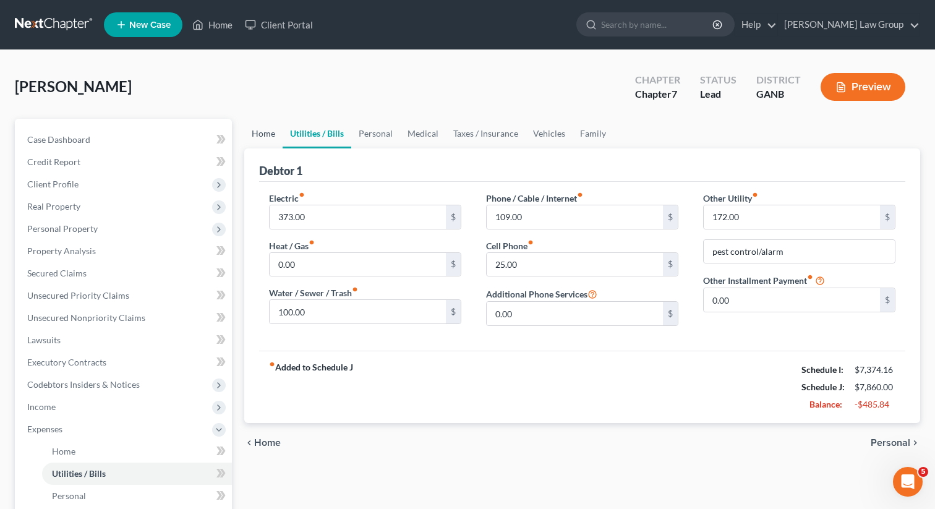
click at [273, 138] on link "Home" at bounding box center [263, 134] width 38 height 30
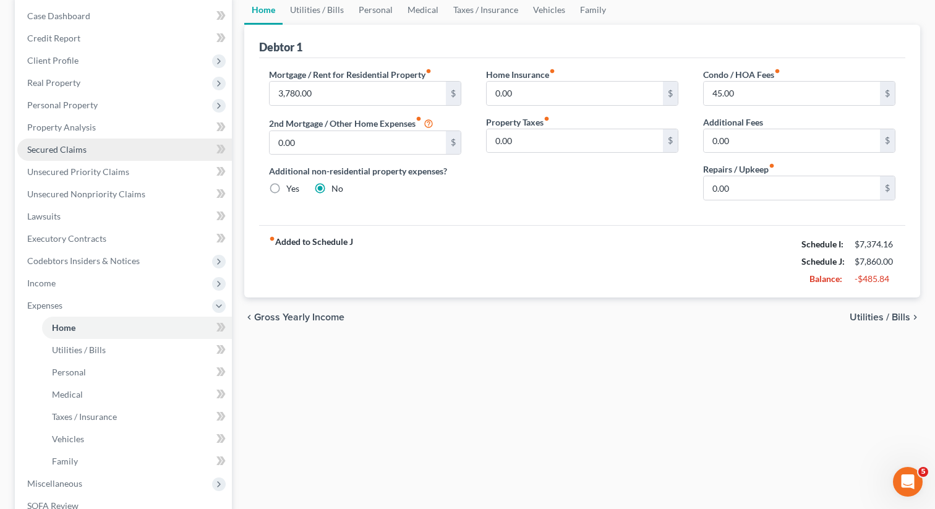
scroll to position [325, 0]
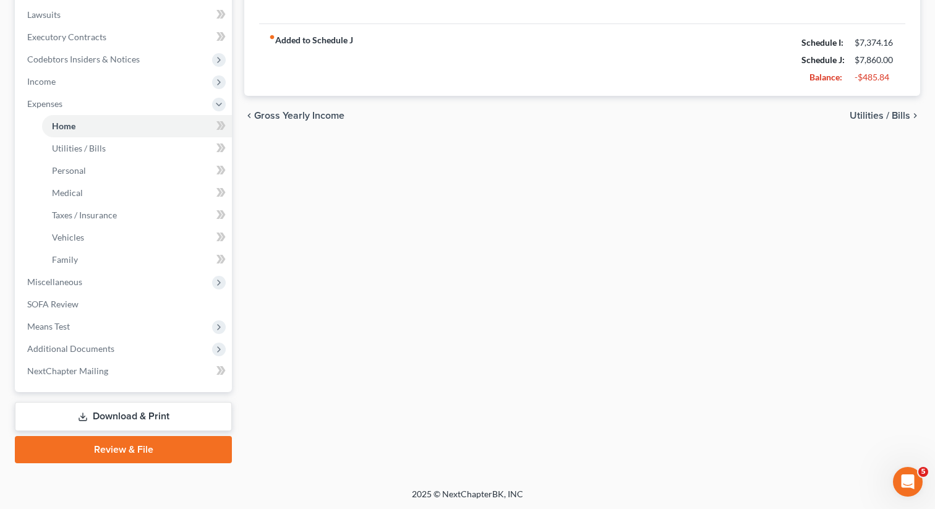
click at [117, 412] on link "Download & Print" at bounding box center [123, 416] width 217 height 29
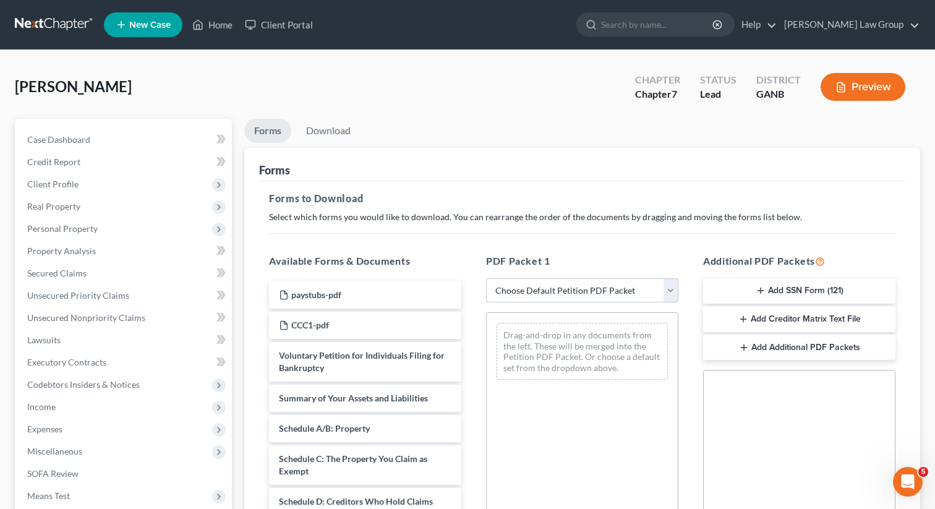
click at [530, 289] on select "Choose Default Petition PDF Packet Complete Bankruptcy Petition (all forms and …" at bounding box center [582, 290] width 192 height 25
select select "0"
click at [486, 278] on select "Choose Default Petition PDF Packet Complete Bankruptcy Petition (all forms and …" at bounding box center [582, 290] width 192 height 25
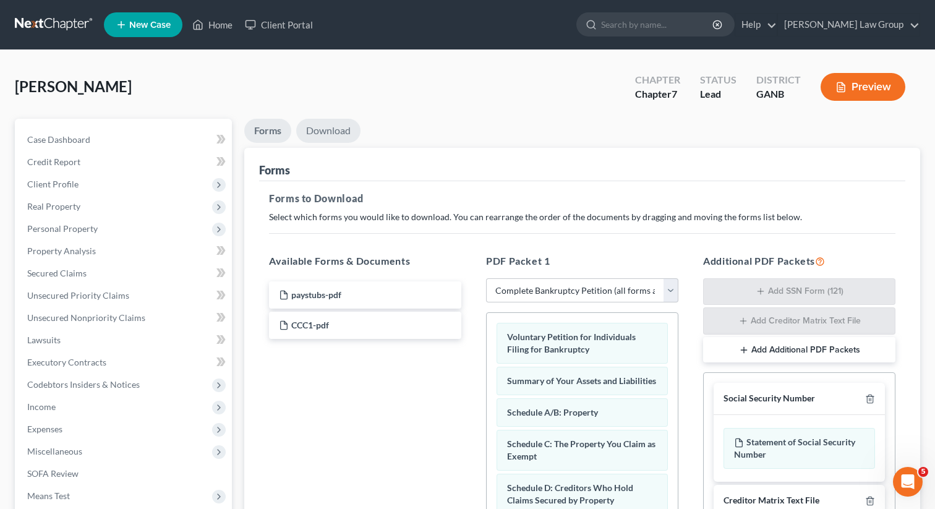
click at [340, 127] on link "Download" at bounding box center [328, 131] width 64 height 24
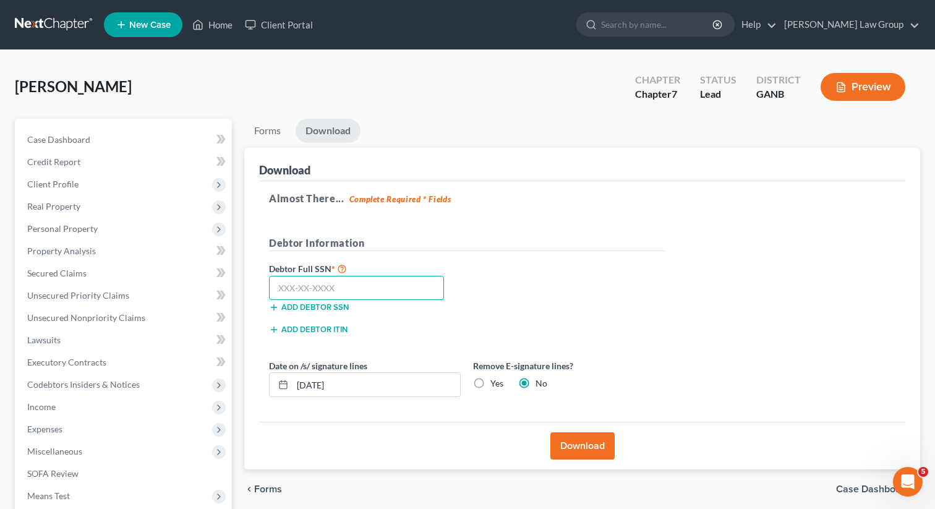
click at [301, 280] on input "text" at bounding box center [356, 288] width 175 height 25
paste input "252-73-7978"
type input "252-73-7978"
click at [565, 452] on button "Download" at bounding box center [582, 445] width 64 height 27
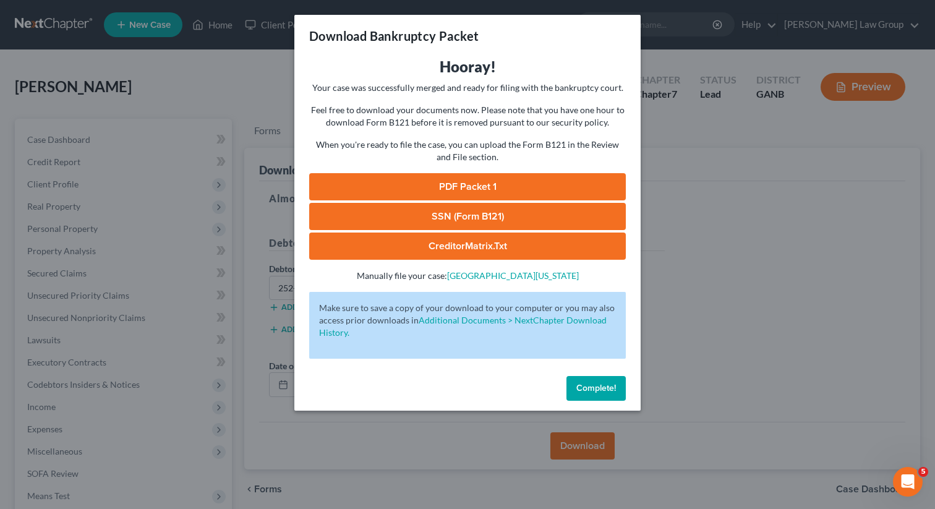
click at [487, 181] on link "PDF Packet 1" at bounding box center [467, 186] width 317 height 27
click at [442, 216] on link "SSN (Form B121)" at bounding box center [467, 216] width 317 height 27
click at [601, 390] on span "Complete!" at bounding box center [596, 388] width 40 height 11
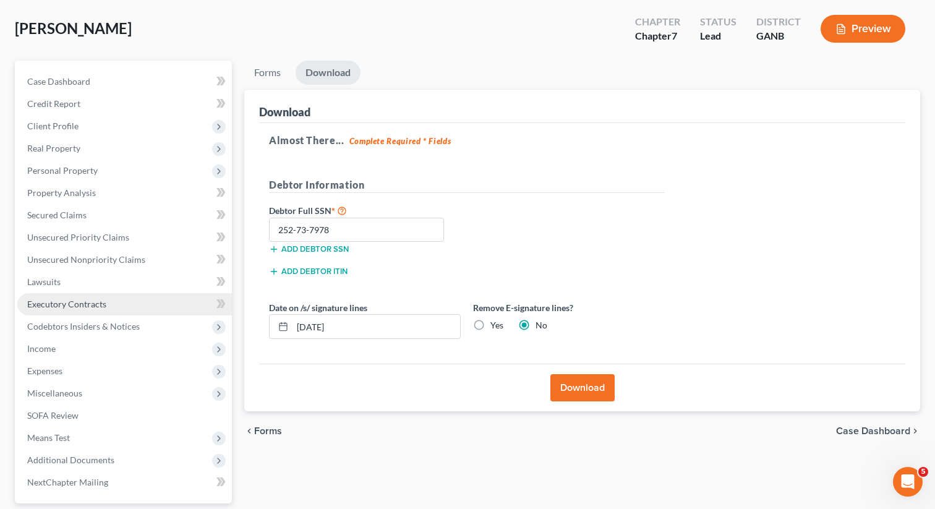
scroll to position [169, 0]
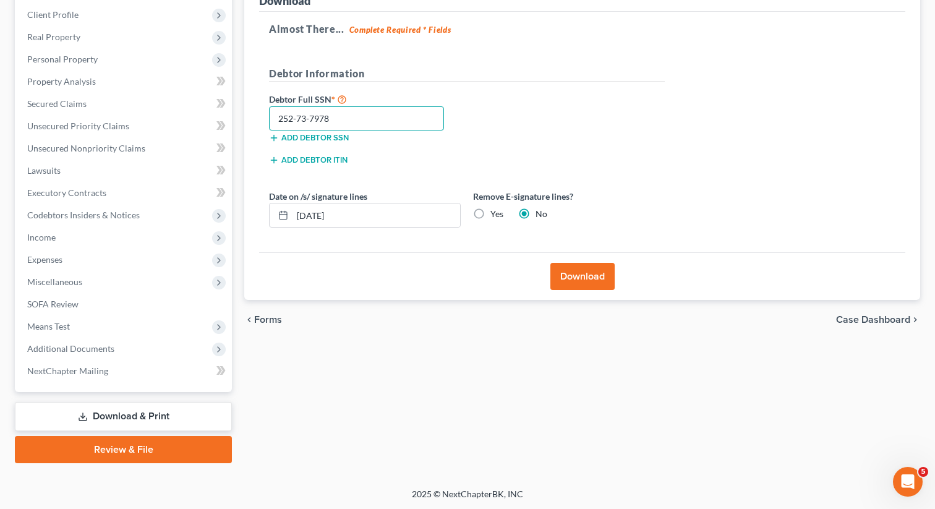
drag, startPoint x: 351, startPoint y: 117, endPoint x: 249, endPoint y: 111, distance: 101.6
click at [249, 111] on div "Download Almost There... Complete Required * Fields Debtor Information Debtor F…" at bounding box center [582, 139] width 676 height 322
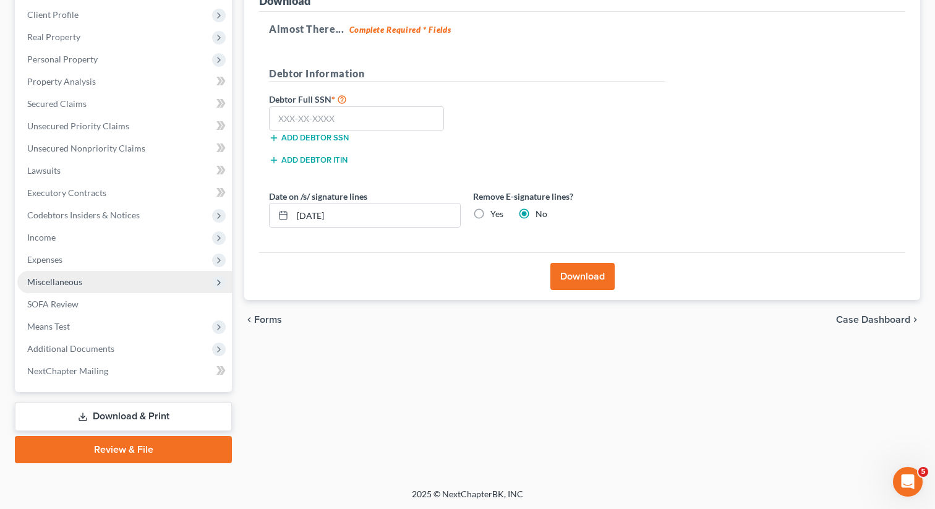
click at [79, 287] on span "Miscellaneous" at bounding box center [124, 282] width 215 height 22
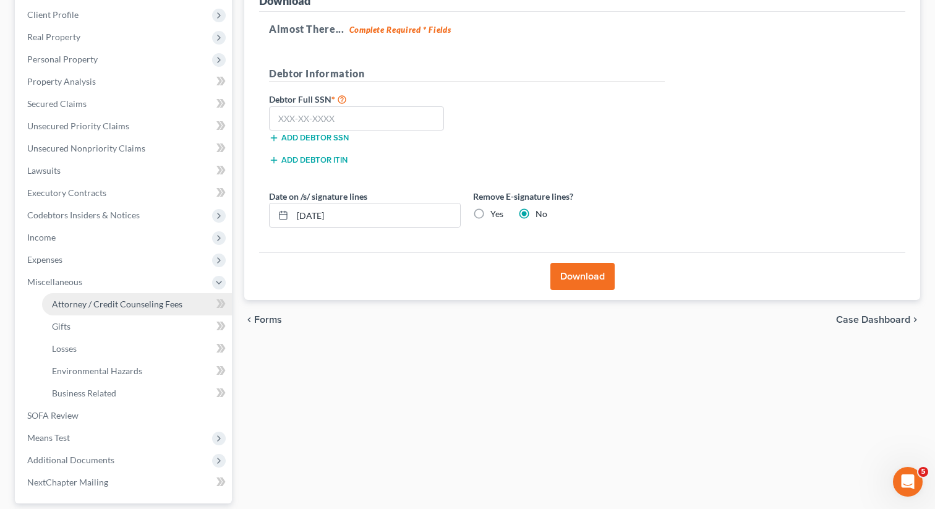
click at [148, 304] on span "Attorney / Credit Counseling Fees" at bounding box center [117, 304] width 130 height 11
select select "0"
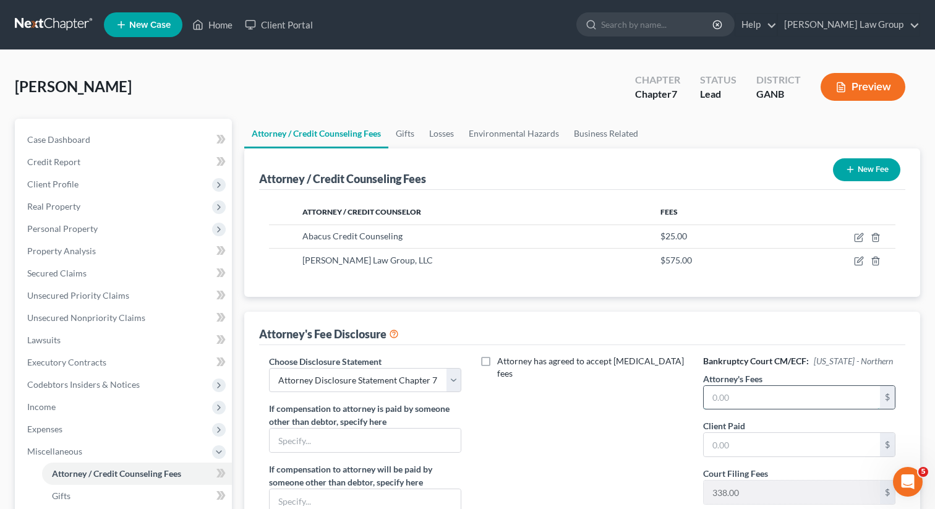
click at [736, 400] on input "text" at bounding box center [792, 398] width 176 height 24
type input "2,100"
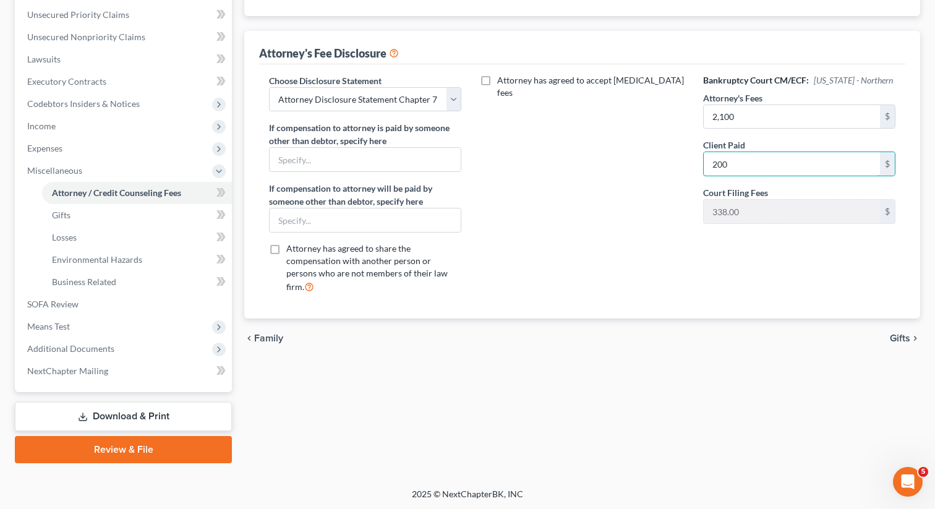
type input "200"
click at [124, 406] on link "Download & Print" at bounding box center [123, 416] width 217 height 29
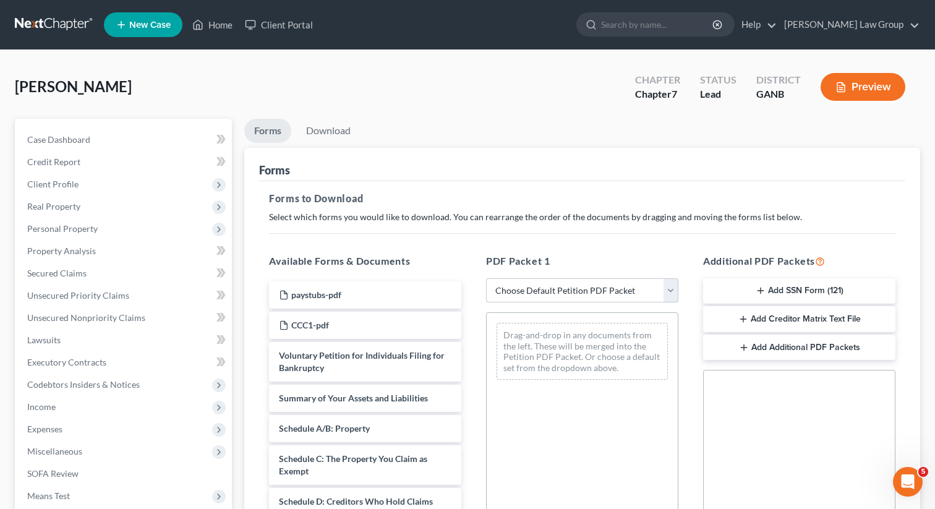
click at [530, 288] on select "Choose Default Petition PDF Packet Complete Bankruptcy Petition (all forms and …" at bounding box center [582, 290] width 192 height 25
select select "0"
click at [486, 278] on select "Choose Default Petition PDF Packet Complete Bankruptcy Petition (all forms and …" at bounding box center [582, 290] width 192 height 25
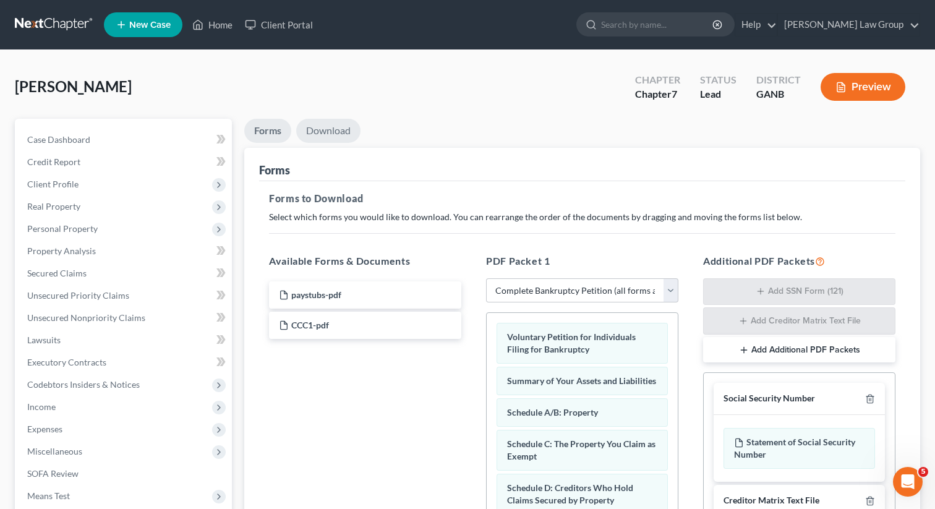
click at [331, 134] on link "Download" at bounding box center [328, 131] width 64 height 24
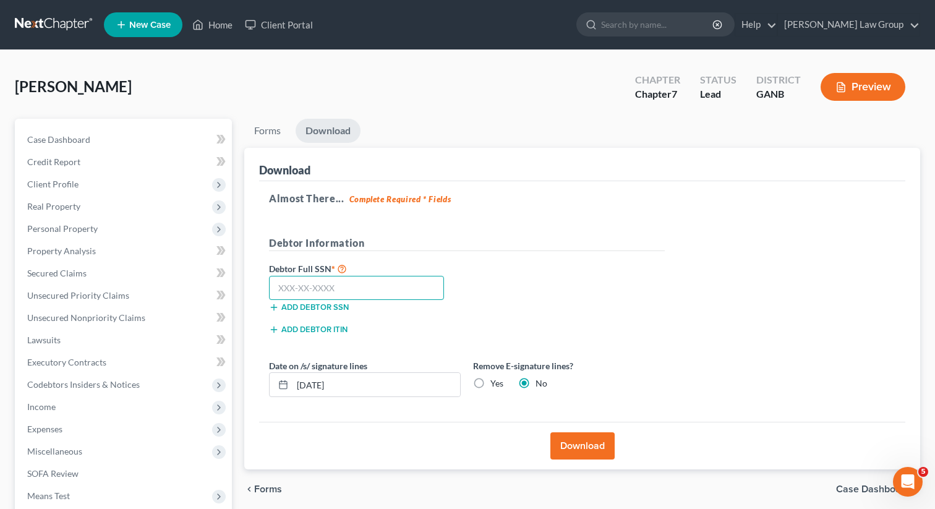
click at [342, 284] on input "text" at bounding box center [356, 288] width 175 height 25
paste input "252-73-7978"
type input "252-73-7978"
click at [571, 452] on button "Download" at bounding box center [582, 445] width 64 height 27
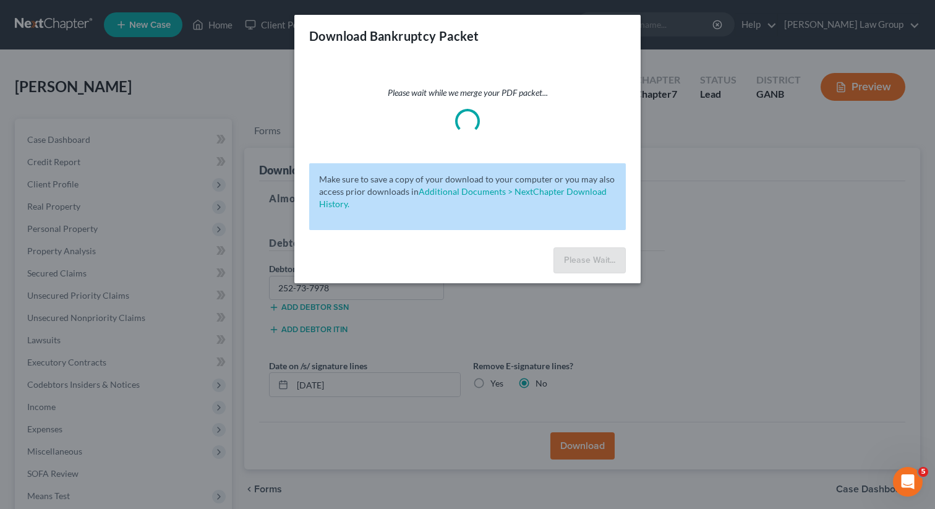
click at [694, 203] on div "Download Bankruptcy Packet Please wait while we merge your PDF packet... Make s…" at bounding box center [467, 254] width 935 height 509
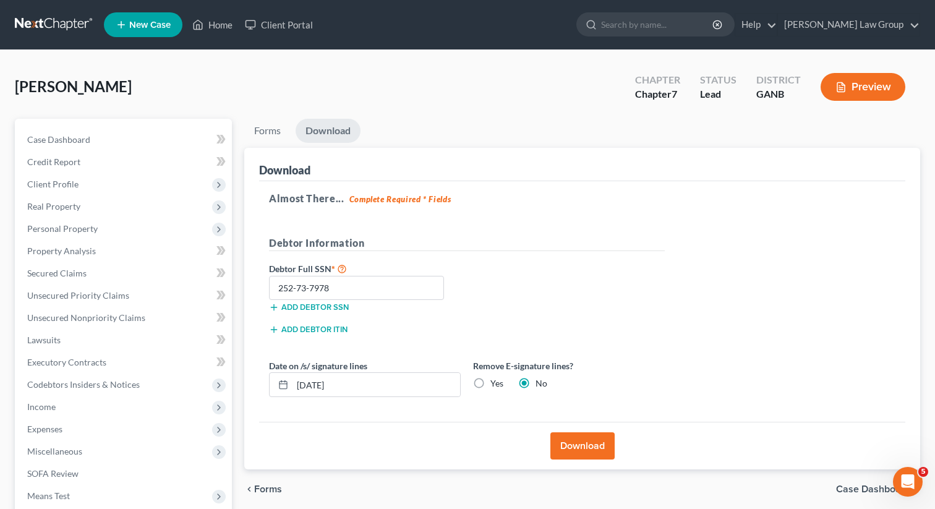
click at [564, 438] on button "Download" at bounding box center [582, 445] width 64 height 27
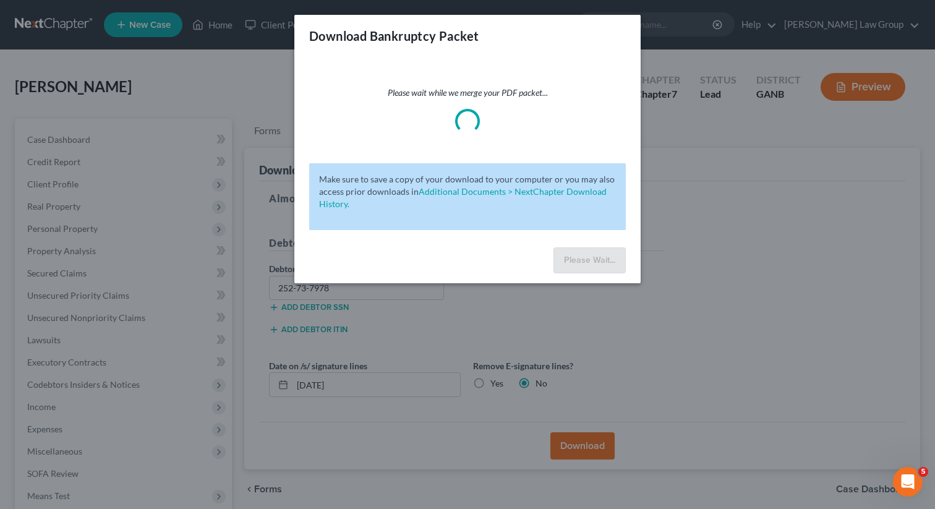
click at [574, 446] on div "Download Bankruptcy Packet Please wait while we merge your PDF packet... Make s…" at bounding box center [467, 254] width 935 height 509
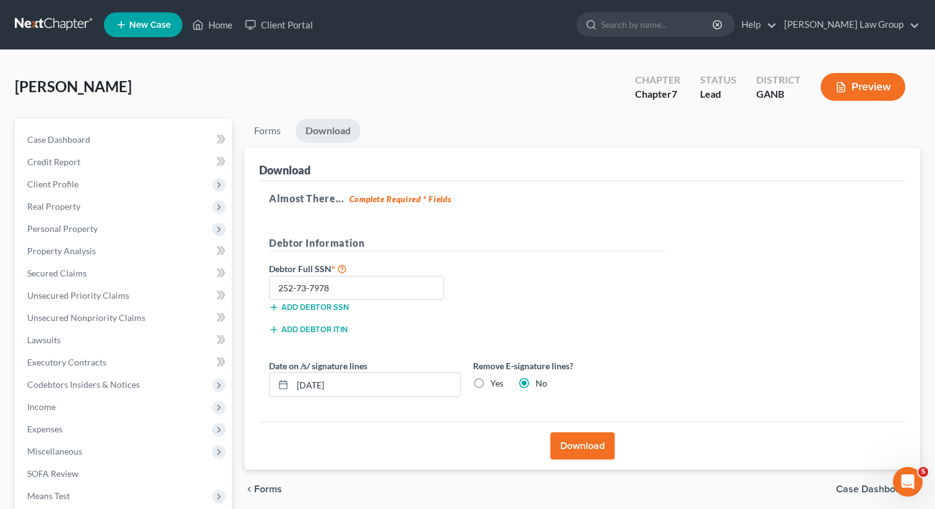
click at [502, 236] on h5 "Debtor Information" at bounding box center [467, 243] width 396 height 15
click at [573, 439] on button "Download" at bounding box center [582, 445] width 64 height 27
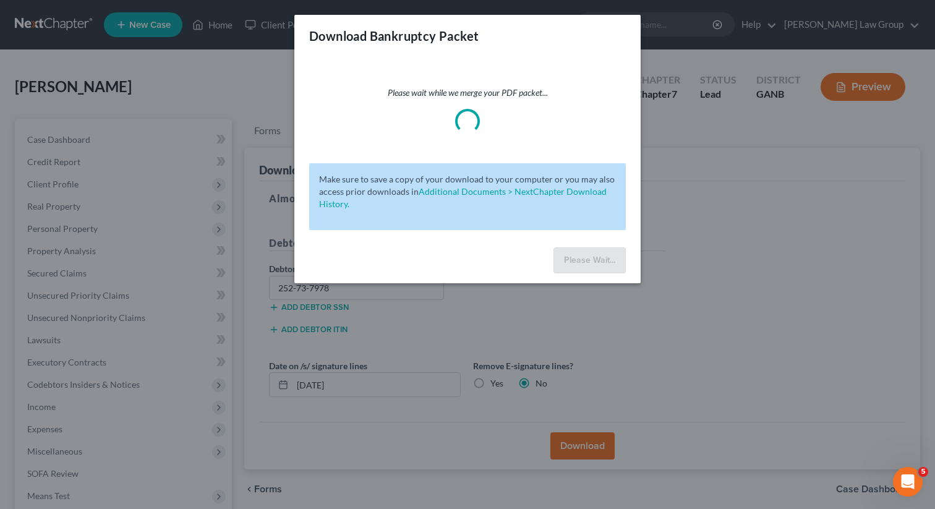
click at [536, 40] on div "Download Bankruptcy Packet" at bounding box center [467, 36] width 346 height 42
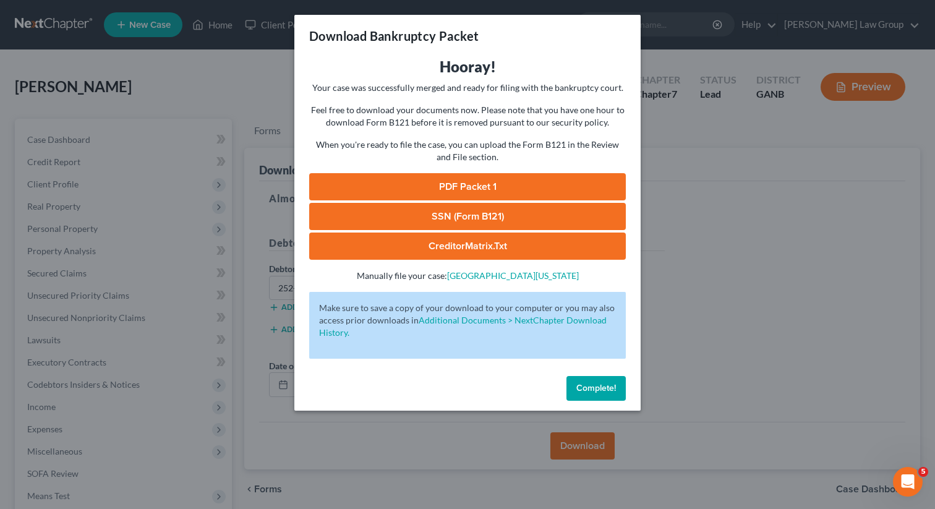
click at [463, 181] on link "PDF Packet 1" at bounding box center [467, 186] width 317 height 27
click at [595, 382] on button "Complete!" at bounding box center [595, 388] width 59 height 25
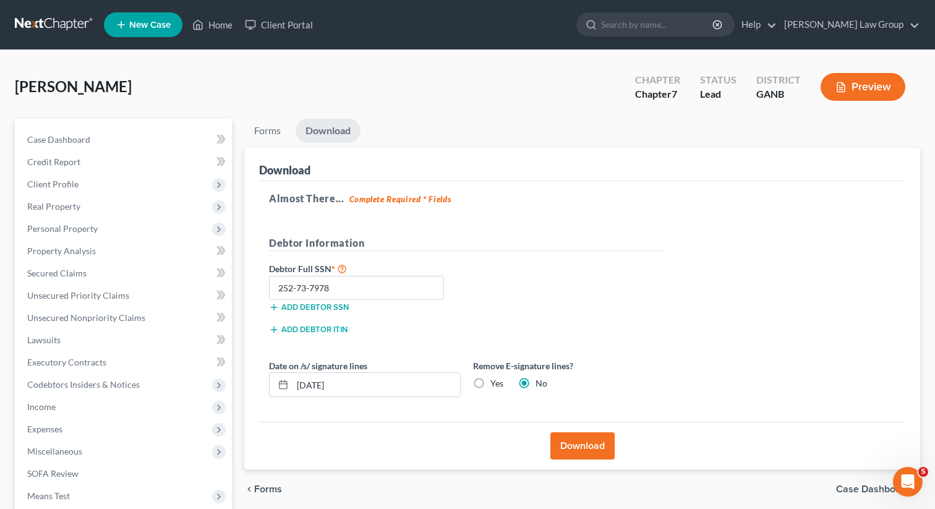
click at [580, 442] on button "Download" at bounding box center [582, 445] width 64 height 27
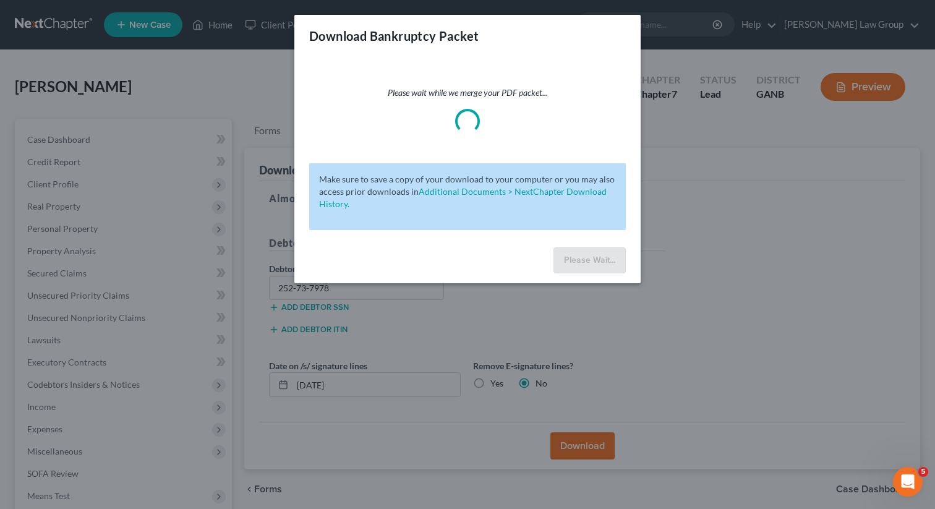
click at [682, 192] on div "Download Bankruptcy Packet Please wait while we merge your PDF packet... Make s…" at bounding box center [467, 254] width 935 height 509
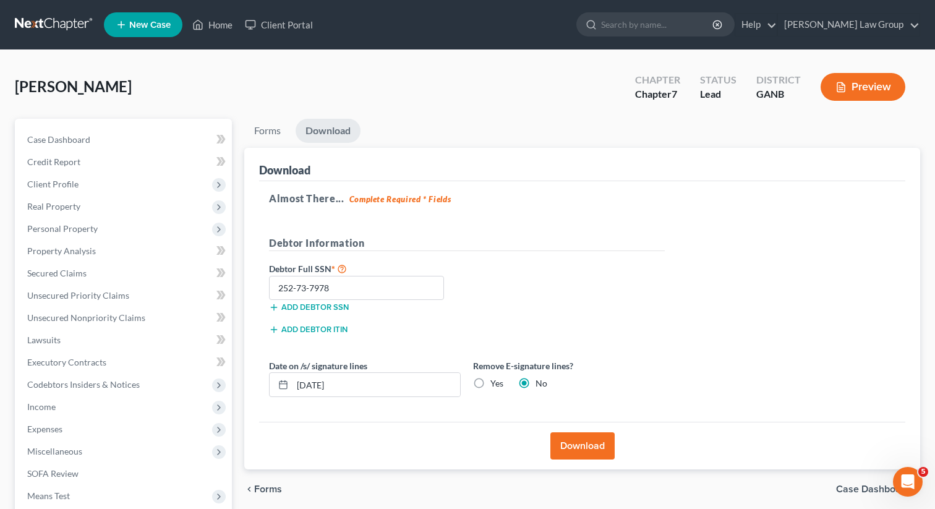
click at [573, 438] on button "Download" at bounding box center [582, 445] width 64 height 27
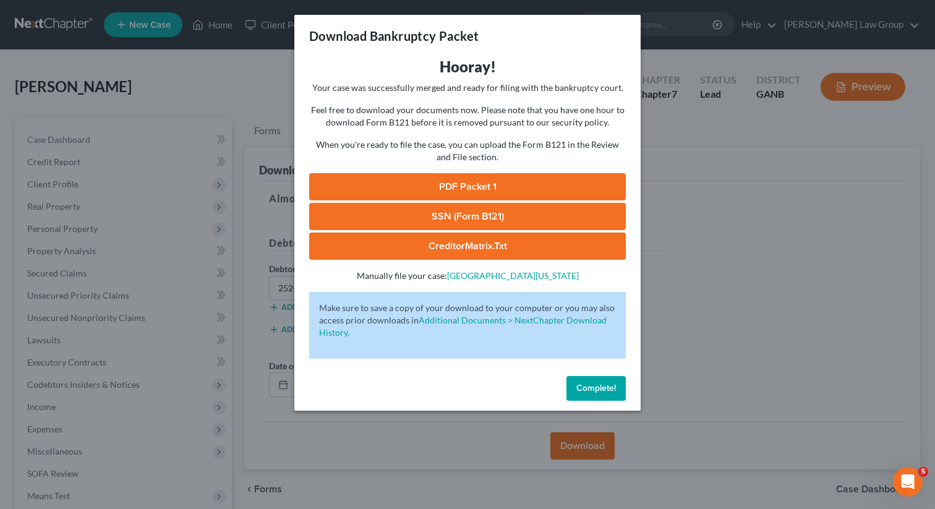
click at [441, 213] on link "SSN (Form B121)" at bounding box center [467, 216] width 317 height 27
click at [592, 390] on span "Complete!" at bounding box center [596, 388] width 40 height 11
